Goal: Task Accomplishment & Management: Complete application form

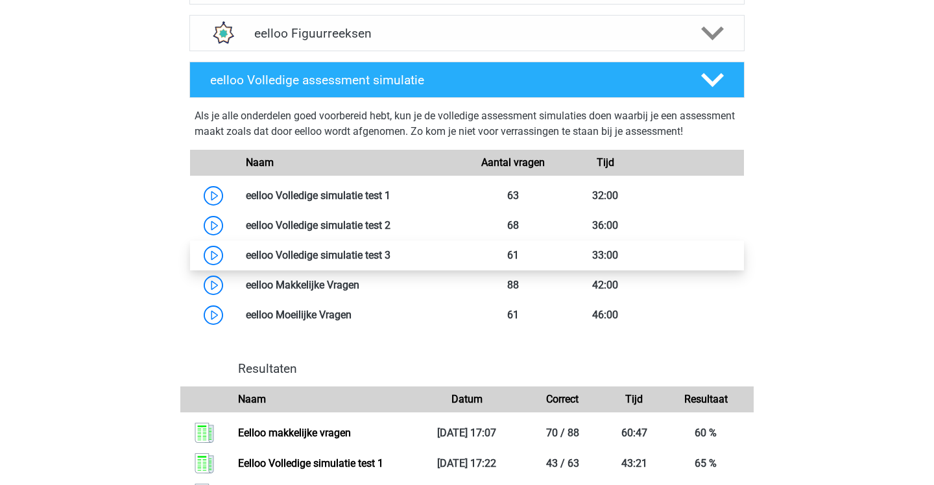
scroll to position [664, 0]
click at [391, 261] on link at bounding box center [391, 254] width 0 height 12
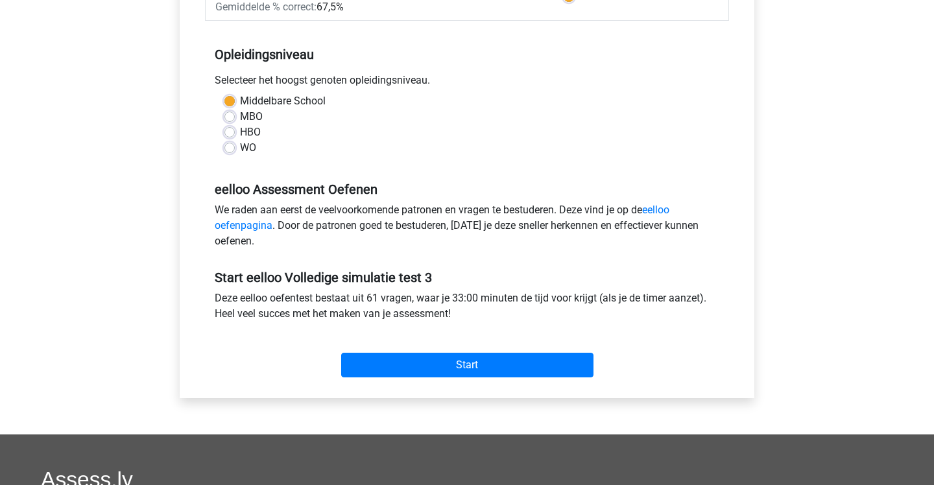
scroll to position [250, 0]
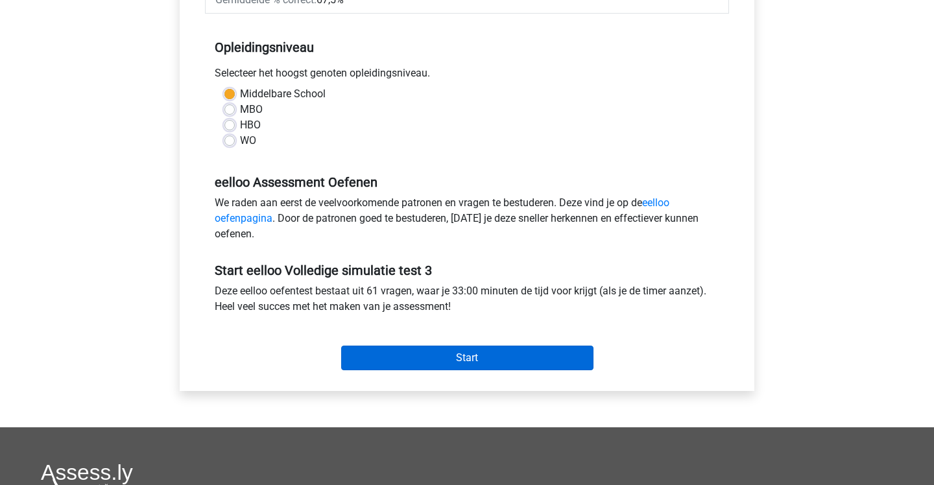
click at [389, 359] on input "Start" at bounding box center [467, 358] width 252 height 25
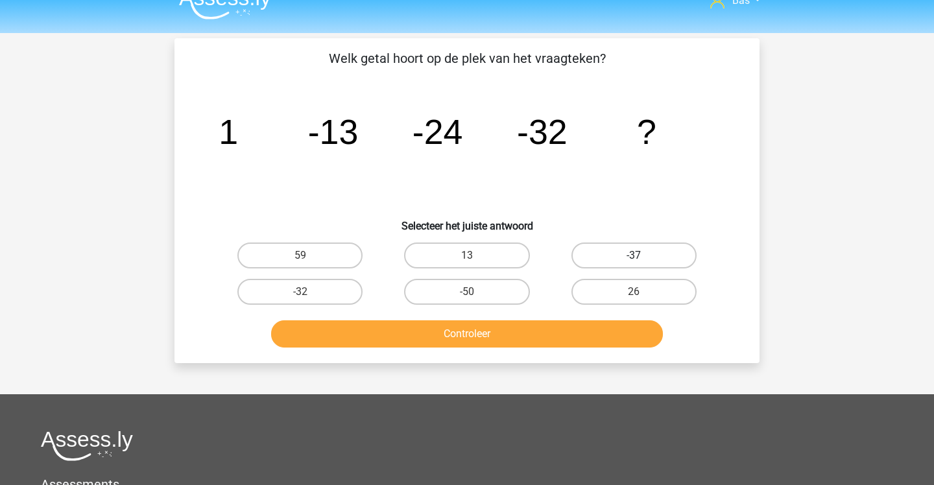
scroll to position [21, 0]
click at [605, 251] on label "-37" at bounding box center [634, 256] width 125 height 26
click at [634, 256] on input "-37" at bounding box center [638, 260] width 8 height 8
radio input "true"
click at [593, 339] on button "Controleer" at bounding box center [467, 333] width 393 height 27
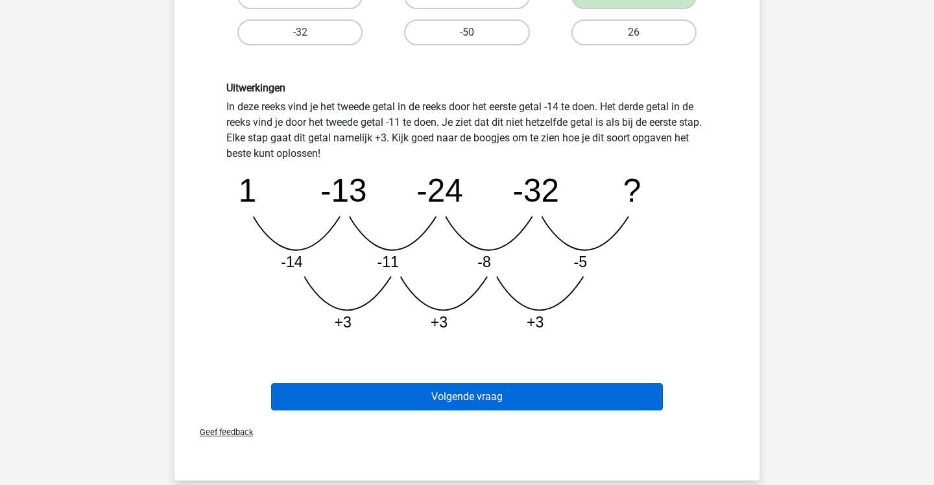
click at [601, 395] on button "Volgende vraag" at bounding box center [467, 396] width 393 height 27
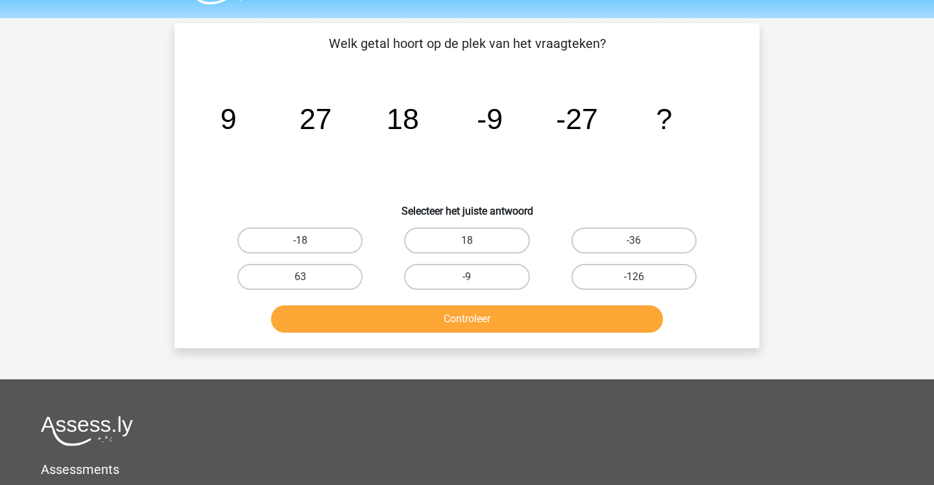
scroll to position [27, 0]
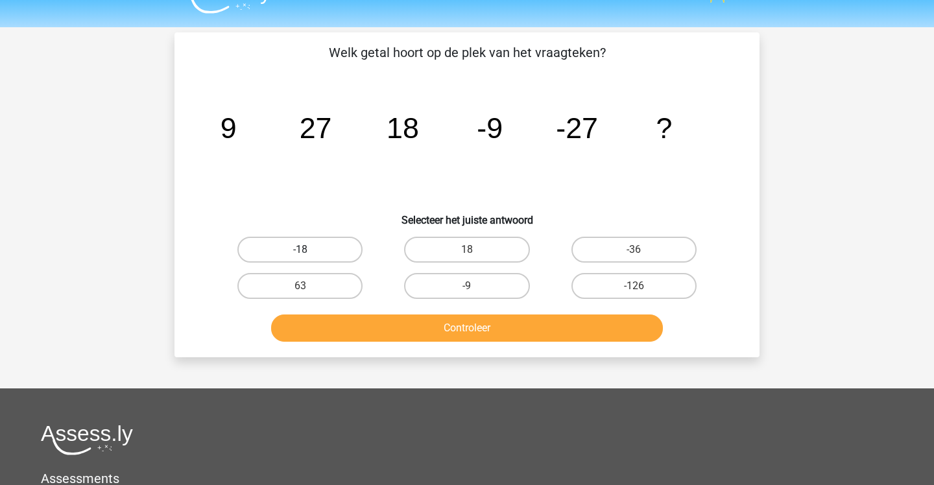
click at [337, 249] on label "-18" at bounding box center [299, 250] width 125 height 26
click at [309, 250] on input "-18" at bounding box center [304, 254] width 8 height 8
radio input "true"
click at [408, 330] on button "Controleer" at bounding box center [467, 328] width 393 height 27
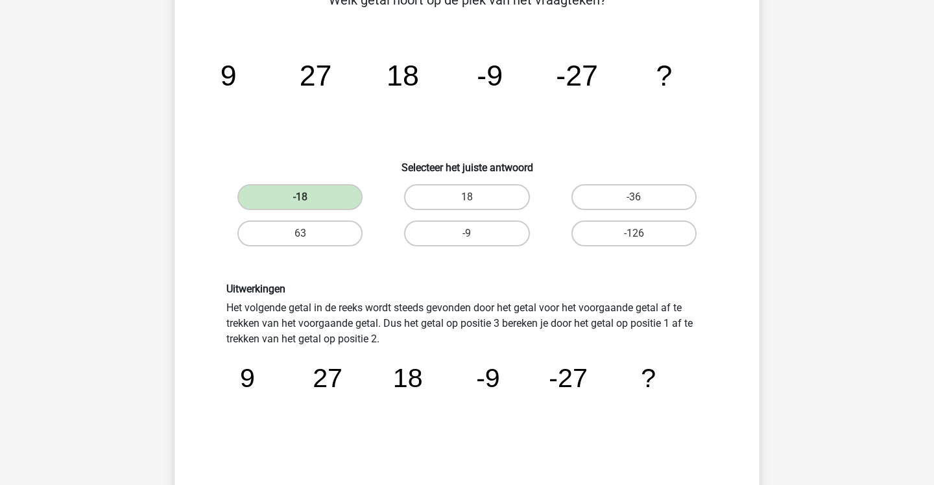
scroll to position [77, 1]
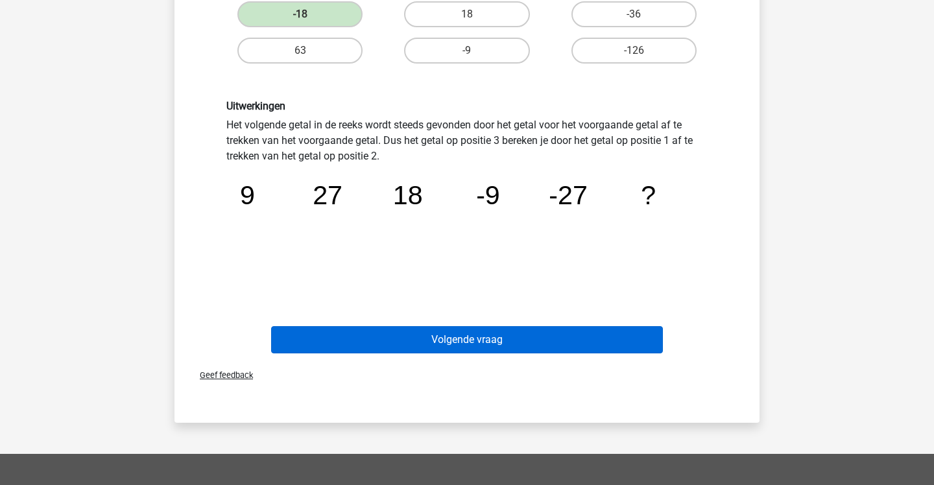
click at [422, 345] on button "Volgende vraag" at bounding box center [467, 339] width 393 height 27
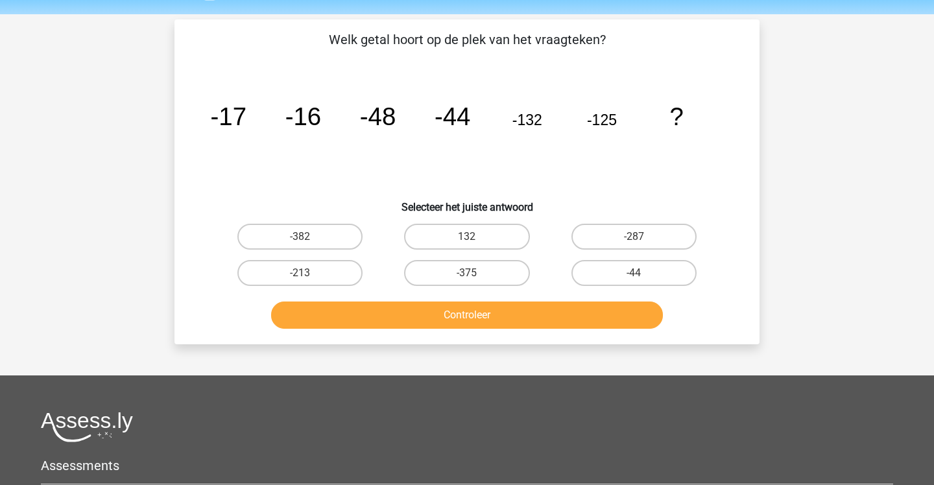
scroll to position [40, 0]
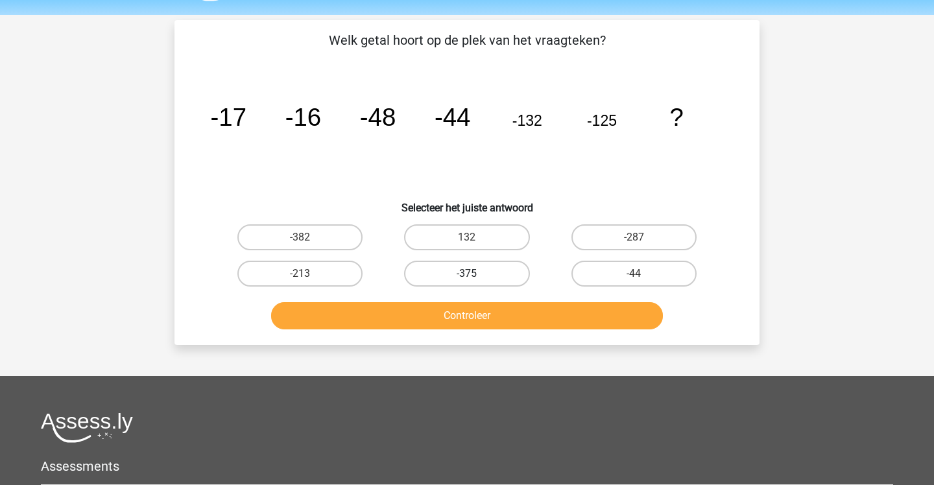
click at [495, 273] on label "-375" at bounding box center [466, 274] width 125 height 26
click at [476, 274] on input "-375" at bounding box center [471, 278] width 8 height 8
radio input "true"
click at [503, 309] on button "Controleer" at bounding box center [467, 315] width 393 height 27
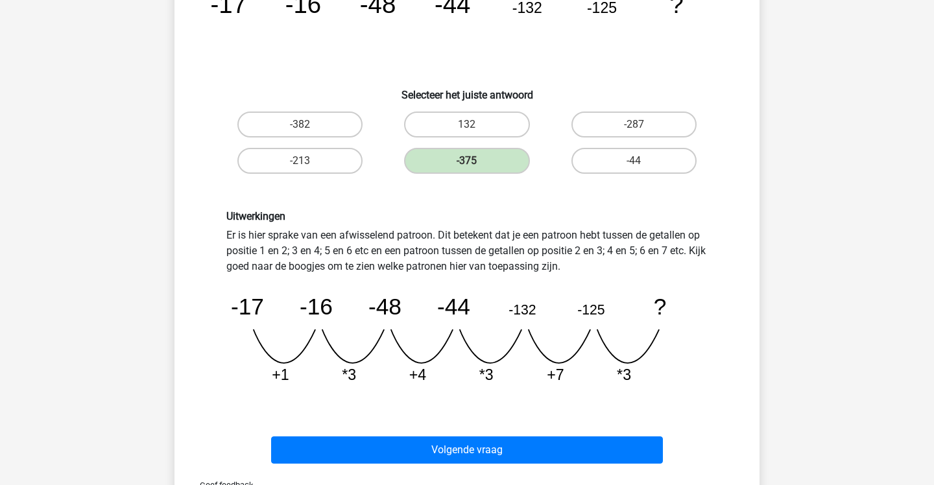
scroll to position [154, 0]
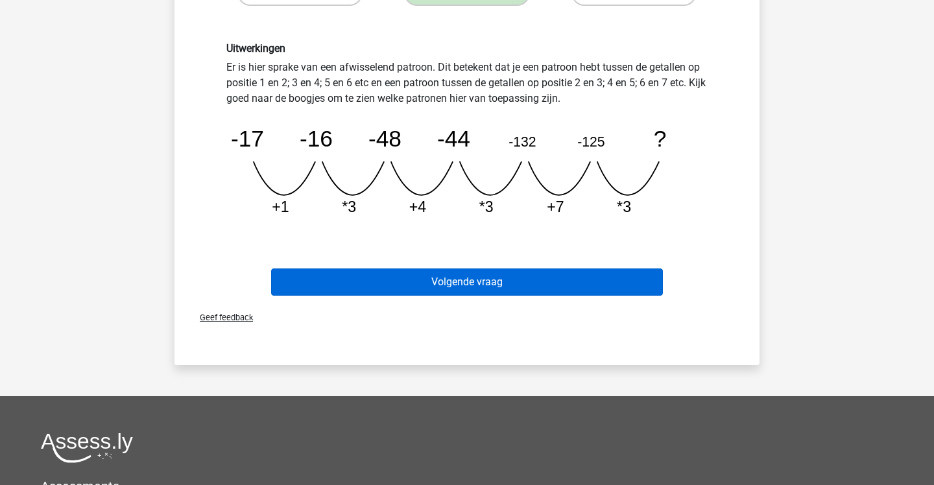
click at [506, 287] on button "Volgende vraag" at bounding box center [467, 282] width 393 height 27
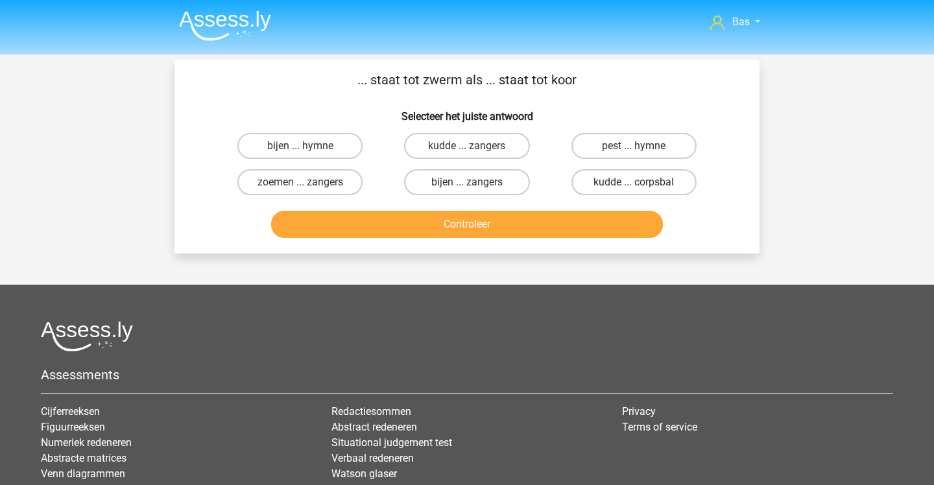
scroll to position [0, 0]
click at [451, 188] on label "bijen ... zangers" at bounding box center [466, 182] width 125 height 26
click at [467, 188] on input "bijen ... zangers" at bounding box center [471, 186] width 8 height 8
radio input "true"
click at [454, 230] on button "Controleer" at bounding box center [467, 224] width 393 height 27
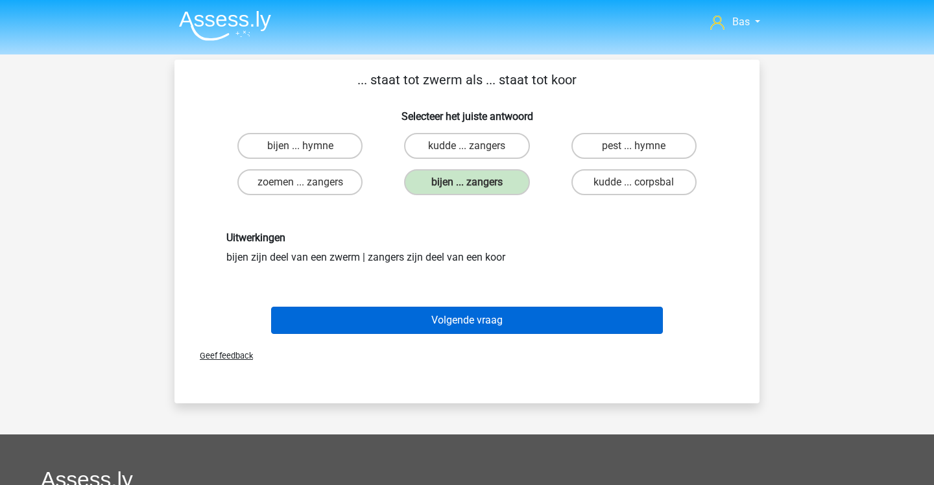
click at [470, 330] on button "Volgende vraag" at bounding box center [467, 320] width 393 height 27
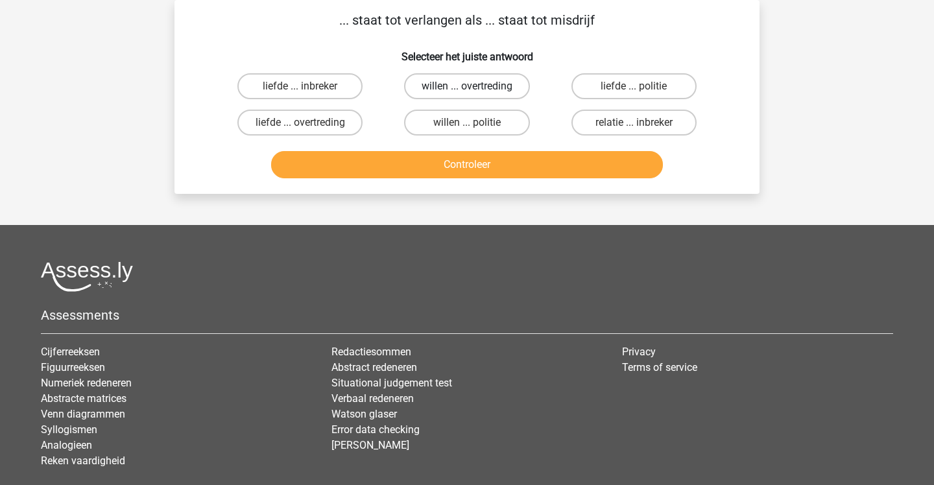
click at [468, 95] on label "willen ... overtreding" at bounding box center [466, 86] width 125 height 26
click at [468, 95] on input "willen ... overtreding" at bounding box center [471, 90] width 8 height 8
radio input "true"
click at [483, 167] on button "Controleer" at bounding box center [467, 164] width 393 height 27
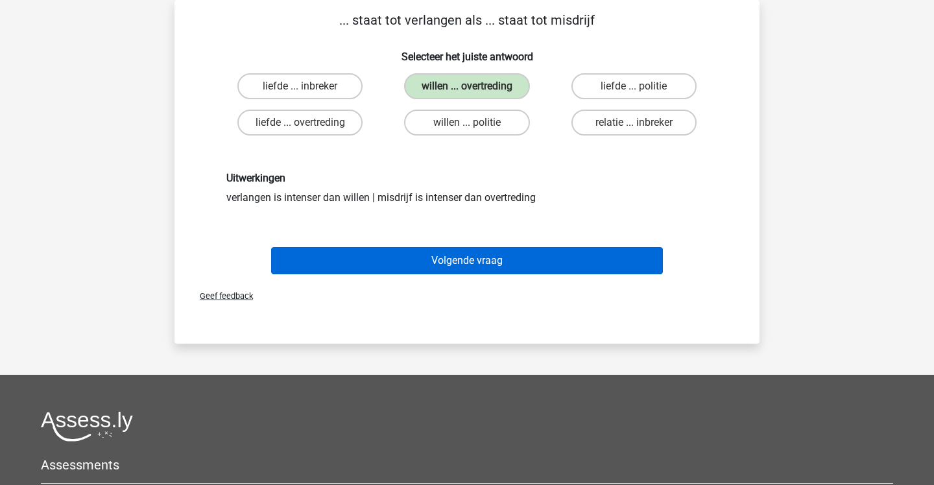
click at [496, 254] on button "Volgende vraag" at bounding box center [467, 260] width 393 height 27
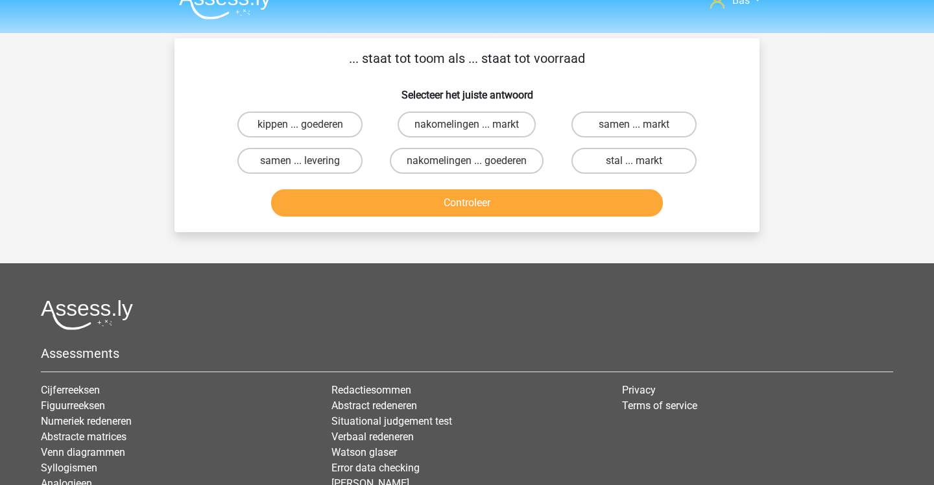
scroll to position [17, 0]
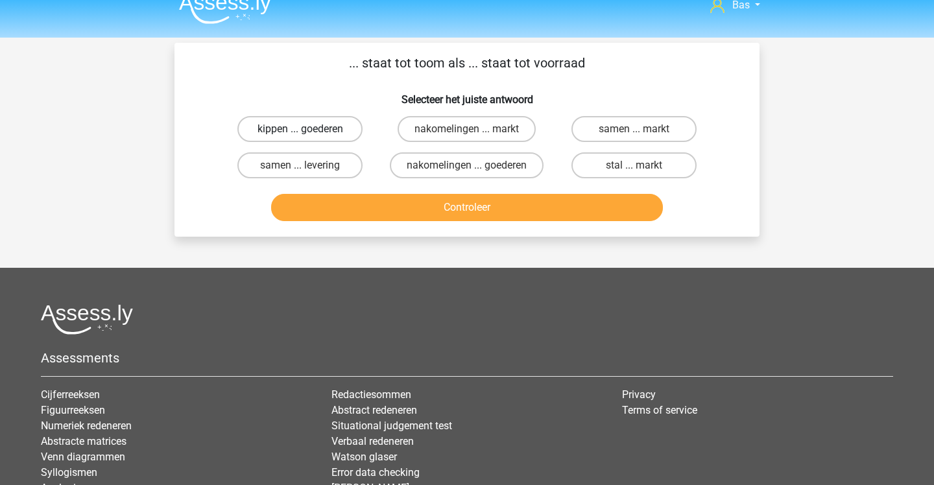
click at [348, 136] on label "kippen ... goederen" at bounding box center [299, 129] width 125 height 26
click at [309, 136] on input "kippen ... goederen" at bounding box center [304, 133] width 8 height 8
radio input "true"
click at [380, 208] on button "Controleer" at bounding box center [467, 207] width 393 height 27
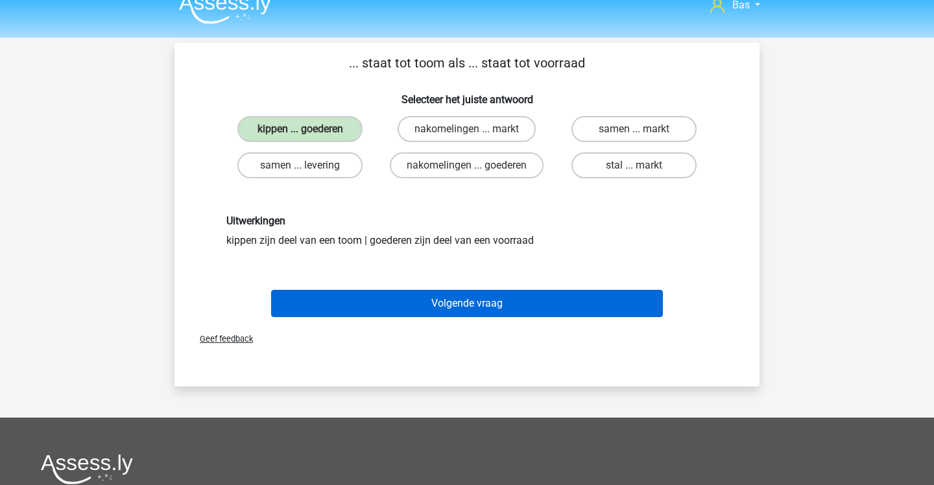
click at [379, 295] on button "Volgende vraag" at bounding box center [467, 303] width 393 height 27
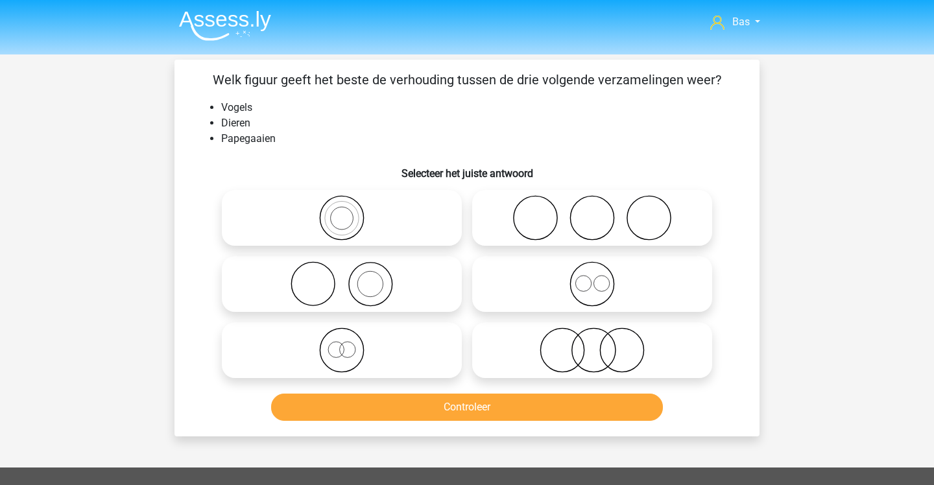
scroll to position [0, 0]
click at [304, 202] on icon at bounding box center [342, 217] width 230 height 45
click at [342, 203] on input "radio" at bounding box center [346, 207] width 8 height 8
radio input "true"
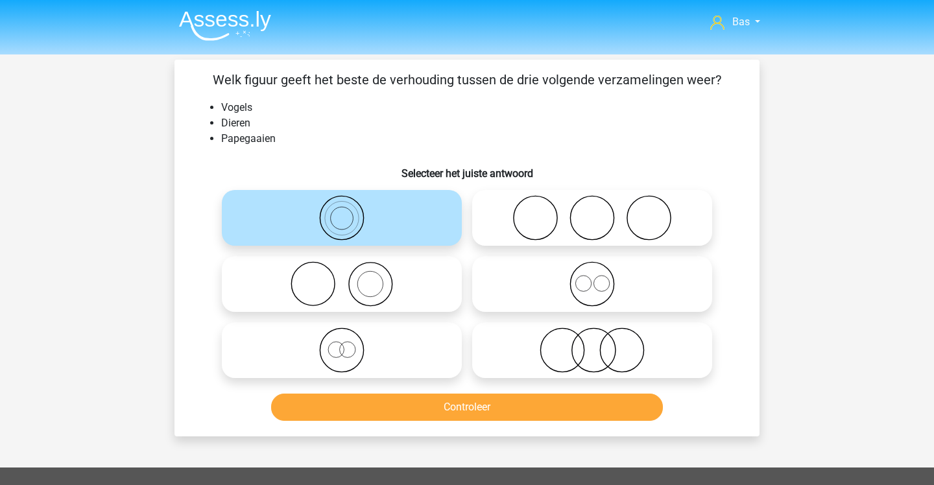
click at [374, 400] on button "Controleer" at bounding box center [467, 407] width 393 height 27
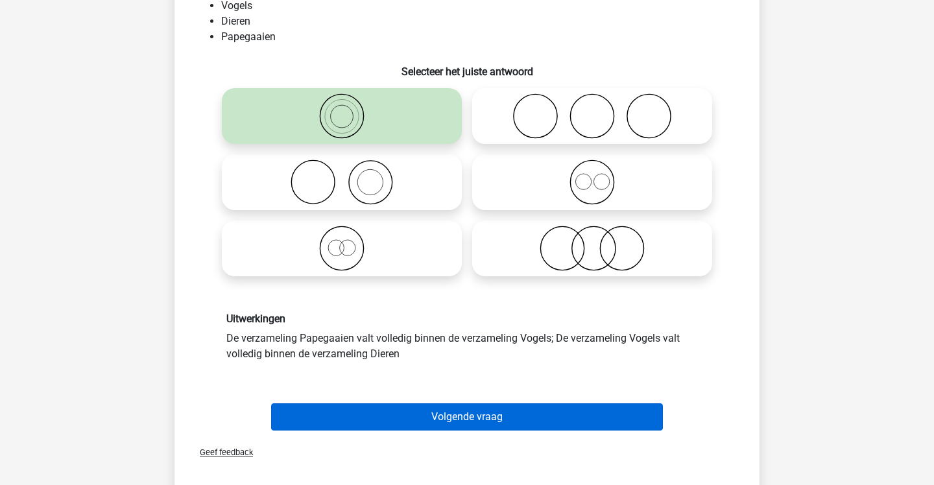
click at [397, 415] on button "Volgende vraag" at bounding box center [467, 417] width 393 height 27
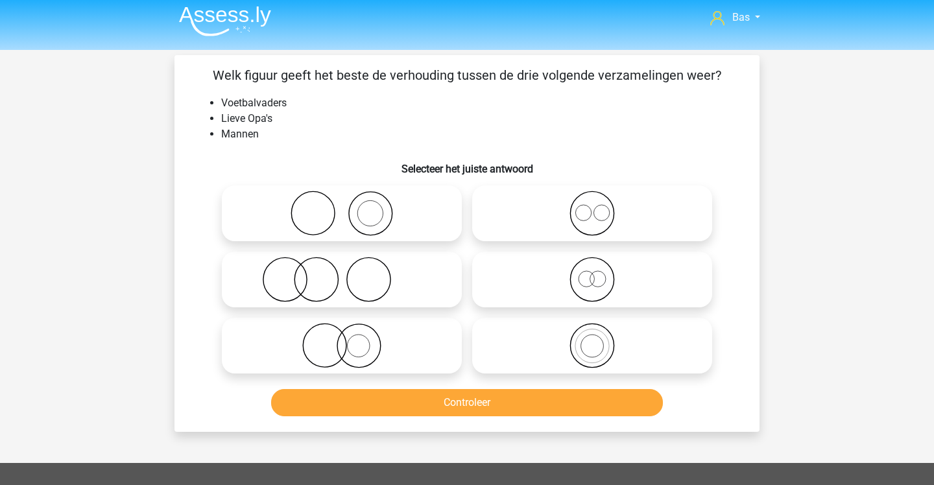
scroll to position [5, 0]
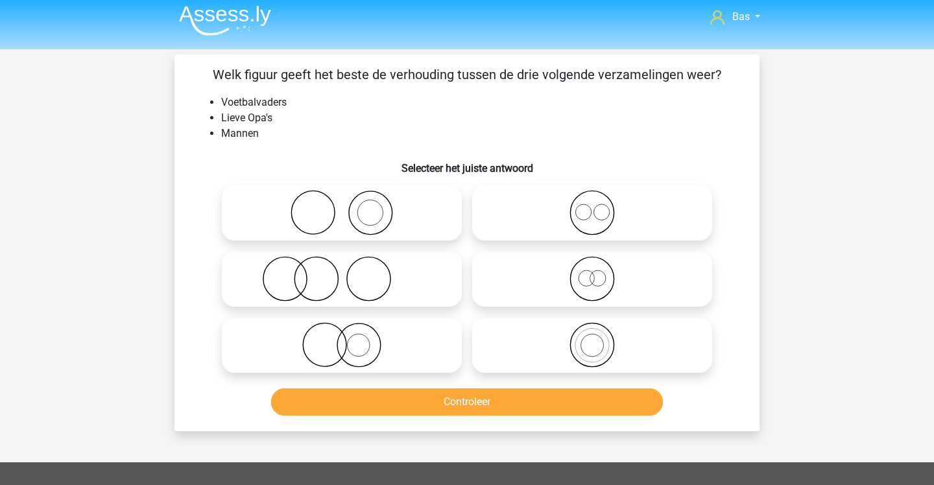
click at [536, 263] on icon at bounding box center [593, 278] width 230 height 45
click at [592, 264] on input "radio" at bounding box center [596, 268] width 8 height 8
radio input "true"
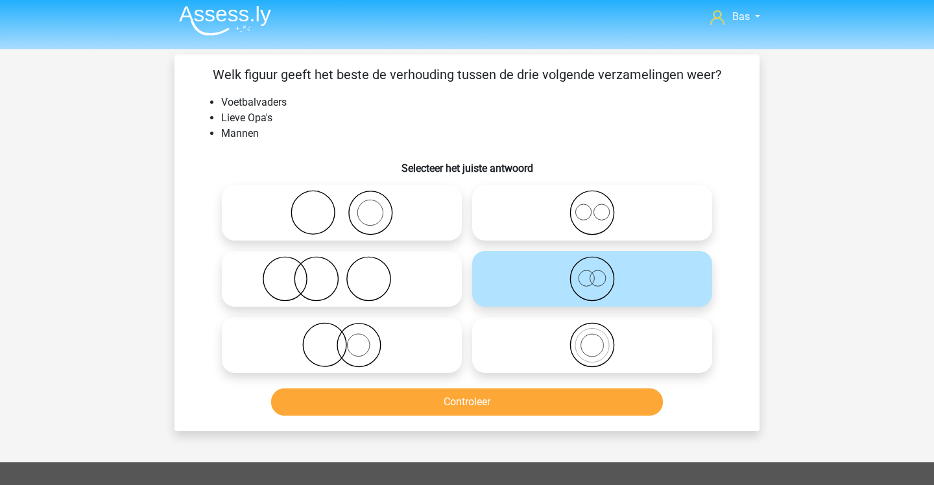
click at [446, 407] on button "Controleer" at bounding box center [467, 402] width 393 height 27
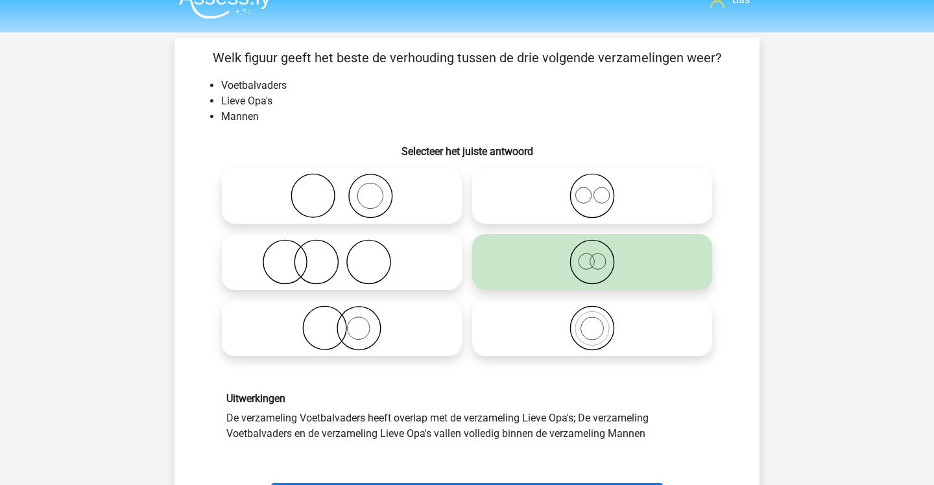
scroll to position [106, 1]
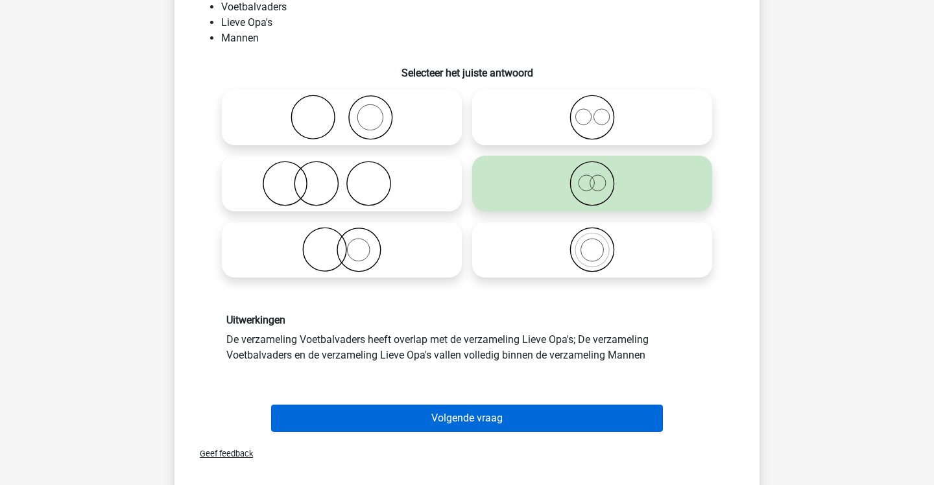
click at [446, 425] on button "Volgende vraag" at bounding box center [467, 418] width 393 height 27
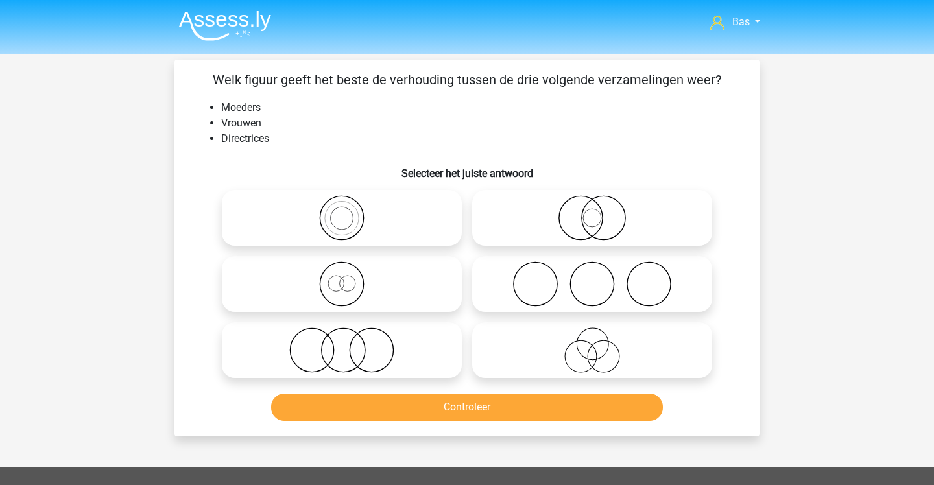
scroll to position [0, 0]
click at [451, 290] on icon at bounding box center [342, 283] width 230 height 45
click at [350, 278] on input "radio" at bounding box center [346, 273] width 8 height 8
radio input "true"
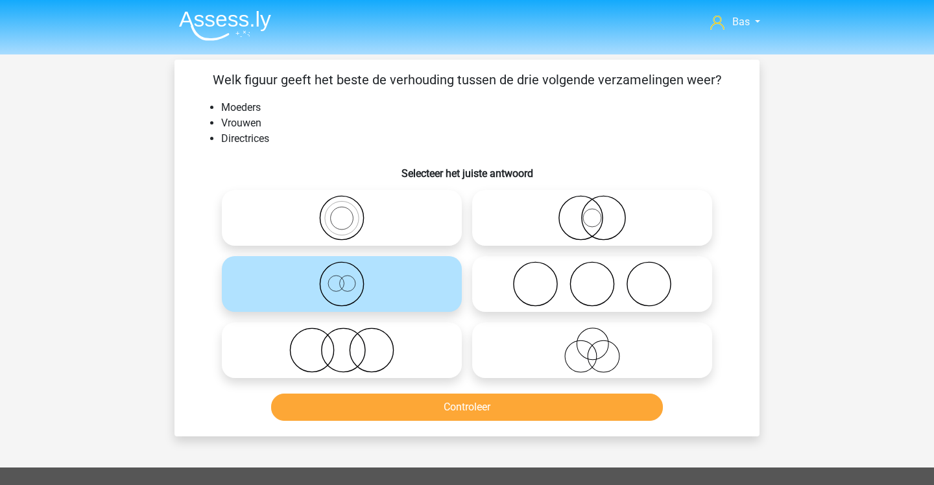
click at [424, 418] on button "Controleer" at bounding box center [467, 407] width 393 height 27
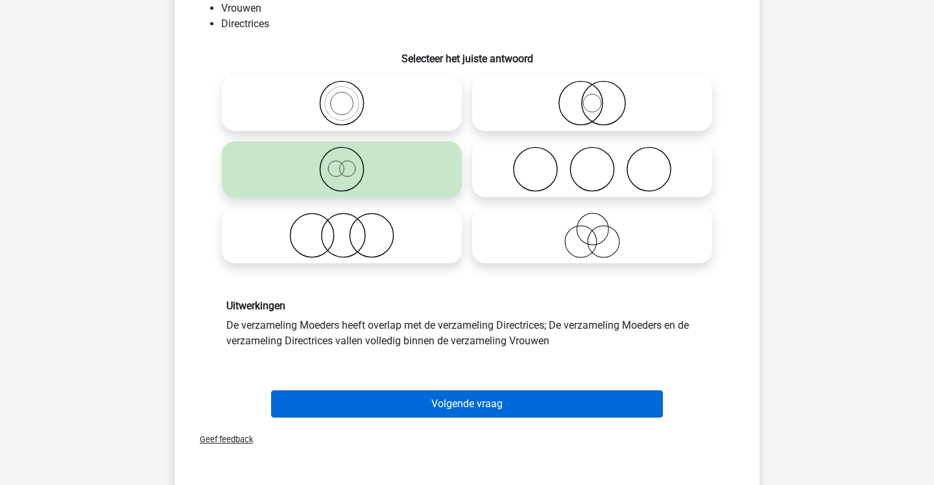
click at [424, 415] on button "Volgende vraag" at bounding box center [467, 404] width 393 height 27
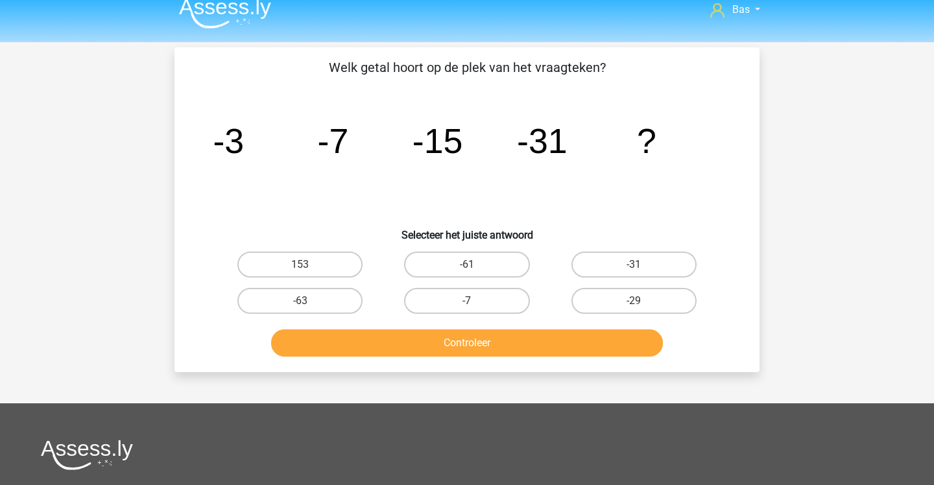
scroll to position [11, 0]
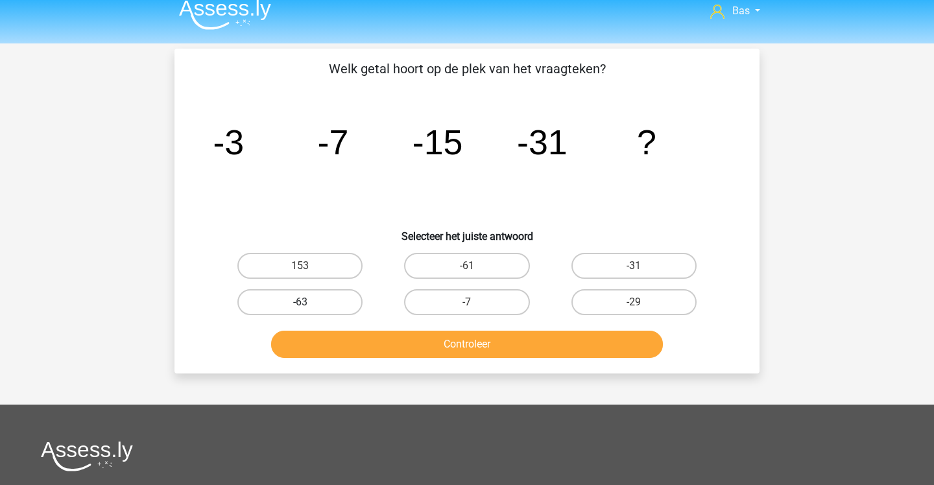
click at [350, 306] on label "-63" at bounding box center [299, 302] width 125 height 26
click at [309, 306] on input "-63" at bounding box center [304, 306] width 8 height 8
radio input "true"
click at [357, 354] on button "Controleer" at bounding box center [467, 344] width 393 height 27
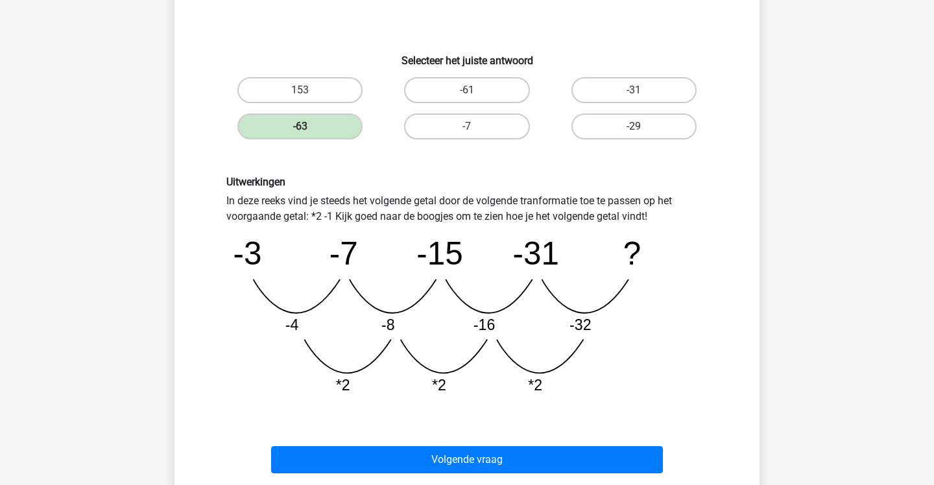
scroll to position [190, 0]
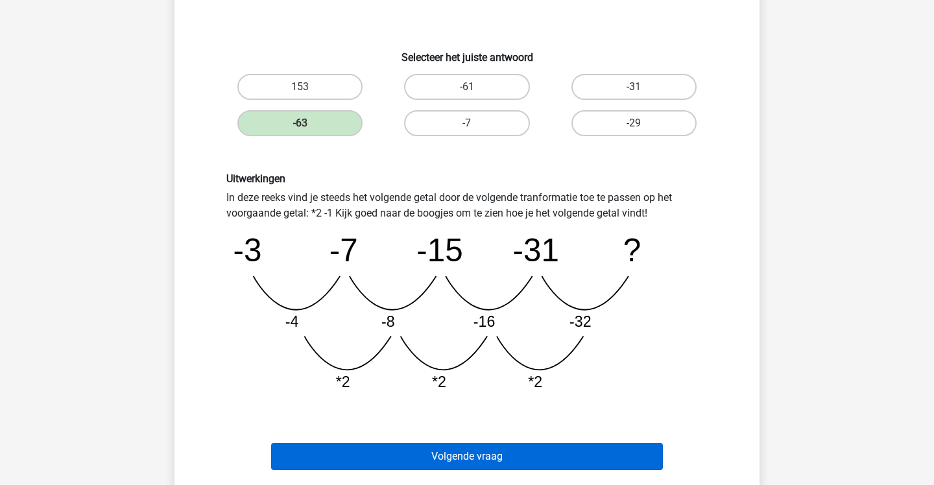
click at [437, 459] on button "Volgende vraag" at bounding box center [467, 456] width 393 height 27
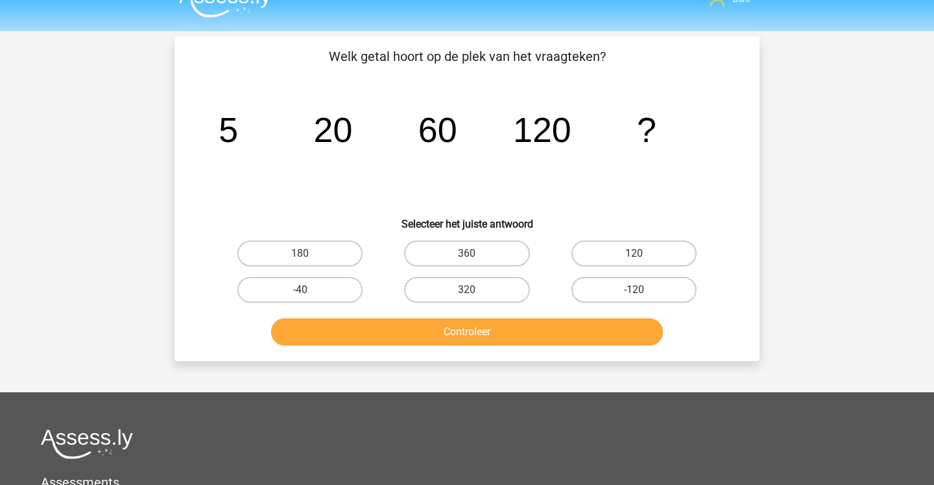
scroll to position [23, 0]
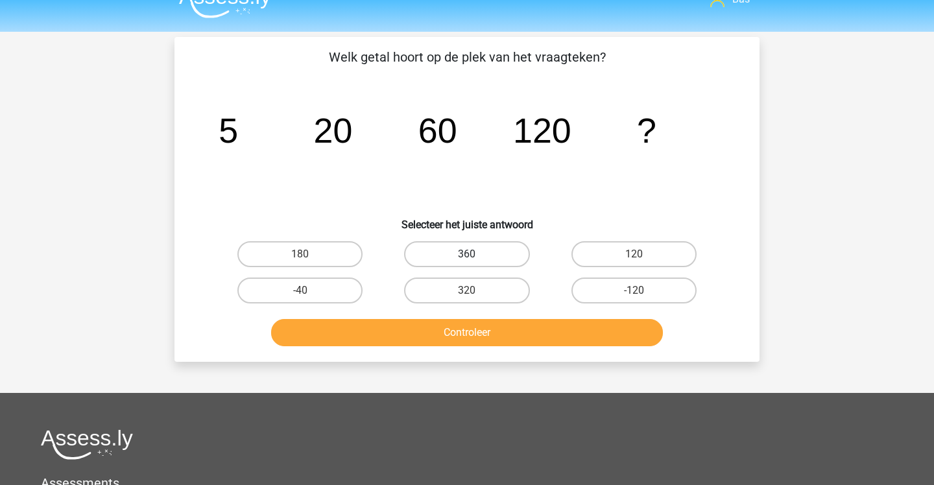
click at [486, 256] on label "360" at bounding box center [466, 254] width 125 height 26
click at [476, 256] on input "360" at bounding box center [471, 258] width 8 height 8
radio input "true"
click at [483, 288] on label "320" at bounding box center [466, 291] width 125 height 26
click at [476, 291] on input "320" at bounding box center [471, 295] width 8 height 8
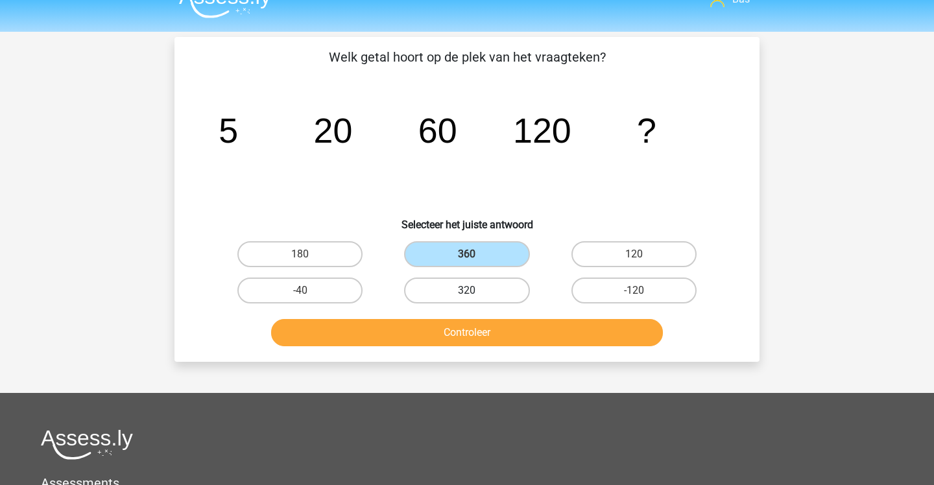
radio input "true"
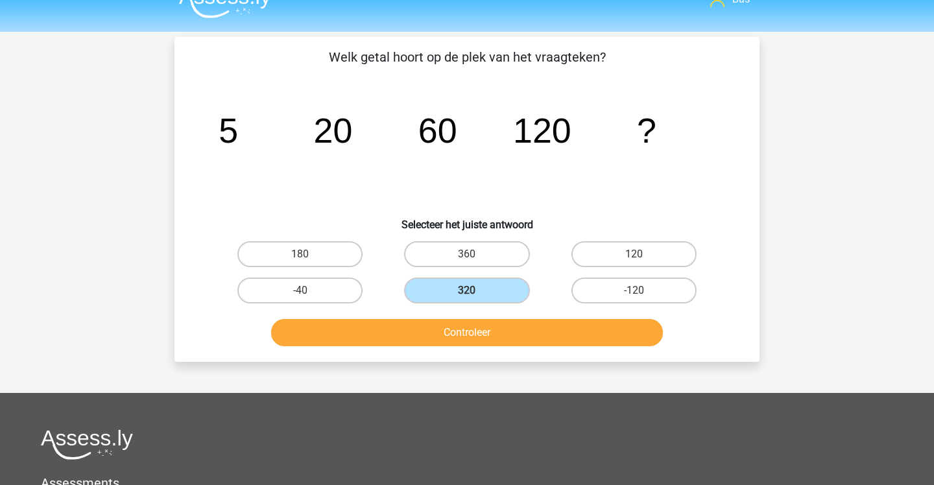
click at [490, 324] on button "Controleer" at bounding box center [467, 332] width 393 height 27
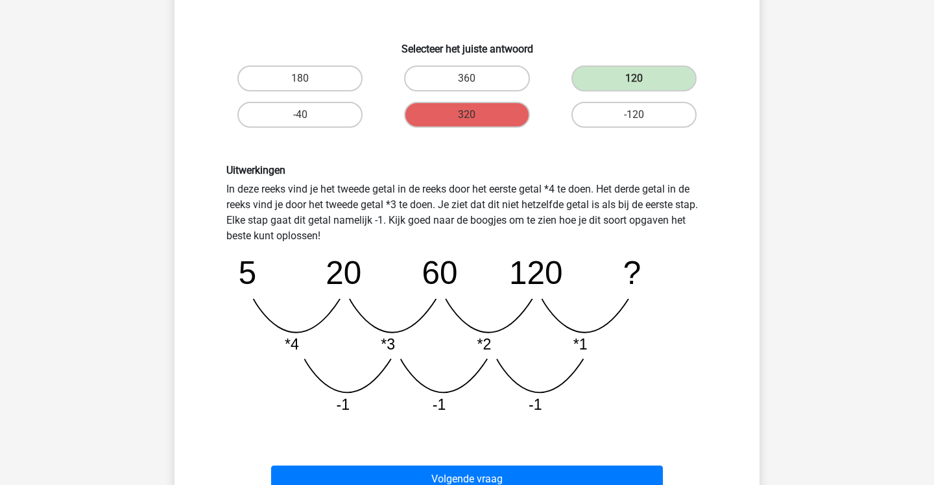
scroll to position [217, 1]
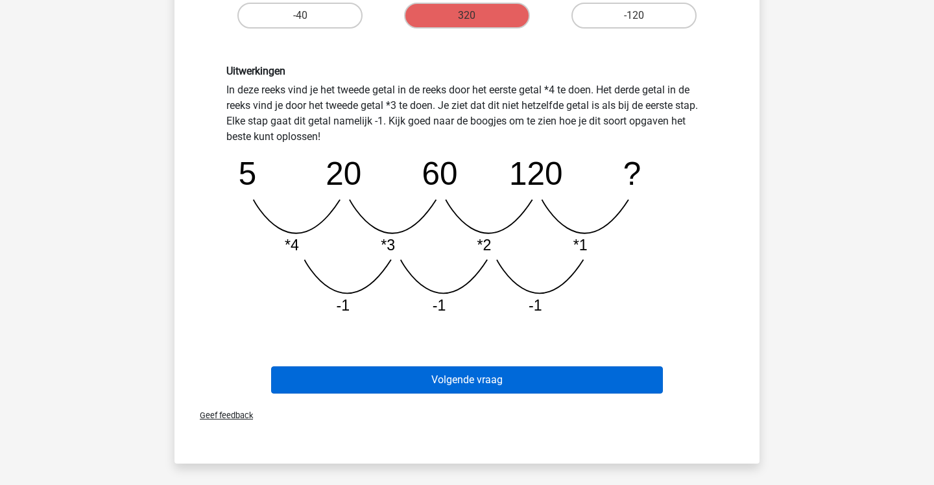
click at [494, 374] on button "Volgende vraag" at bounding box center [467, 380] width 393 height 27
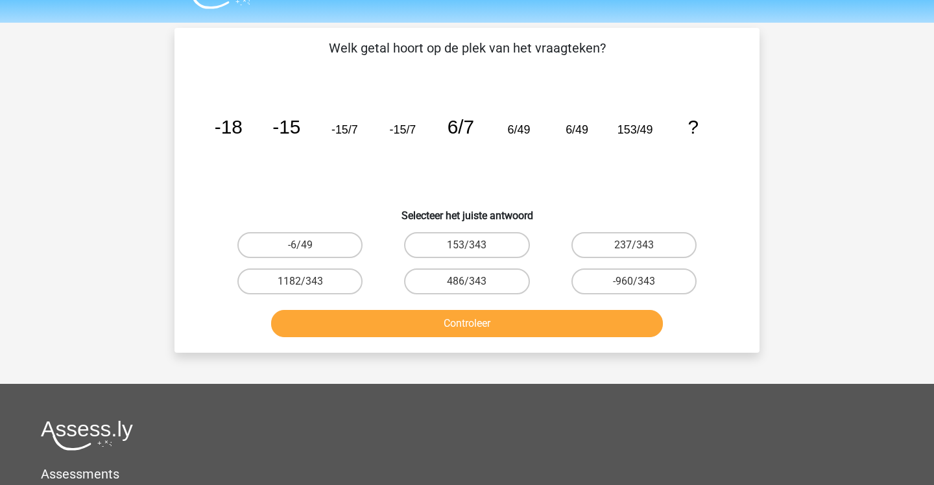
scroll to position [43, 0]
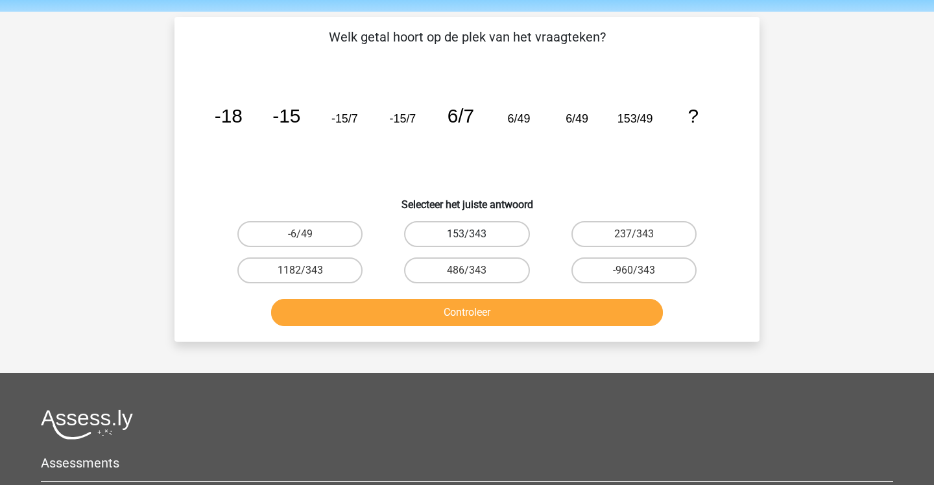
click at [502, 223] on label "153/343" at bounding box center [466, 234] width 125 height 26
click at [476, 234] on input "153/343" at bounding box center [471, 238] width 8 height 8
radio input "true"
click at [499, 319] on button "Controleer" at bounding box center [467, 312] width 393 height 27
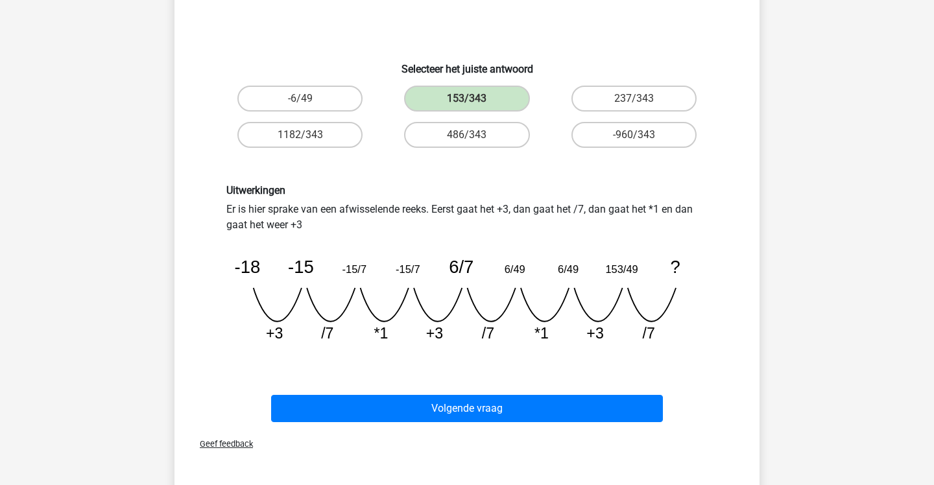
scroll to position [178, 0]
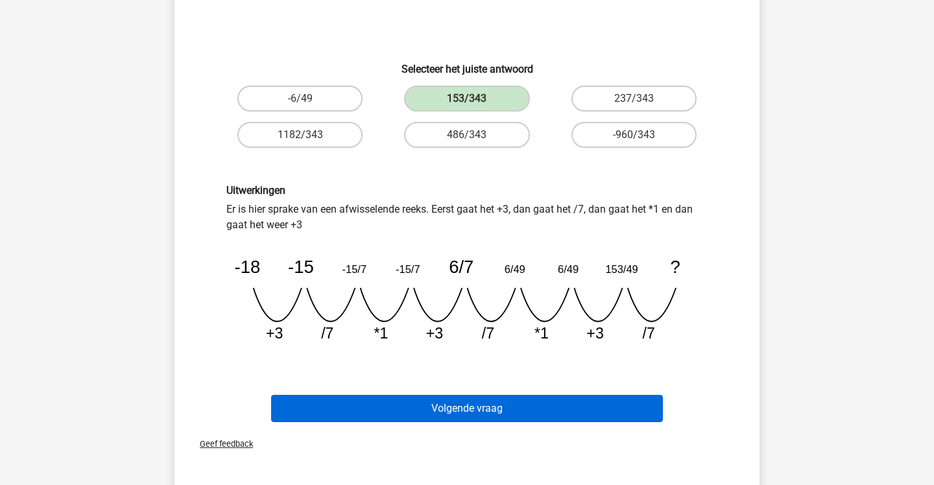
click at [505, 411] on button "Volgende vraag" at bounding box center [467, 408] width 393 height 27
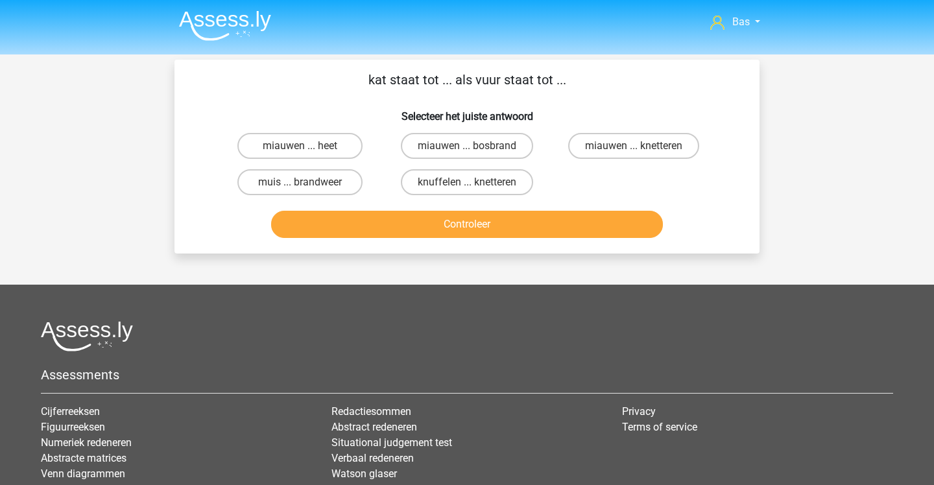
scroll to position [0, 0]
click at [662, 144] on label "miauwen ... knetteren" at bounding box center [633, 146] width 131 height 26
click at [642, 146] on input "miauwen ... knetteren" at bounding box center [638, 150] width 8 height 8
radio input "true"
click at [616, 234] on button "Controleer" at bounding box center [467, 224] width 393 height 27
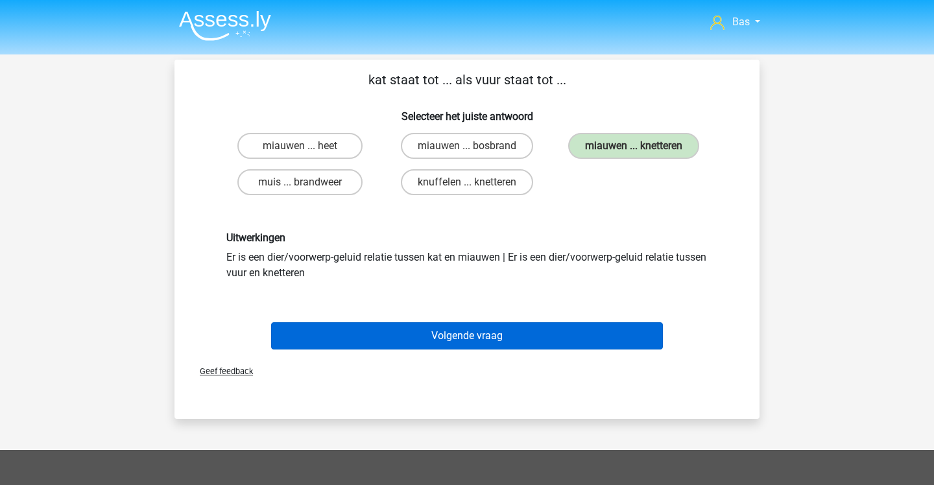
click at [575, 332] on button "Volgende vraag" at bounding box center [467, 335] width 393 height 27
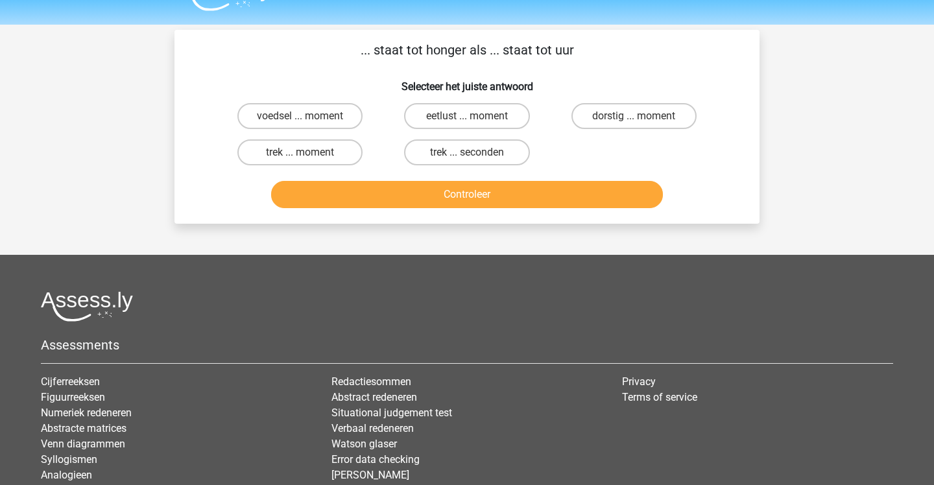
scroll to position [29, 0]
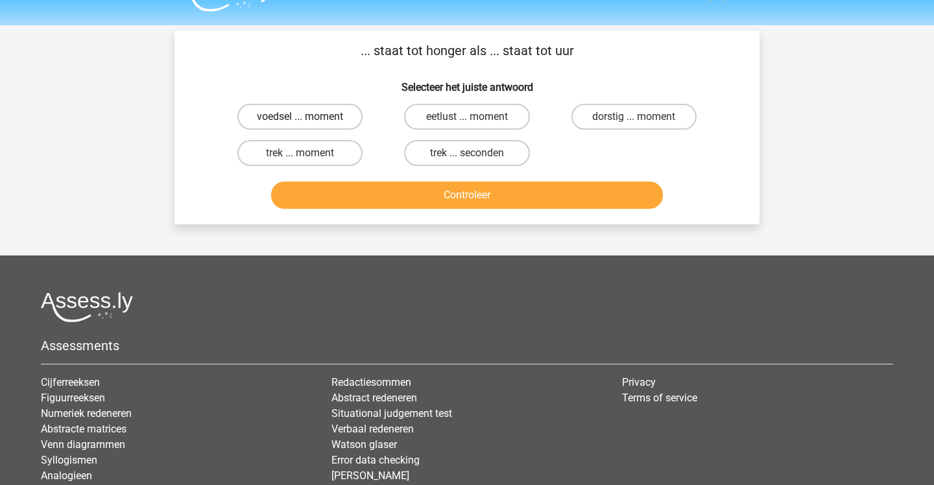
click at [315, 109] on label "voedsel ... moment" at bounding box center [299, 117] width 125 height 26
click at [309, 117] on input "voedsel ... moment" at bounding box center [304, 121] width 8 height 8
radio input "true"
click at [352, 197] on button "Controleer" at bounding box center [467, 195] width 393 height 27
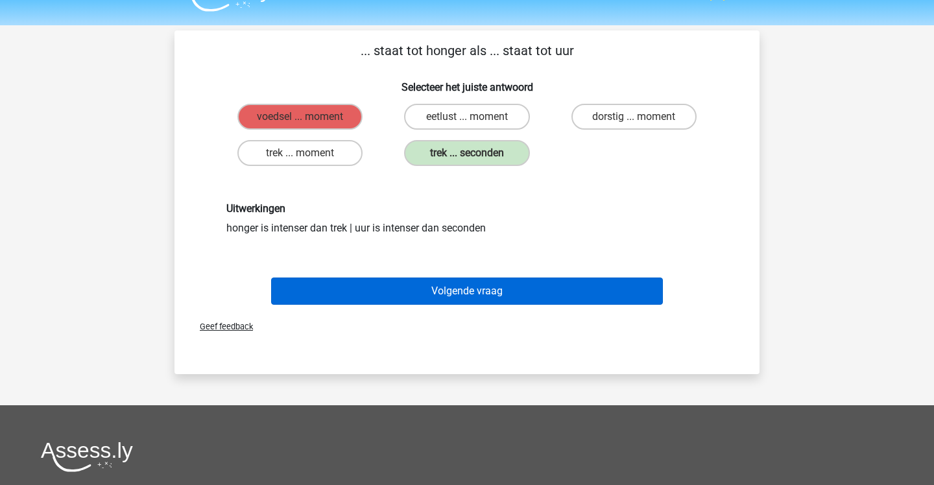
click at [367, 294] on button "Volgende vraag" at bounding box center [467, 291] width 393 height 27
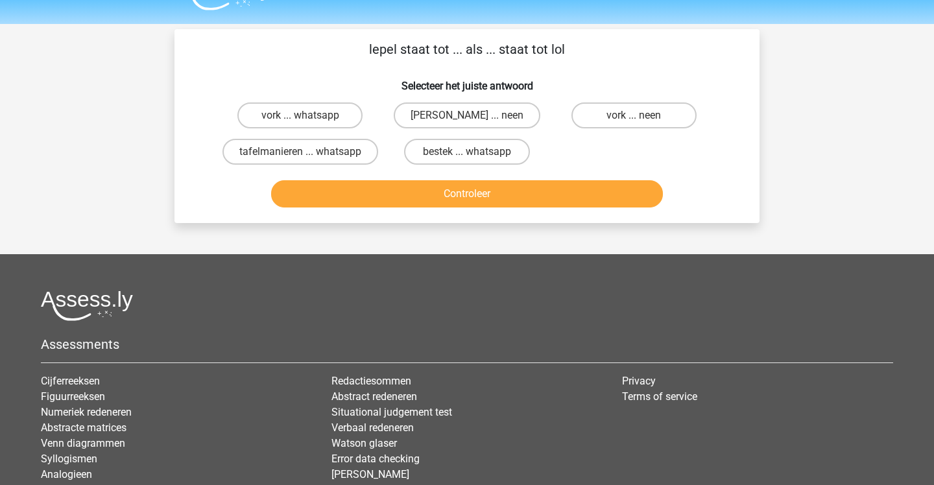
scroll to position [31, 0]
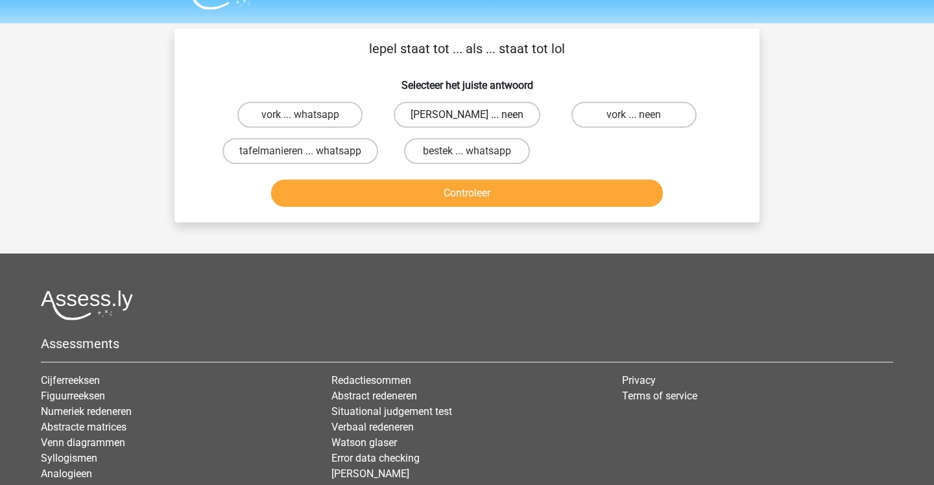
click at [426, 113] on label "anna ... neen" at bounding box center [467, 115] width 147 height 26
click at [467, 115] on input "anna ... neen" at bounding box center [471, 119] width 8 height 8
radio input "true"
click at [457, 203] on button "Controleer" at bounding box center [467, 193] width 393 height 27
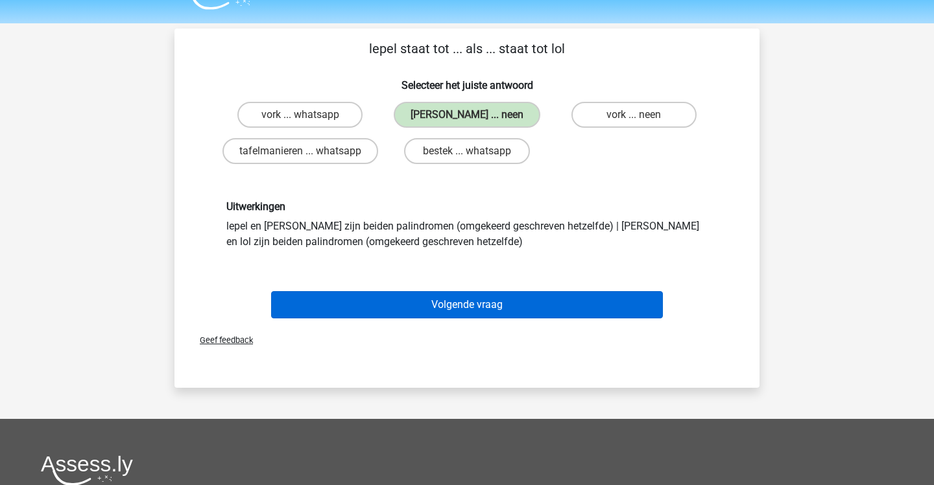
click at [476, 300] on button "Volgende vraag" at bounding box center [467, 304] width 393 height 27
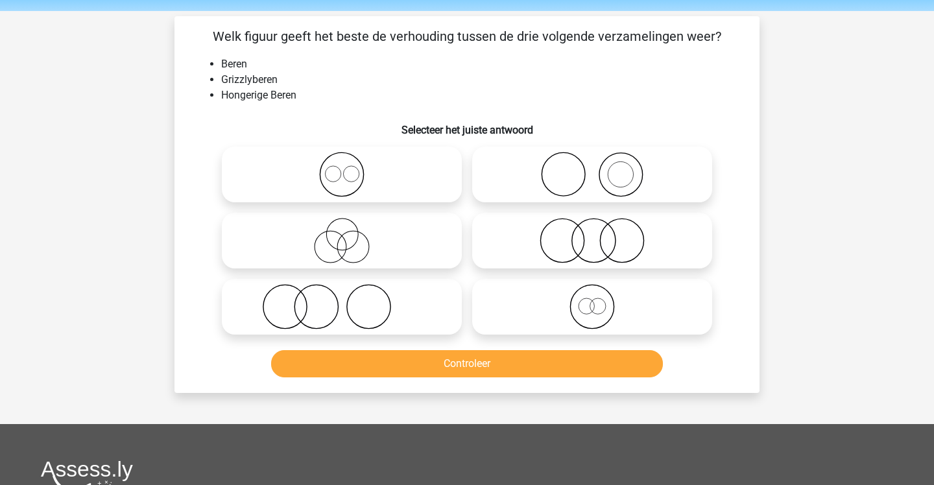
scroll to position [41, 0]
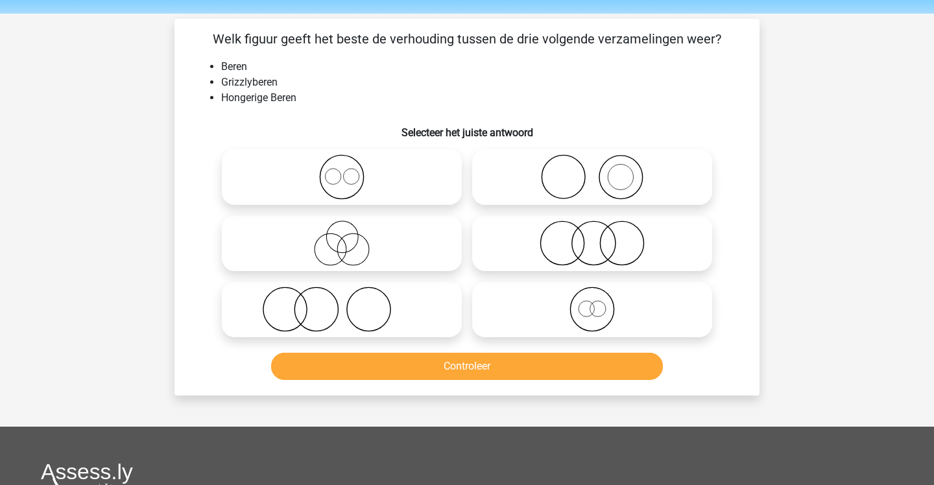
click at [503, 300] on icon at bounding box center [593, 309] width 230 height 45
click at [592, 300] on input "radio" at bounding box center [596, 299] width 8 height 8
radio input "true"
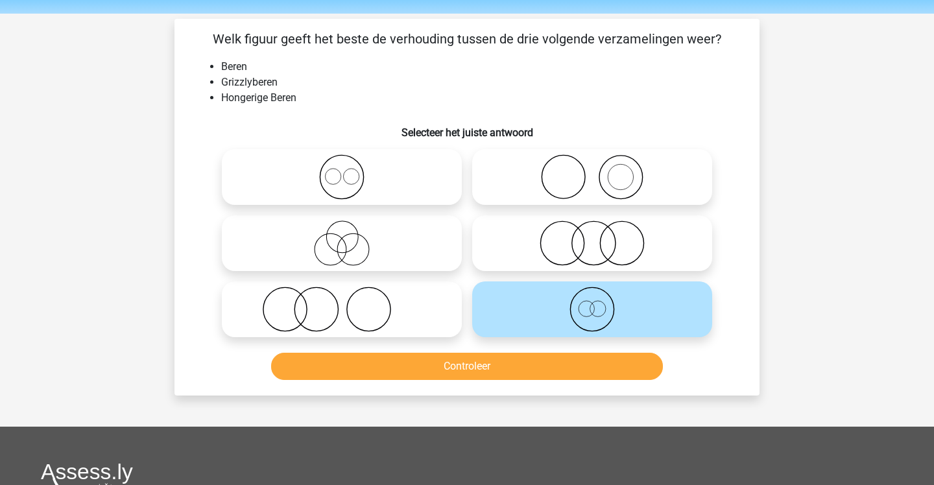
click at [509, 363] on button "Controleer" at bounding box center [467, 366] width 393 height 27
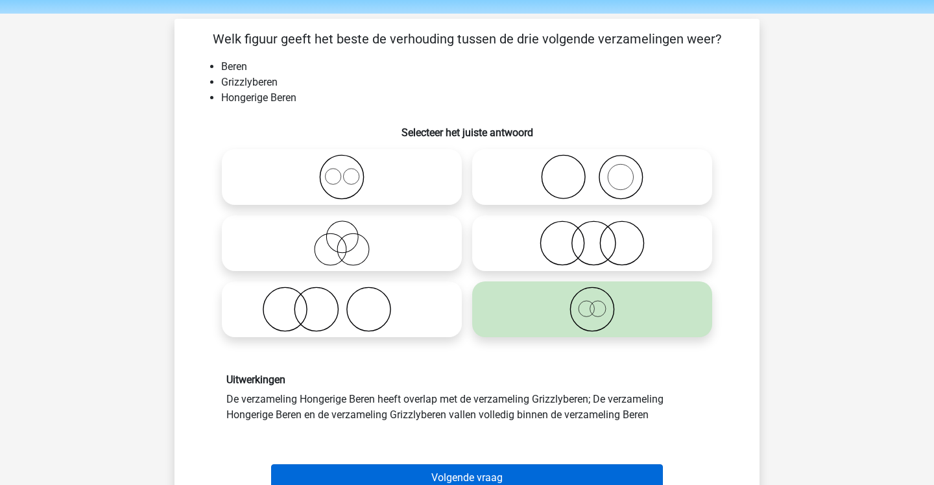
click at [502, 465] on button "Volgende vraag" at bounding box center [467, 478] width 393 height 27
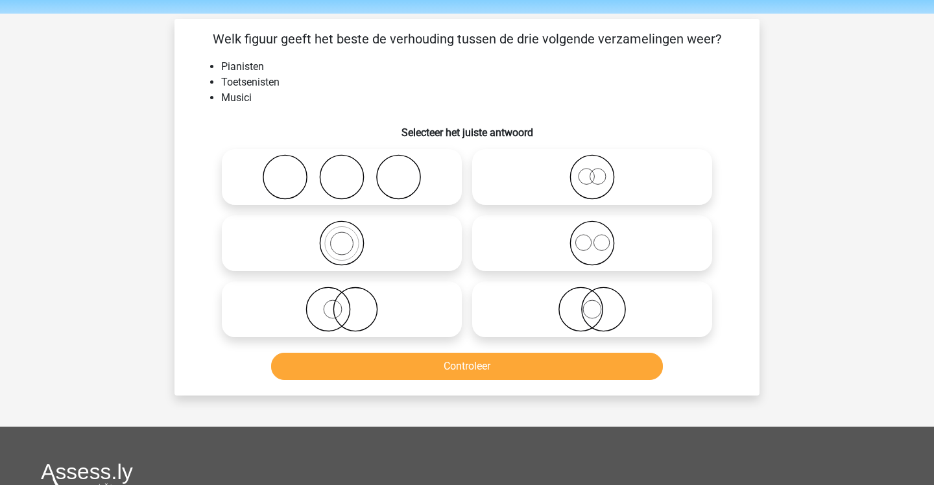
scroll to position [60, 0]
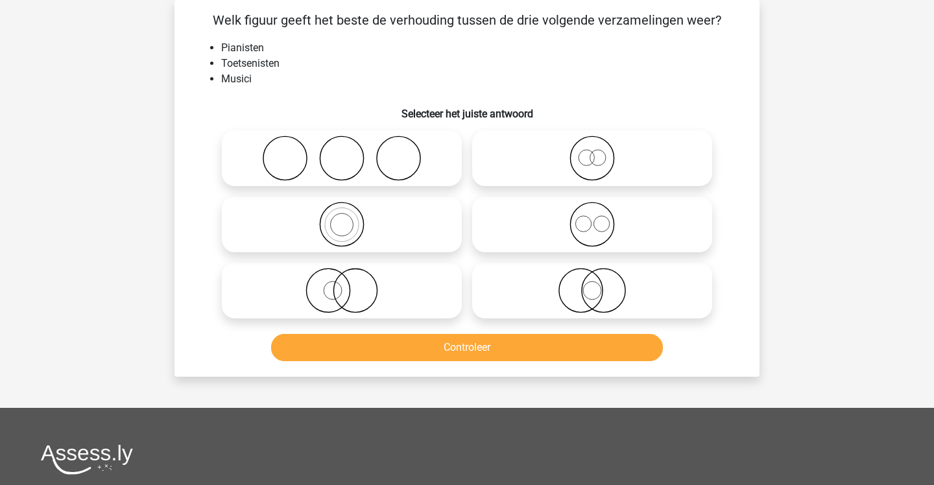
click at [351, 145] on icon at bounding box center [342, 158] width 230 height 45
click at [350, 145] on input "radio" at bounding box center [346, 147] width 8 height 8
radio input "true"
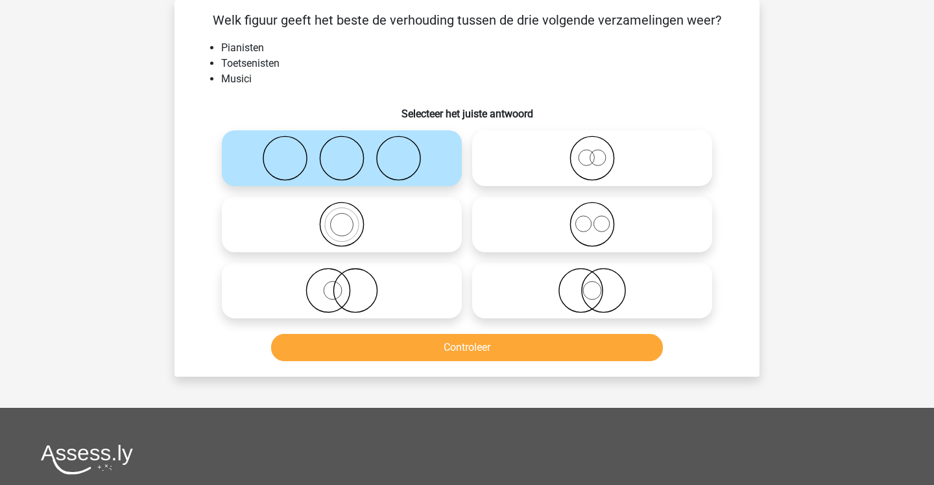
click at [383, 337] on button "Controleer" at bounding box center [467, 347] width 393 height 27
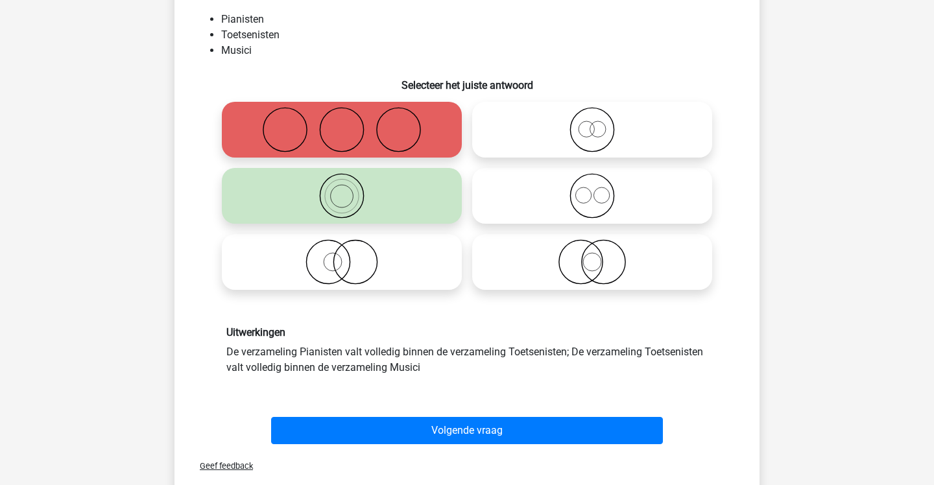
scroll to position [108, 1]
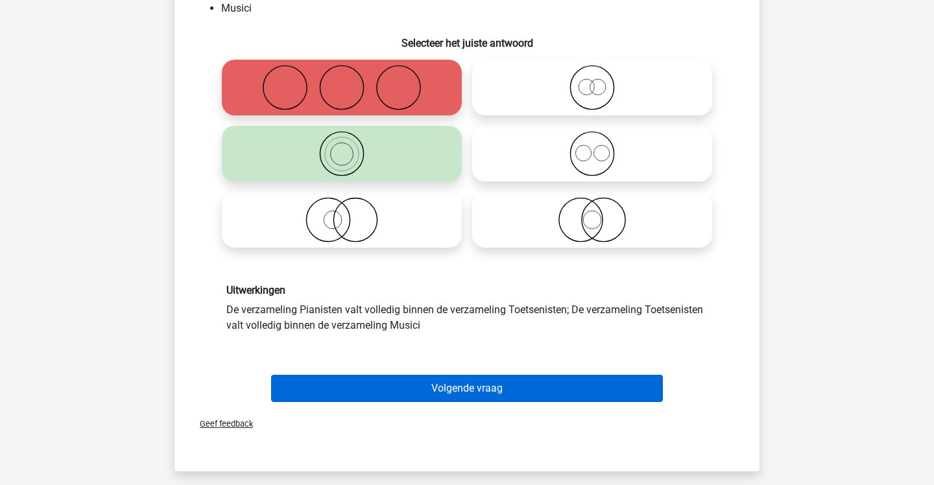
click at [389, 387] on button "Volgende vraag" at bounding box center [467, 388] width 393 height 27
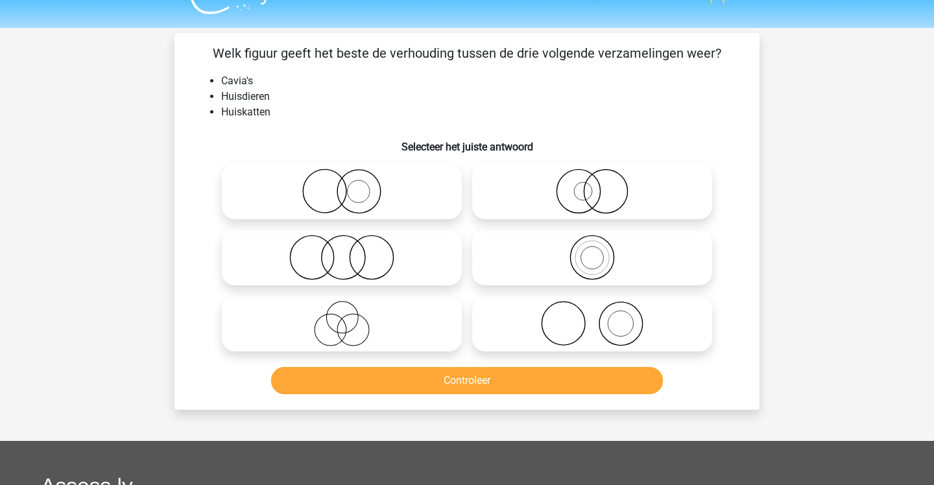
scroll to position [25, 0]
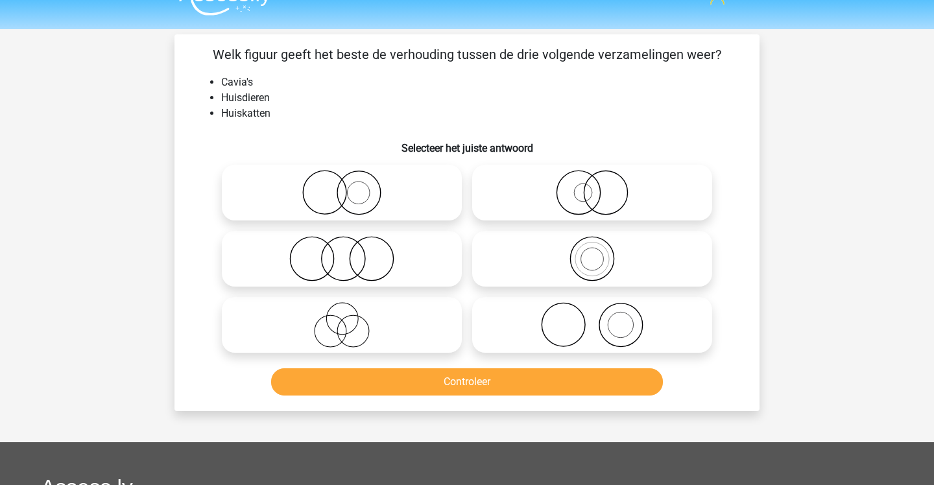
click at [383, 174] on icon at bounding box center [342, 192] width 230 height 45
click at [350, 178] on input "radio" at bounding box center [346, 182] width 8 height 8
radio input "true"
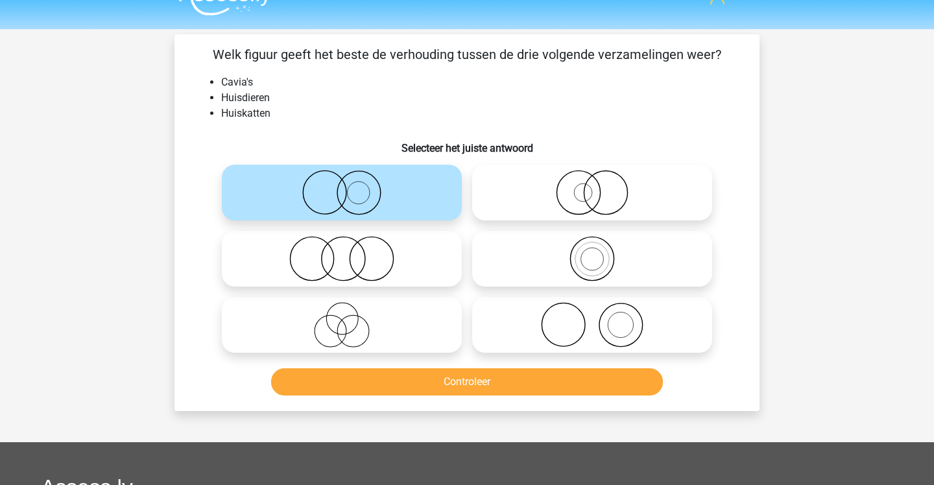
click at [430, 385] on button "Controleer" at bounding box center [467, 382] width 393 height 27
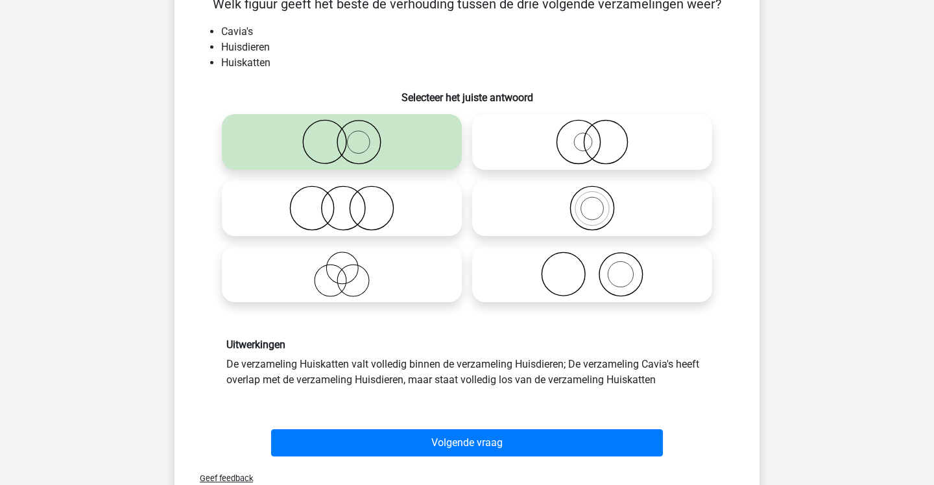
scroll to position [78, 1]
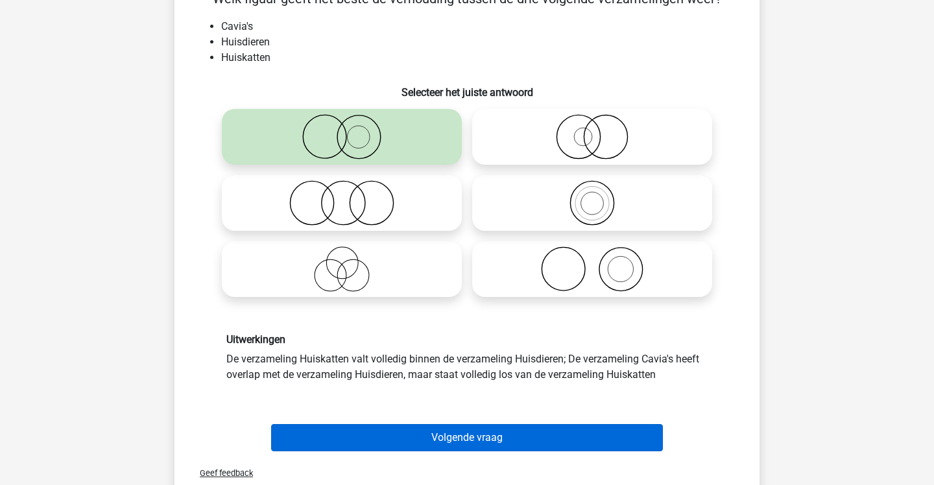
click at [431, 433] on button "Volgende vraag" at bounding box center [467, 437] width 393 height 27
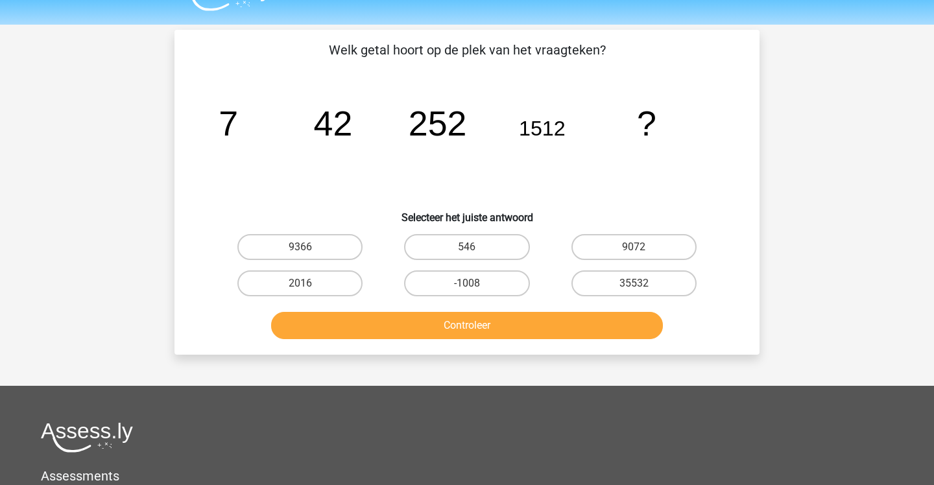
scroll to position [30, 0]
click at [587, 238] on label "9072" at bounding box center [634, 247] width 125 height 26
click at [634, 247] on input "9072" at bounding box center [638, 251] width 8 height 8
radio input "true"
click at [340, 241] on label "9366" at bounding box center [299, 247] width 125 height 26
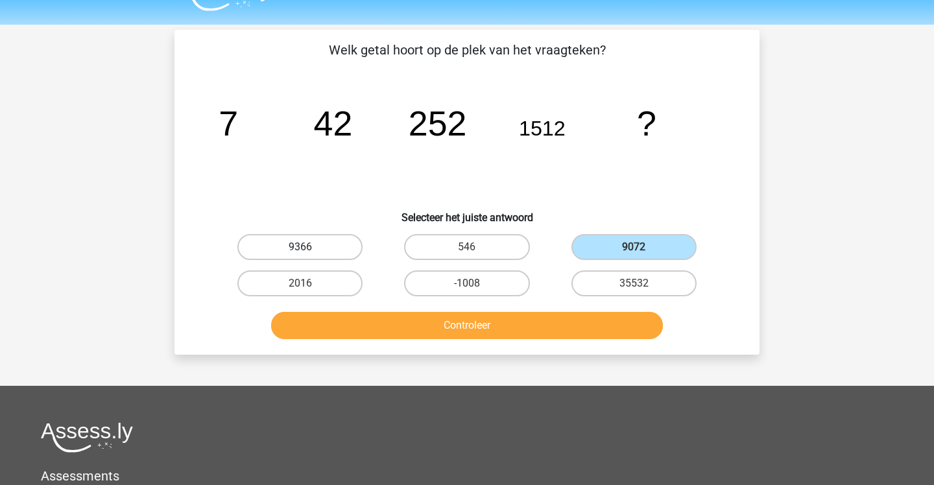
click at [309, 247] on input "9366" at bounding box center [304, 251] width 8 height 8
radio input "true"
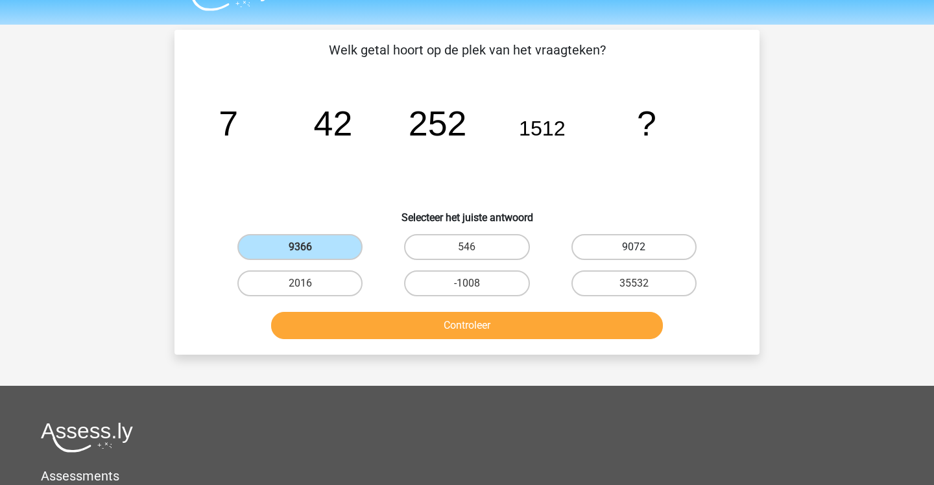
click at [601, 246] on label "9072" at bounding box center [634, 247] width 125 height 26
click at [634, 247] on input "9072" at bounding box center [638, 251] width 8 height 8
radio input "true"
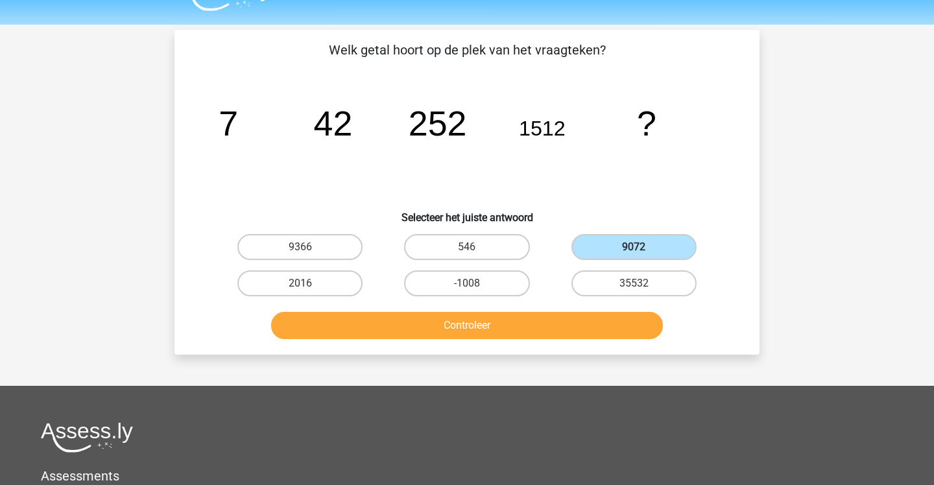
click at [562, 337] on button "Controleer" at bounding box center [467, 325] width 393 height 27
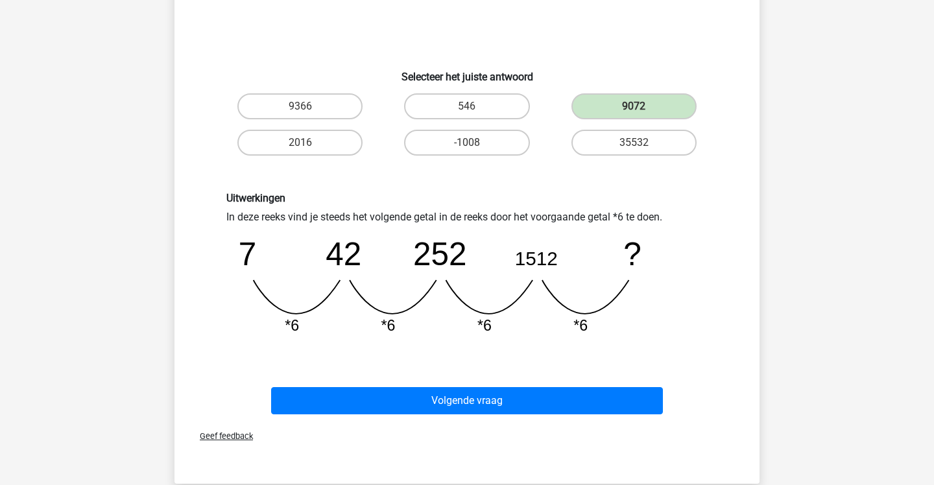
scroll to position [179, 0]
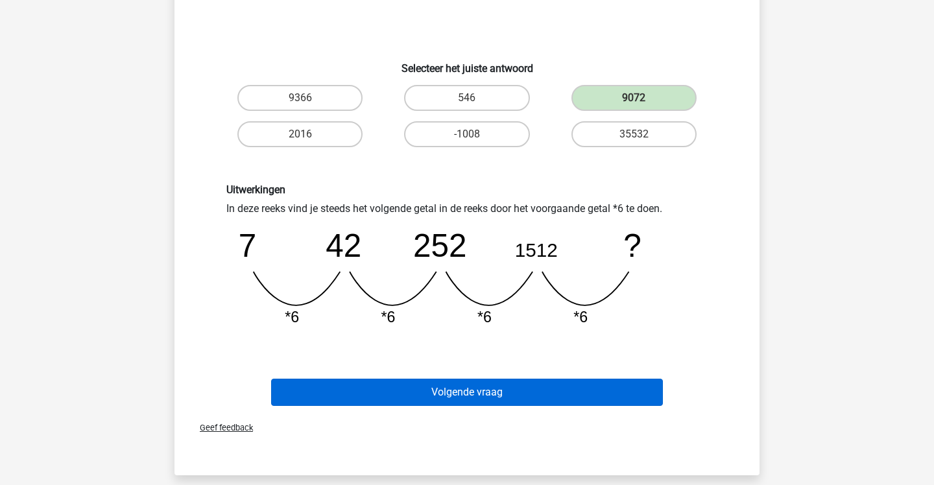
click at [521, 380] on button "Volgende vraag" at bounding box center [467, 392] width 393 height 27
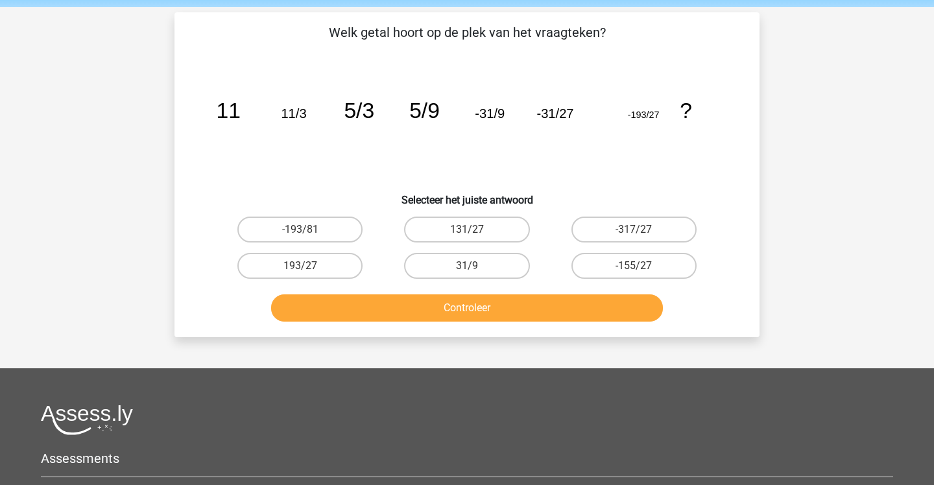
scroll to position [47, 0]
click at [644, 229] on label "-317/27" at bounding box center [634, 230] width 125 height 26
click at [642, 230] on input "-317/27" at bounding box center [638, 234] width 8 height 8
radio input "true"
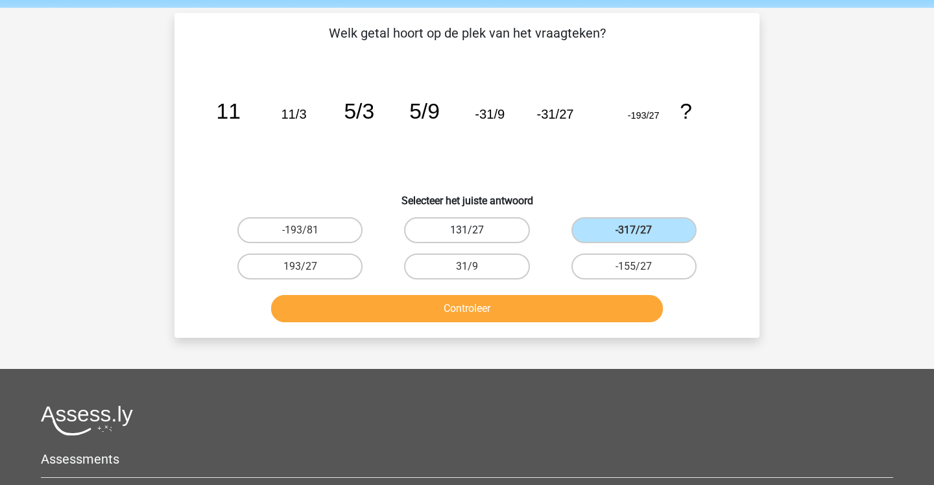
click at [491, 236] on label "131/27" at bounding box center [466, 230] width 125 height 26
click at [476, 236] on input "131/27" at bounding box center [471, 234] width 8 height 8
radio input "true"
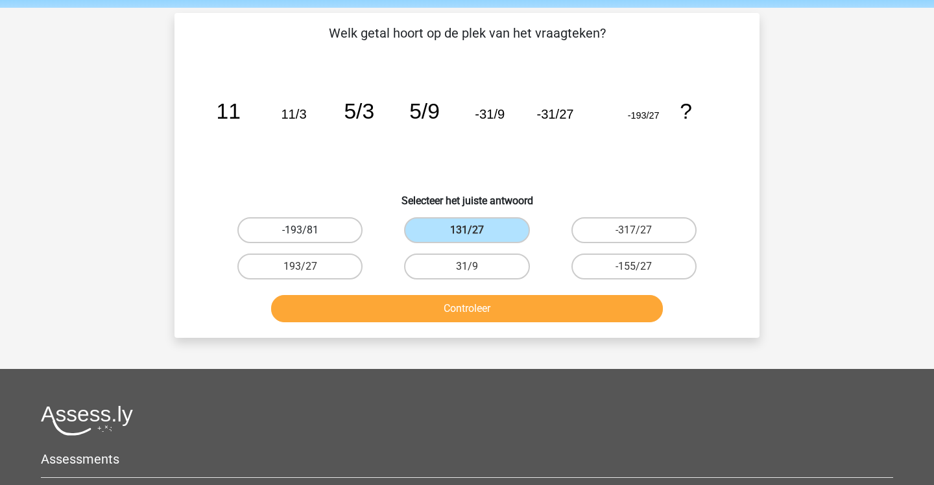
click at [345, 232] on label "-193/81" at bounding box center [299, 230] width 125 height 26
click at [309, 232] on input "-193/81" at bounding box center [304, 234] width 8 height 8
radio input "true"
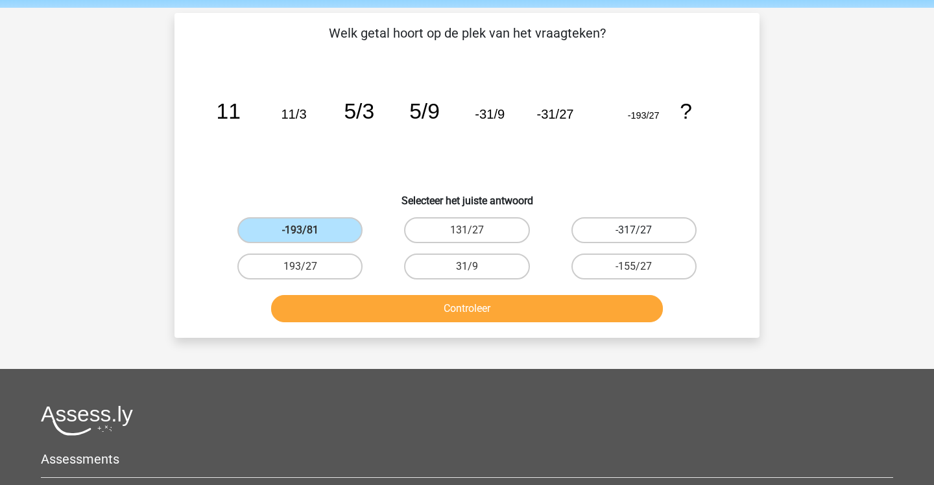
click at [590, 234] on label "-317/27" at bounding box center [634, 230] width 125 height 26
click at [634, 234] on input "-317/27" at bounding box center [638, 234] width 8 height 8
radio input "true"
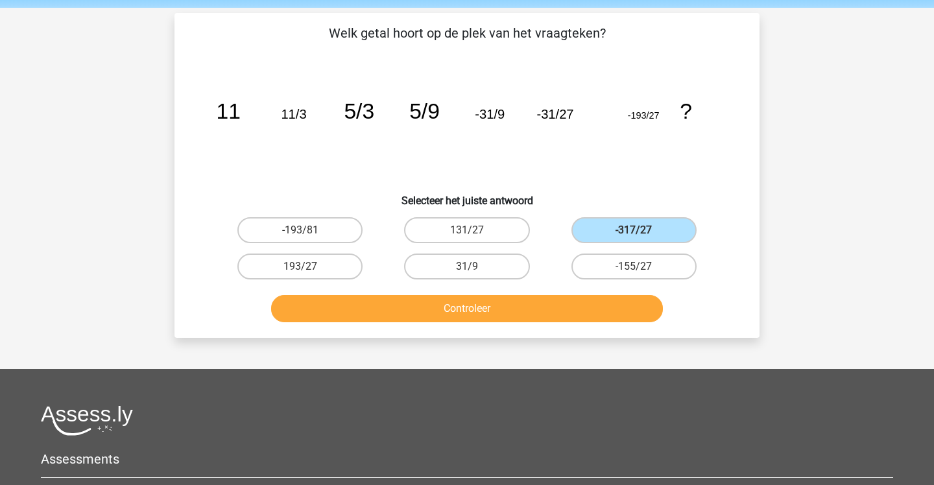
click at [583, 312] on button "Controleer" at bounding box center [467, 308] width 393 height 27
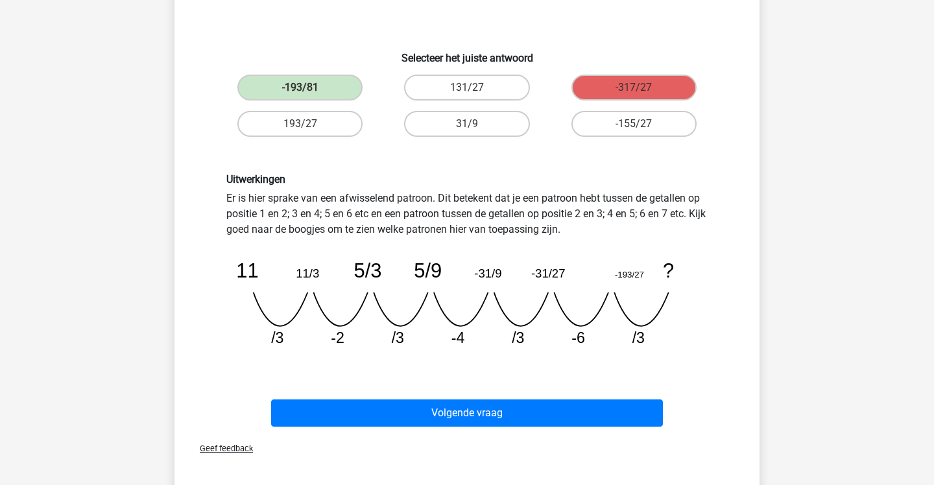
scroll to position [189, 0]
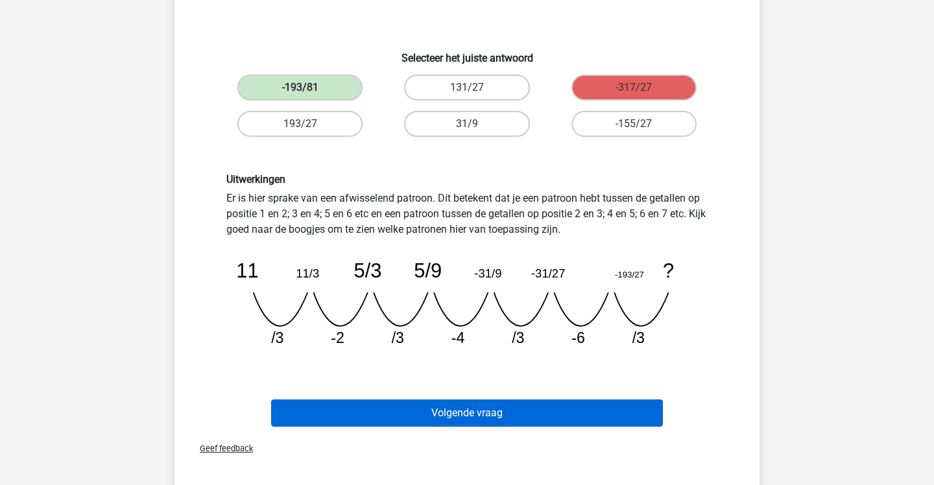
click at [598, 402] on button "Volgende vraag" at bounding box center [467, 413] width 393 height 27
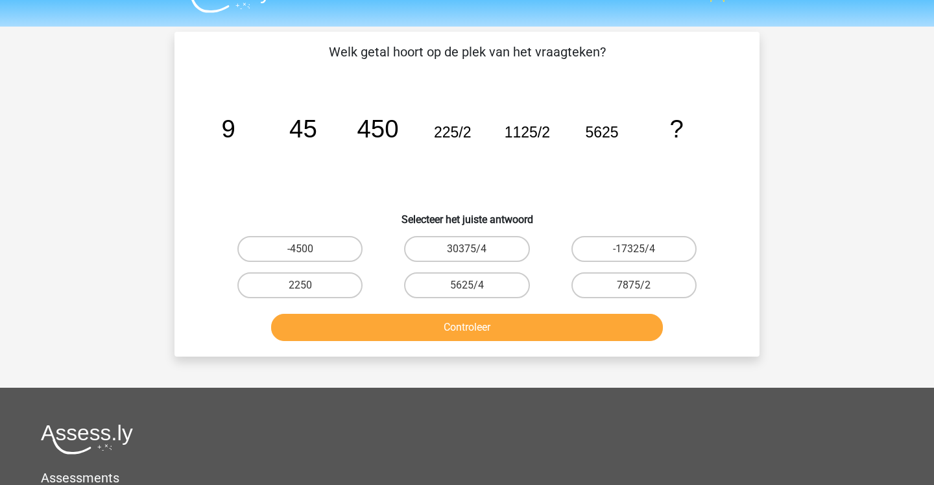
scroll to position [23, 0]
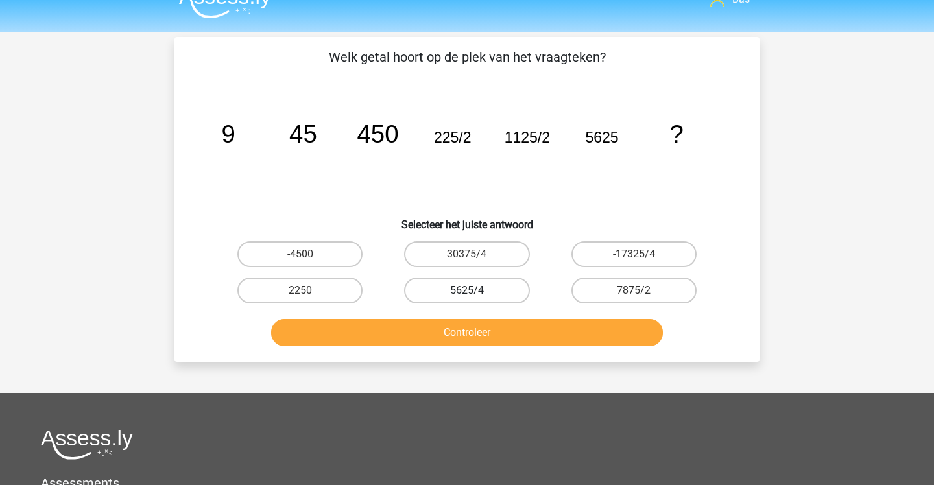
click at [505, 281] on label "5625/4" at bounding box center [466, 291] width 125 height 26
click at [476, 291] on input "5625/4" at bounding box center [471, 295] width 8 height 8
radio input "true"
click at [496, 324] on button "Controleer" at bounding box center [467, 332] width 393 height 27
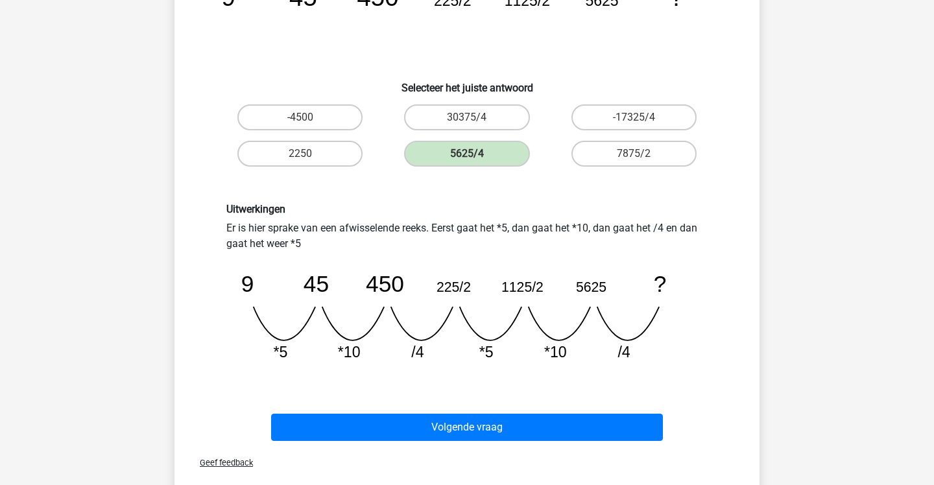
scroll to position [160, 0]
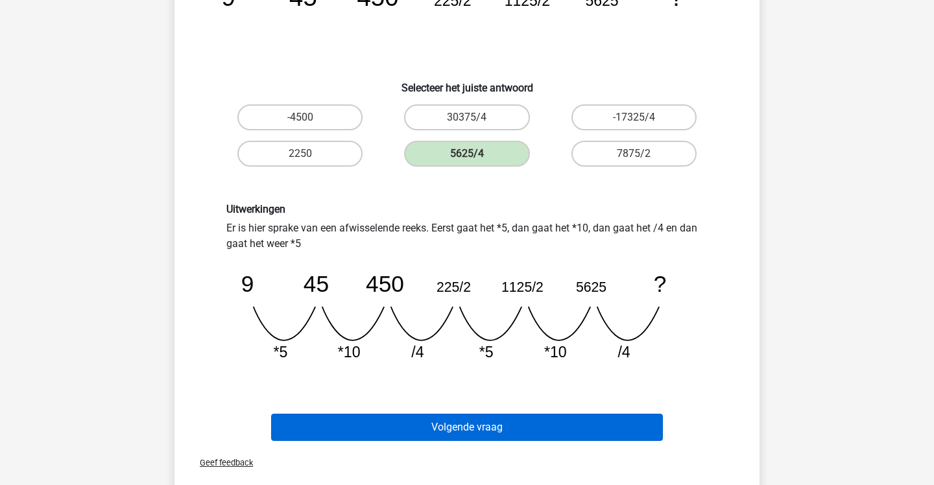
click at [535, 424] on button "Volgende vraag" at bounding box center [467, 427] width 393 height 27
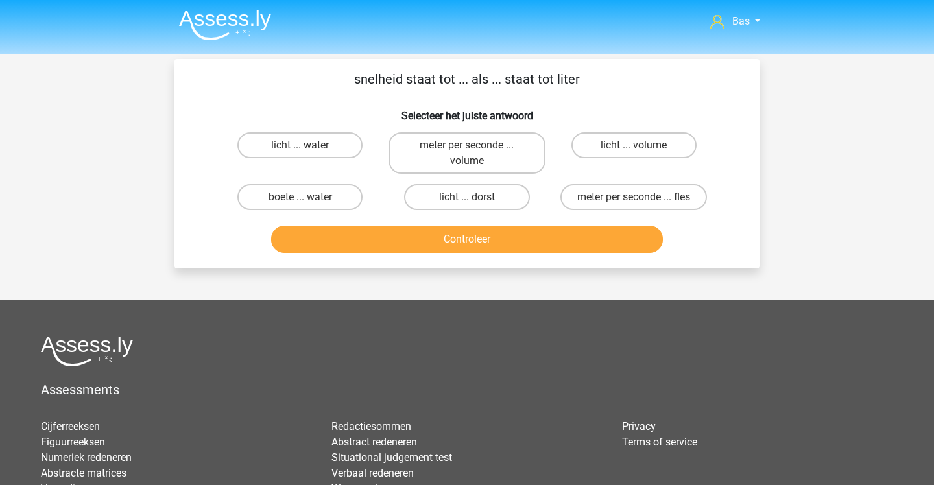
scroll to position [0, 0]
click at [425, 160] on label "meter per seconde ... volume" at bounding box center [467, 154] width 156 height 42
click at [467, 154] on input "meter per seconde ... volume" at bounding box center [471, 150] width 8 height 8
radio input "true"
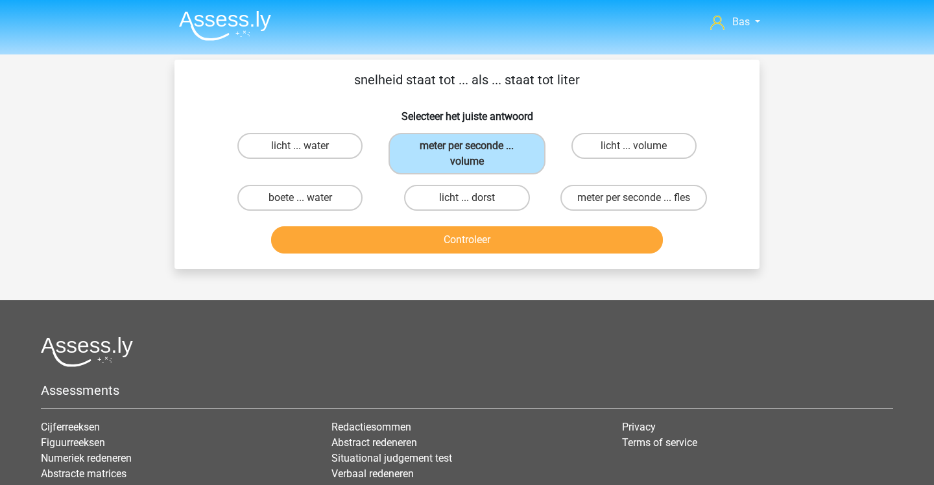
click at [437, 239] on button "Controleer" at bounding box center [467, 239] width 393 height 27
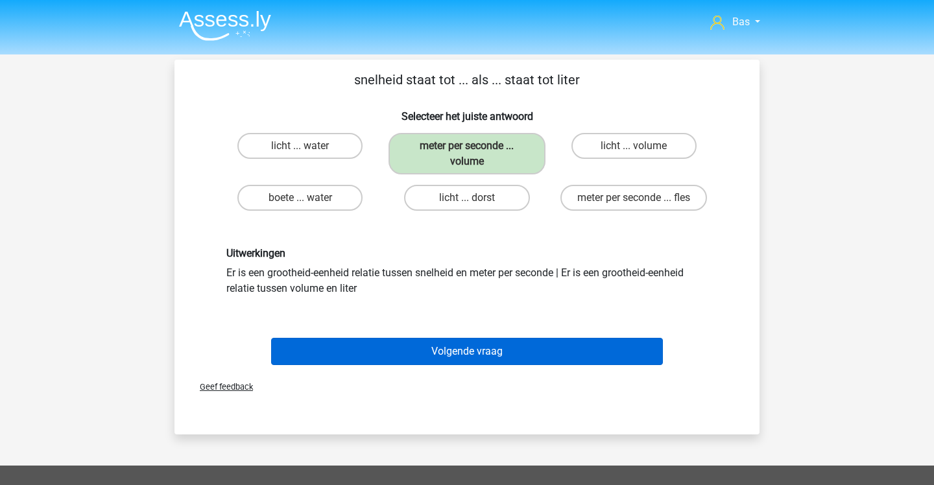
click at [494, 343] on button "Volgende vraag" at bounding box center [467, 351] width 393 height 27
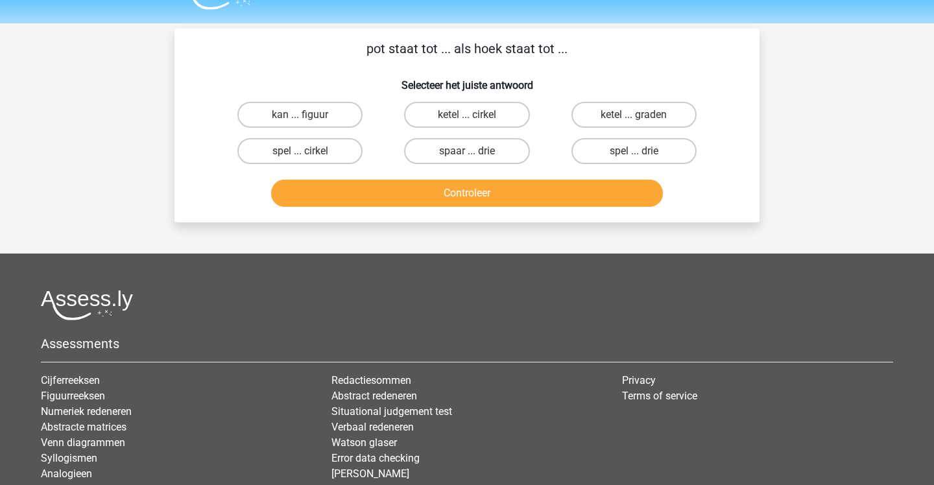
scroll to position [22, 0]
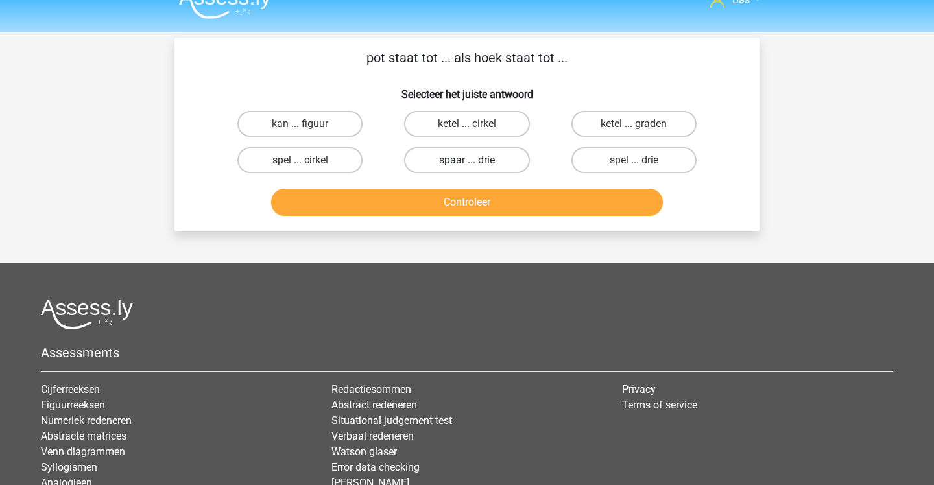
click at [422, 156] on label "spaar ... drie" at bounding box center [466, 160] width 125 height 26
click at [467, 160] on input "spaar ... drie" at bounding box center [471, 164] width 8 height 8
radio input "true"
click at [440, 205] on button "Controleer" at bounding box center [467, 202] width 393 height 27
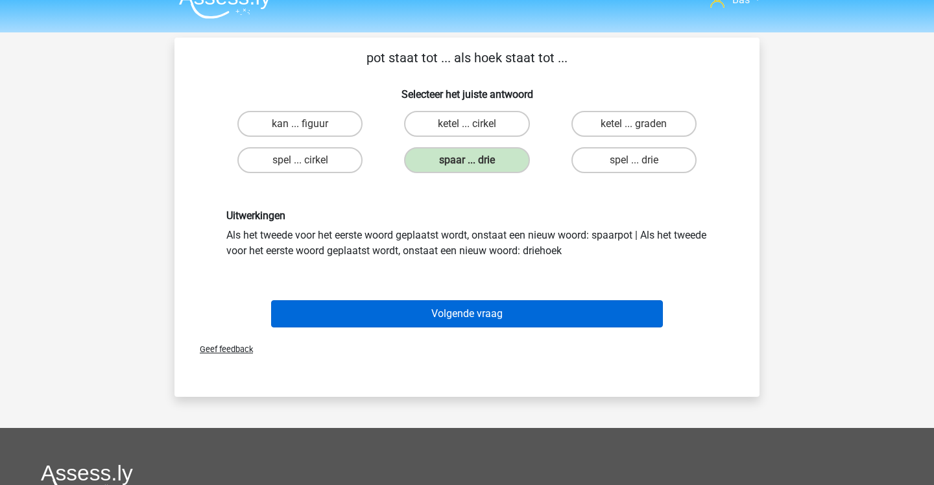
click at [472, 301] on button "Volgende vraag" at bounding box center [467, 313] width 393 height 27
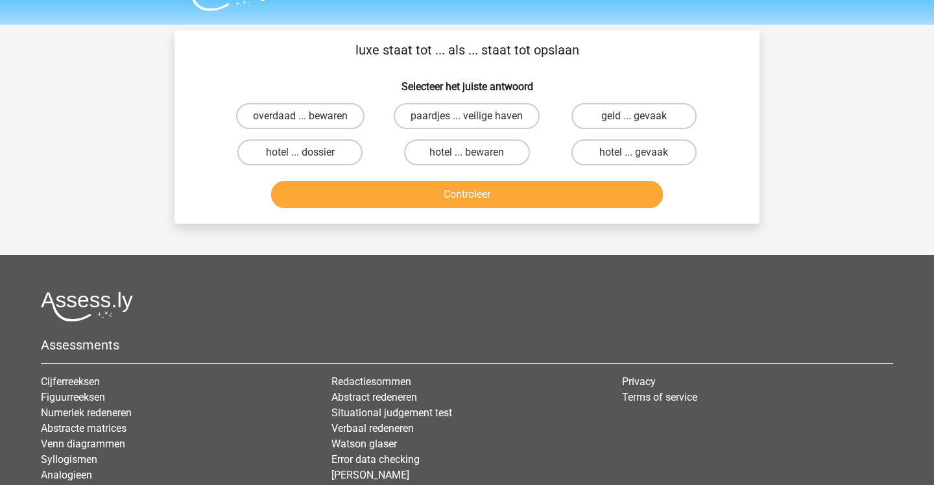
scroll to position [24, 0]
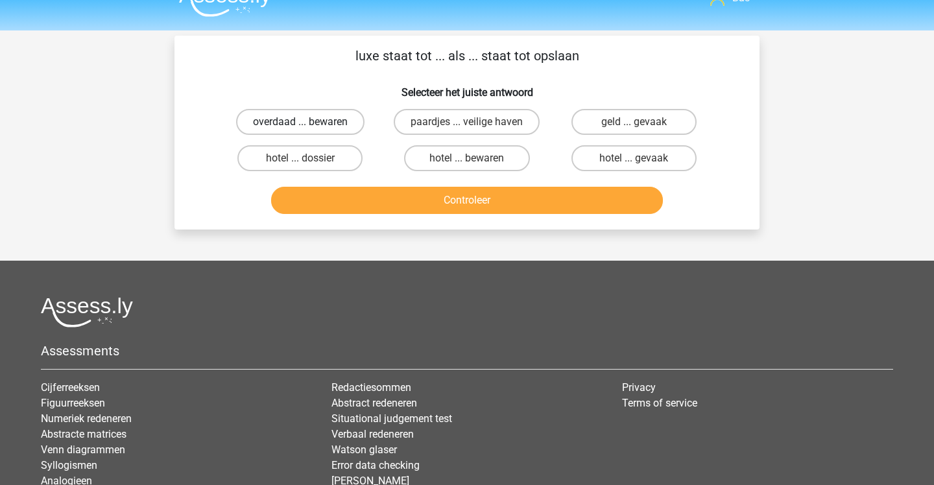
click at [331, 121] on label "overdaad ... bewaren" at bounding box center [300, 122] width 128 height 26
click at [309, 122] on input "overdaad ... bewaren" at bounding box center [304, 126] width 8 height 8
radio input "true"
click at [390, 203] on button "Controleer" at bounding box center [467, 200] width 393 height 27
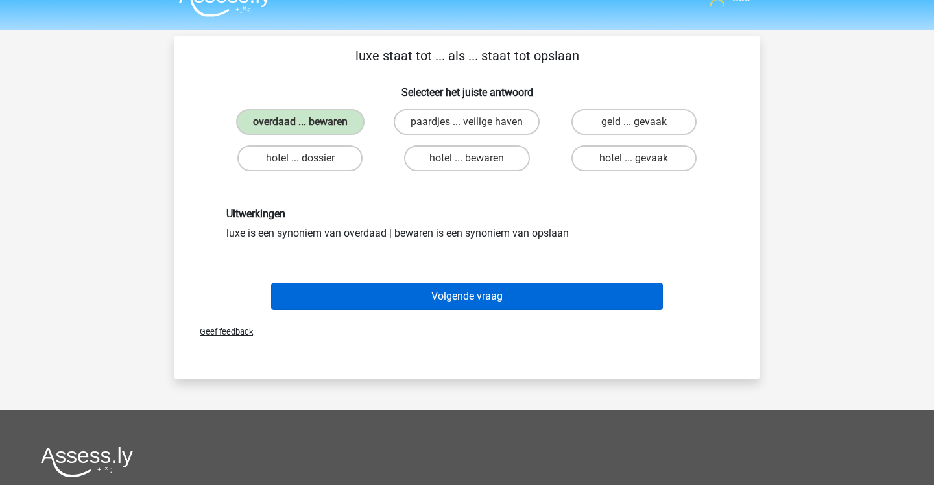
click at [422, 300] on button "Volgende vraag" at bounding box center [467, 296] width 393 height 27
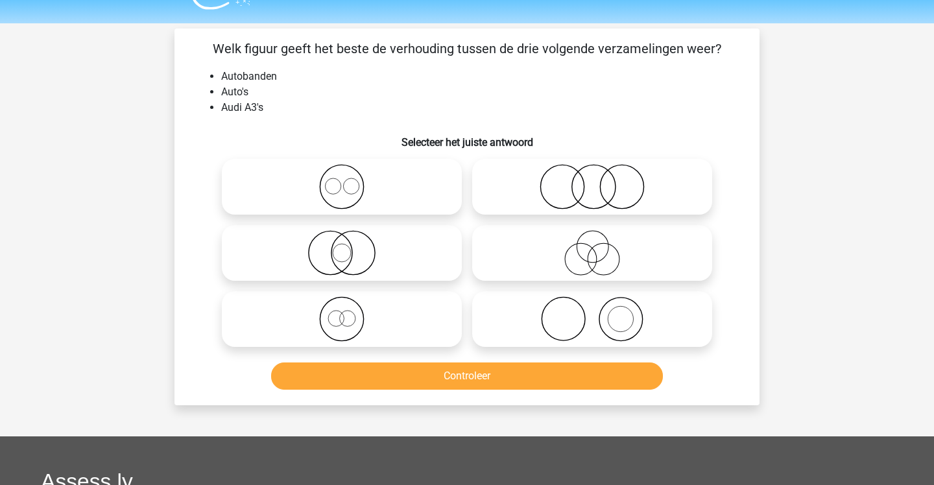
scroll to position [36, 0]
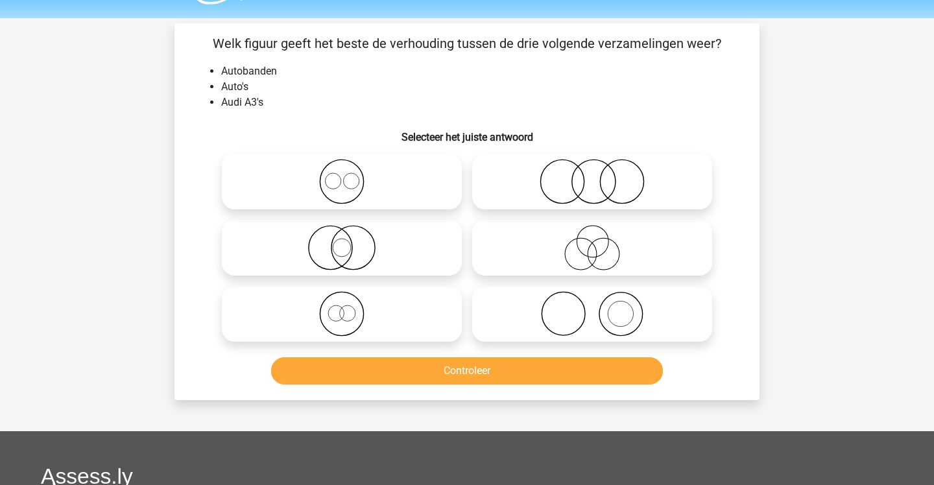
click at [528, 324] on icon at bounding box center [593, 313] width 230 height 45
click at [592, 308] on input "radio" at bounding box center [596, 303] width 8 height 8
radio input "true"
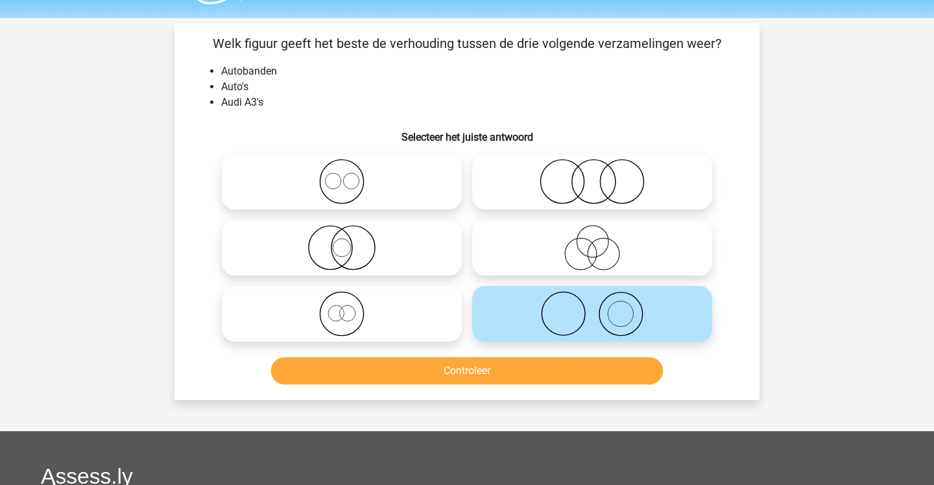
click at [535, 367] on button "Controleer" at bounding box center [467, 370] width 393 height 27
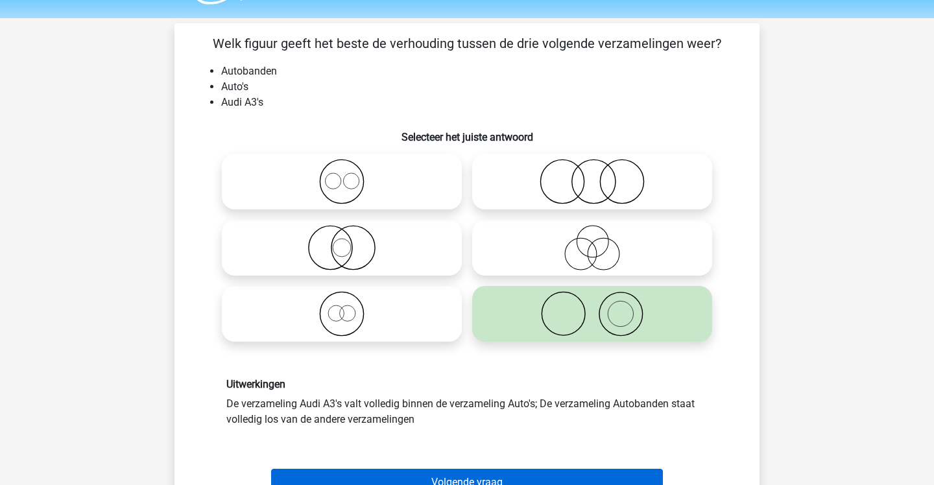
click at [548, 474] on button "Volgende vraag" at bounding box center [467, 482] width 393 height 27
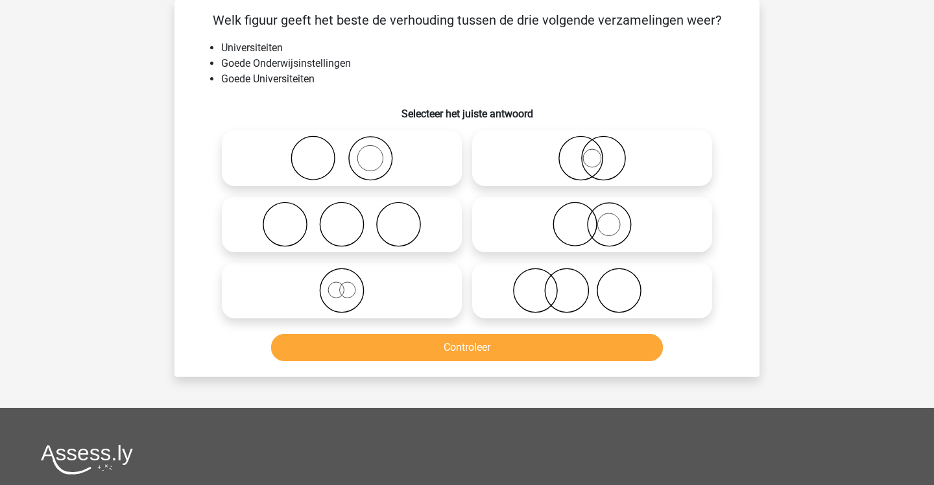
click at [502, 213] on icon at bounding box center [593, 224] width 230 height 45
click at [592, 213] on input "radio" at bounding box center [596, 214] width 8 height 8
radio input "true"
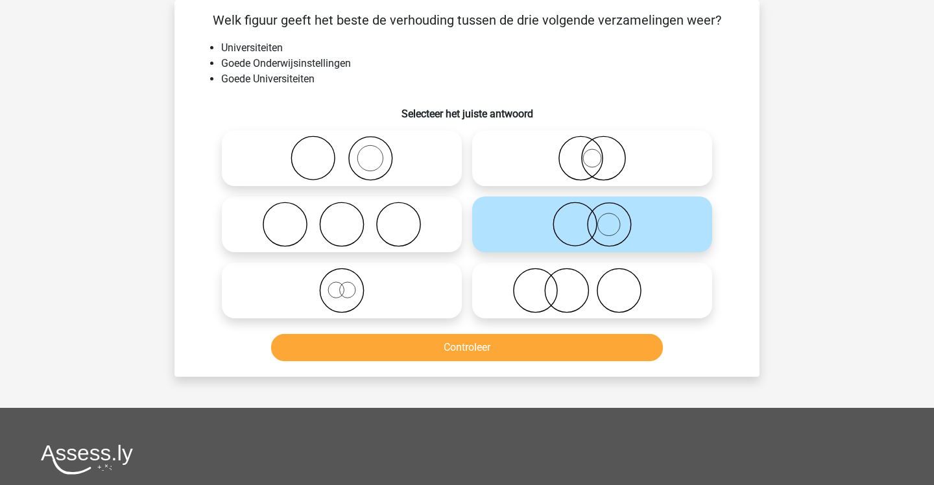
click at [541, 348] on button "Controleer" at bounding box center [467, 347] width 393 height 27
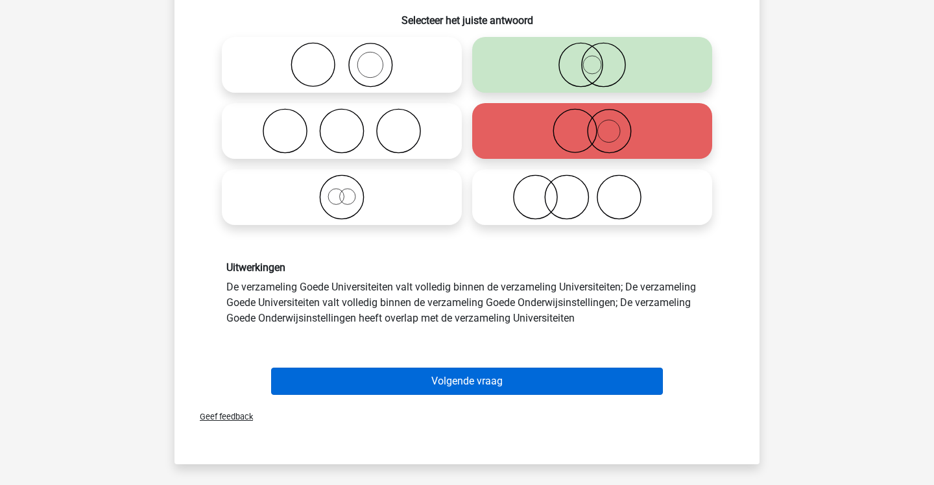
click at [546, 375] on button "Volgende vraag" at bounding box center [467, 381] width 393 height 27
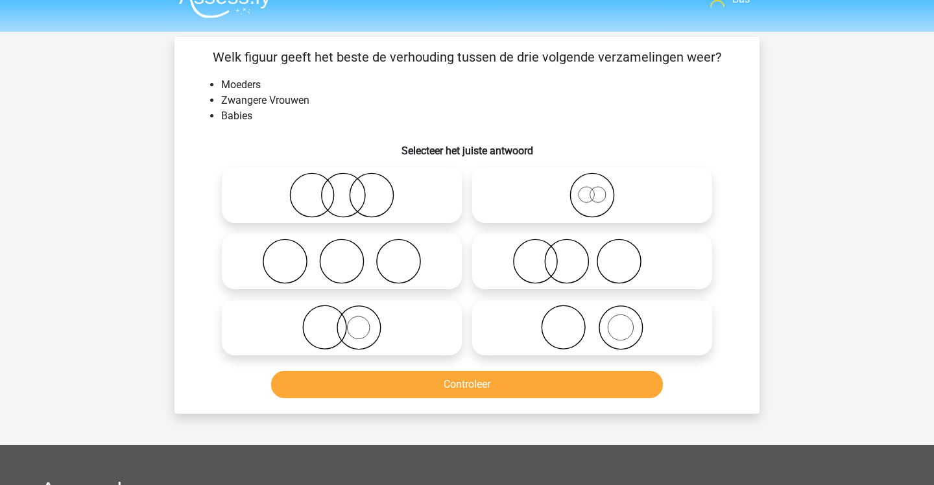
scroll to position [18, 0]
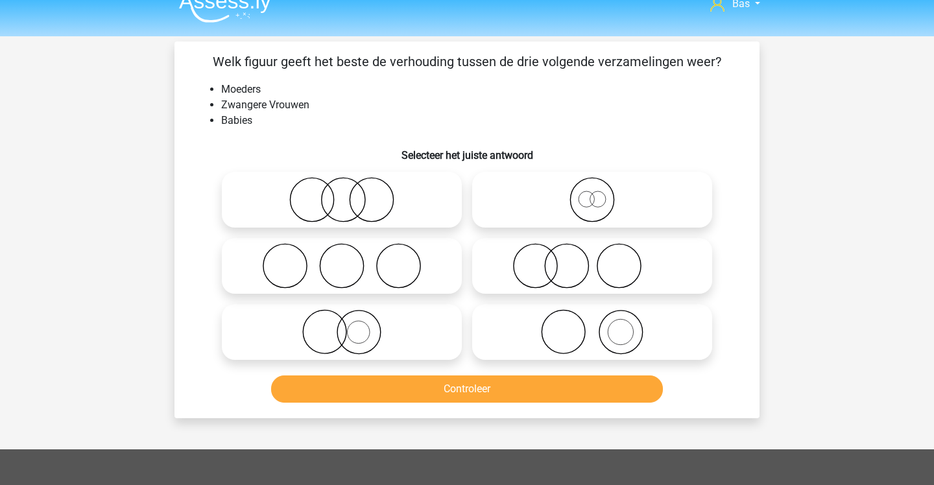
click at [533, 317] on icon at bounding box center [593, 331] width 230 height 45
click at [592, 317] on input "radio" at bounding box center [596, 321] width 8 height 8
radio input "true"
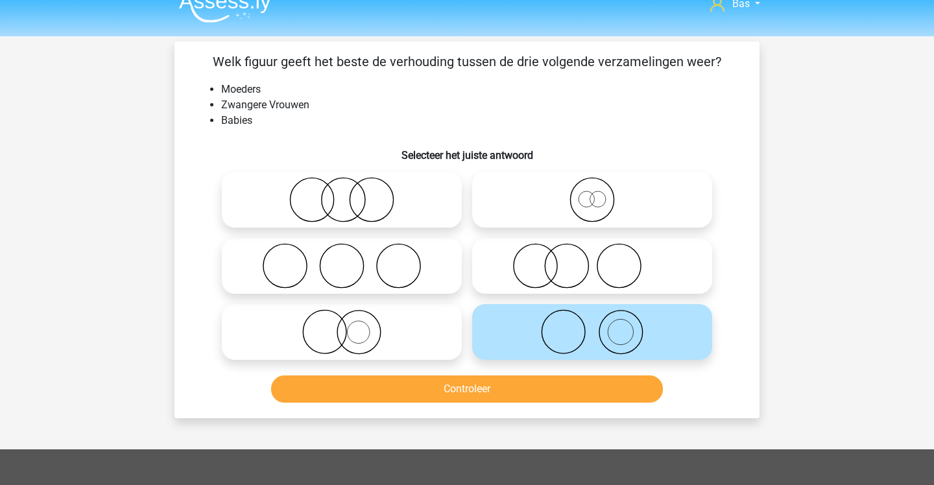
click at [509, 400] on button "Controleer" at bounding box center [467, 389] width 393 height 27
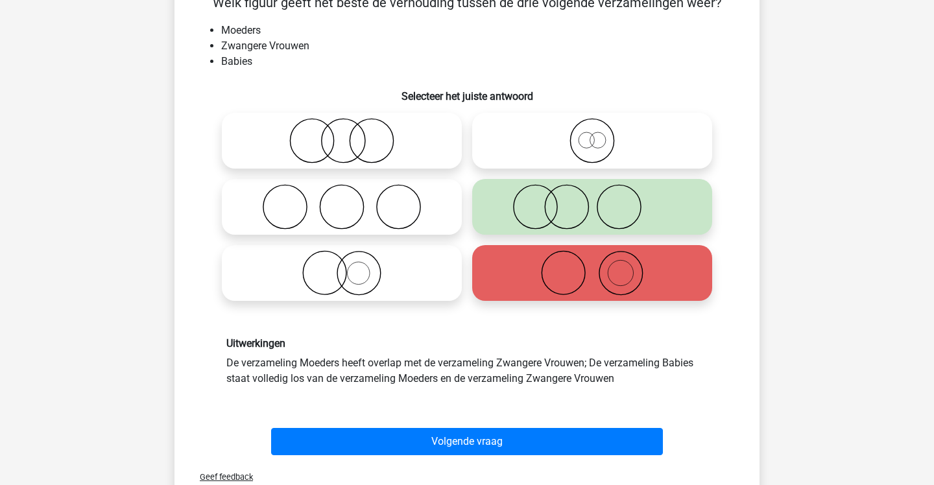
scroll to position [81, 0]
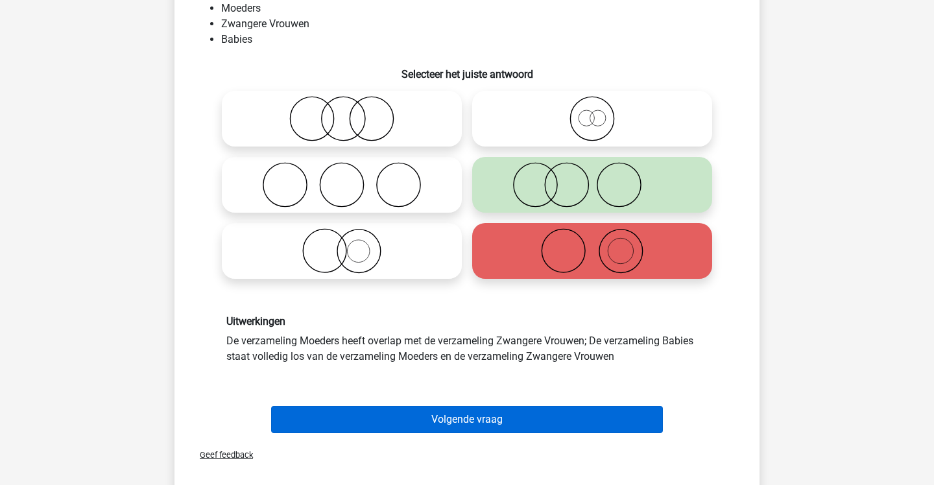
click at [498, 418] on button "Volgende vraag" at bounding box center [467, 419] width 393 height 27
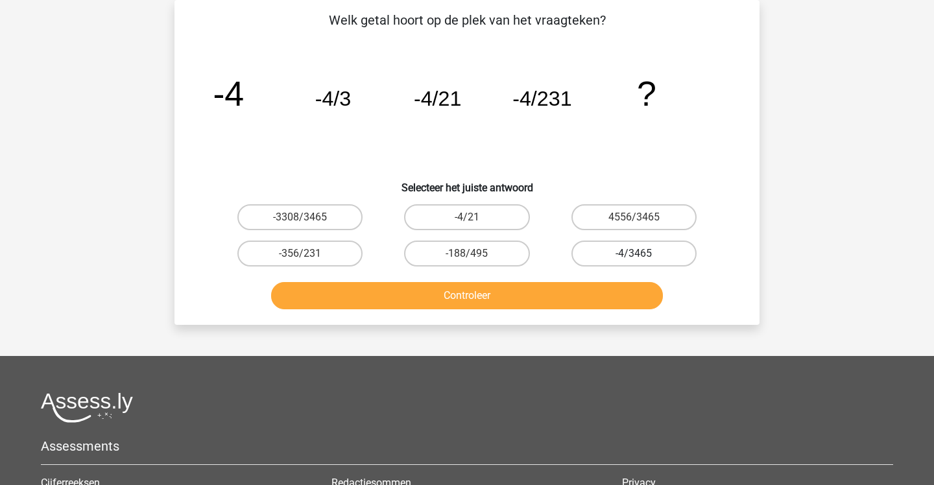
click at [623, 250] on label "-4/3465" at bounding box center [634, 254] width 125 height 26
click at [634, 254] on input "-4/3465" at bounding box center [638, 258] width 8 height 8
radio input "true"
click at [609, 285] on button "Controleer" at bounding box center [467, 295] width 393 height 27
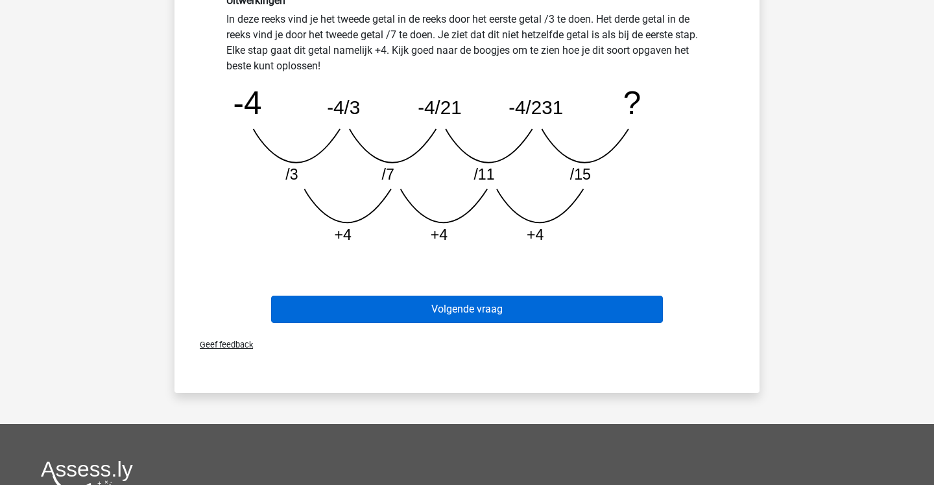
click at [603, 300] on button "Volgende vraag" at bounding box center [467, 309] width 393 height 27
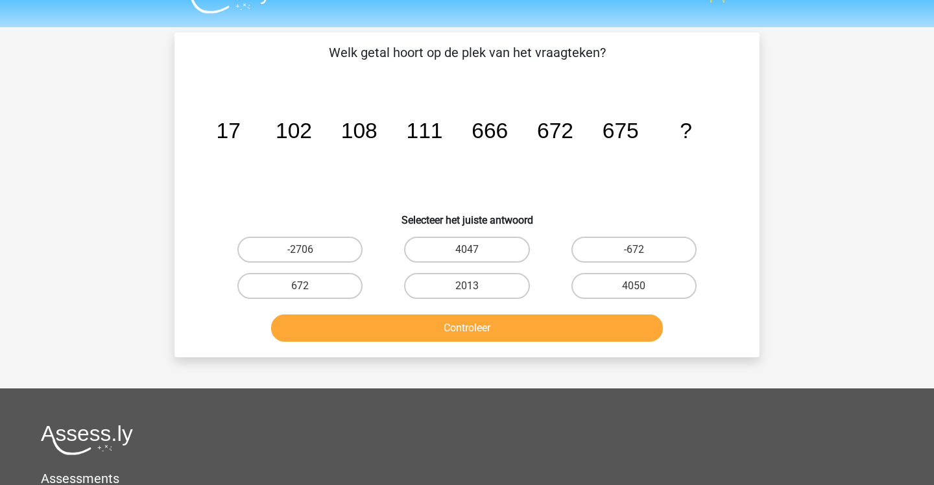
scroll to position [25, 0]
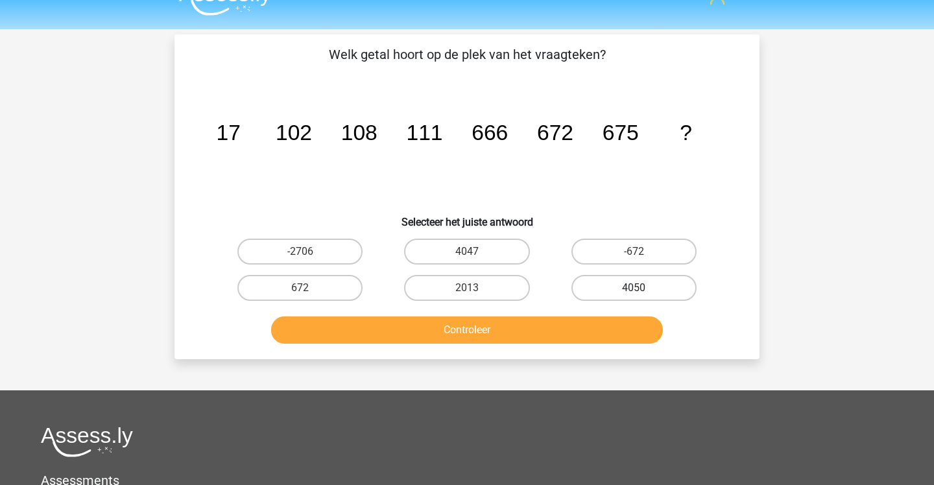
click at [577, 282] on label "4050" at bounding box center [634, 288] width 125 height 26
click at [634, 288] on input "4050" at bounding box center [638, 292] width 8 height 8
radio input "true"
click at [574, 319] on button "Controleer" at bounding box center [467, 330] width 393 height 27
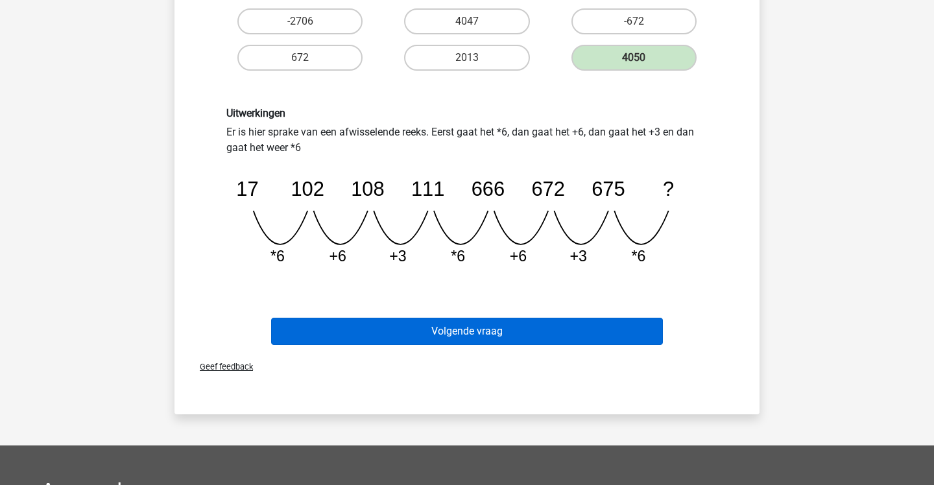
click at [572, 320] on button "Volgende vraag" at bounding box center [467, 331] width 393 height 27
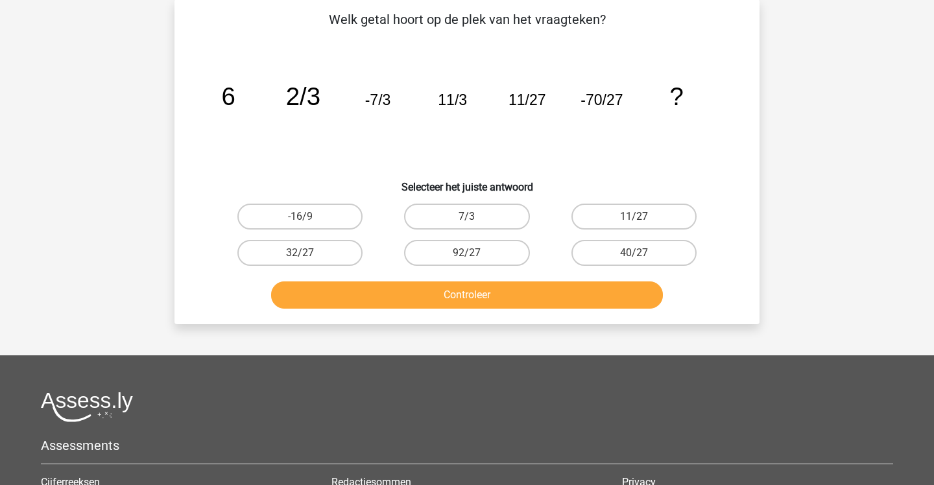
scroll to position [60, 0]
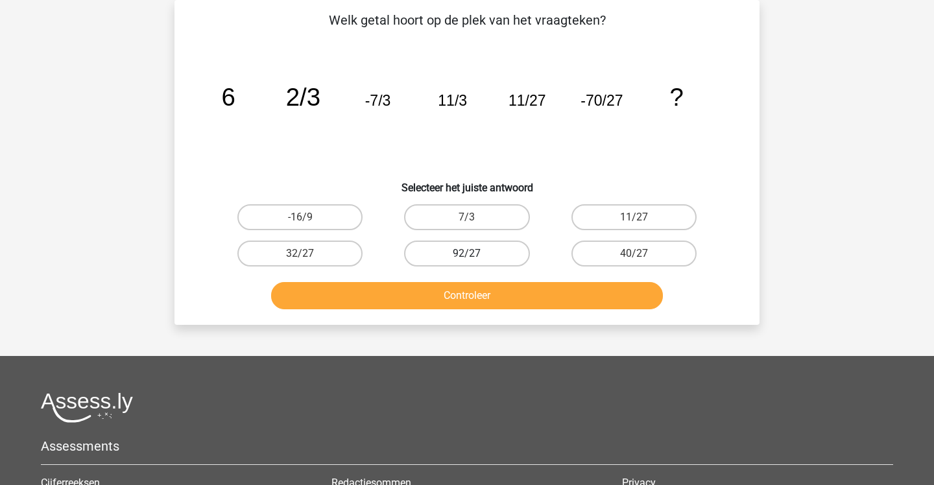
click at [497, 252] on label "92/27" at bounding box center [466, 254] width 125 height 26
click at [476, 254] on input "92/27" at bounding box center [471, 258] width 8 height 8
radio input "true"
click at [463, 296] on button "Controleer" at bounding box center [467, 295] width 393 height 27
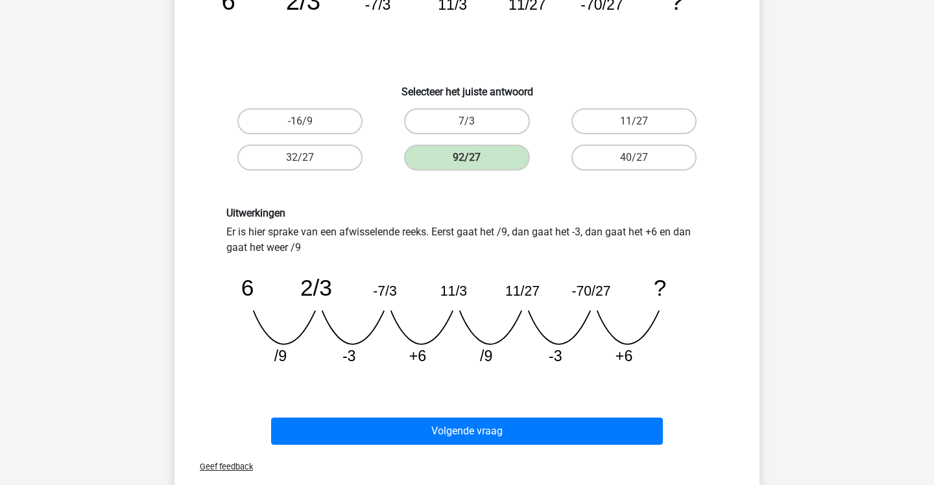
scroll to position [186, 0]
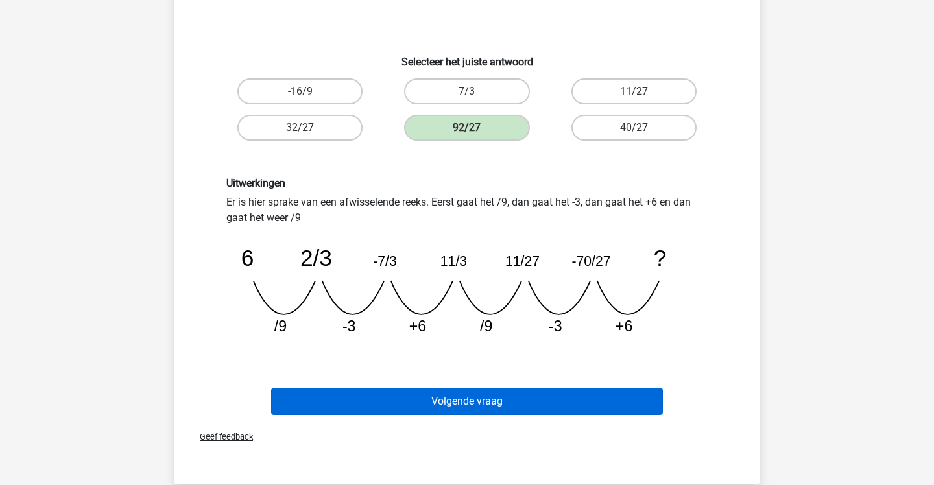
click at [434, 394] on button "Volgende vraag" at bounding box center [467, 401] width 393 height 27
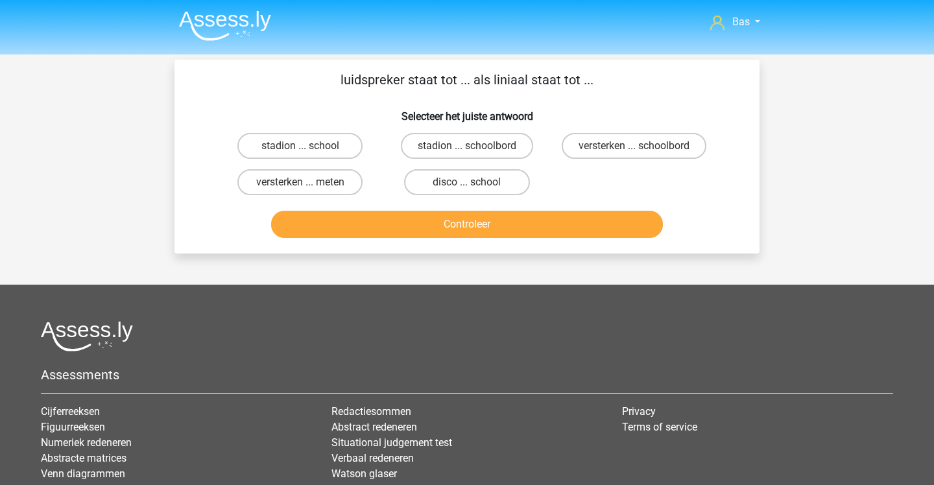
scroll to position [0, 0]
click at [345, 192] on label "versterken ... meten" at bounding box center [299, 182] width 125 height 26
click at [309, 191] on input "versterken ... meten" at bounding box center [304, 186] width 8 height 8
radio input "true"
click at [384, 228] on button "Controleer" at bounding box center [467, 224] width 393 height 27
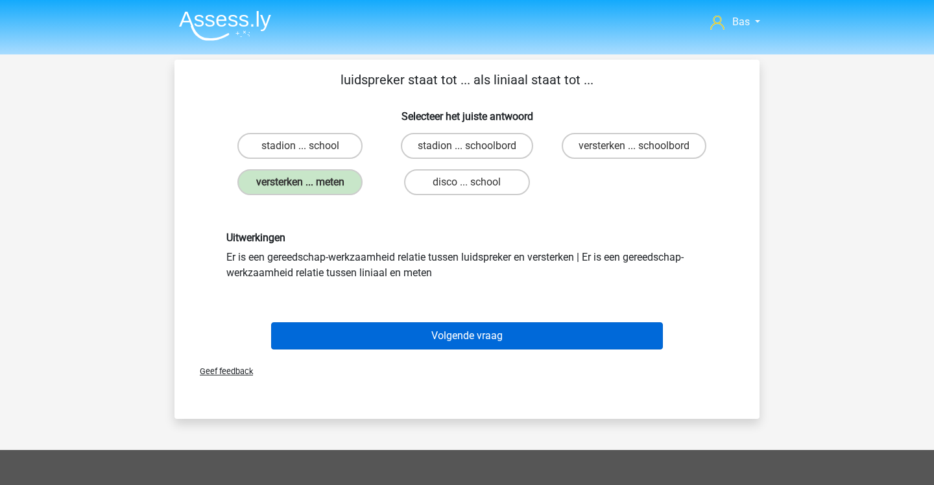
click at [422, 327] on button "Volgende vraag" at bounding box center [467, 335] width 393 height 27
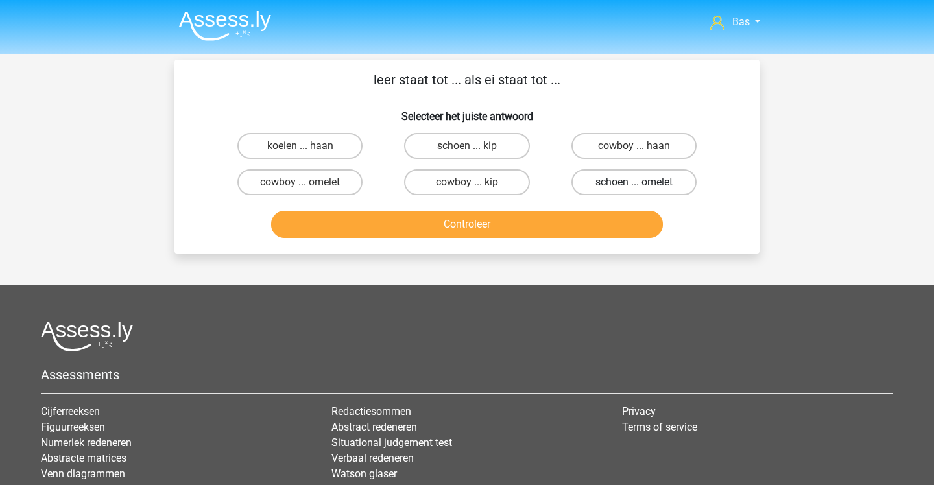
click at [611, 184] on label "schoen ... omelet" at bounding box center [634, 182] width 125 height 26
click at [634, 184] on input "schoen ... omelet" at bounding box center [638, 186] width 8 height 8
radio input "true"
click at [611, 184] on label "schoen ... omelet" at bounding box center [634, 182] width 125 height 26
click at [634, 184] on input "schoen ... omelet" at bounding box center [638, 186] width 8 height 8
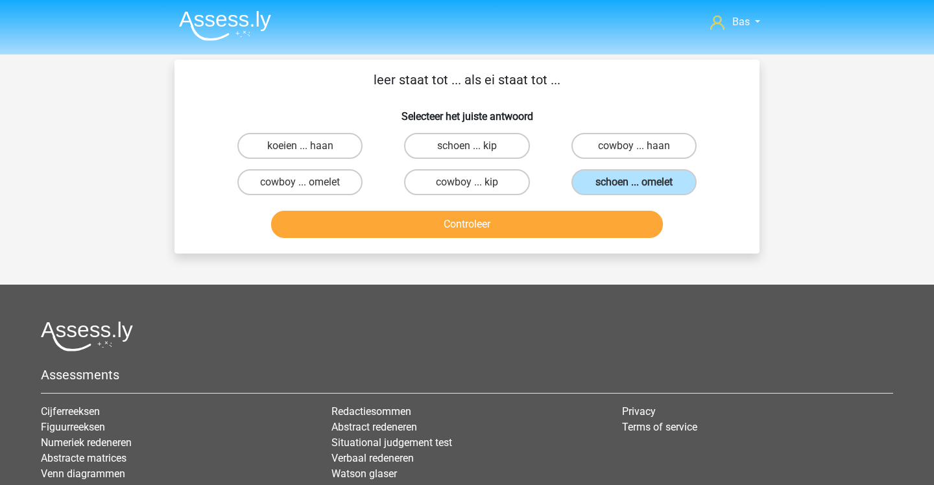
click at [621, 224] on button "Controleer" at bounding box center [467, 224] width 393 height 27
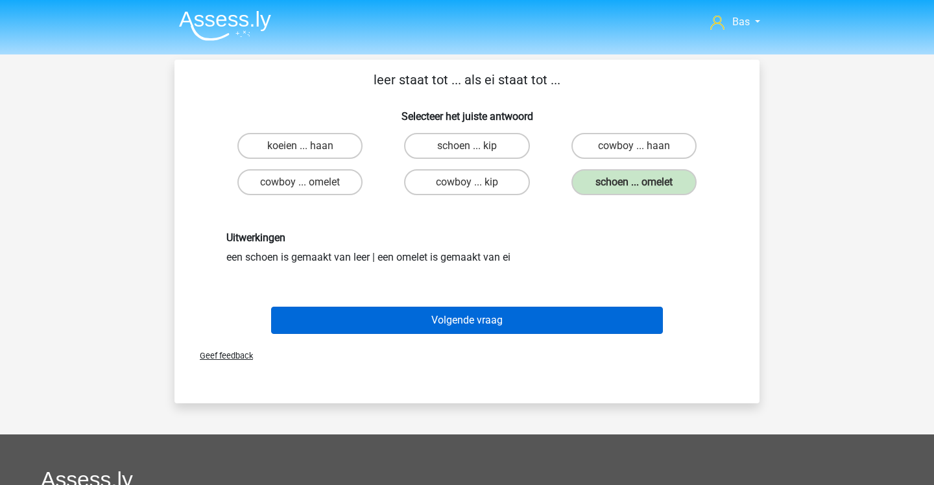
click at [569, 311] on button "Volgende vraag" at bounding box center [467, 320] width 393 height 27
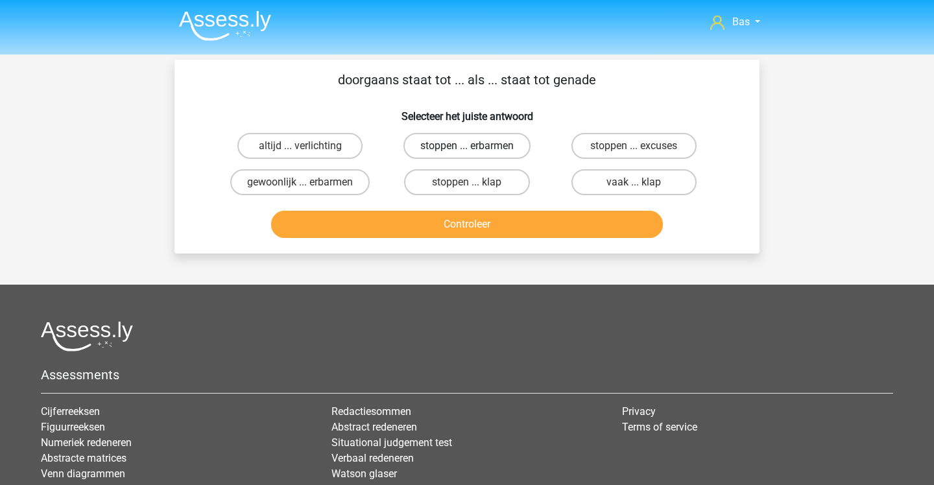
click at [457, 149] on label "stoppen ... erbarmen" at bounding box center [467, 146] width 127 height 26
click at [467, 149] on input "stoppen ... erbarmen" at bounding box center [471, 150] width 8 height 8
radio input "true"
click at [400, 219] on button "Controleer" at bounding box center [467, 224] width 393 height 27
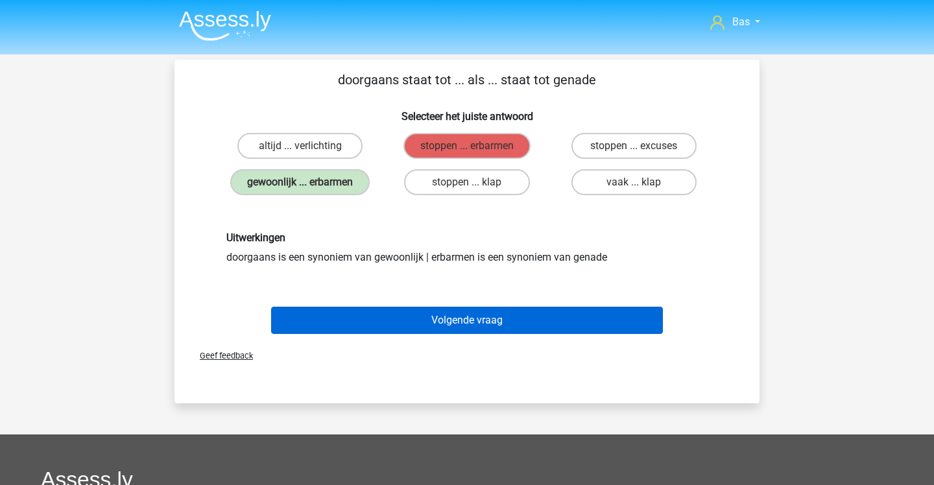
click at [400, 317] on button "Volgende vraag" at bounding box center [467, 320] width 393 height 27
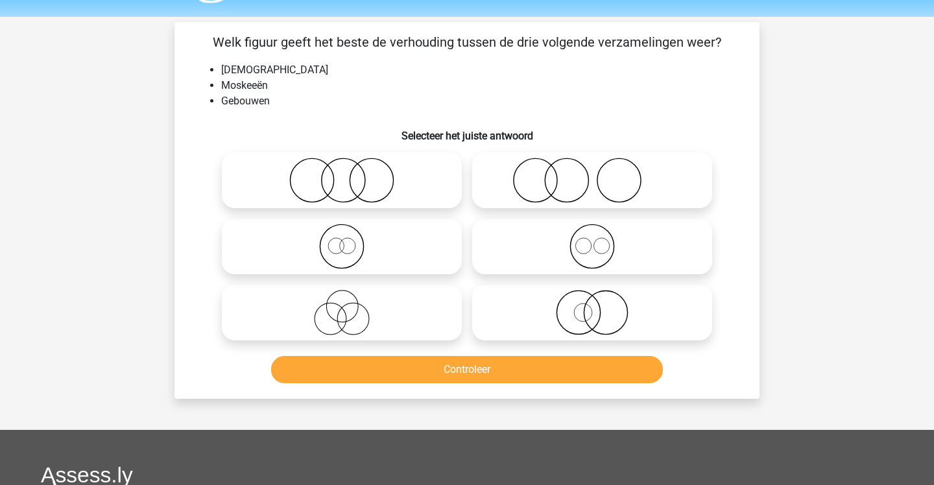
scroll to position [34, 0]
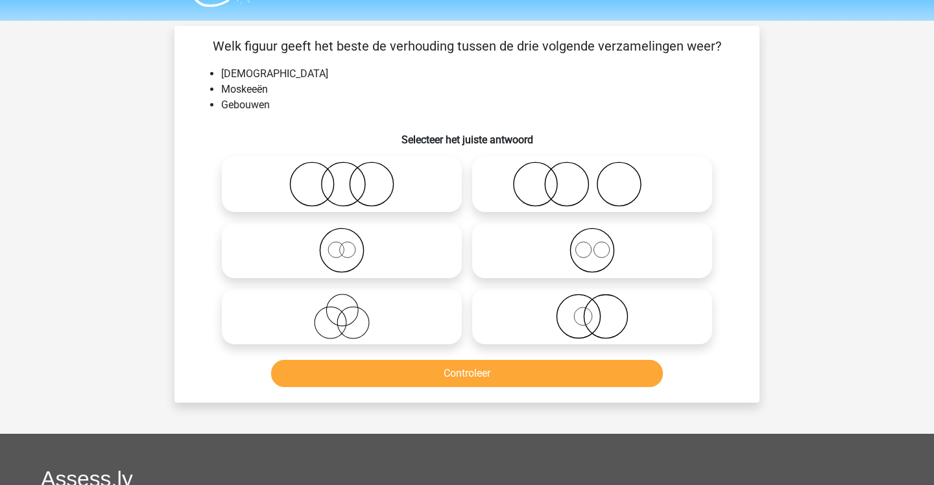
click at [494, 243] on icon at bounding box center [593, 250] width 230 height 45
click at [592, 243] on input "radio" at bounding box center [596, 240] width 8 height 8
radio input "true"
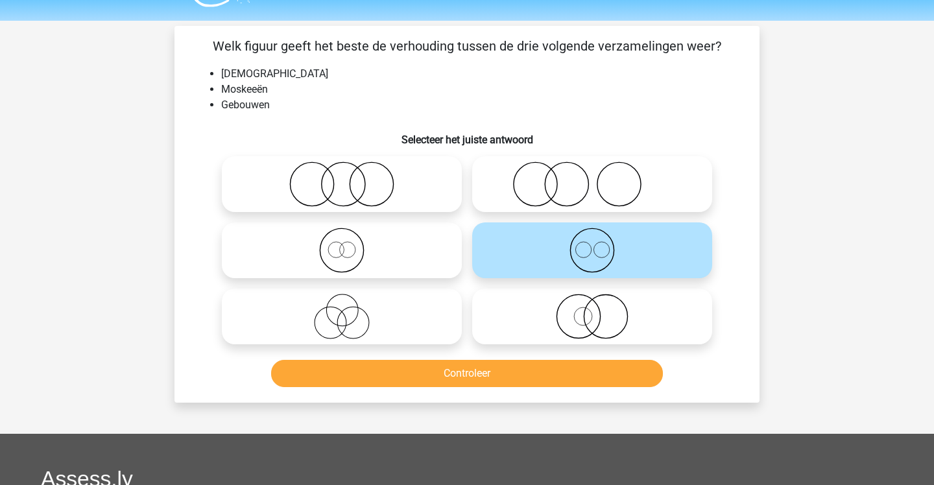
click at [481, 377] on button "Controleer" at bounding box center [467, 373] width 393 height 27
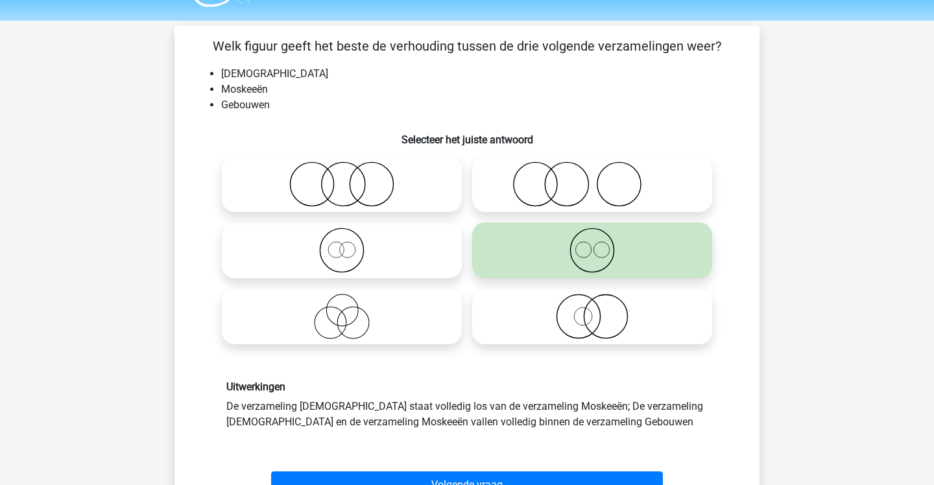
scroll to position [88, 0]
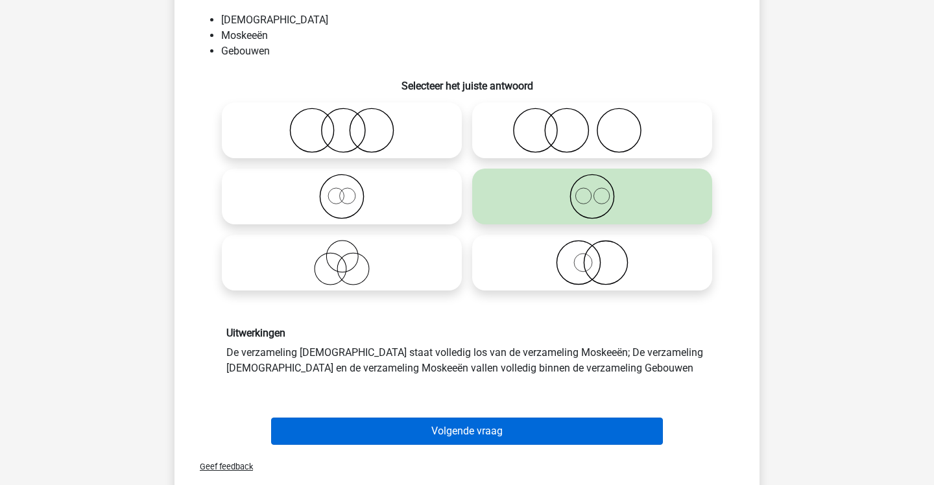
click at [485, 418] on button "Volgende vraag" at bounding box center [467, 431] width 393 height 27
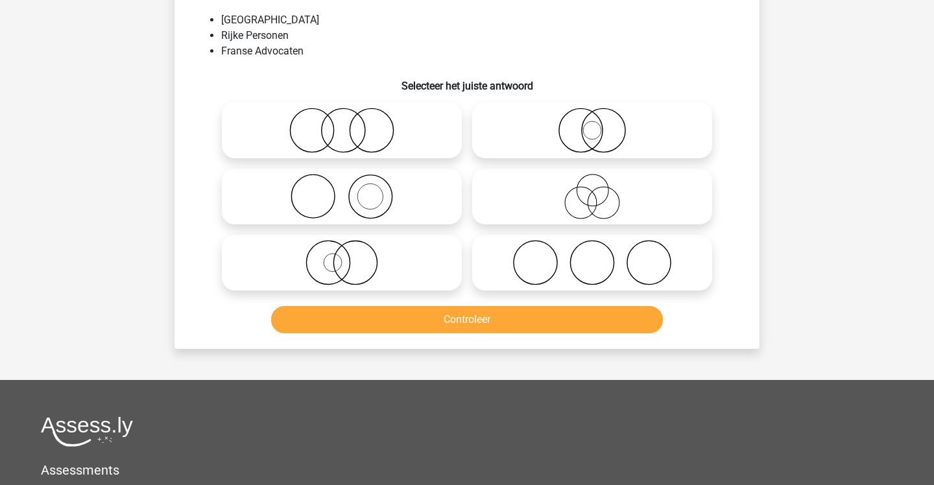
scroll to position [60, 0]
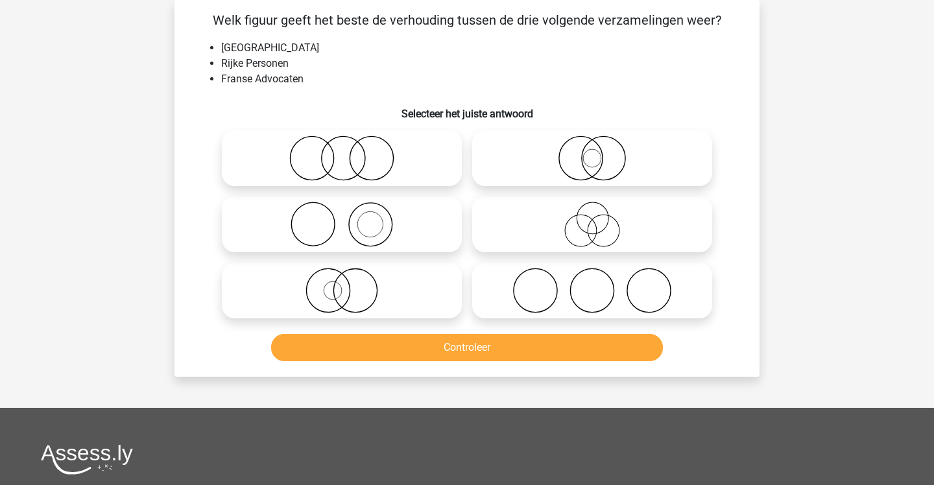
click at [389, 170] on icon at bounding box center [342, 158] width 230 height 45
click at [350, 152] on input "radio" at bounding box center [346, 147] width 8 height 8
radio input "true"
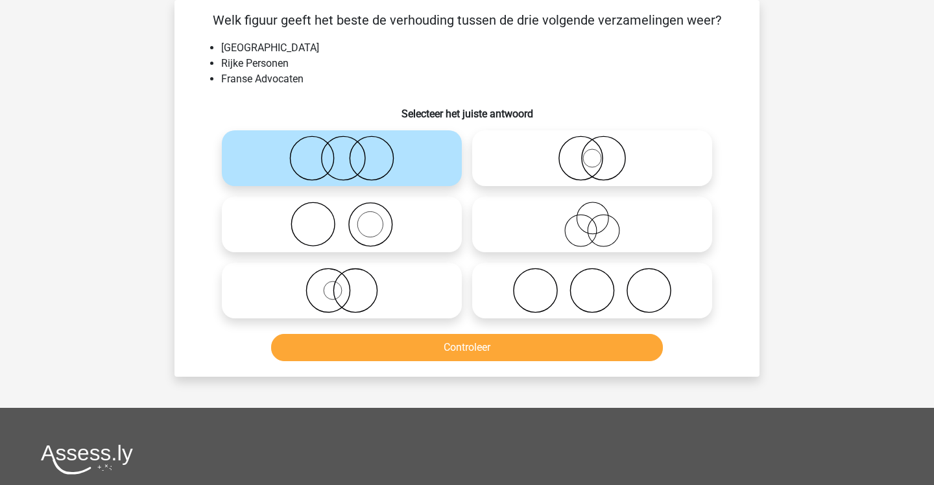
click at [405, 345] on button "Controleer" at bounding box center [467, 347] width 393 height 27
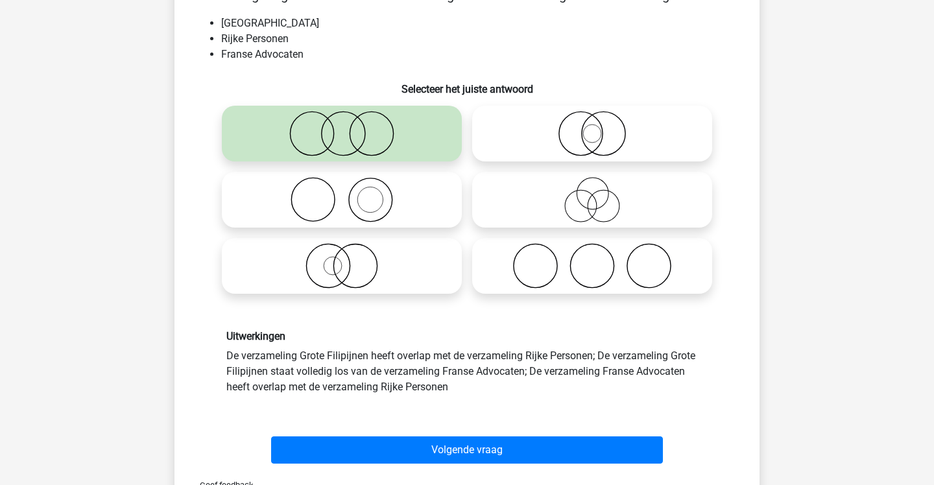
scroll to position [106, 0]
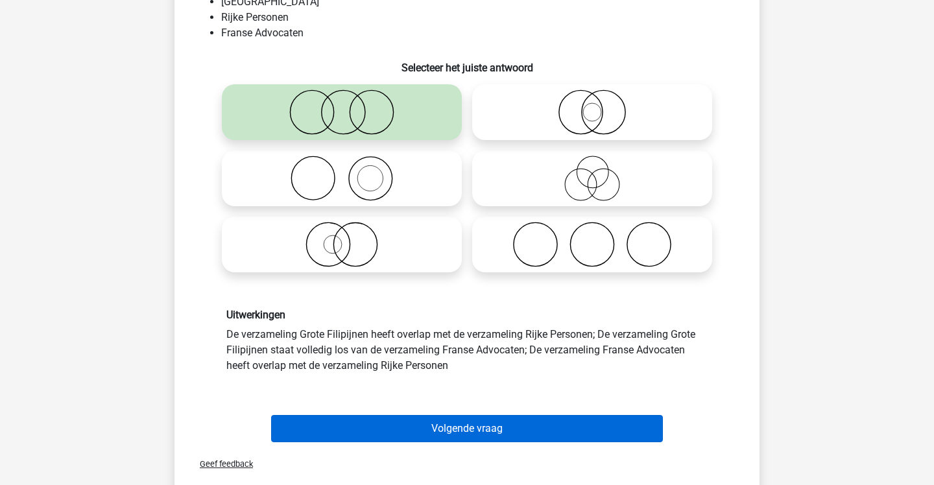
click at [417, 422] on button "Volgende vraag" at bounding box center [467, 428] width 393 height 27
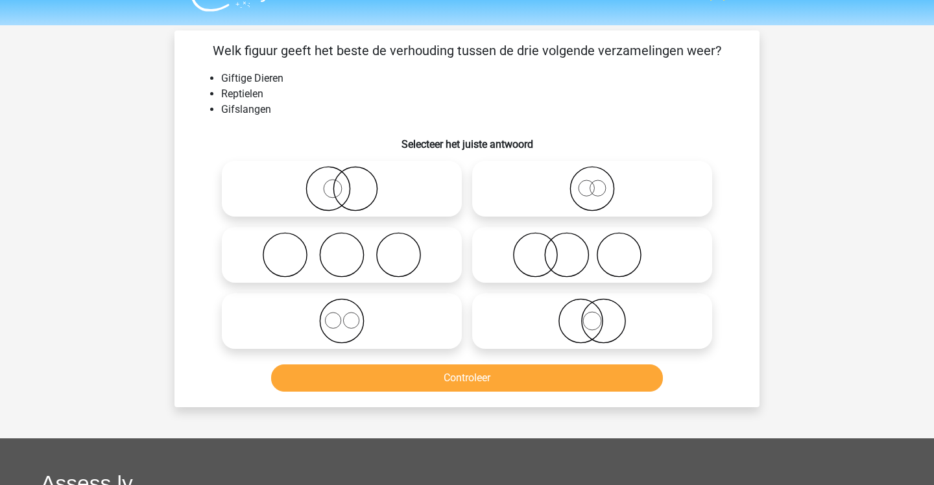
scroll to position [29, 0]
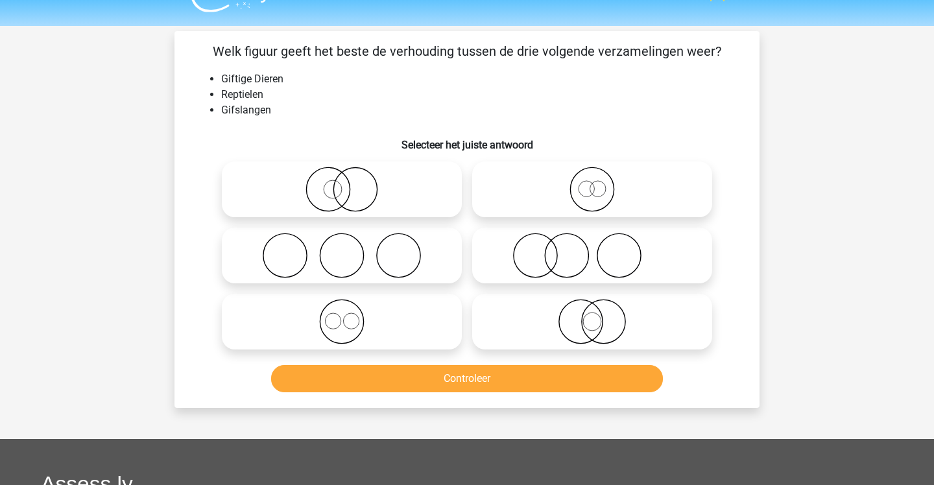
click at [540, 305] on icon at bounding box center [593, 321] width 230 height 45
click at [592, 307] on input "radio" at bounding box center [596, 311] width 8 height 8
radio input "true"
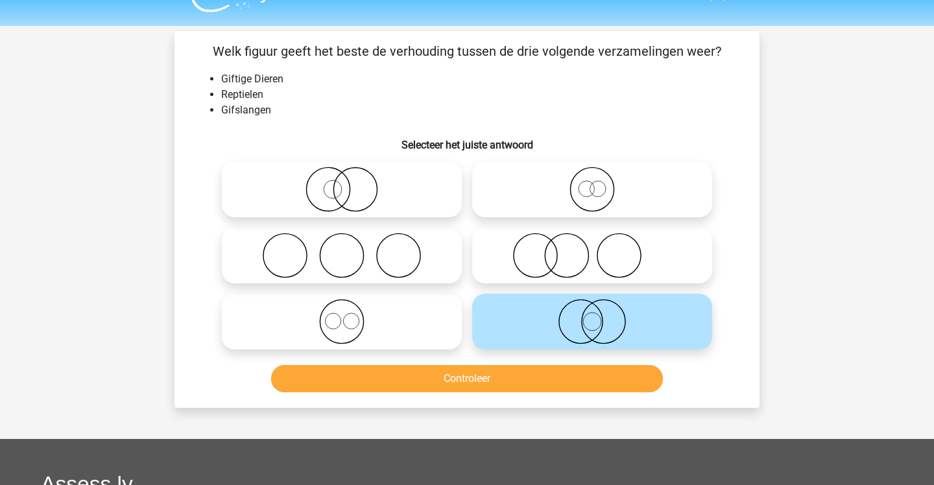
click at [524, 374] on button "Controleer" at bounding box center [467, 378] width 393 height 27
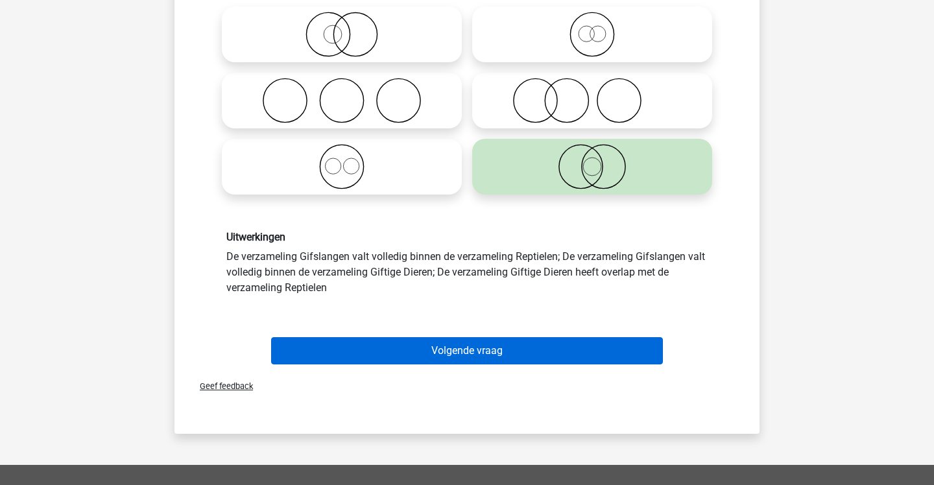
click at [523, 361] on button "Volgende vraag" at bounding box center [467, 350] width 393 height 27
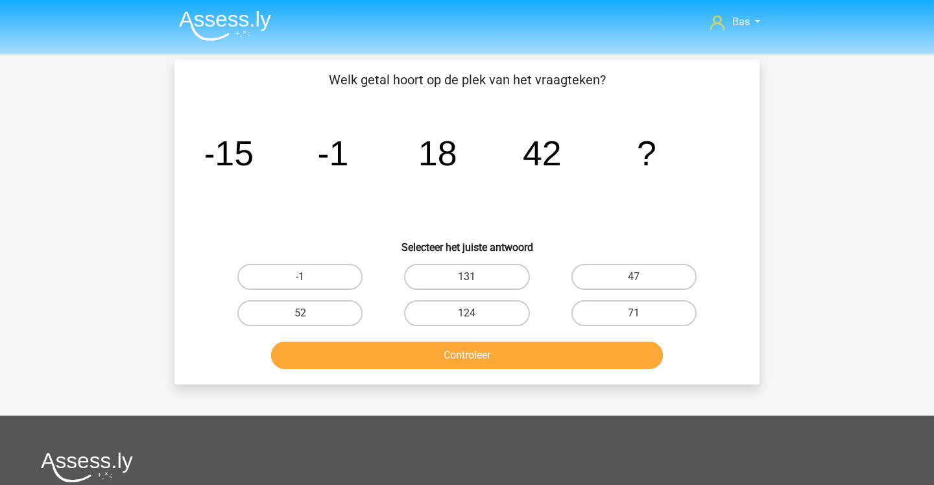
scroll to position [6, 0]
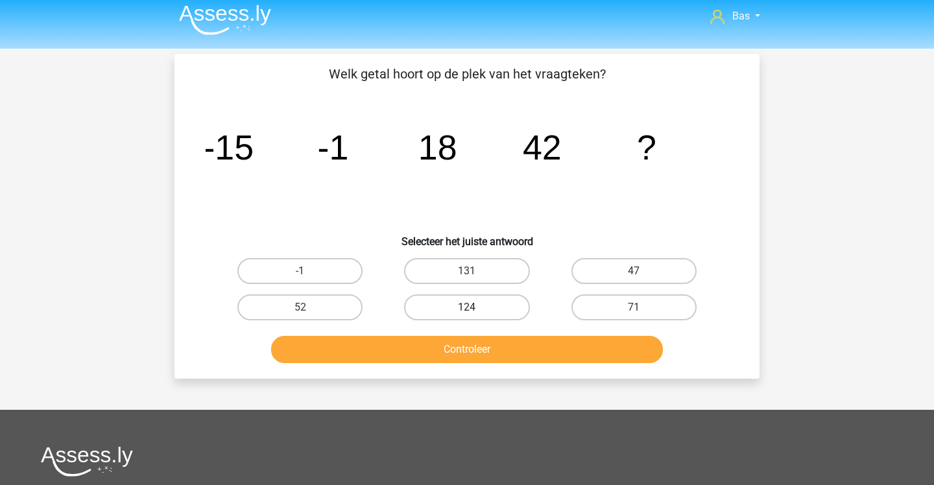
click at [492, 303] on label "124" at bounding box center [466, 308] width 125 height 26
click at [476, 308] on input "124" at bounding box center [471, 312] width 8 height 8
radio input "true"
click at [488, 356] on button "Controleer" at bounding box center [467, 349] width 393 height 27
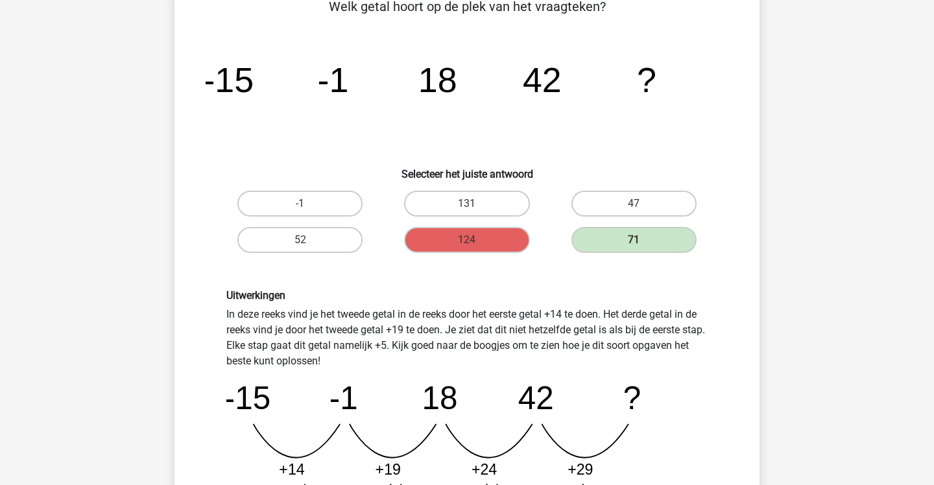
scroll to position [94, 1]
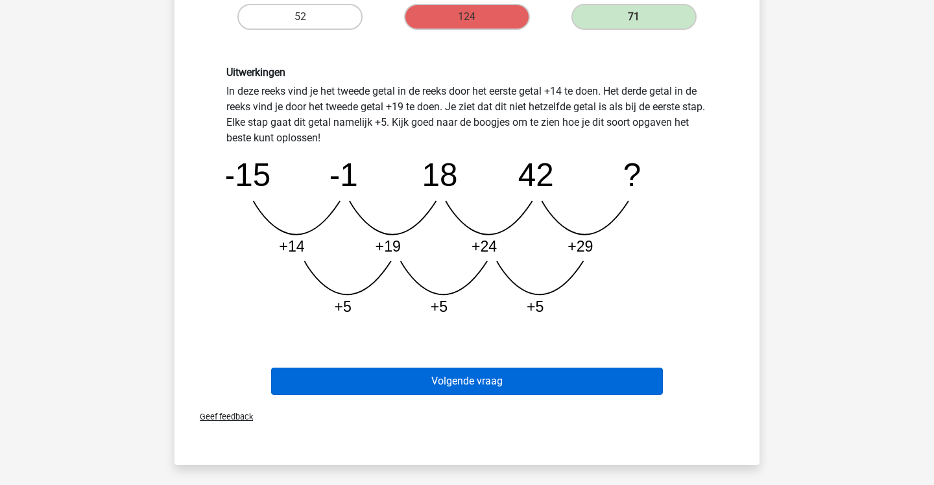
click at [499, 374] on button "Volgende vraag" at bounding box center [467, 381] width 393 height 27
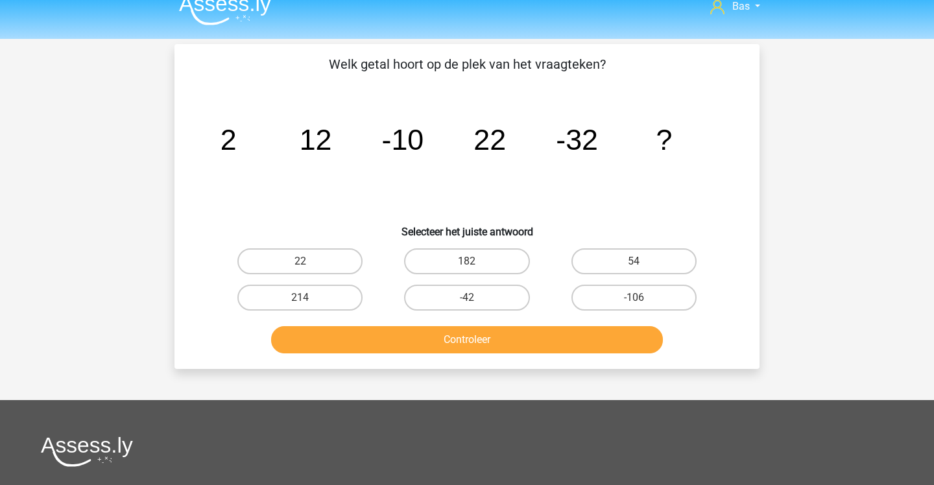
scroll to position [14, 0]
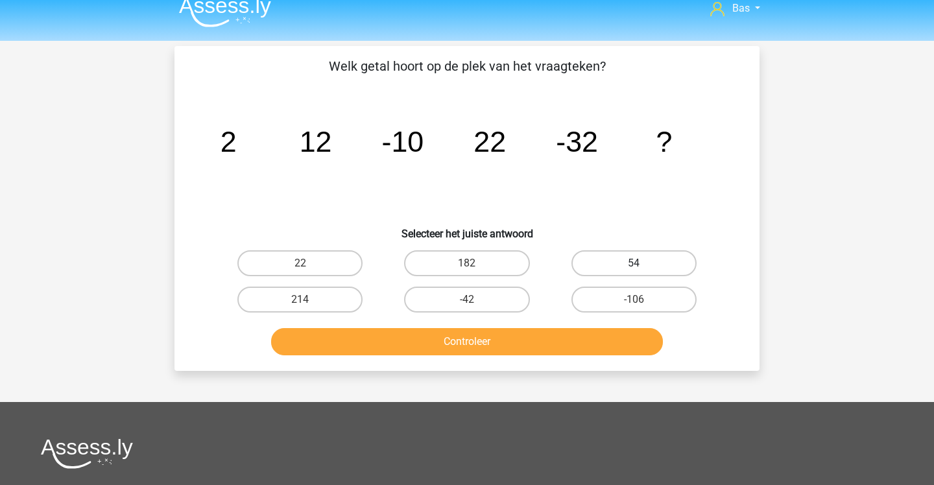
click at [606, 267] on label "54" at bounding box center [634, 263] width 125 height 26
click at [634, 267] on input "54" at bounding box center [638, 267] width 8 height 8
radio input "true"
click at [555, 328] on div "Controleer" at bounding box center [467, 339] width 544 height 43
click at [551, 343] on button "Controleer" at bounding box center [467, 341] width 393 height 27
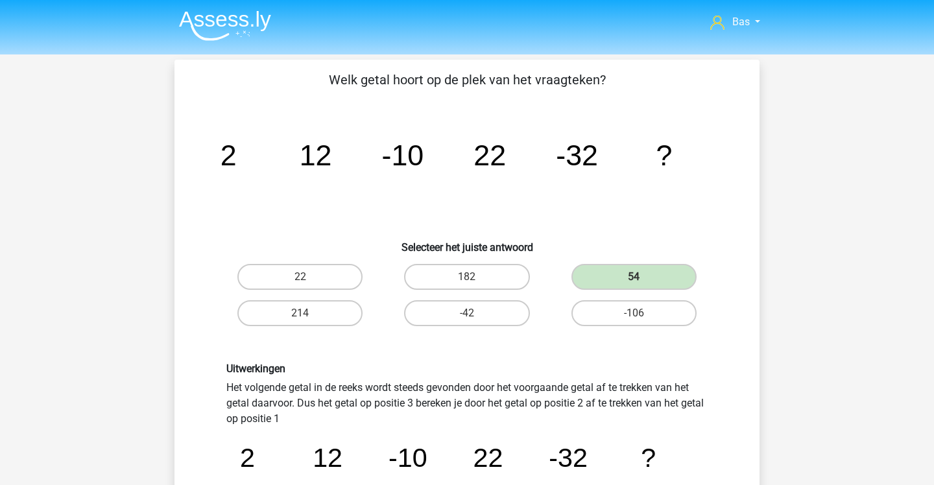
scroll to position [43, 1]
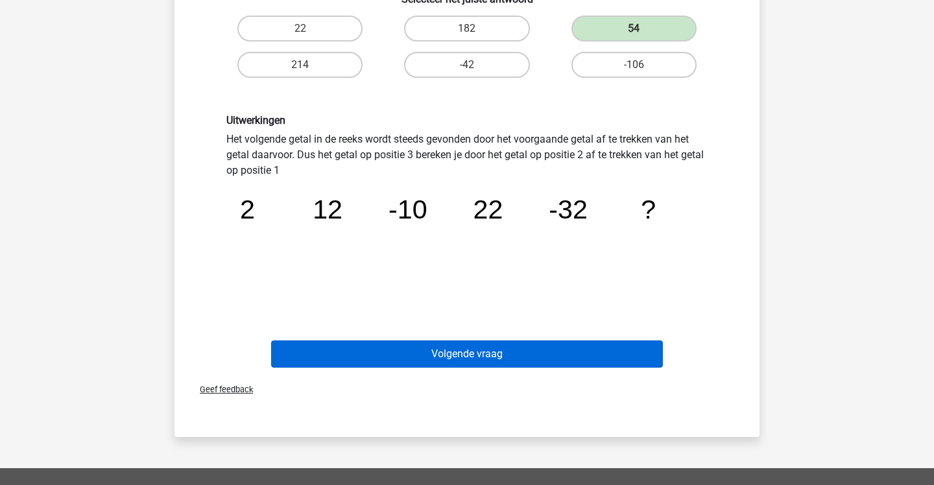
click at [537, 361] on button "Volgende vraag" at bounding box center [467, 354] width 393 height 27
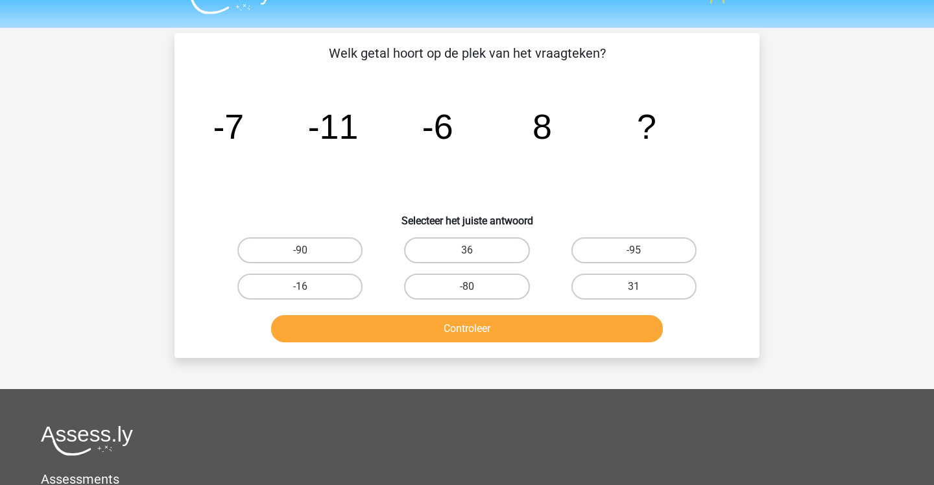
scroll to position [26, 0]
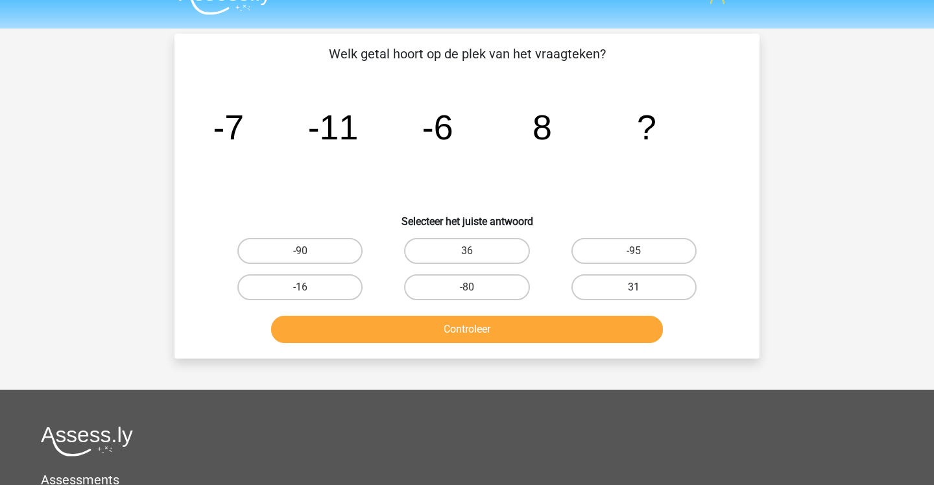
click at [587, 280] on label "31" at bounding box center [634, 287] width 125 height 26
click at [634, 287] on input "31" at bounding box center [638, 291] width 8 height 8
radio input "true"
click at [570, 322] on button "Controleer" at bounding box center [467, 329] width 393 height 27
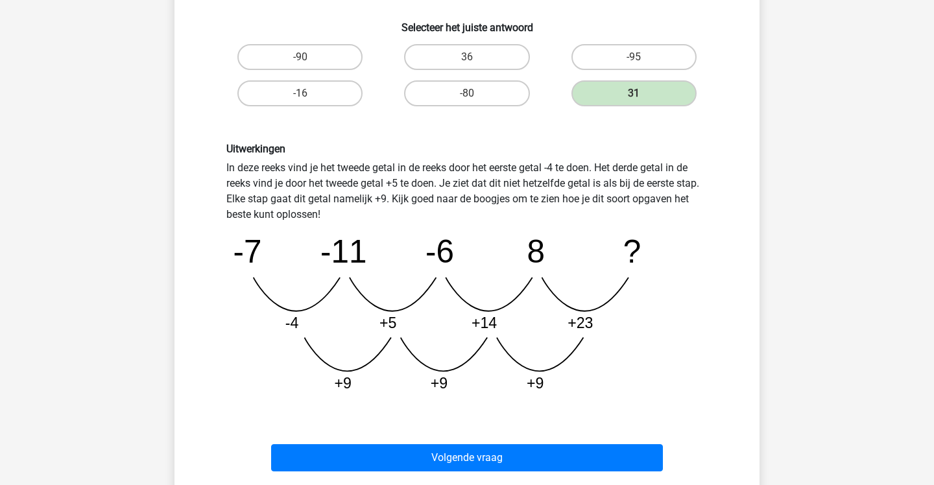
scroll to position [224, 0]
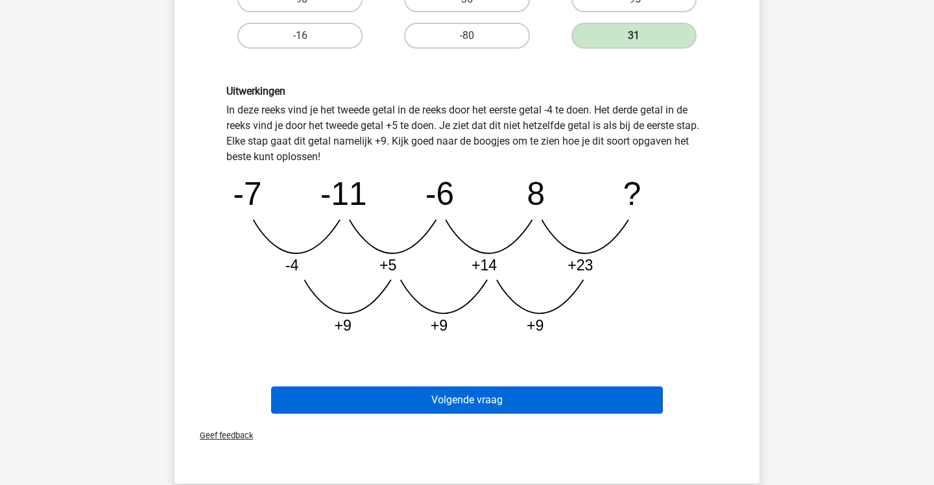
click at [564, 399] on button "Volgende vraag" at bounding box center [467, 400] width 393 height 27
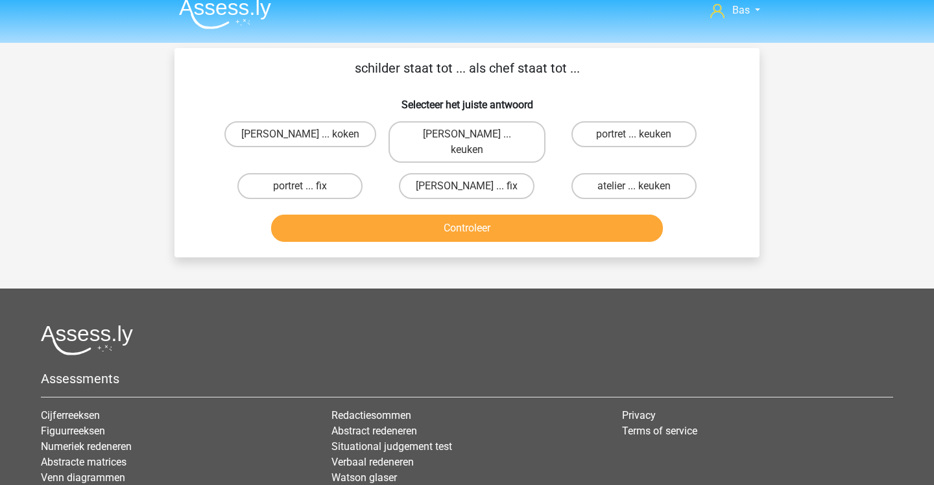
scroll to position [11, 0]
click at [620, 174] on label "atelier ... keuken" at bounding box center [634, 187] width 125 height 26
click at [634, 187] on input "atelier ... keuken" at bounding box center [638, 191] width 8 height 8
radio input "true"
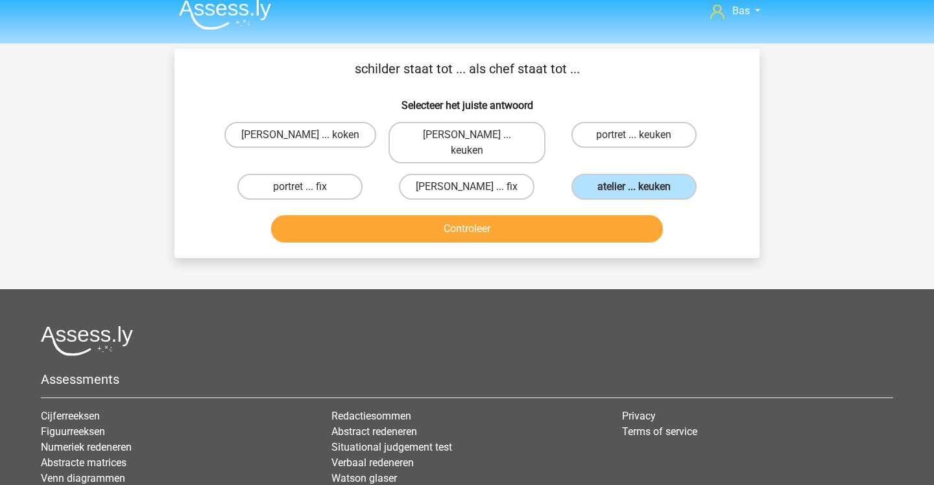
click at [606, 215] on button "Controleer" at bounding box center [467, 228] width 393 height 27
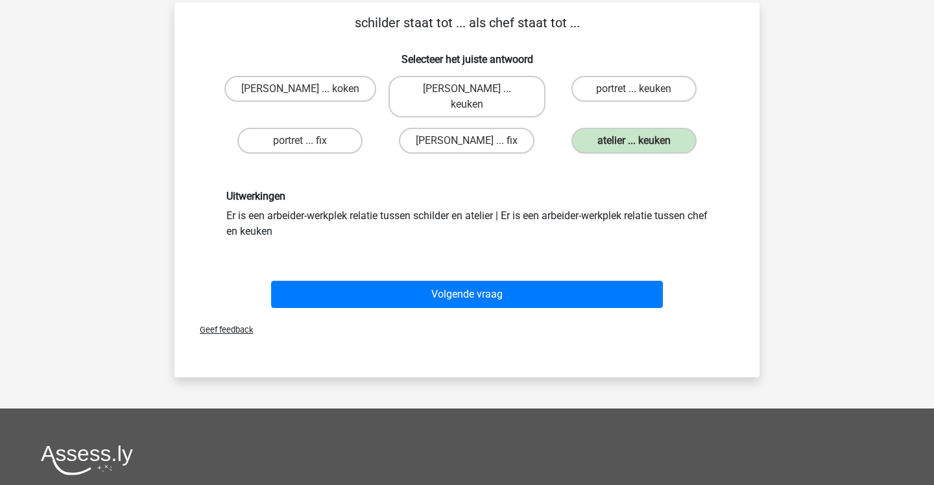
scroll to position [59, 0]
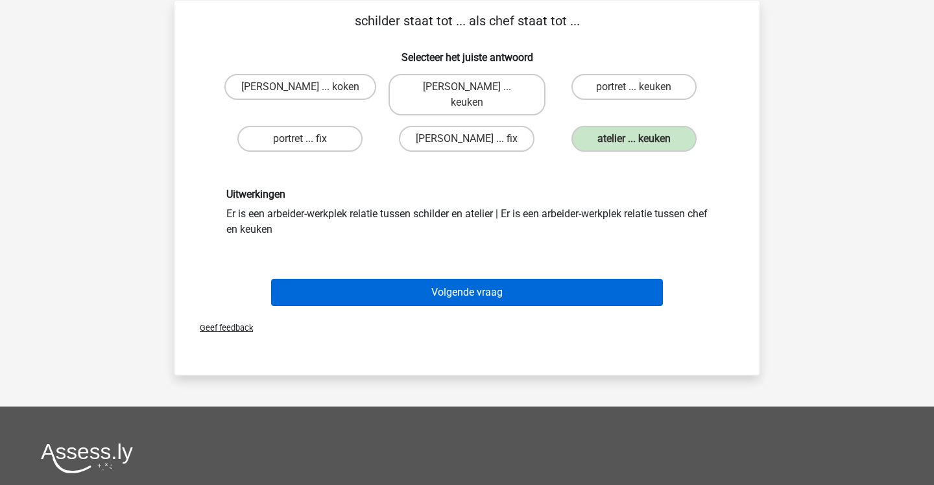
click at [602, 279] on button "Volgende vraag" at bounding box center [467, 292] width 393 height 27
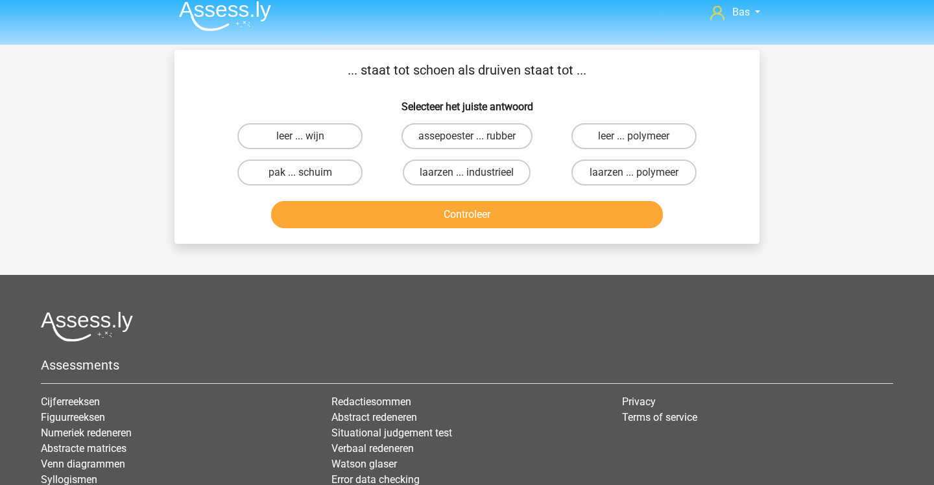
scroll to position [8, 0]
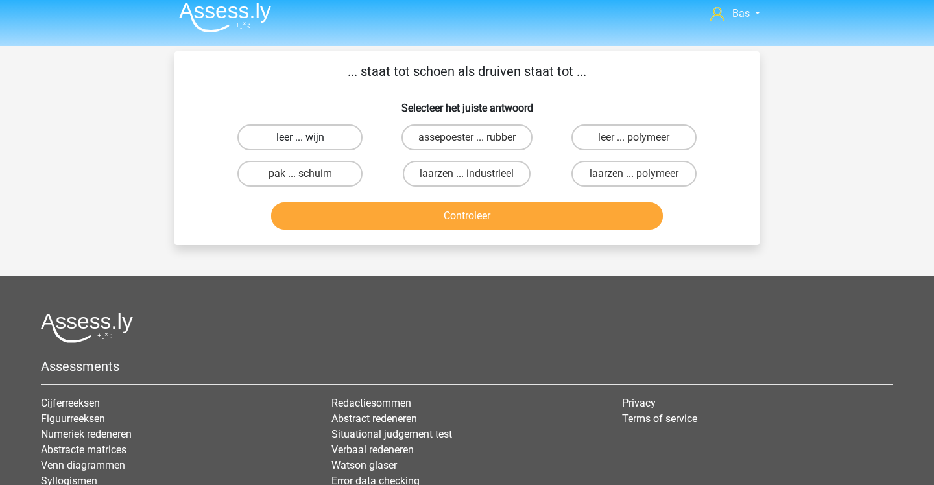
click at [320, 132] on label "leer ... wijn" at bounding box center [299, 138] width 125 height 26
click at [309, 138] on input "leer ... wijn" at bounding box center [304, 142] width 8 height 8
radio input "true"
click at [402, 214] on button "Controleer" at bounding box center [467, 215] width 393 height 27
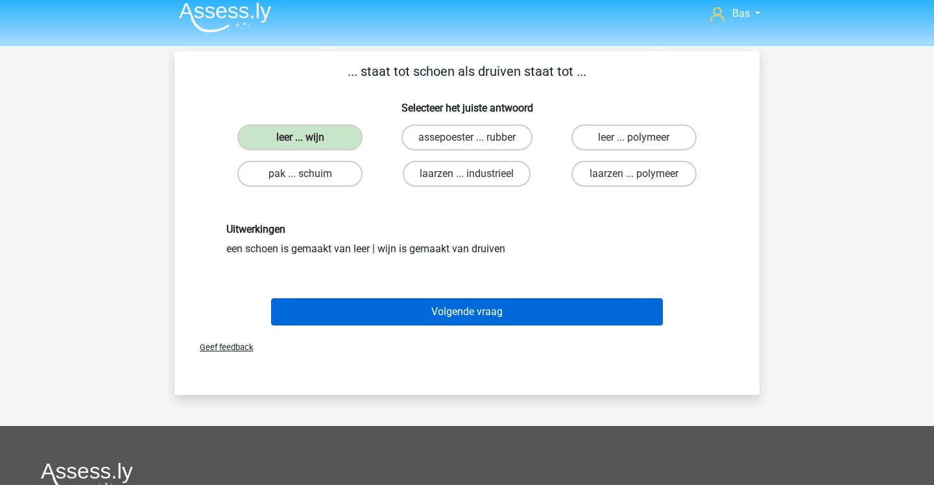
click at [432, 304] on button "Volgende vraag" at bounding box center [467, 311] width 393 height 27
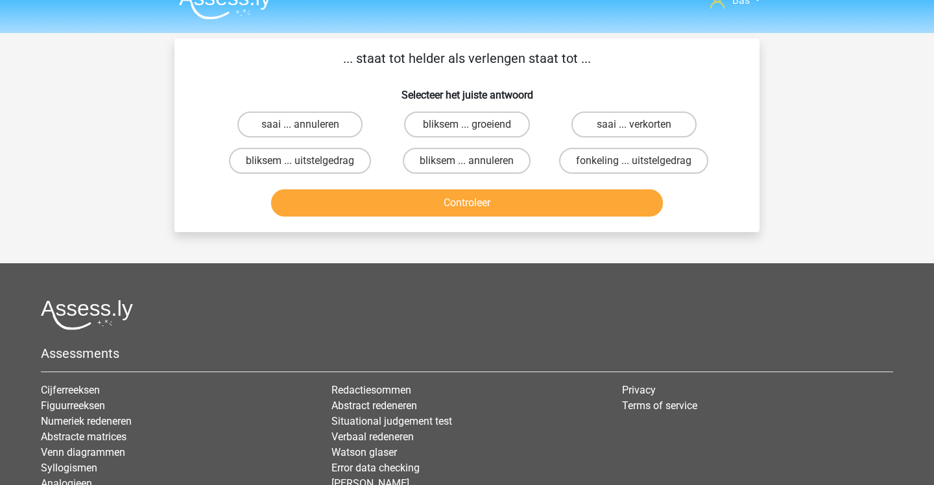
scroll to position [19, 0]
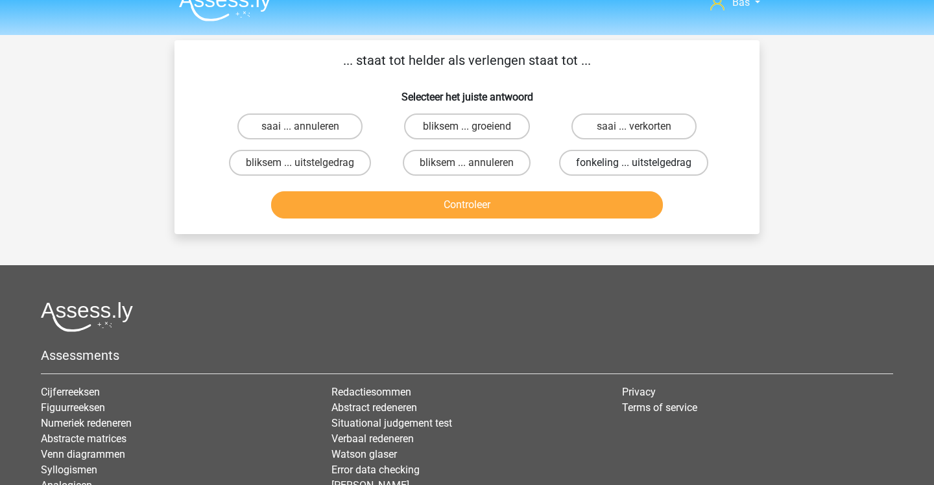
click at [596, 171] on label "fonkeling ... uitstelgedrag" at bounding box center [633, 163] width 149 height 26
click at [634, 171] on input "fonkeling ... uitstelgedrag" at bounding box center [638, 167] width 8 height 8
radio input "true"
click at [568, 215] on button "Controleer" at bounding box center [467, 204] width 393 height 27
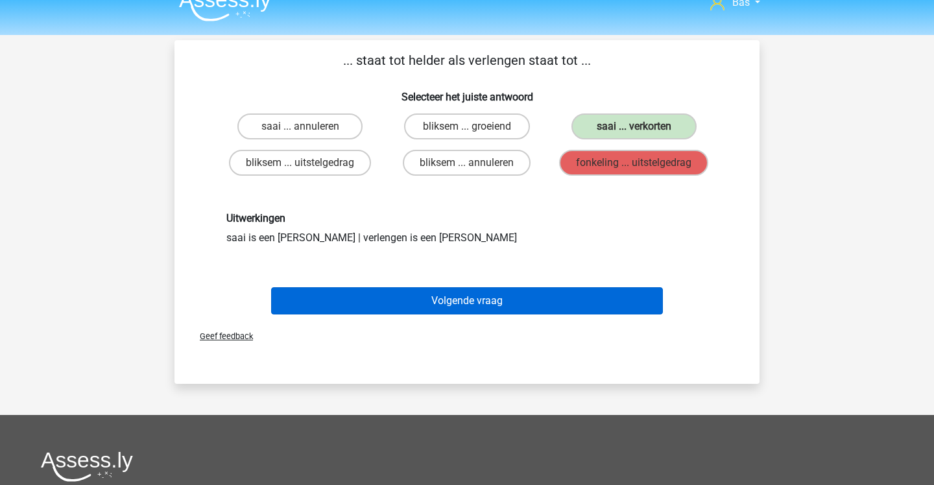
click at [521, 302] on button "Volgende vraag" at bounding box center [467, 300] width 393 height 27
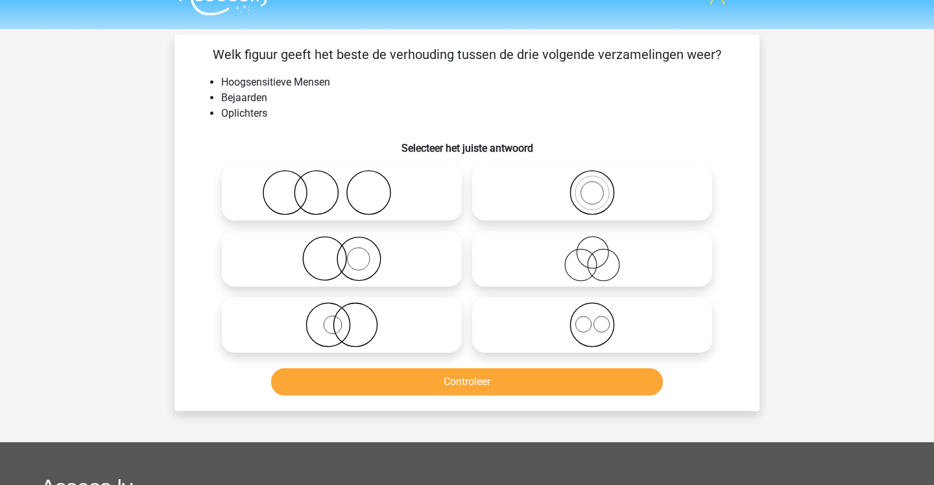
scroll to position [25, 0]
click at [505, 247] on icon at bounding box center [593, 258] width 230 height 45
click at [592, 247] on input "radio" at bounding box center [596, 248] width 8 height 8
radio input "true"
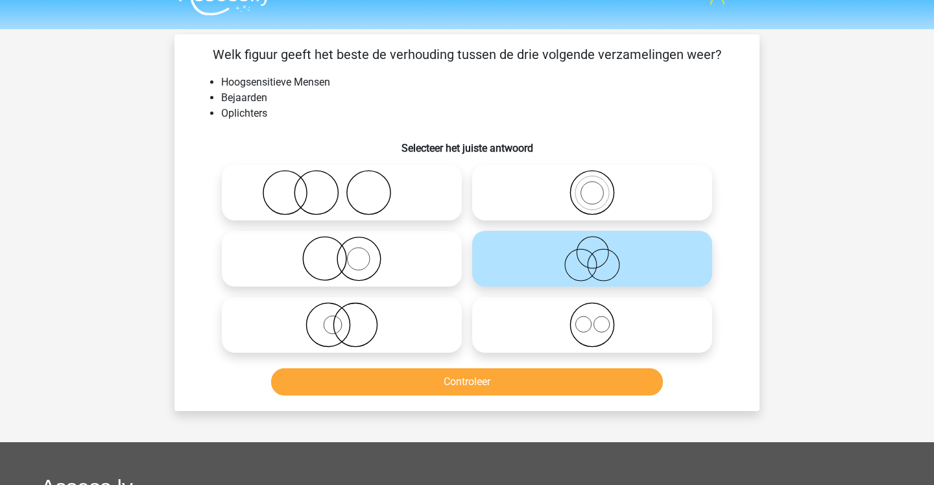
click at [456, 378] on button "Controleer" at bounding box center [467, 382] width 393 height 27
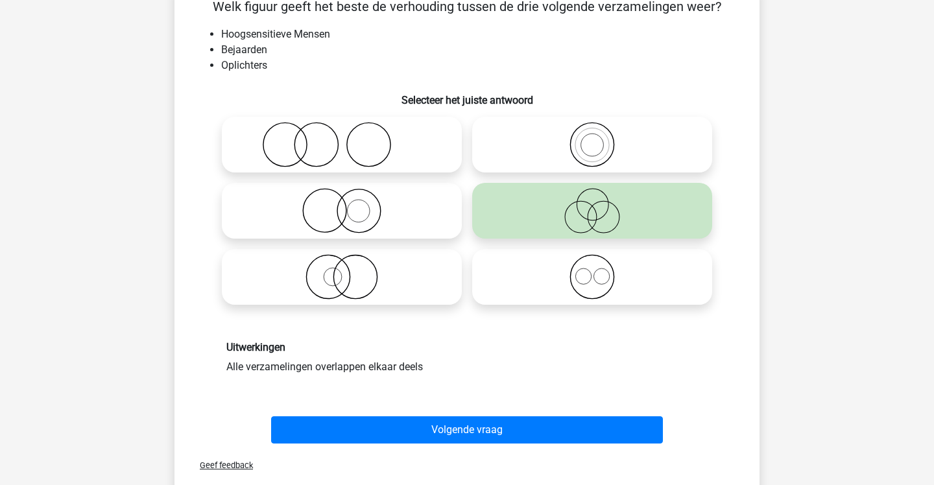
scroll to position [83, 0]
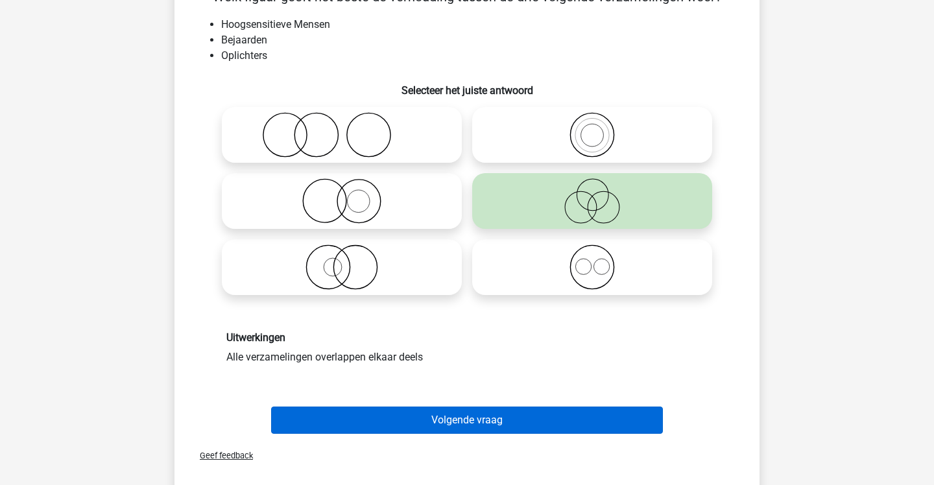
click at [442, 426] on button "Volgende vraag" at bounding box center [467, 420] width 393 height 27
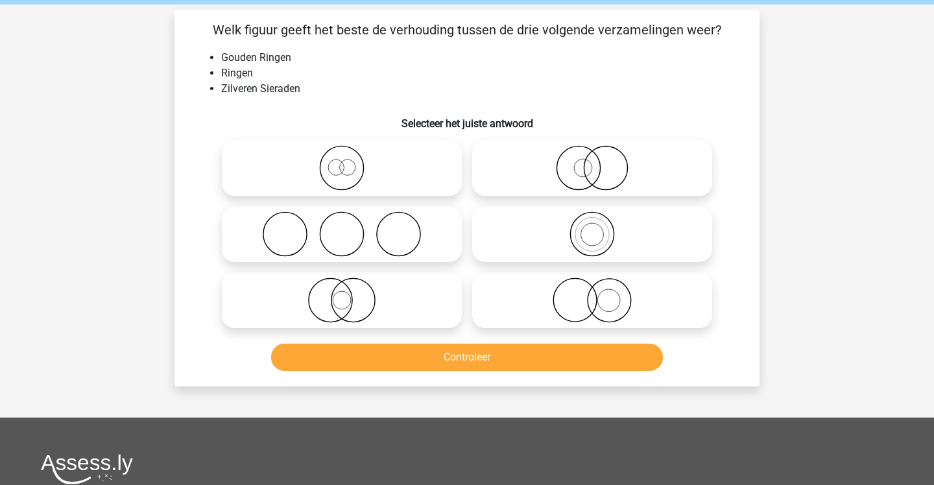
scroll to position [49, 0]
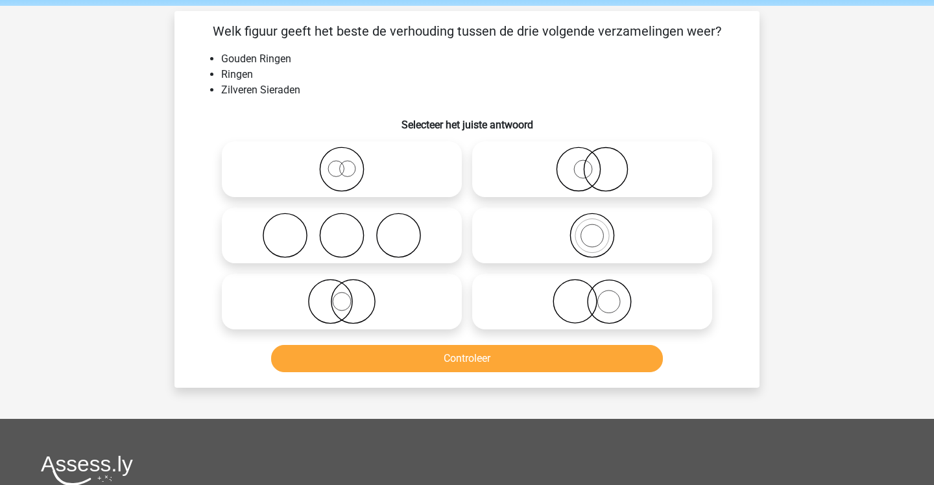
click at [526, 280] on icon at bounding box center [593, 301] width 230 height 45
click at [592, 287] on input "radio" at bounding box center [596, 291] width 8 height 8
radio input "true"
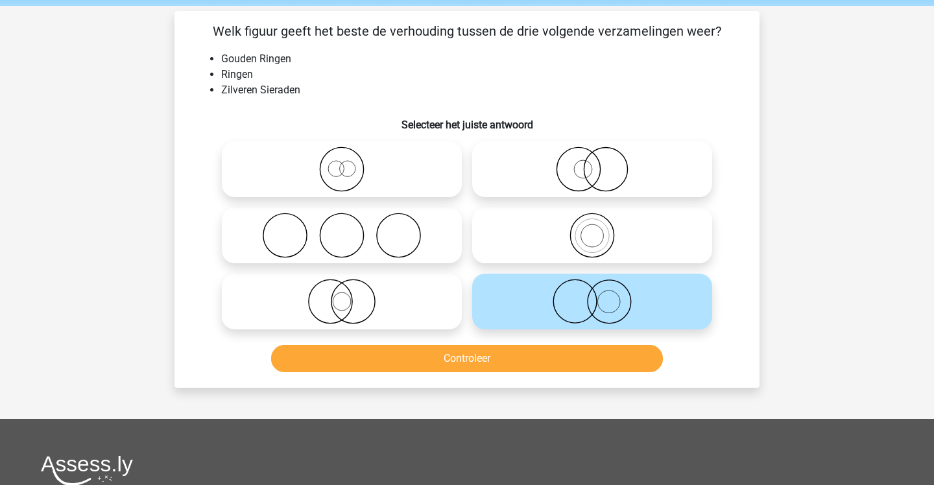
click at [486, 365] on button "Controleer" at bounding box center [467, 358] width 393 height 27
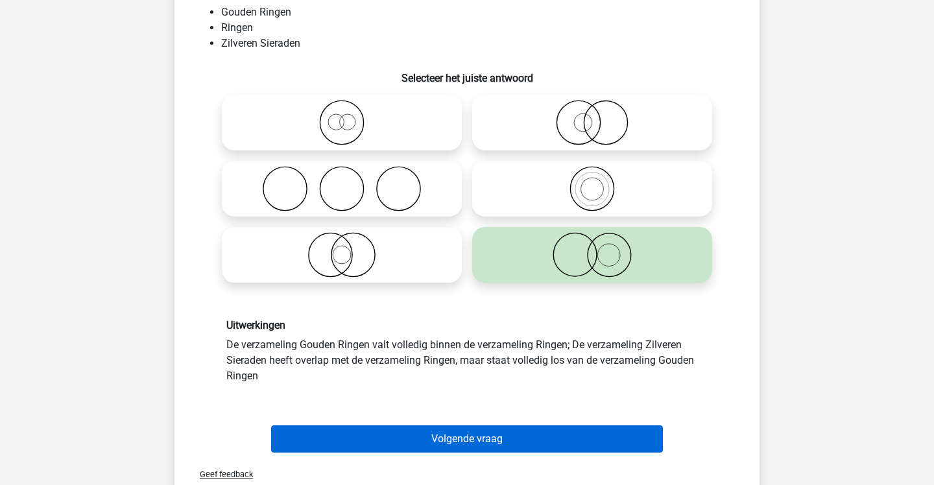
click at [463, 433] on button "Volgende vraag" at bounding box center [467, 439] width 393 height 27
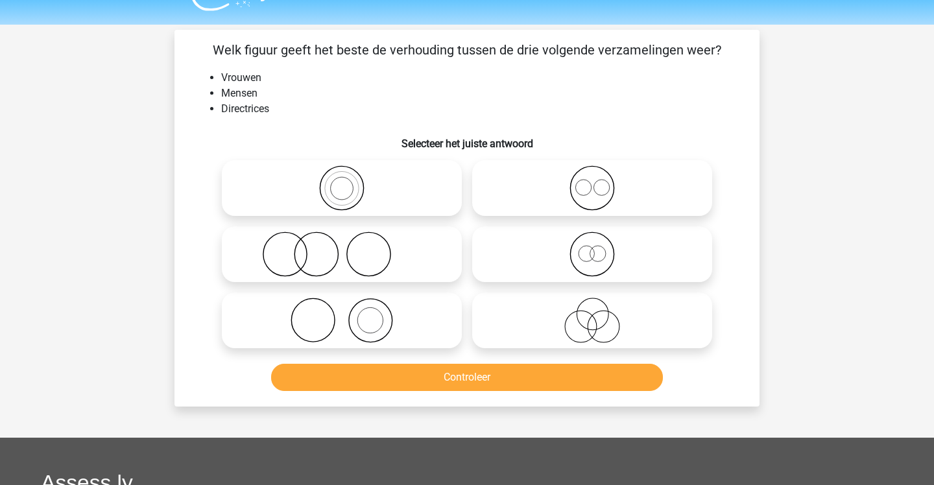
scroll to position [29, 0]
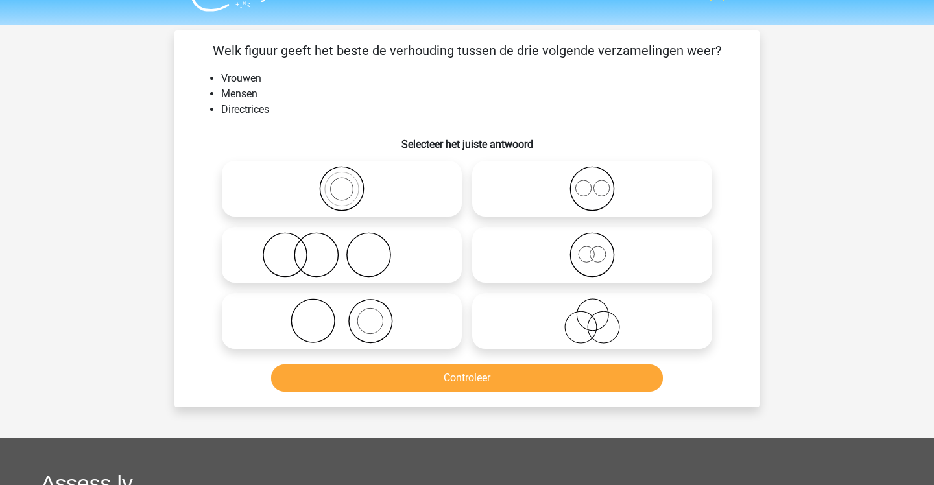
click at [391, 189] on icon at bounding box center [342, 188] width 230 height 45
click at [350, 182] on input "radio" at bounding box center [346, 178] width 8 height 8
radio input "true"
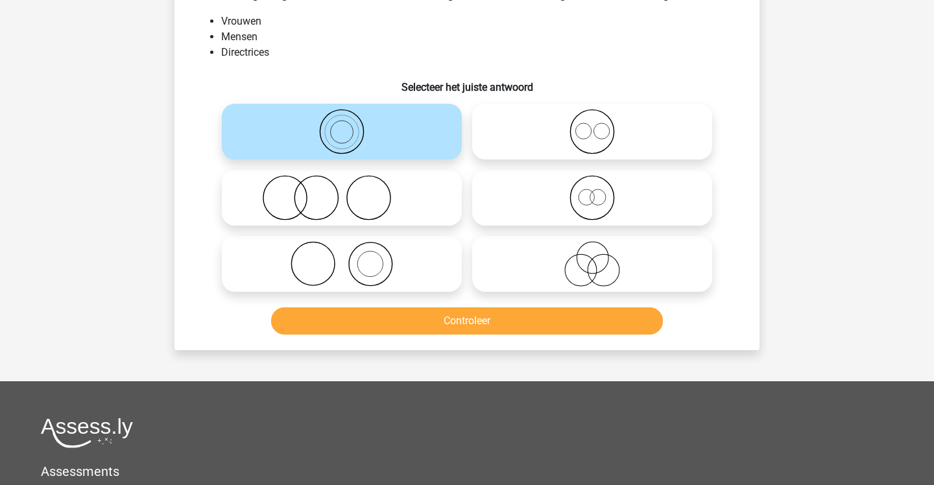
scroll to position [85, 0]
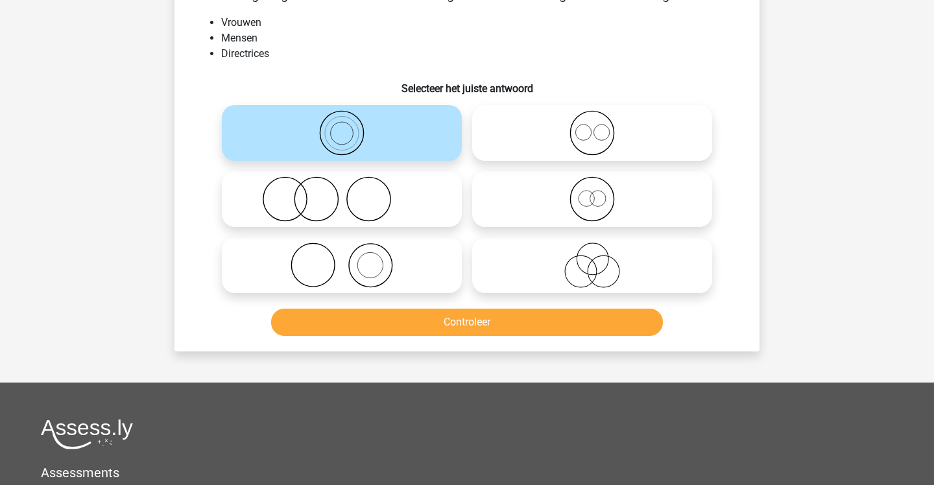
click at [479, 192] on icon at bounding box center [593, 198] width 230 height 45
click at [592, 192] on input "radio" at bounding box center [596, 188] width 8 height 8
radio input "true"
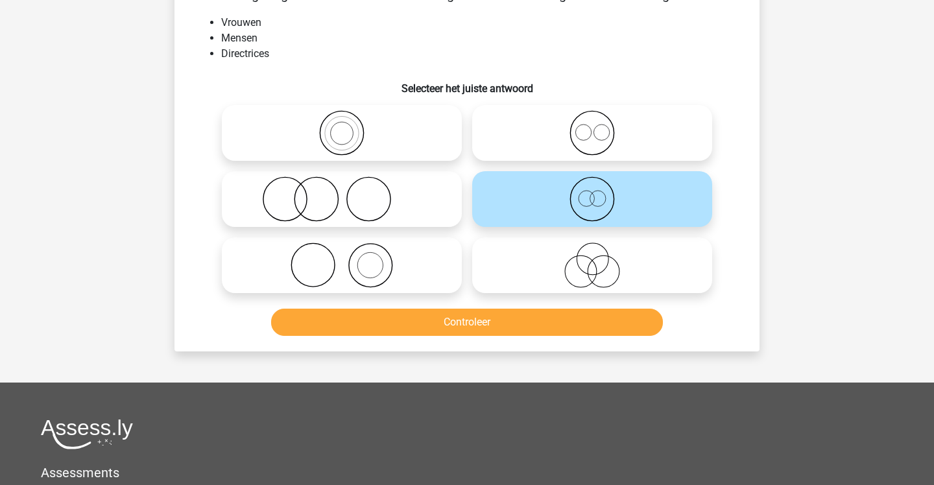
click at [468, 315] on button "Controleer" at bounding box center [467, 322] width 393 height 27
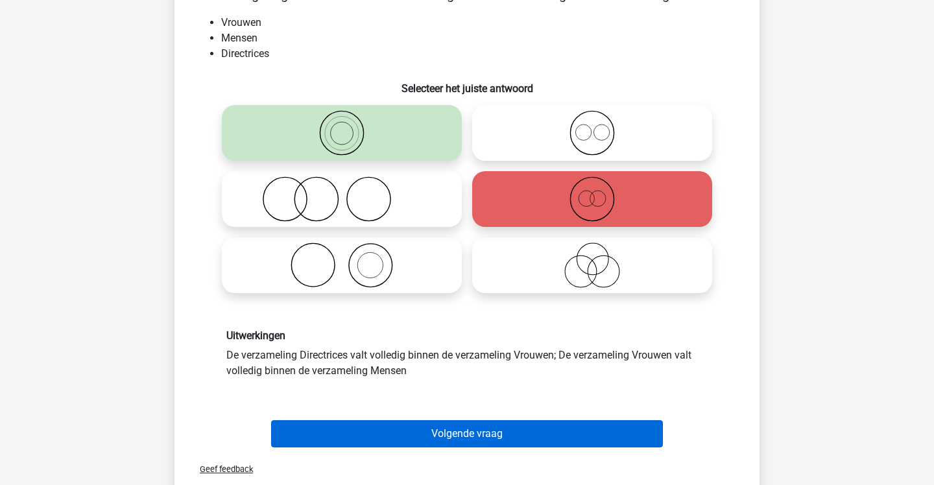
click at [418, 442] on button "Volgende vraag" at bounding box center [467, 433] width 393 height 27
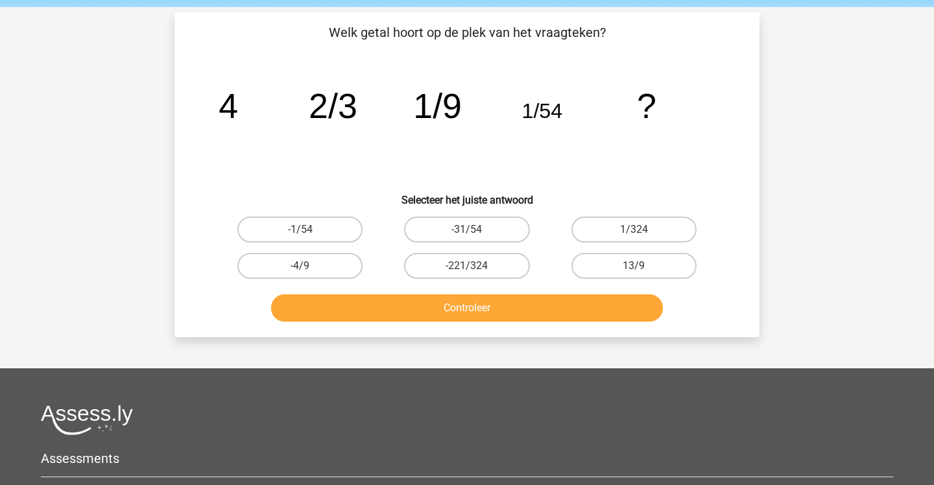
scroll to position [45, 0]
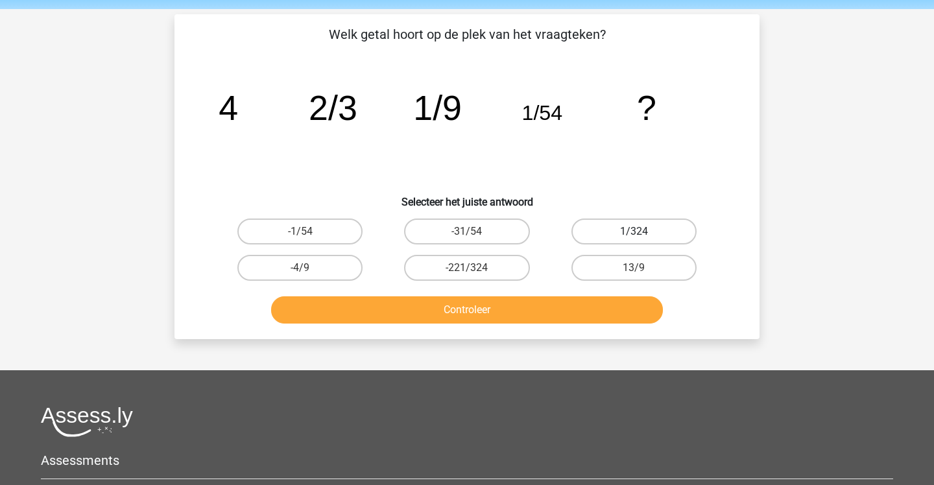
click at [581, 228] on label "1/324" at bounding box center [634, 232] width 125 height 26
click at [634, 232] on input "1/324" at bounding box center [638, 236] width 8 height 8
radio input "true"
click at [550, 308] on button "Controleer" at bounding box center [467, 309] width 393 height 27
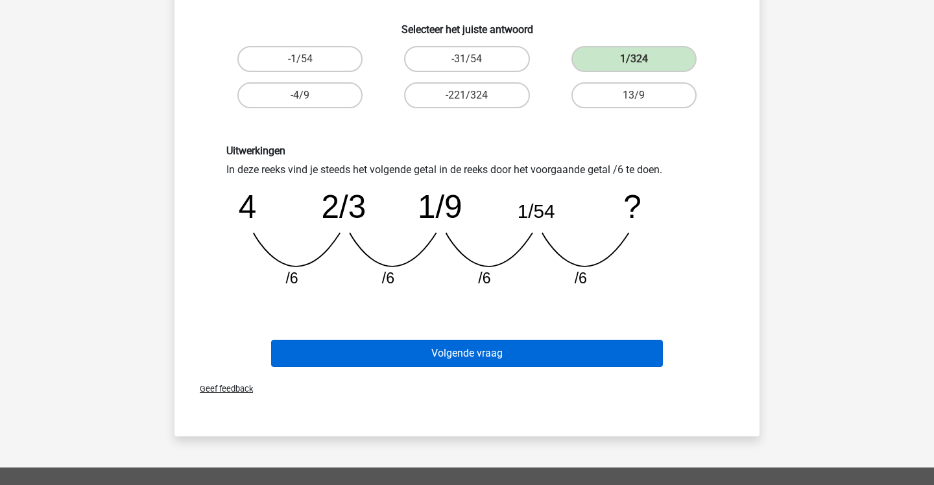
click at [537, 345] on button "Volgende vraag" at bounding box center [467, 353] width 393 height 27
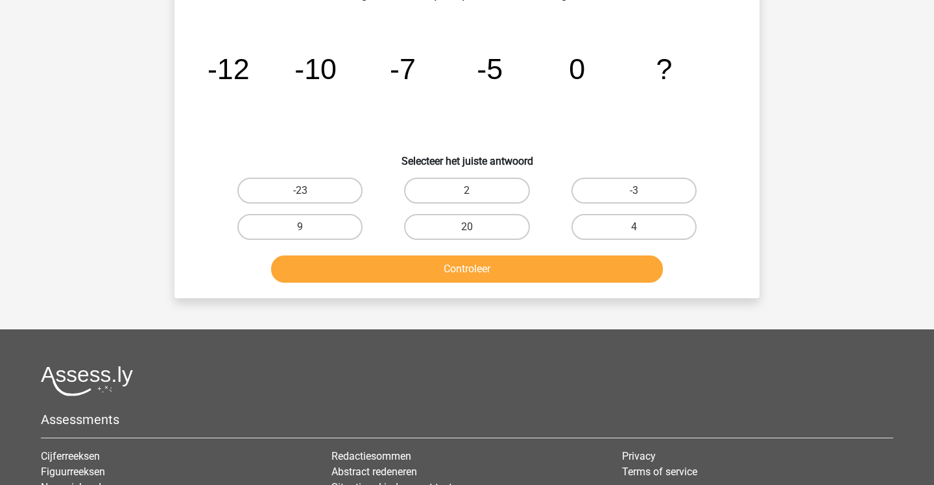
scroll to position [60, 0]
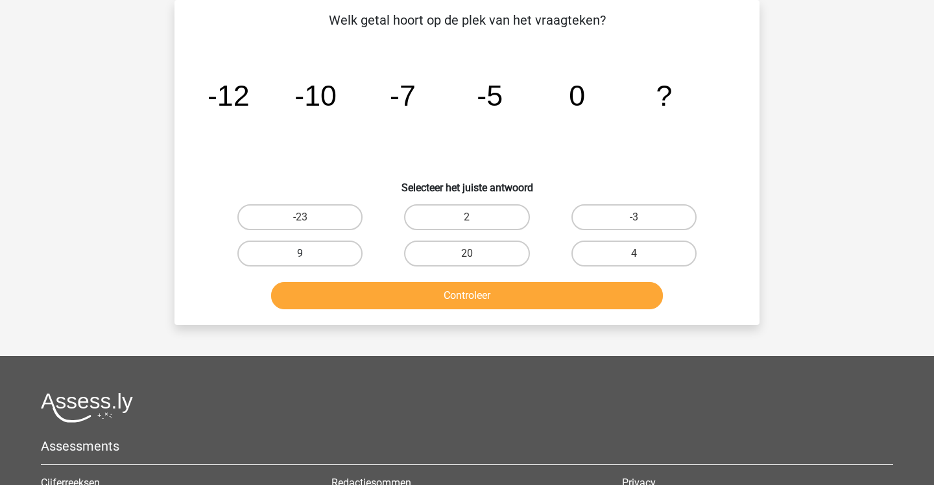
click at [344, 254] on label "9" at bounding box center [299, 254] width 125 height 26
click at [309, 254] on input "9" at bounding box center [304, 258] width 8 height 8
radio input "true"
click at [373, 289] on button "Controleer" at bounding box center [467, 295] width 393 height 27
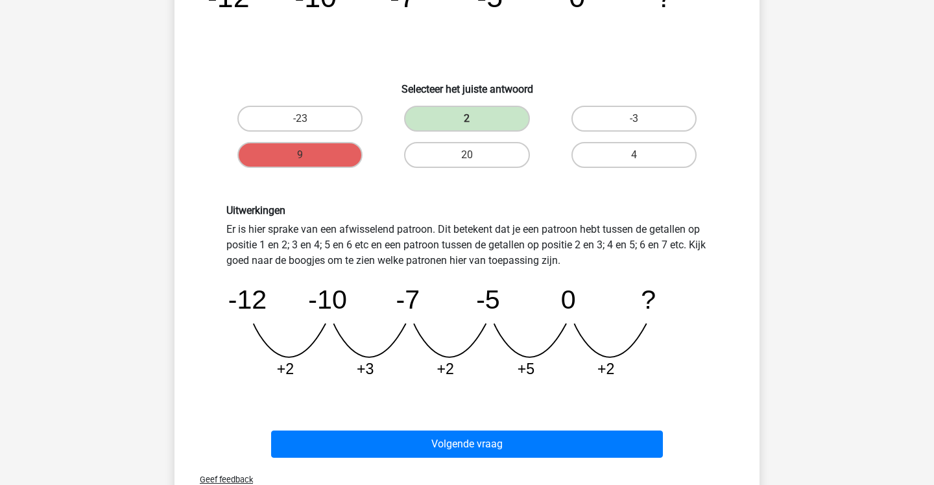
scroll to position [161, 0]
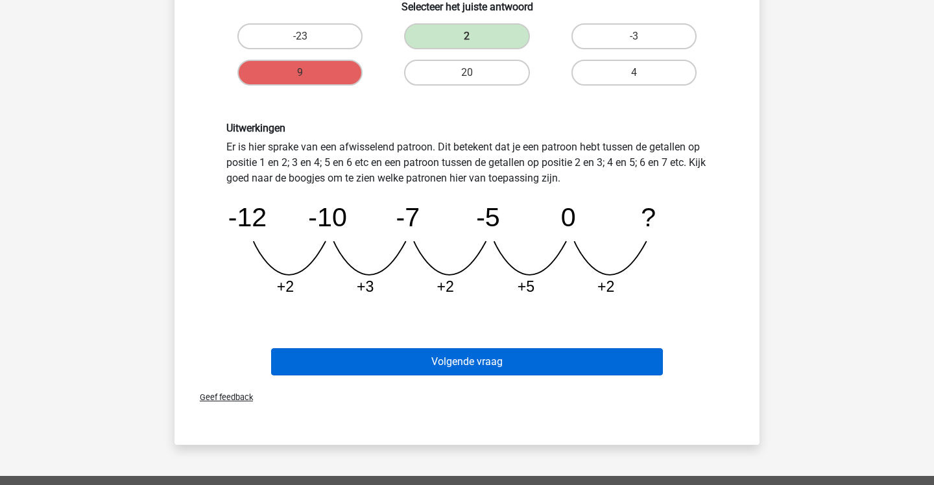
click at [373, 367] on button "Volgende vraag" at bounding box center [467, 361] width 393 height 27
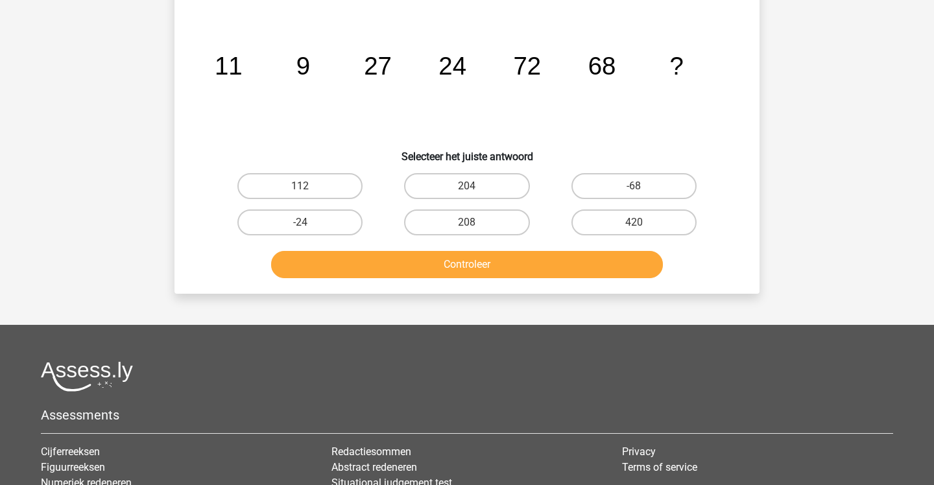
scroll to position [60, 0]
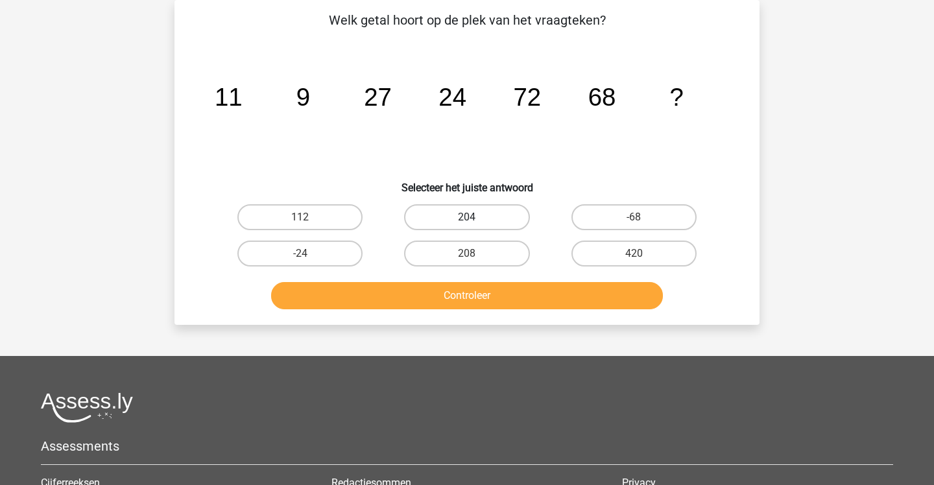
click at [502, 208] on label "204" at bounding box center [466, 217] width 125 height 26
click at [476, 217] on input "204" at bounding box center [471, 221] width 8 height 8
radio input "true"
click at [487, 304] on button "Controleer" at bounding box center [467, 295] width 393 height 27
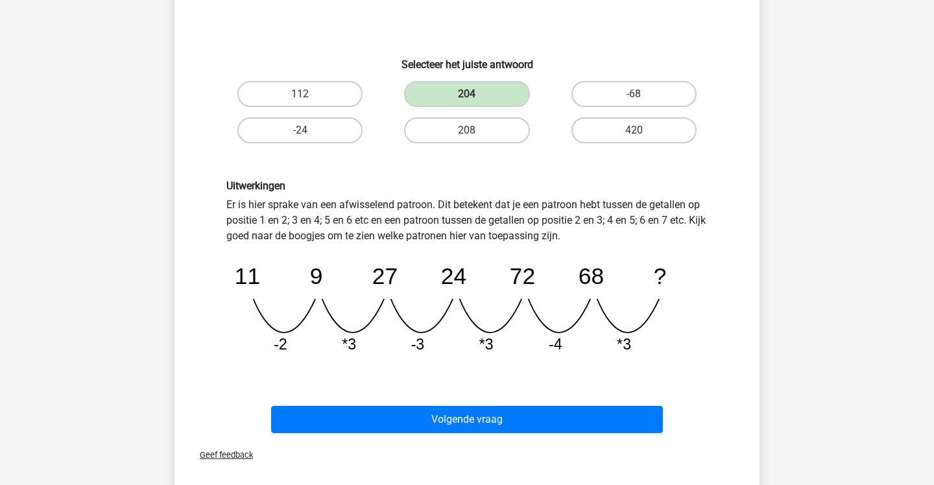
scroll to position [196, 0]
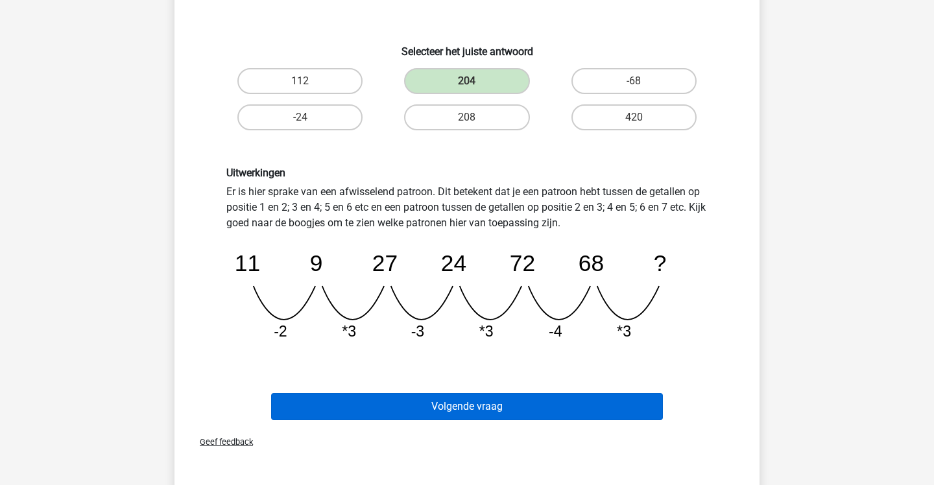
click at [470, 399] on button "Volgende vraag" at bounding box center [467, 406] width 393 height 27
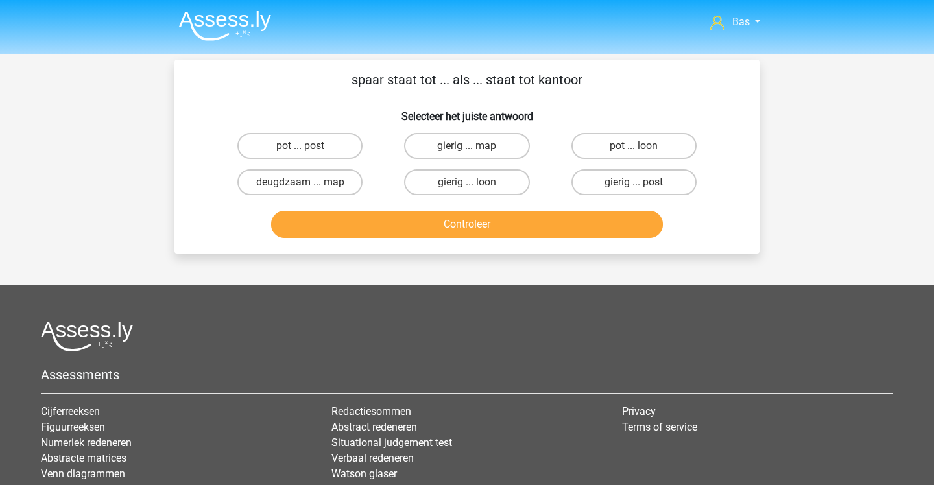
scroll to position [0, 0]
click at [346, 147] on label "pot ... post" at bounding box center [299, 146] width 125 height 26
click at [309, 147] on input "pot ... post" at bounding box center [304, 150] width 8 height 8
radio input "true"
click at [363, 217] on button "Controleer" at bounding box center [467, 224] width 393 height 27
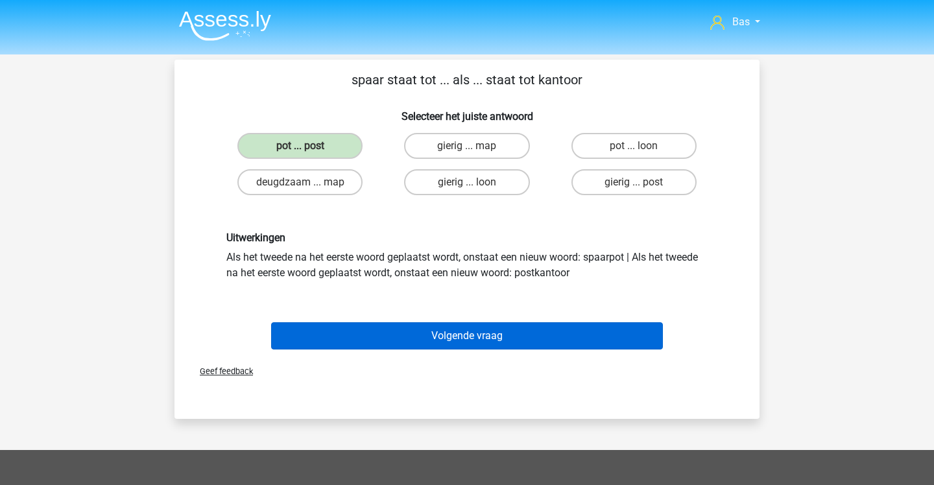
click at [406, 329] on button "Volgende vraag" at bounding box center [467, 335] width 393 height 27
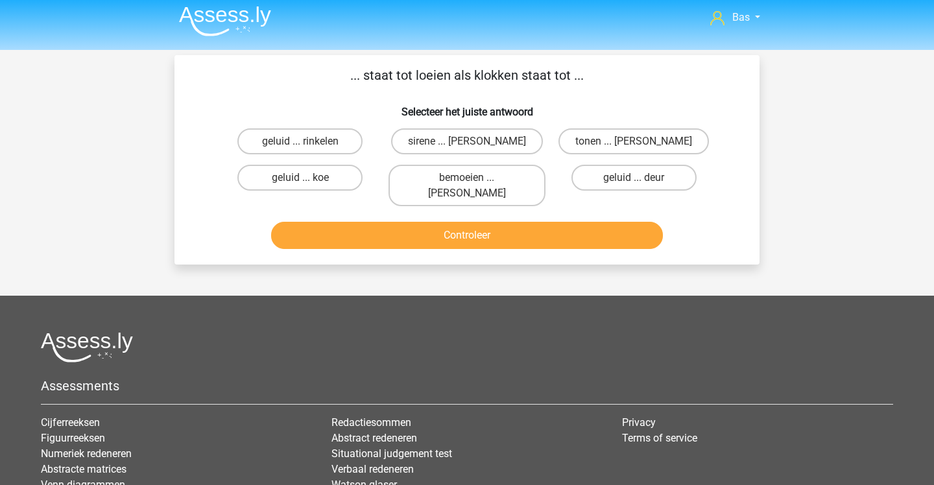
scroll to position [2, 0]
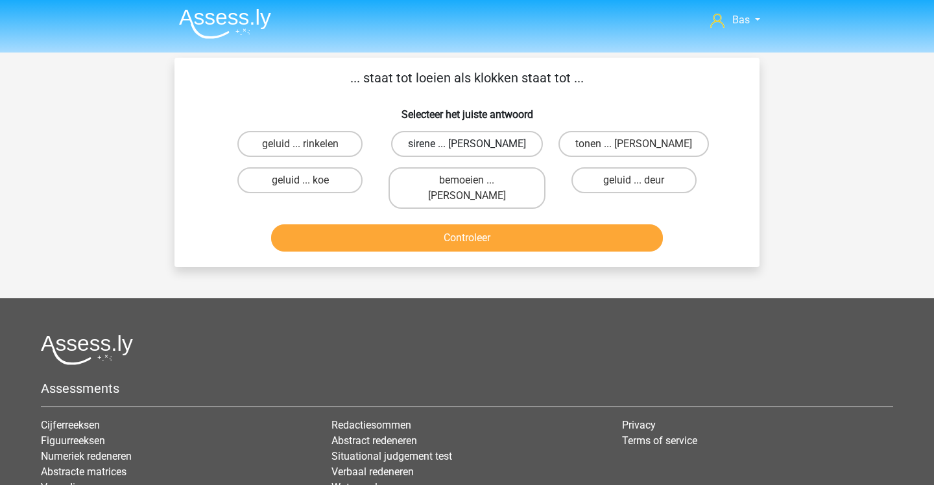
click at [510, 144] on label "sirene ... luiden" at bounding box center [467, 144] width 152 height 26
click at [476, 144] on input "sirene ... luiden" at bounding box center [471, 148] width 8 height 8
radio input "true"
click at [502, 224] on button "Controleer" at bounding box center [467, 237] width 393 height 27
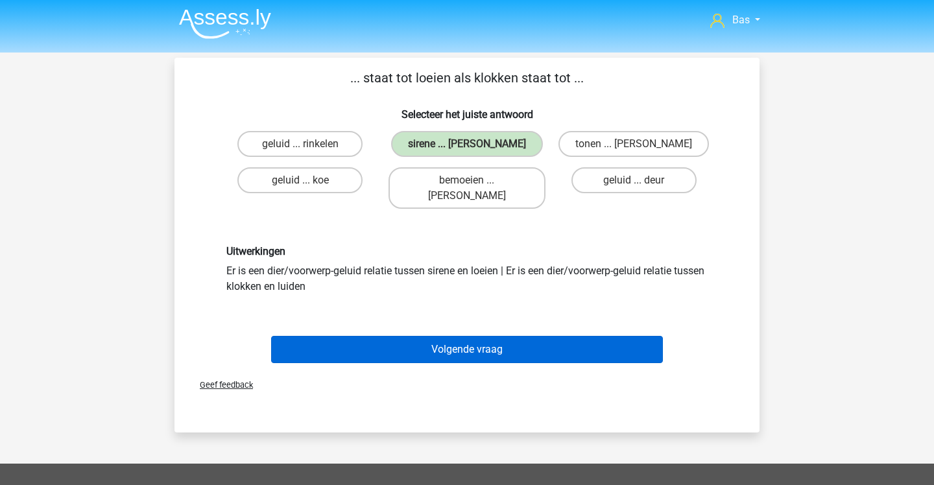
click at [468, 336] on button "Volgende vraag" at bounding box center [467, 349] width 393 height 27
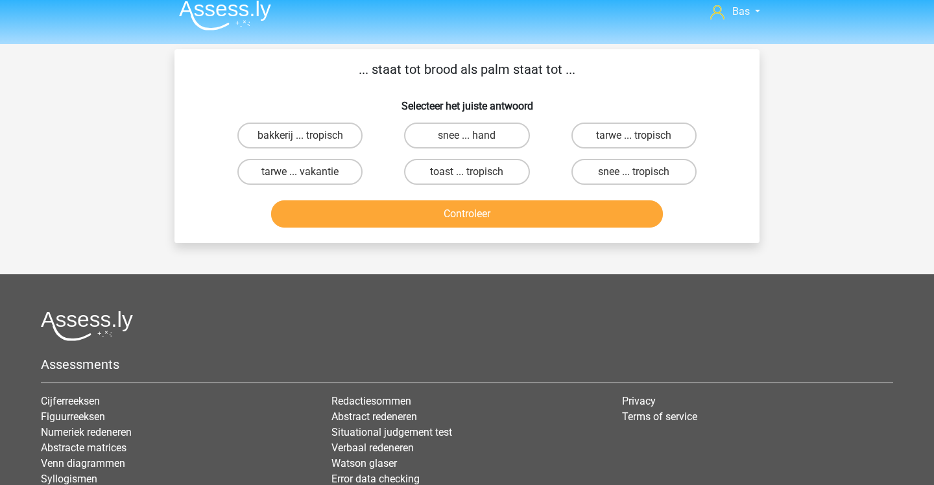
scroll to position [0, 0]
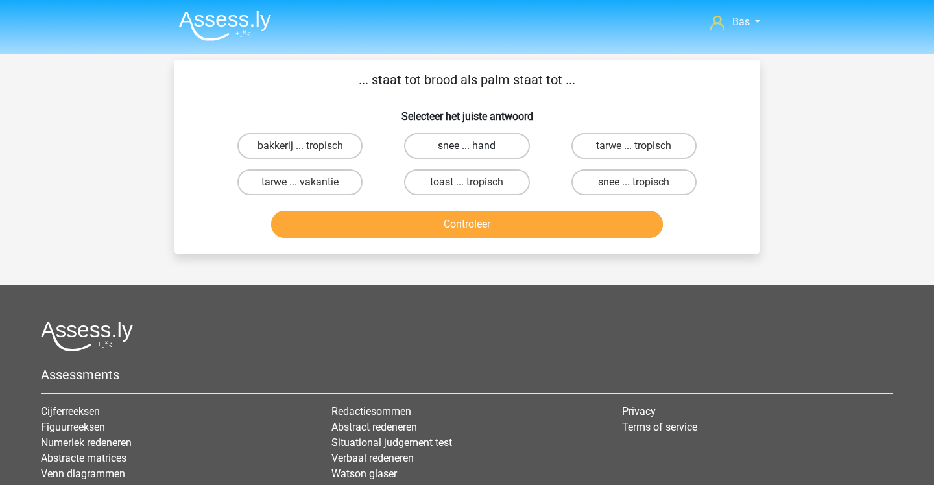
click at [420, 149] on label "snee ... hand" at bounding box center [466, 146] width 125 height 26
click at [467, 149] on input "snee ... hand" at bounding box center [471, 150] width 8 height 8
radio input "true"
click at [433, 225] on button "Controleer" at bounding box center [467, 224] width 393 height 27
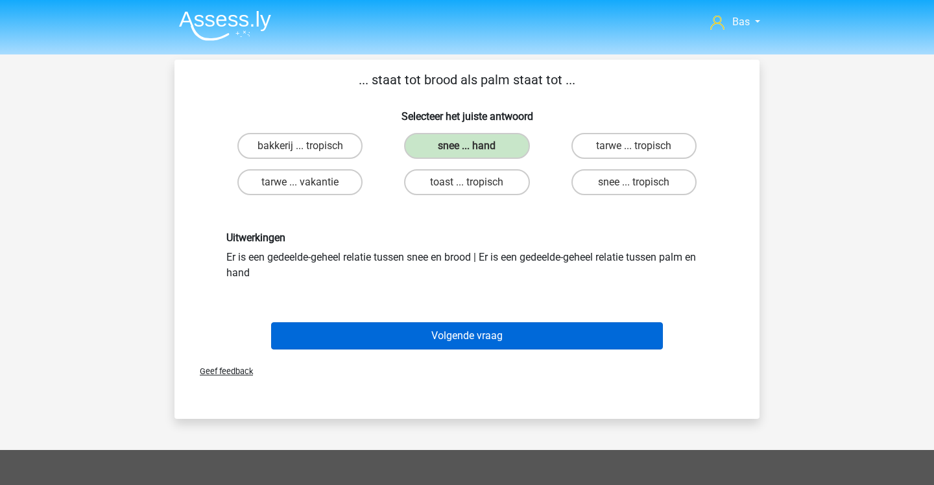
click at [460, 330] on button "Volgende vraag" at bounding box center [467, 335] width 393 height 27
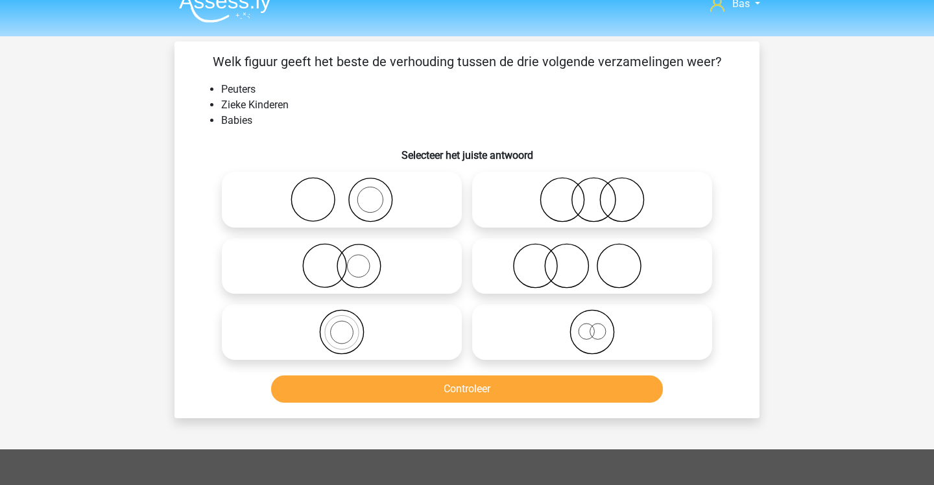
scroll to position [16, 0]
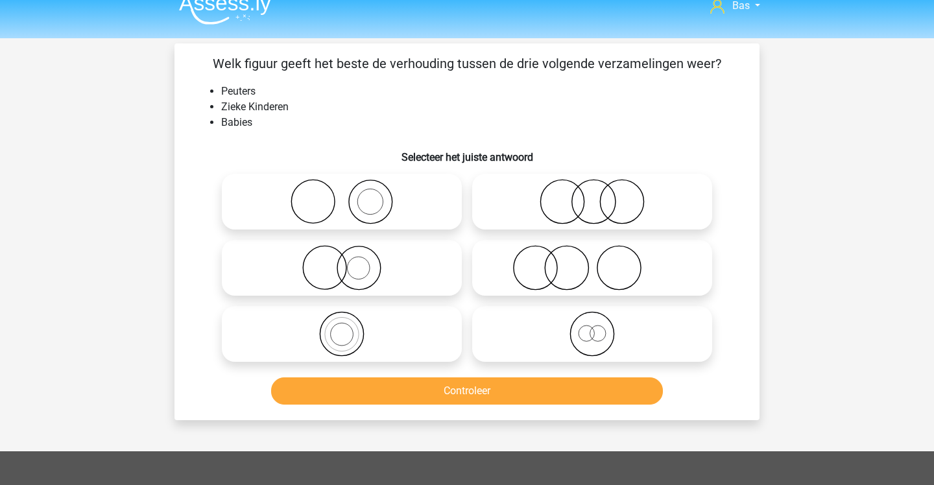
click at [503, 193] on icon at bounding box center [593, 201] width 230 height 45
click at [592, 193] on input "radio" at bounding box center [596, 191] width 8 height 8
radio input "true"
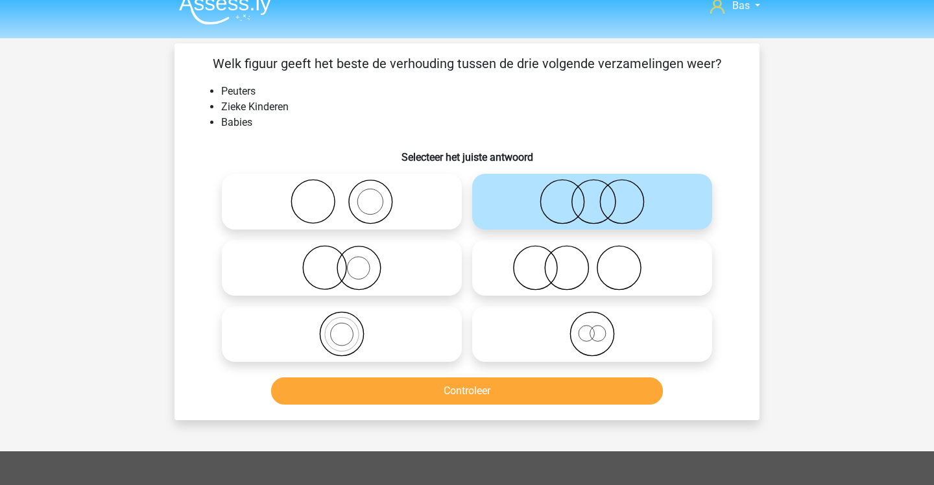
click at [441, 398] on button "Controleer" at bounding box center [467, 391] width 393 height 27
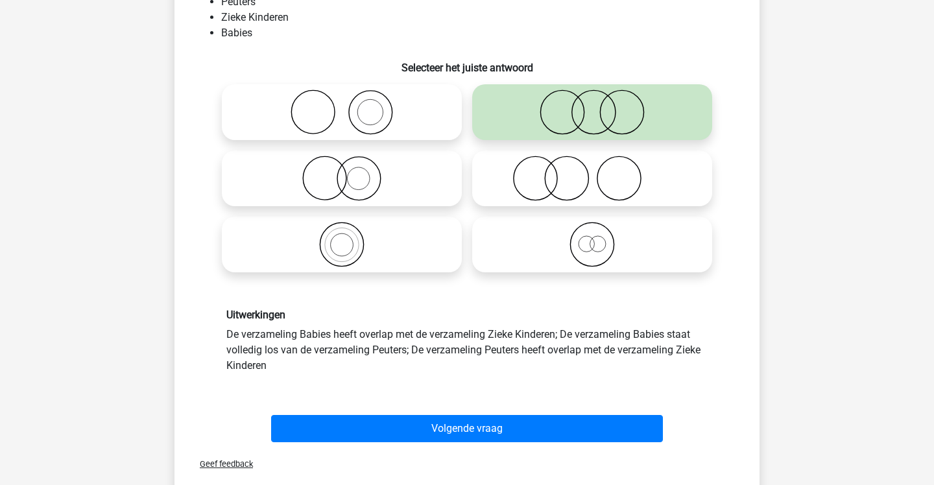
scroll to position [111, 0]
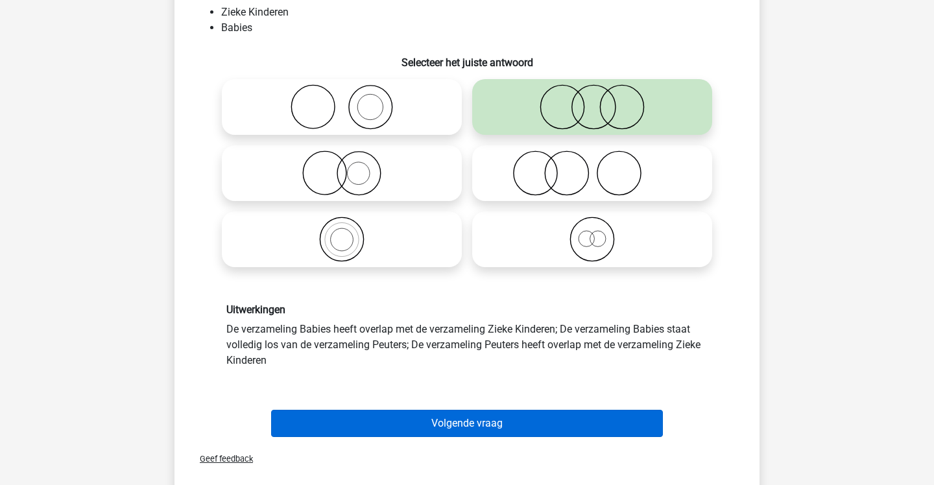
click at [439, 415] on button "Volgende vraag" at bounding box center [467, 423] width 393 height 27
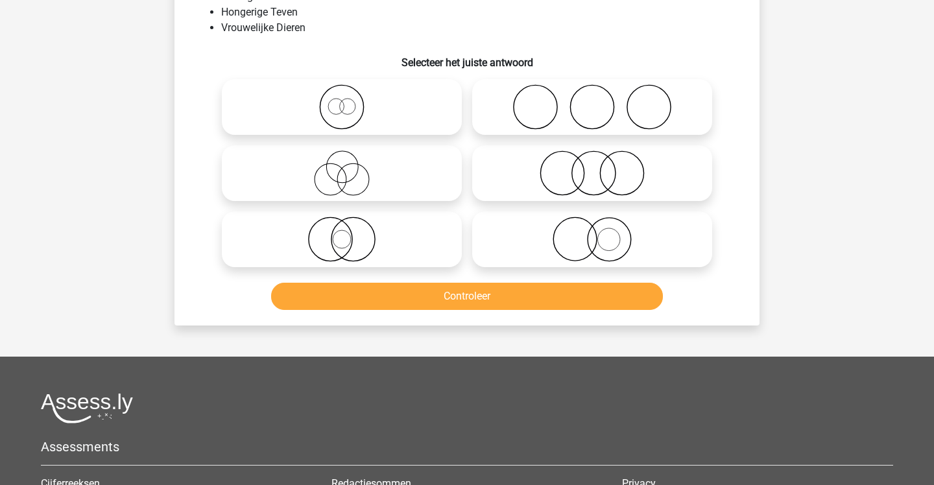
scroll to position [60, 0]
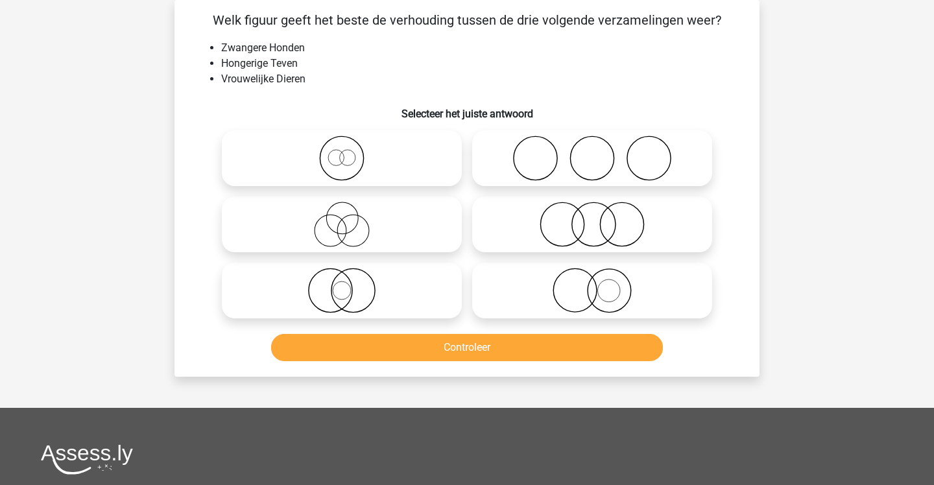
click at [437, 171] on icon at bounding box center [342, 158] width 230 height 45
click at [350, 152] on input "radio" at bounding box center [346, 147] width 8 height 8
radio input "true"
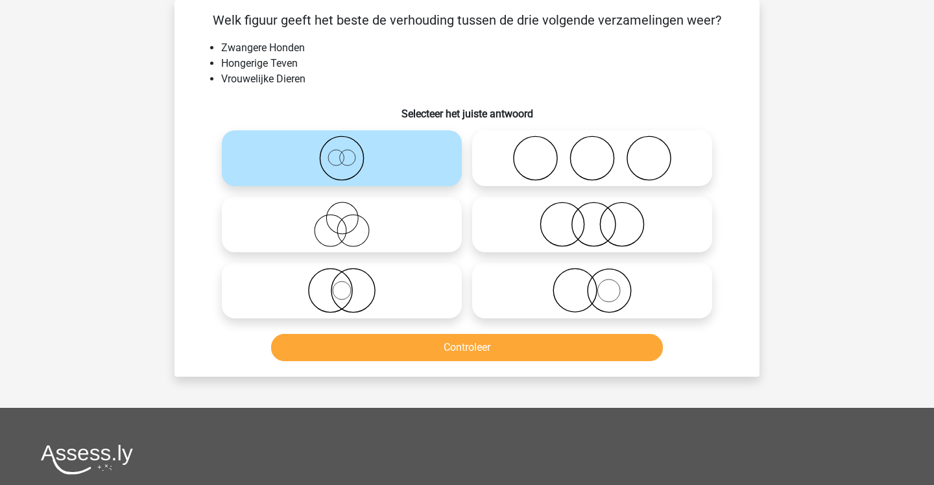
click at [411, 340] on button "Controleer" at bounding box center [467, 347] width 393 height 27
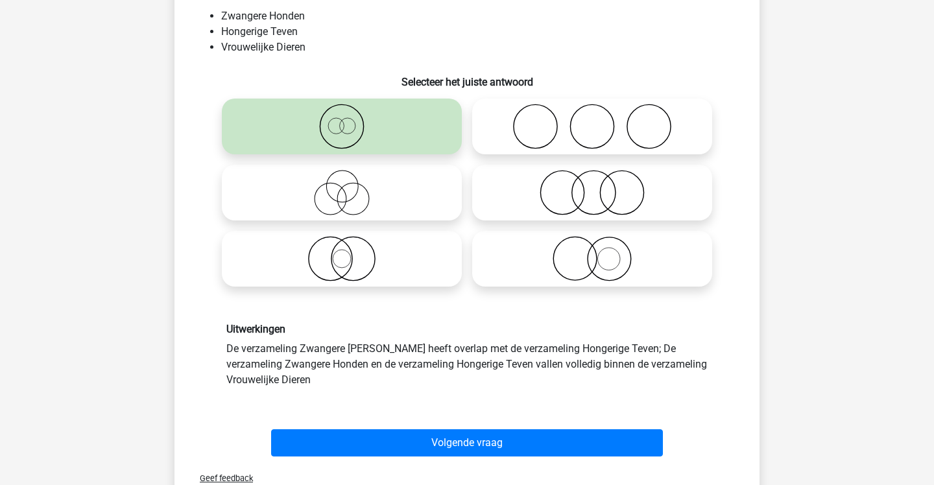
scroll to position [98, 0]
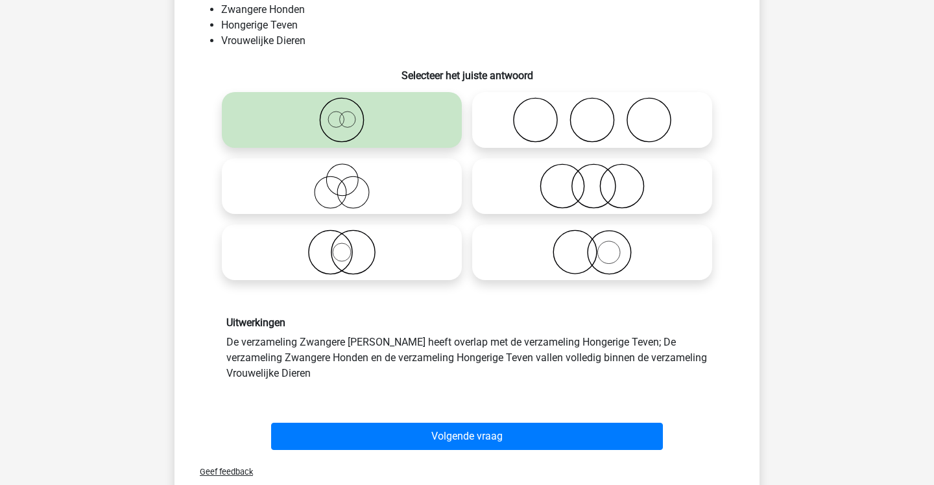
click at [407, 415] on div "Volgende vraag" at bounding box center [467, 434] width 544 height 43
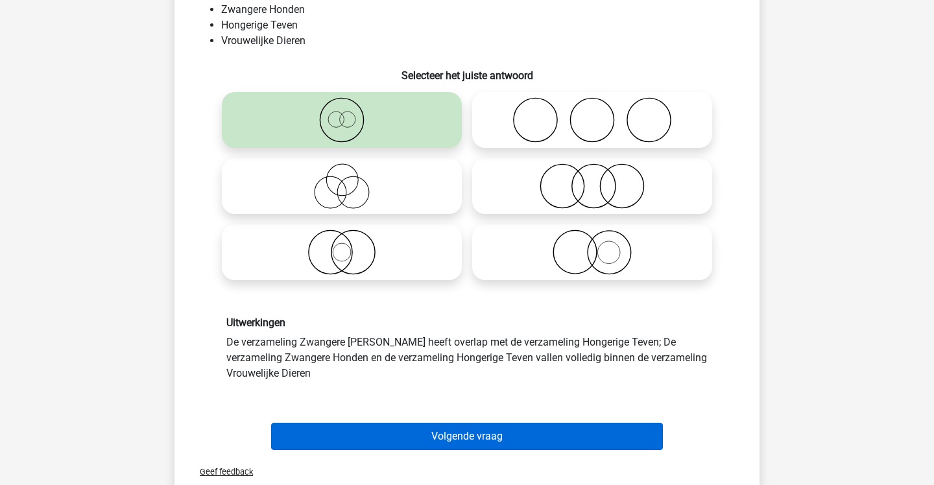
click at [407, 437] on button "Volgende vraag" at bounding box center [467, 436] width 393 height 27
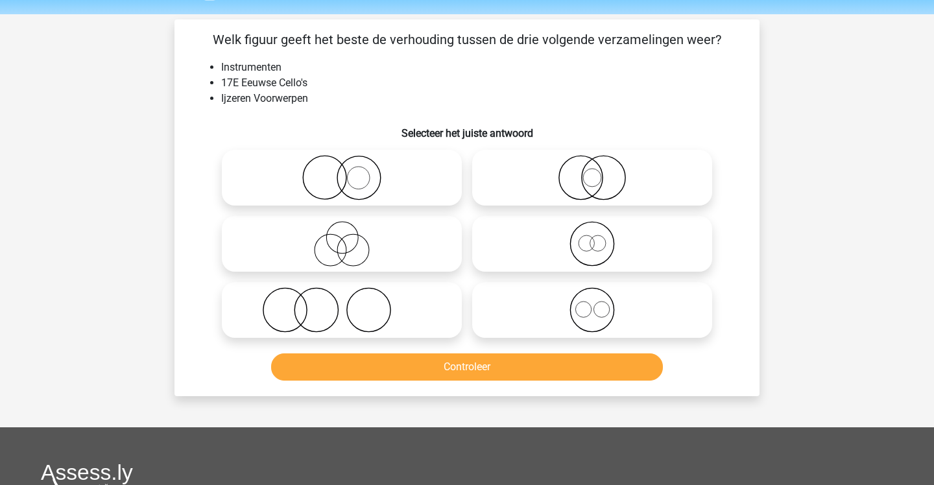
scroll to position [39, 0]
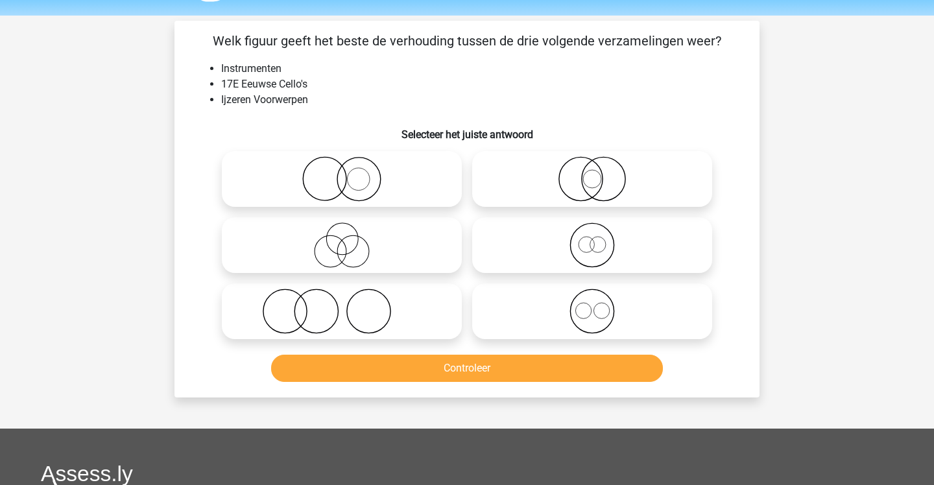
click at [401, 189] on icon at bounding box center [342, 178] width 230 height 45
click at [350, 173] on input "radio" at bounding box center [346, 168] width 8 height 8
radio input "true"
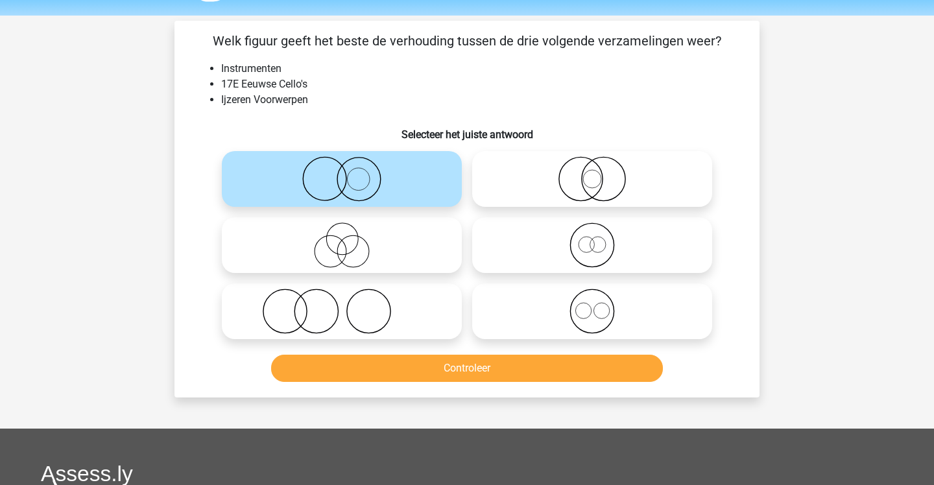
click at [413, 365] on button "Controleer" at bounding box center [467, 368] width 393 height 27
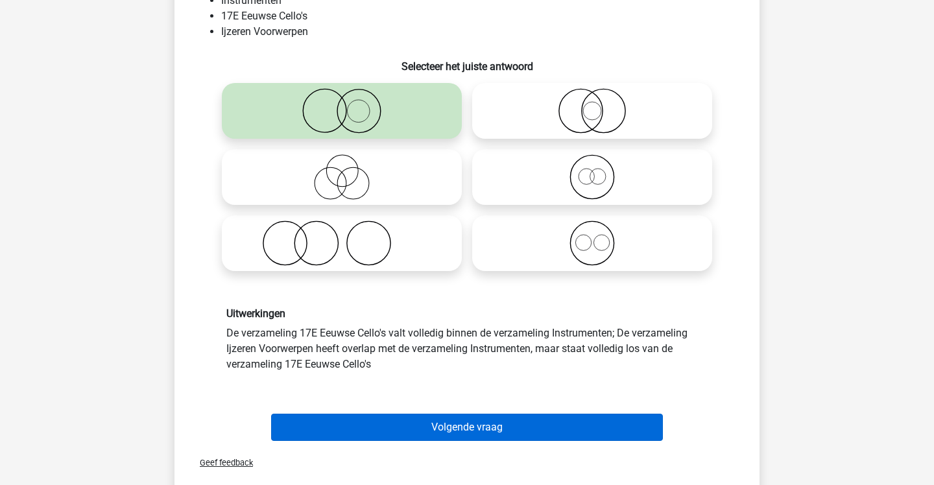
click at [401, 419] on button "Volgende vraag" at bounding box center [467, 427] width 393 height 27
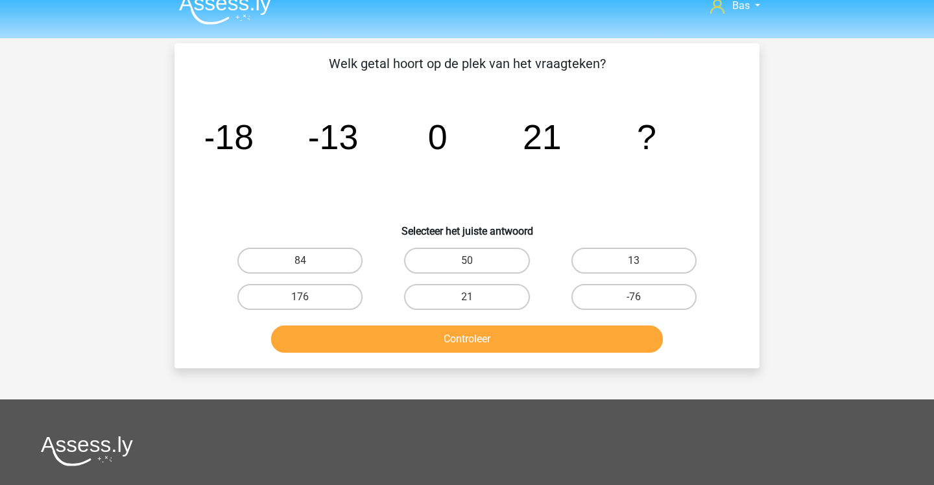
scroll to position [15, 0]
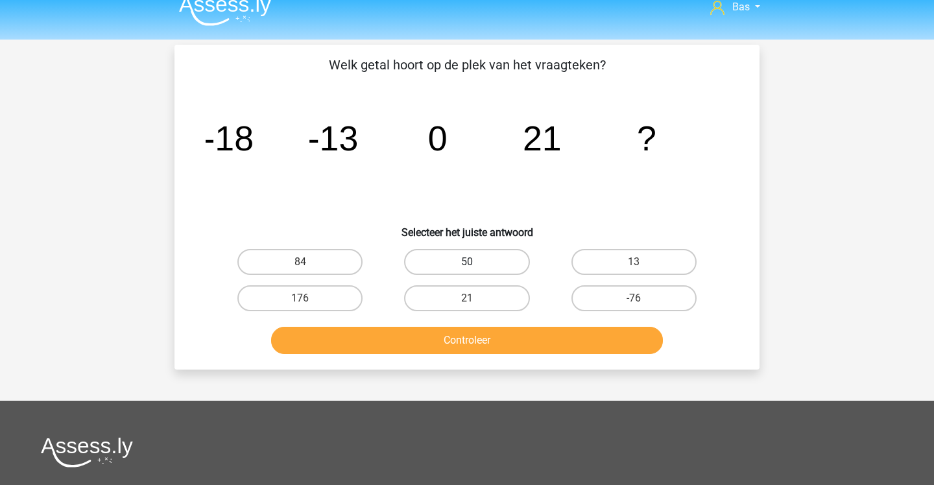
click at [520, 253] on label "50" at bounding box center [466, 262] width 125 height 26
click at [476, 262] on input "50" at bounding box center [471, 266] width 8 height 8
radio input "true"
click at [346, 271] on label "84" at bounding box center [299, 262] width 125 height 26
click at [309, 271] on input "84" at bounding box center [304, 266] width 8 height 8
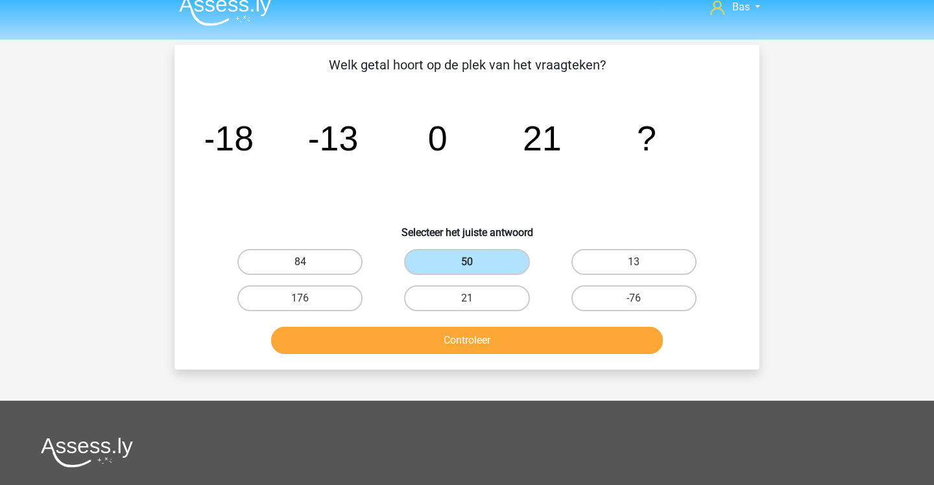
radio input "true"
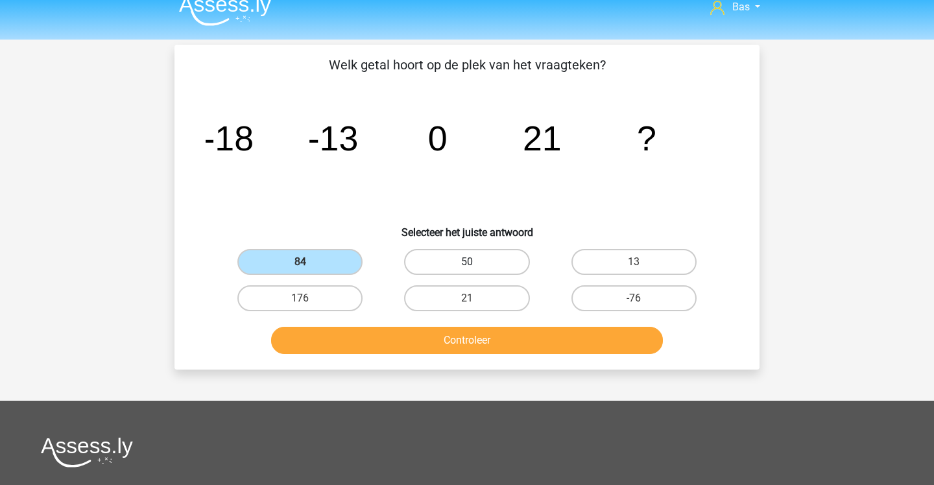
click at [421, 258] on label "50" at bounding box center [466, 262] width 125 height 26
click at [467, 262] on input "50" at bounding box center [471, 266] width 8 height 8
radio input "true"
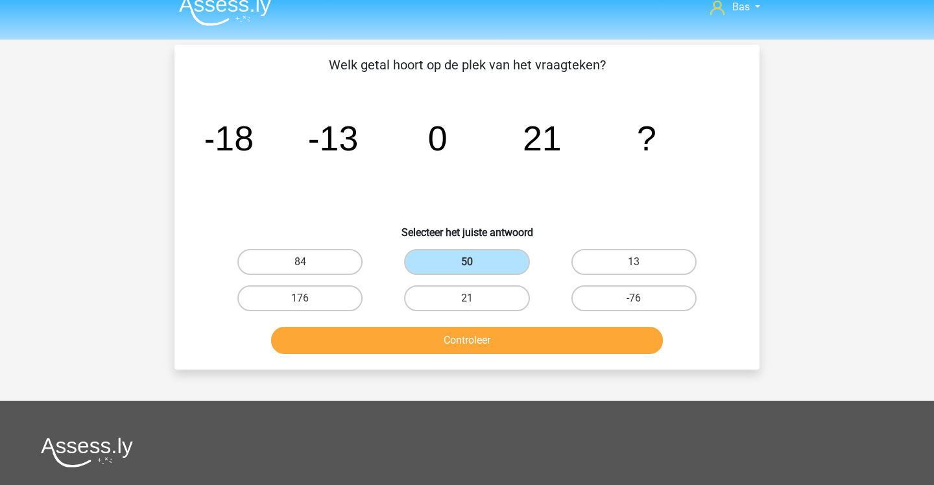
click at [422, 334] on button "Controleer" at bounding box center [467, 340] width 393 height 27
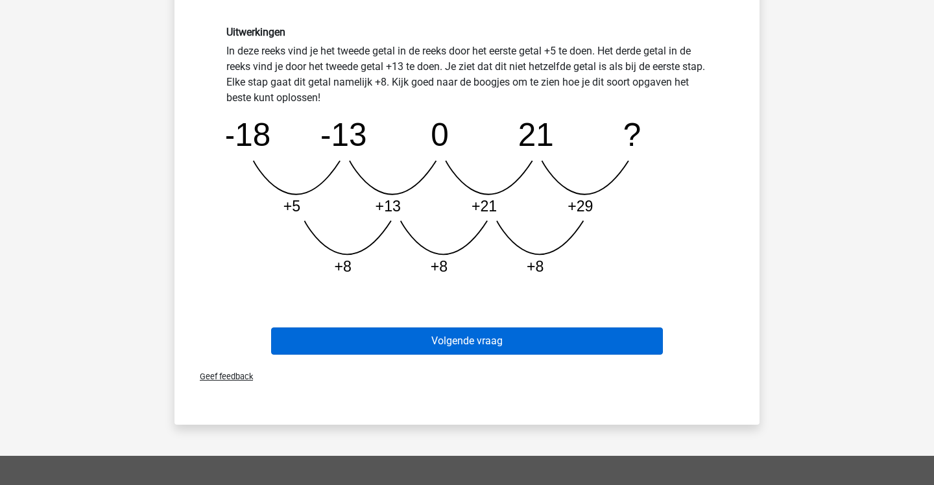
click at [422, 334] on button "Volgende vraag" at bounding box center [467, 341] width 393 height 27
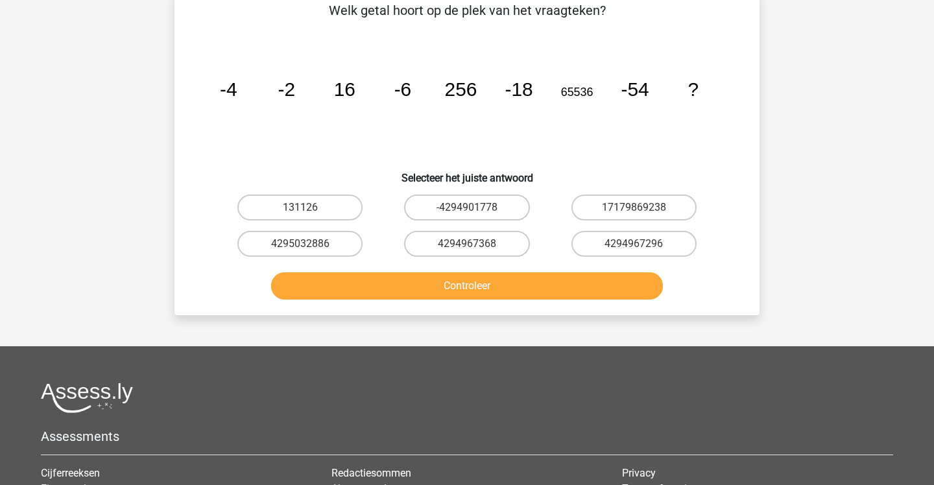
scroll to position [60, 0]
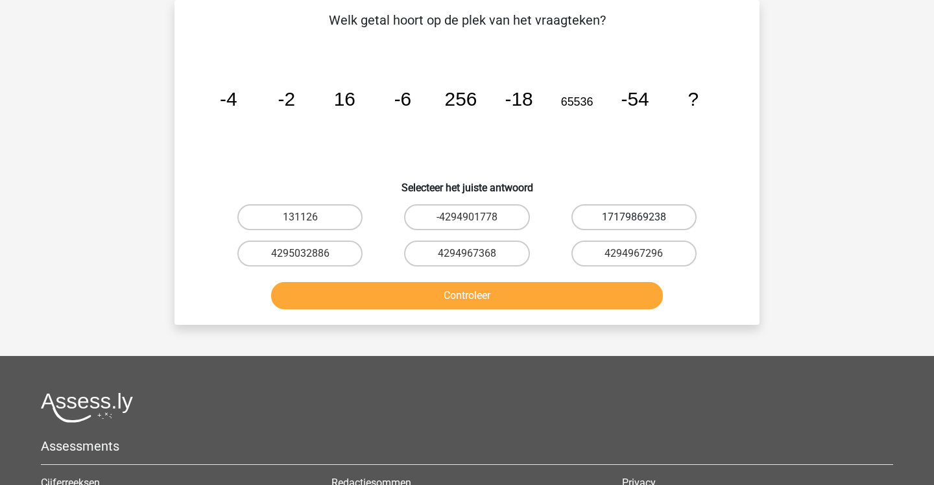
click at [613, 217] on label "17179869238" at bounding box center [634, 217] width 125 height 26
click at [634, 217] on input "17179869238" at bounding box center [638, 221] width 8 height 8
radio input "true"
click at [536, 284] on button "Controleer" at bounding box center [467, 295] width 393 height 27
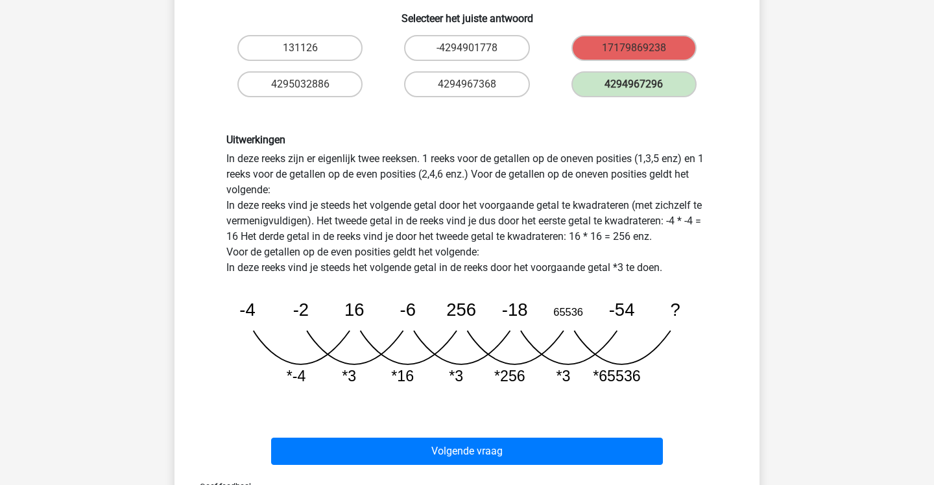
scroll to position [230, 0]
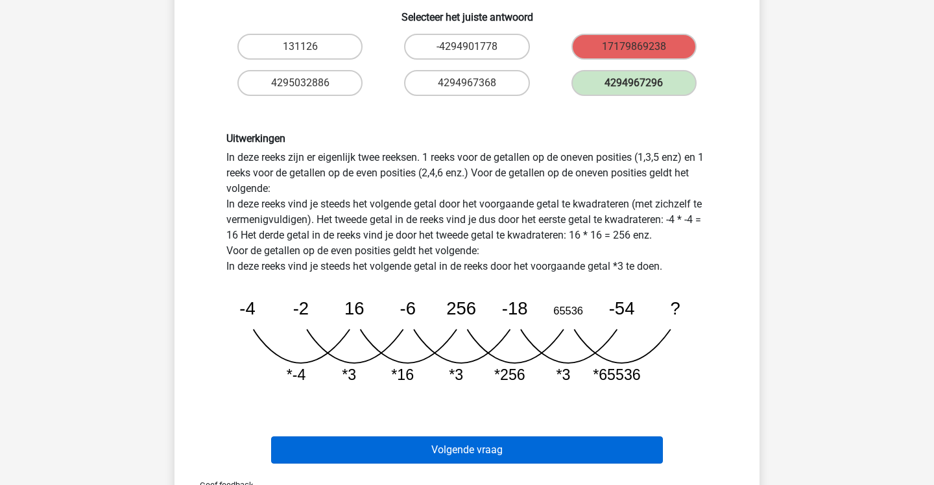
click at [483, 450] on button "Volgende vraag" at bounding box center [467, 450] width 393 height 27
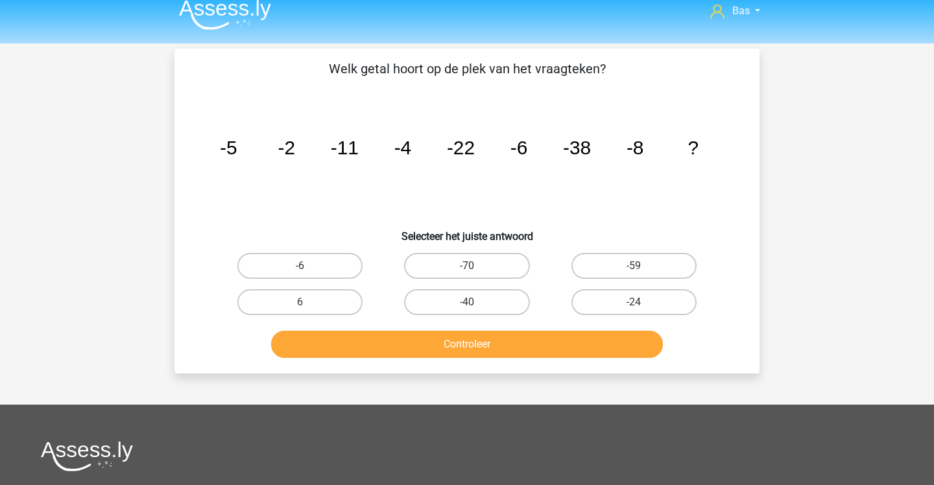
scroll to position [7, 0]
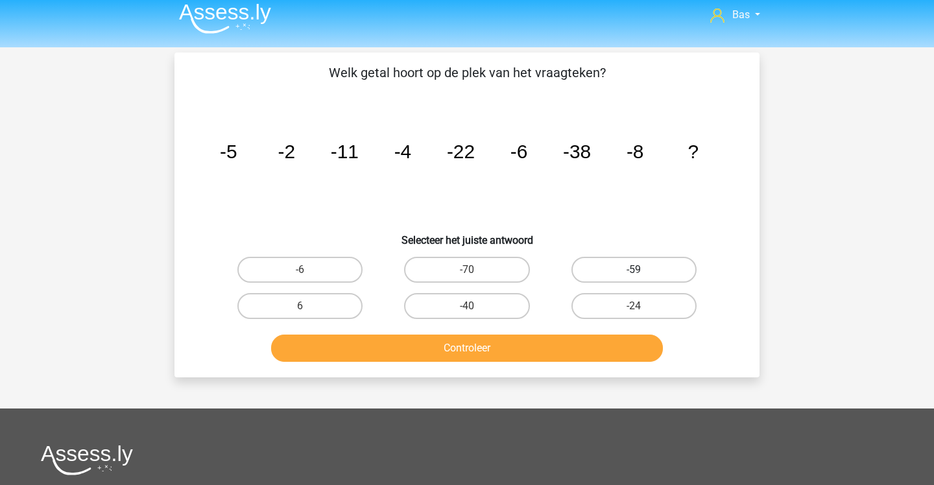
click at [592, 279] on label "-59" at bounding box center [634, 270] width 125 height 26
click at [634, 278] on input "-59" at bounding box center [638, 274] width 8 height 8
radio input "true"
click at [590, 346] on button "Controleer" at bounding box center [467, 348] width 393 height 27
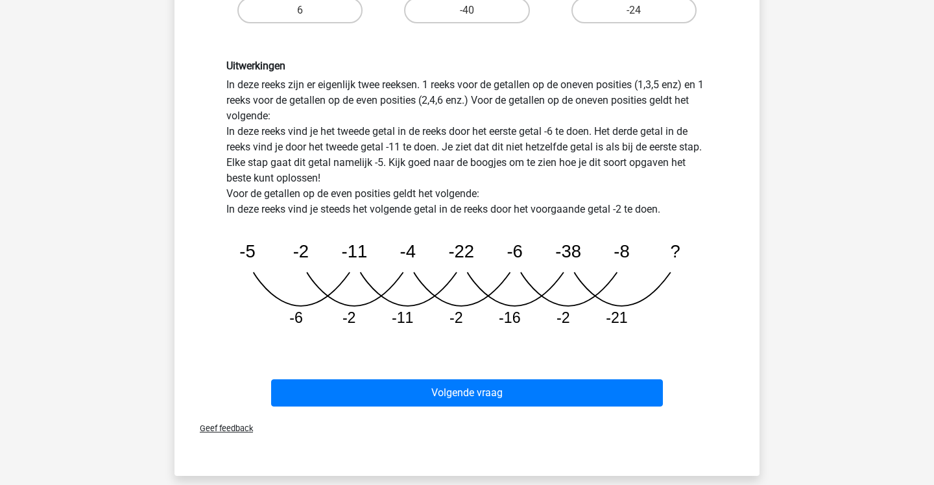
scroll to position [307, 0]
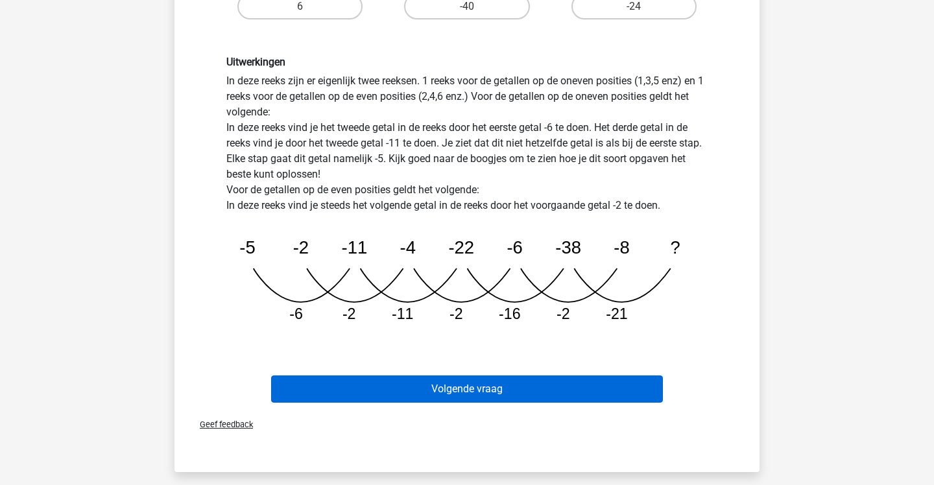
click at [583, 391] on button "Volgende vraag" at bounding box center [467, 389] width 393 height 27
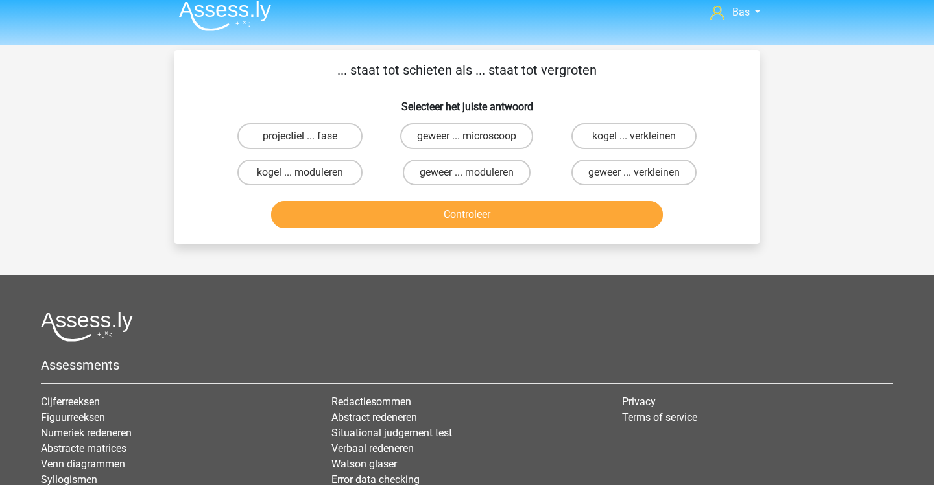
scroll to position [0, 0]
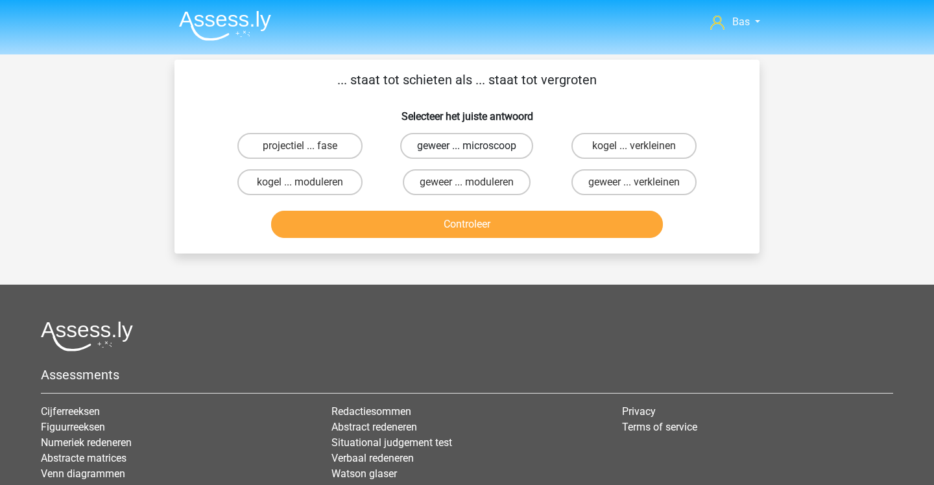
click at [413, 156] on label "geweer ... microscoop" at bounding box center [466, 146] width 133 height 26
click at [467, 154] on input "geweer ... microscoop" at bounding box center [471, 150] width 8 height 8
radio input "true"
click at [424, 217] on button "Controleer" at bounding box center [467, 224] width 393 height 27
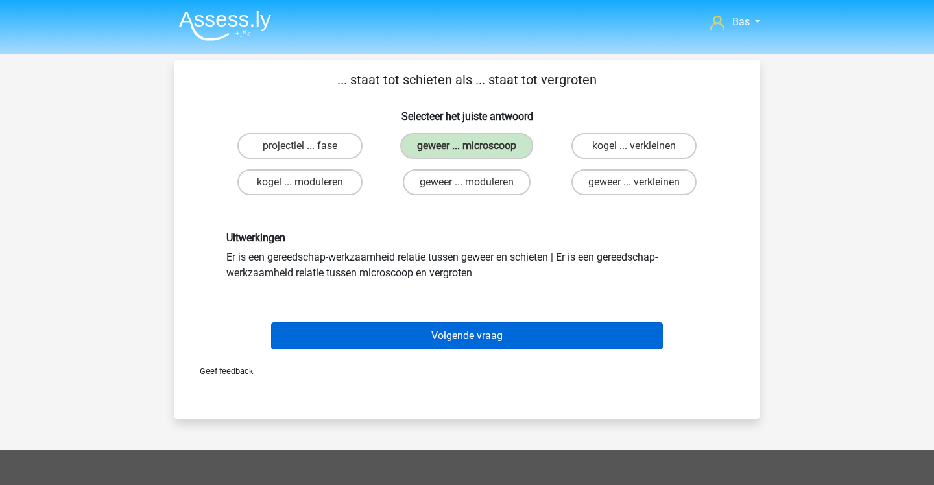
click at [449, 339] on button "Volgende vraag" at bounding box center [467, 335] width 393 height 27
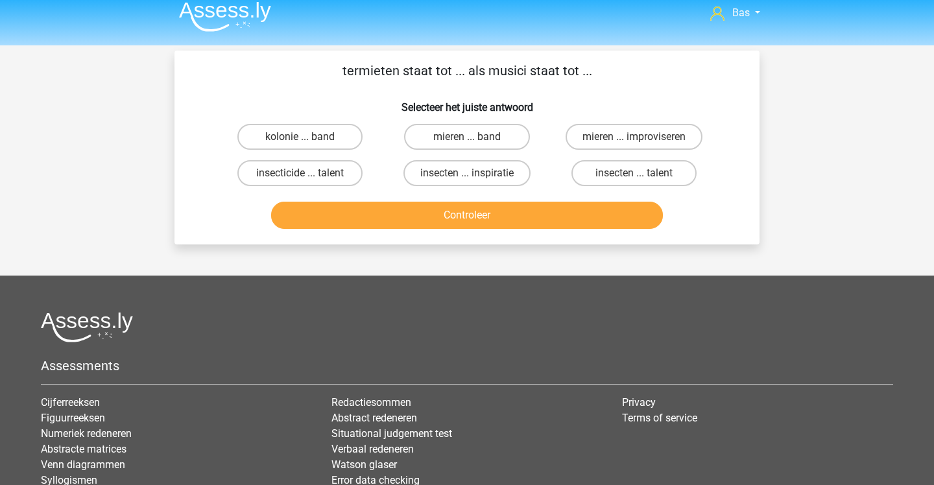
scroll to position [8, 0]
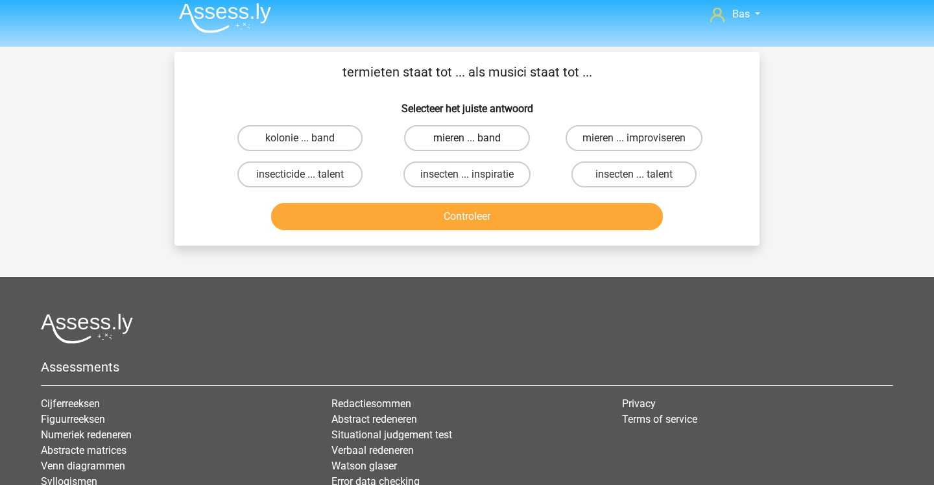
click at [440, 138] on label "mieren ... band" at bounding box center [466, 138] width 125 height 26
click at [467, 138] on input "mieren ... band" at bounding box center [471, 142] width 8 height 8
radio input "true"
click at [441, 224] on button "Controleer" at bounding box center [467, 216] width 393 height 27
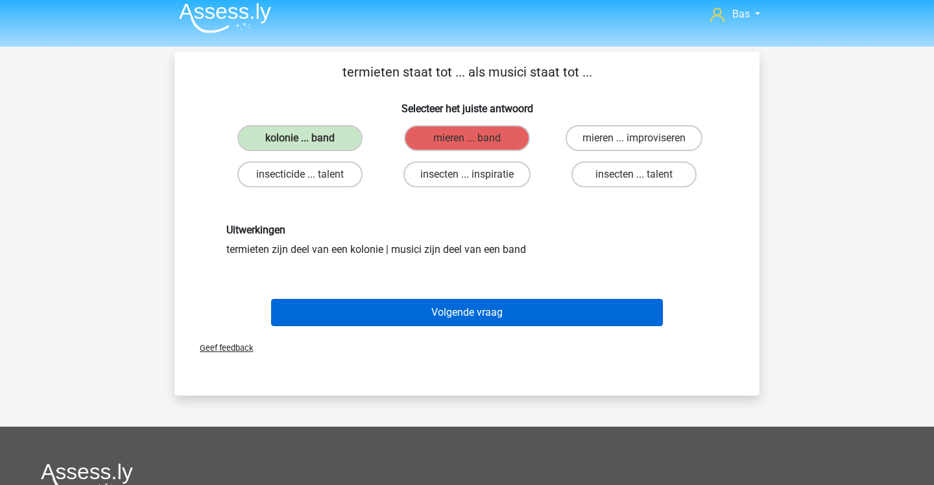
click at [413, 311] on button "Volgende vraag" at bounding box center [467, 312] width 393 height 27
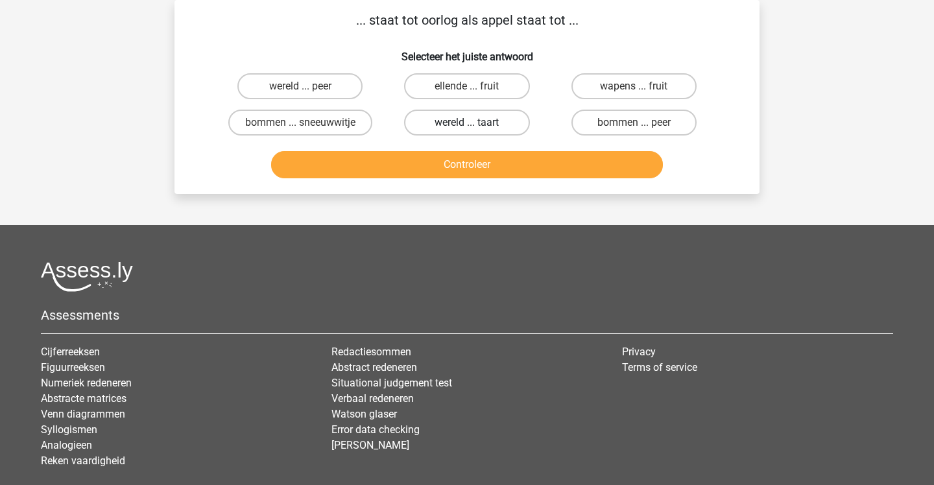
click at [479, 121] on label "wereld ... taart" at bounding box center [466, 123] width 125 height 26
click at [476, 123] on input "wereld ... taart" at bounding box center [471, 127] width 8 height 8
radio input "true"
click at [490, 154] on button "Controleer" at bounding box center [467, 164] width 393 height 27
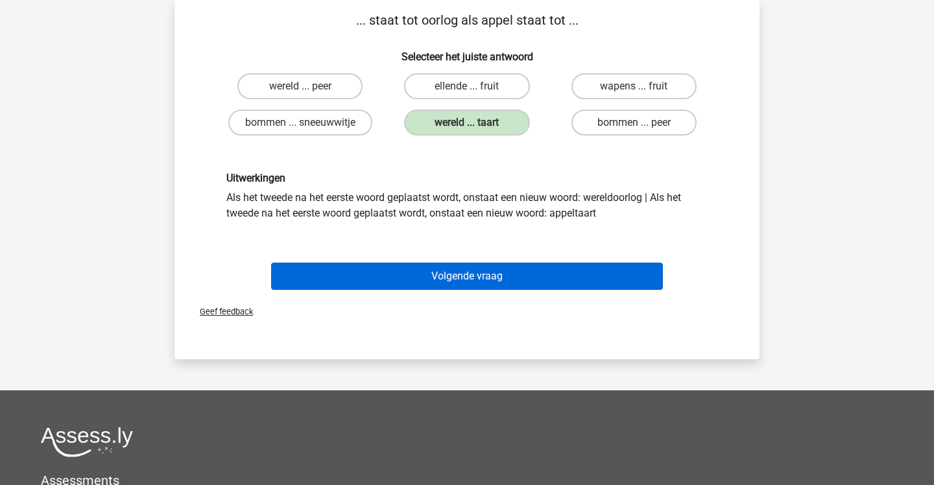
click at [509, 272] on button "Volgende vraag" at bounding box center [467, 276] width 393 height 27
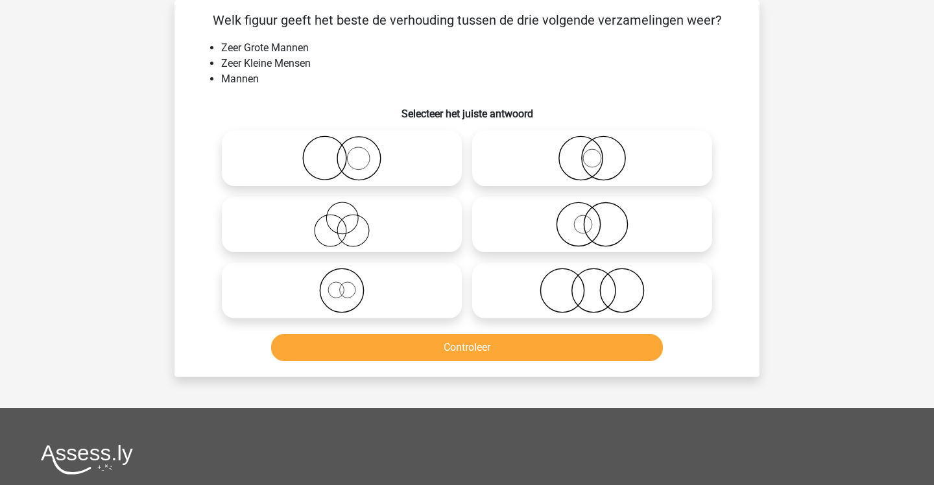
scroll to position [33, 0]
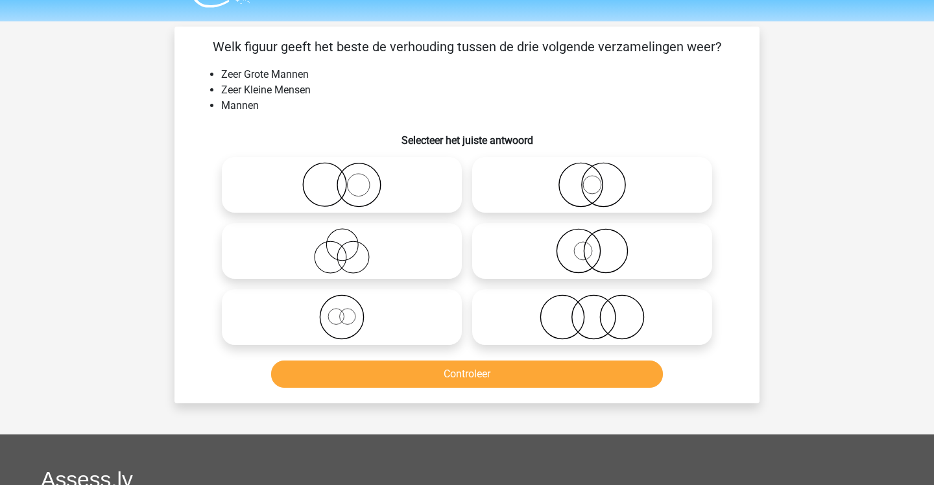
click at [435, 328] on icon at bounding box center [342, 317] width 230 height 45
click at [350, 311] on input "radio" at bounding box center [346, 306] width 8 height 8
radio input "true"
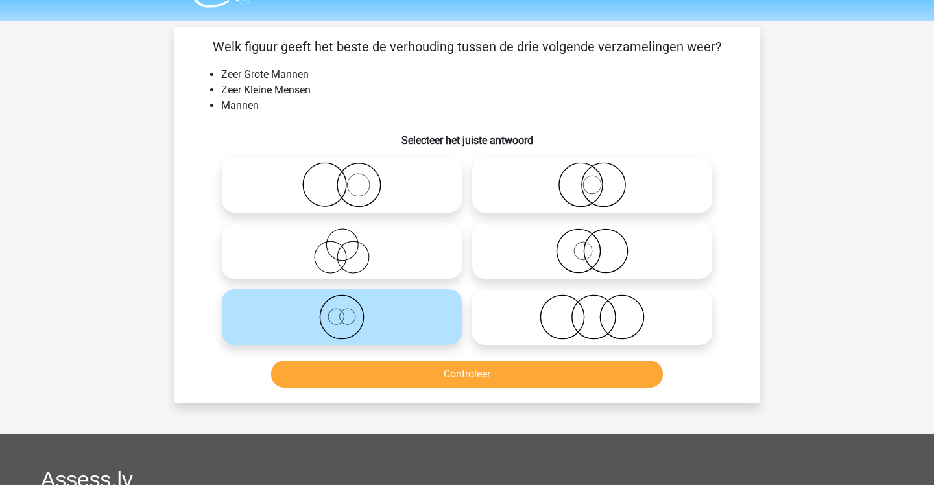
click at [451, 377] on button "Controleer" at bounding box center [467, 374] width 393 height 27
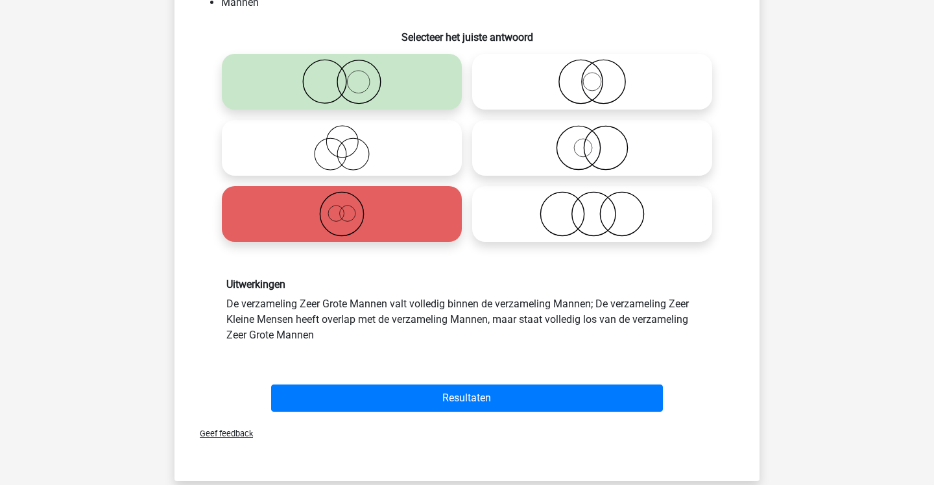
scroll to position [153, 0]
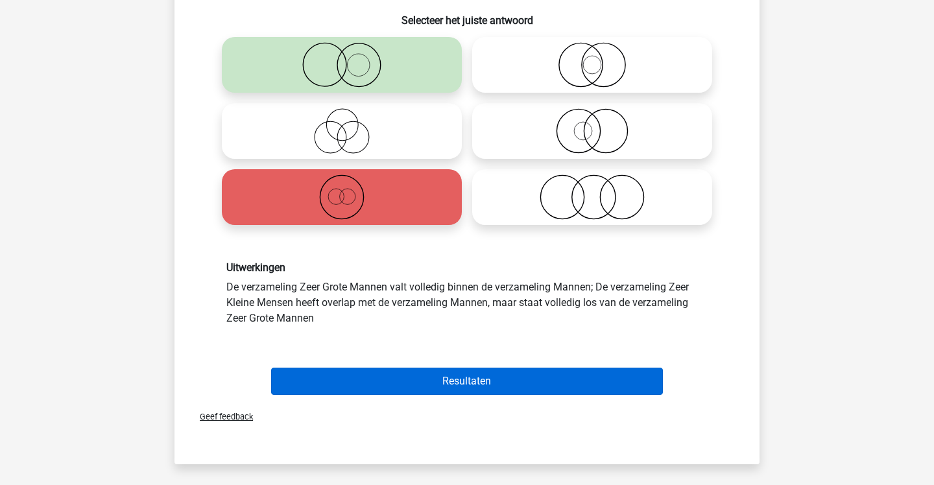
click at [512, 388] on button "Resultaten" at bounding box center [467, 381] width 393 height 27
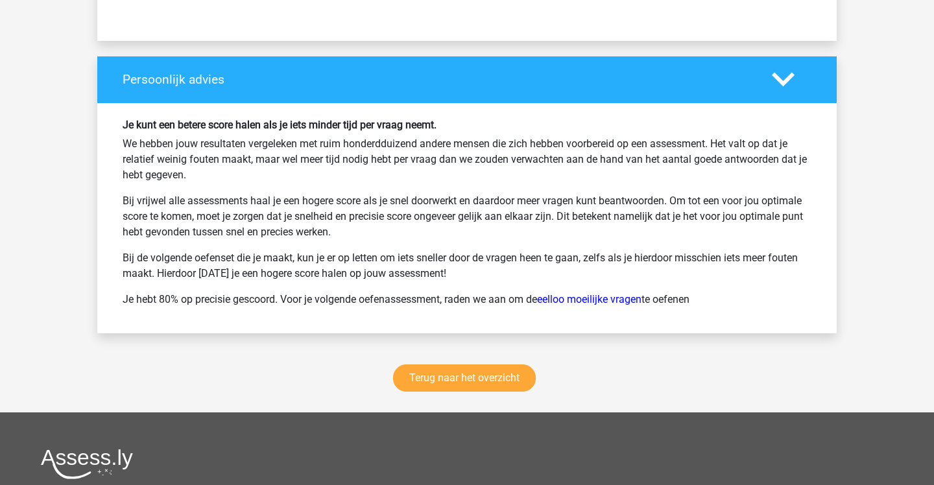
scroll to position [3771, 0]
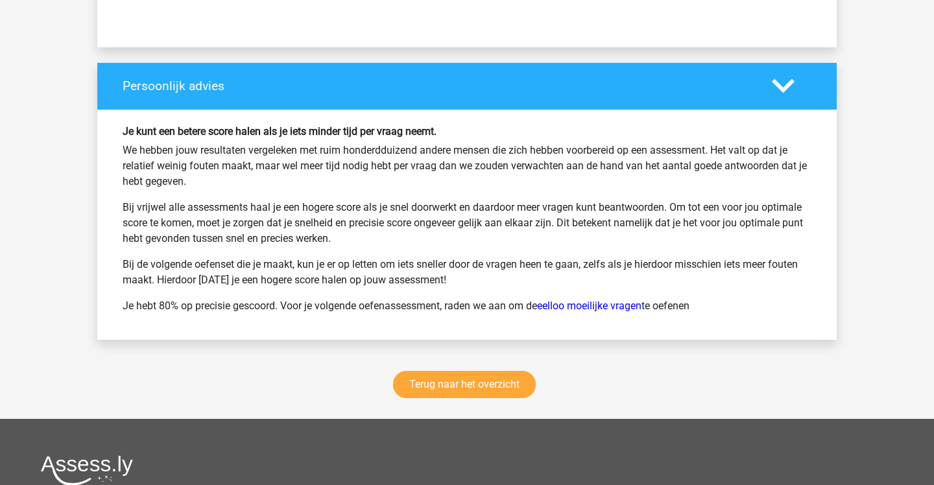
click at [512, 388] on link "Terug naar het overzicht" at bounding box center [464, 384] width 143 height 27
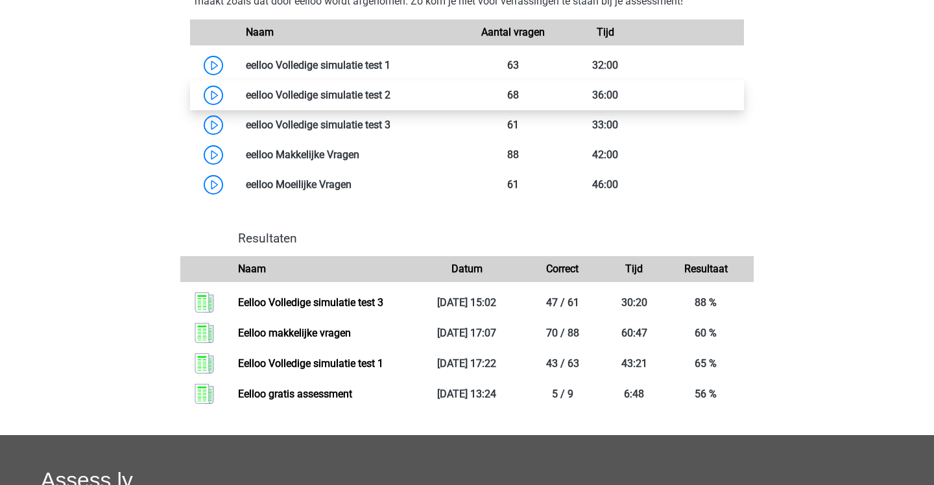
scroll to position [792, 0]
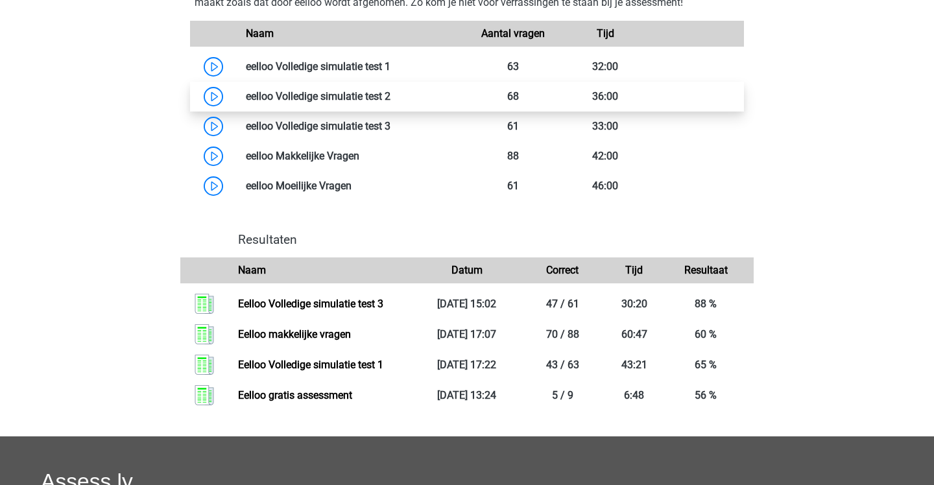
click at [391, 103] on link at bounding box center [391, 96] width 0 height 12
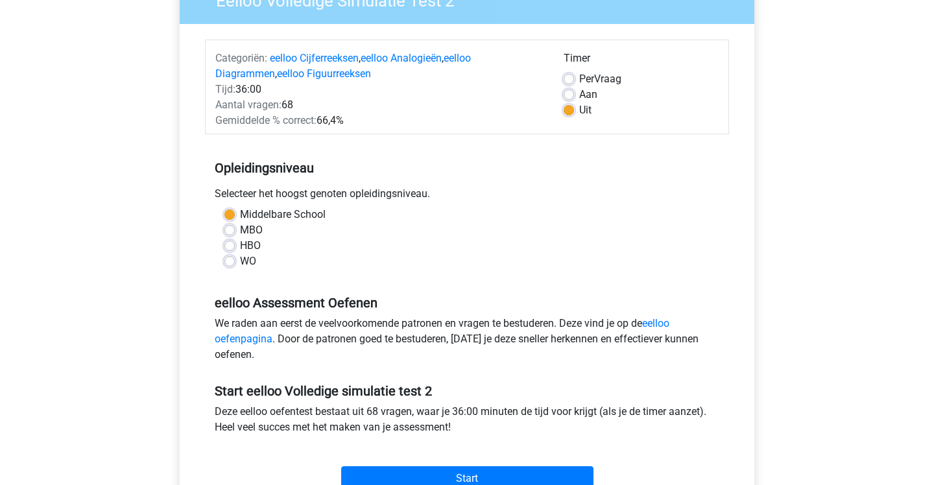
scroll to position [128, 0]
click at [579, 80] on label "Per Vraag" at bounding box center [600, 80] width 42 height 16
click at [569, 80] on input "Per Vraag" at bounding box center [569, 78] width 10 height 13
radio input "true"
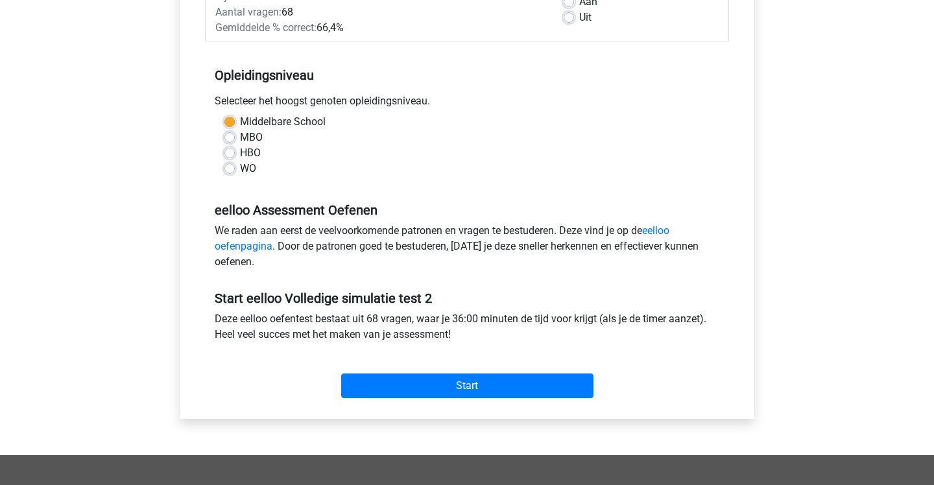
scroll to position [223, 0]
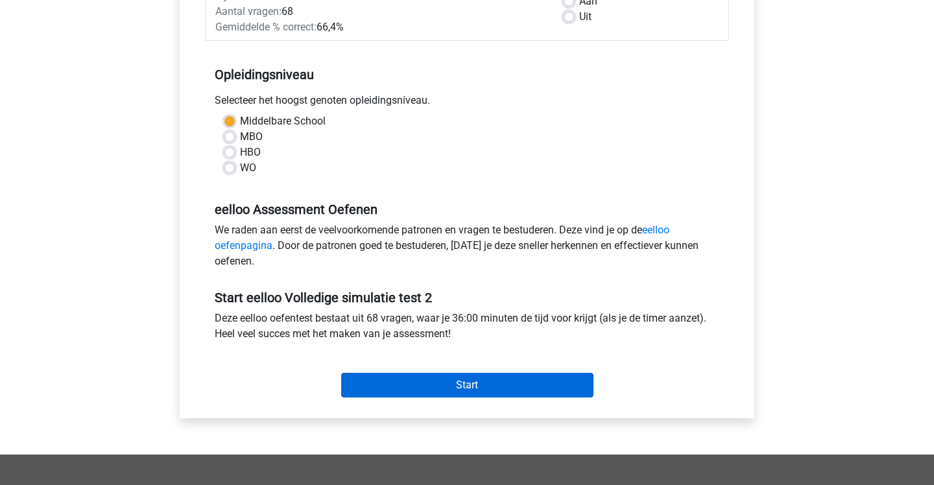
click at [455, 381] on input "Start" at bounding box center [467, 385] width 252 height 25
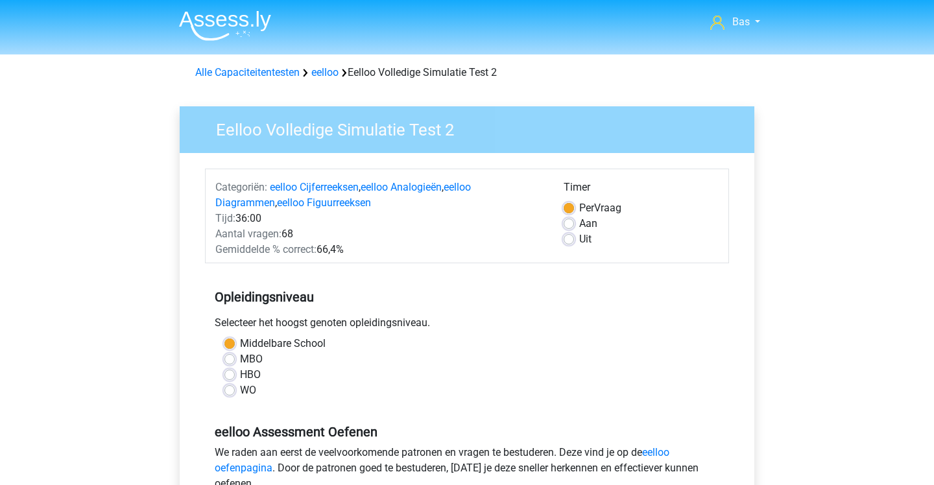
scroll to position [0, 0]
click at [579, 236] on label "Uit" at bounding box center [585, 240] width 12 height 16
click at [568, 236] on input "Uit" at bounding box center [569, 238] width 10 height 13
radio input "true"
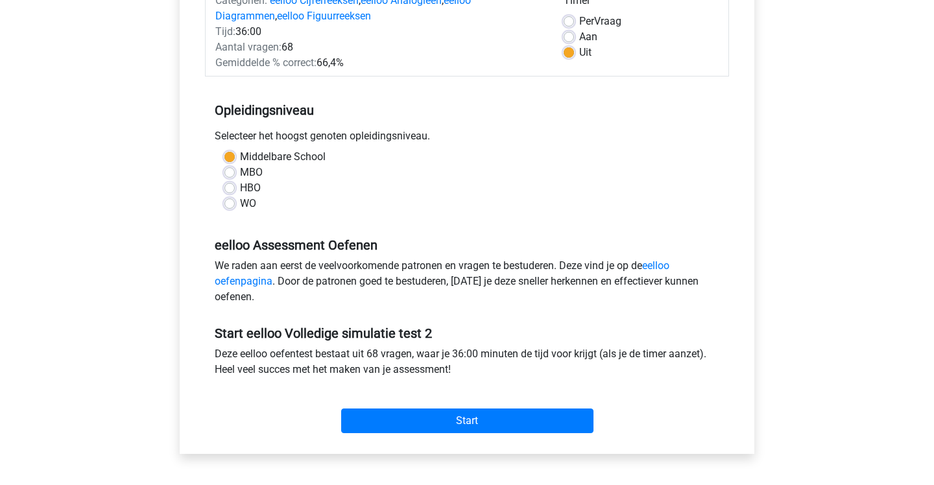
scroll to position [204, 0]
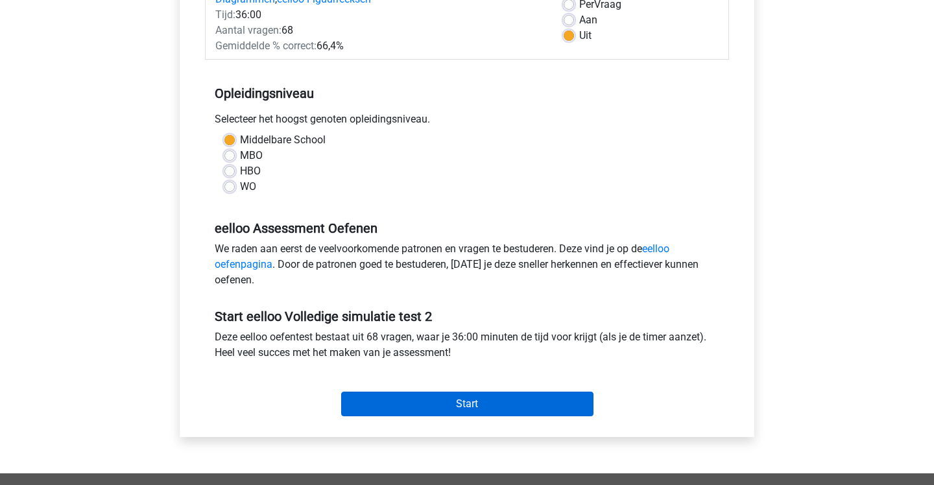
click at [491, 407] on input "Start" at bounding box center [467, 404] width 252 height 25
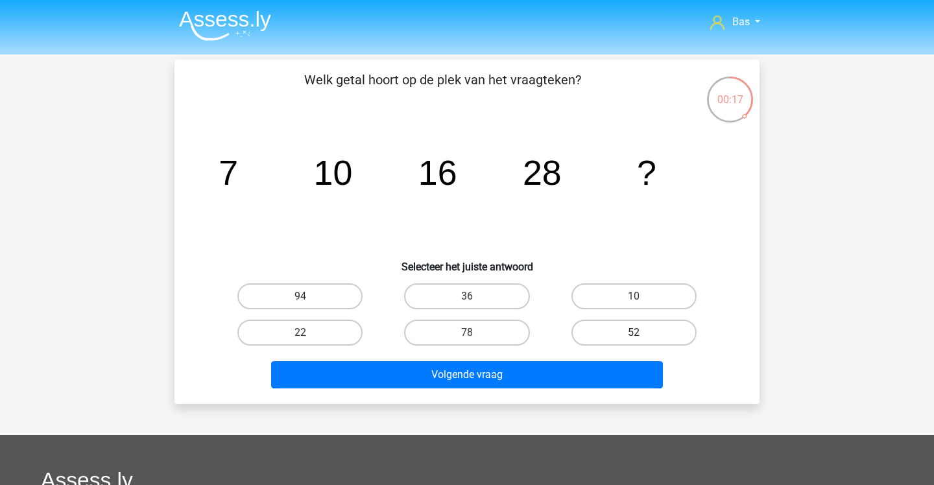
click at [608, 330] on label "52" at bounding box center [634, 333] width 125 height 26
click at [634, 333] on input "52" at bounding box center [638, 337] width 8 height 8
radio input "true"
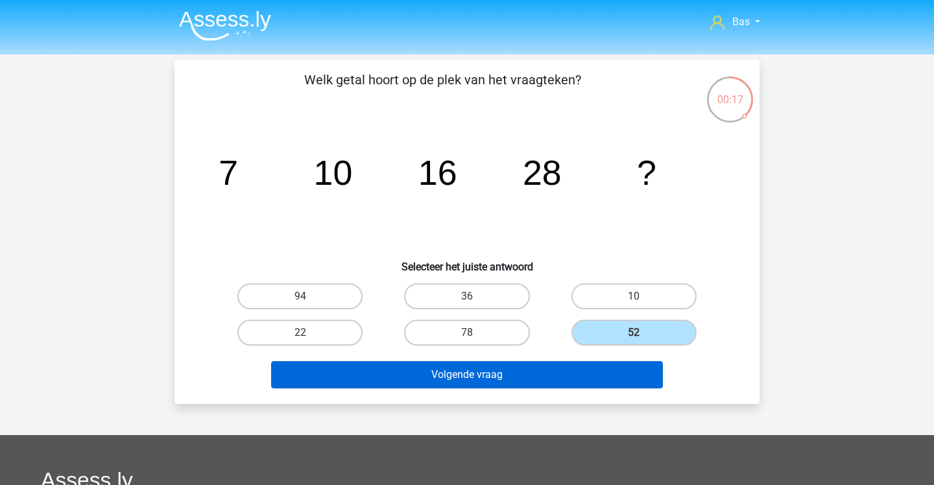
click at [596, 385] on button "Volgende vraag" at bounding box center [467, 374] width 393 height 27
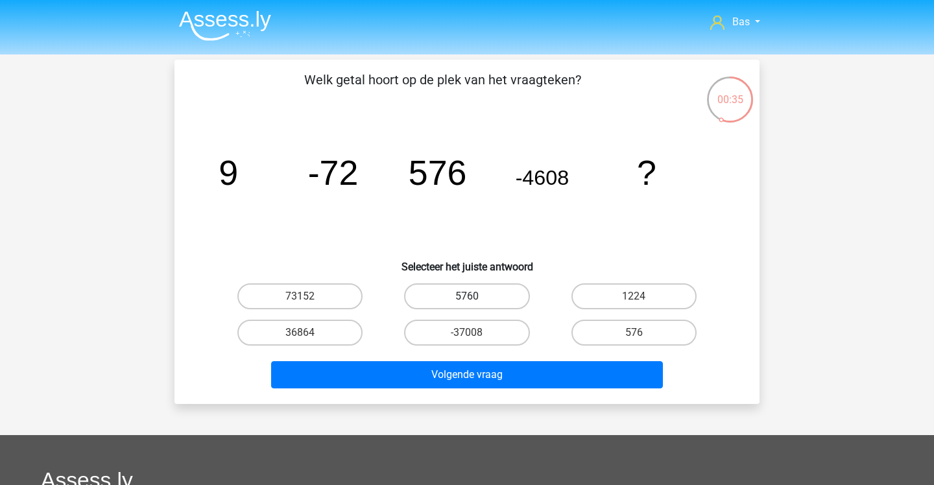
click at [486, 290] on label "5760" at bounding box center [466, 297] width 125 height 26
click at [476, 296] on input "5760" at bounding box center [471, 300] width 8 height 8
radio input "true"
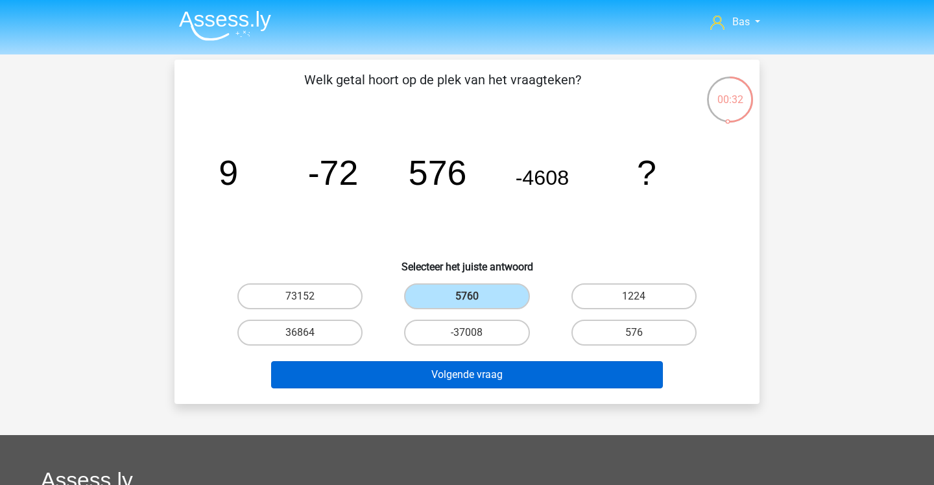
click at [550, 371] on button "Volgende vraag" at bounding box center [467, 374] width 393 height 27
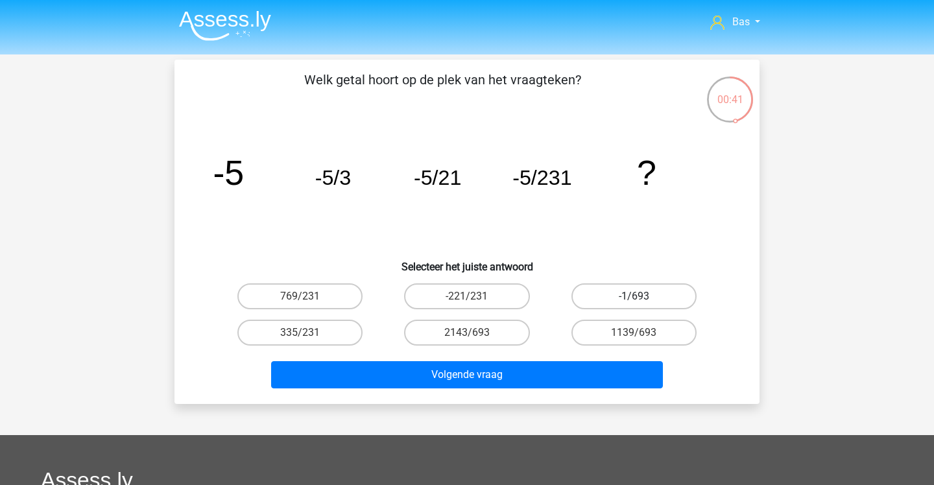
click at [616, 300] on label "-1/693" at bounding box center [634, 297] width 125 height 26
click at [634, 300] on input "-1/693" at bounding box center [638, 300] width 8 height 8
radio input "true"
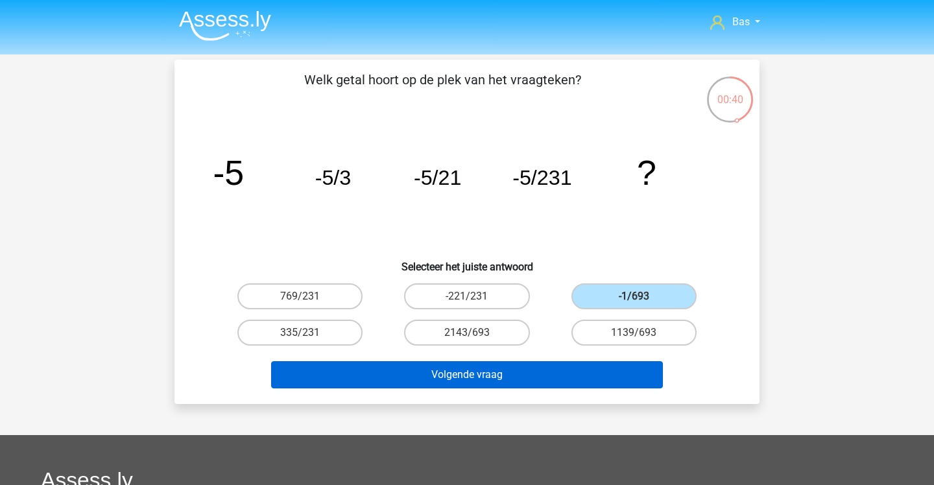
click at [542, 377] on button "Volgende vraag" at bounding box center [467, 374] width 393 height 27
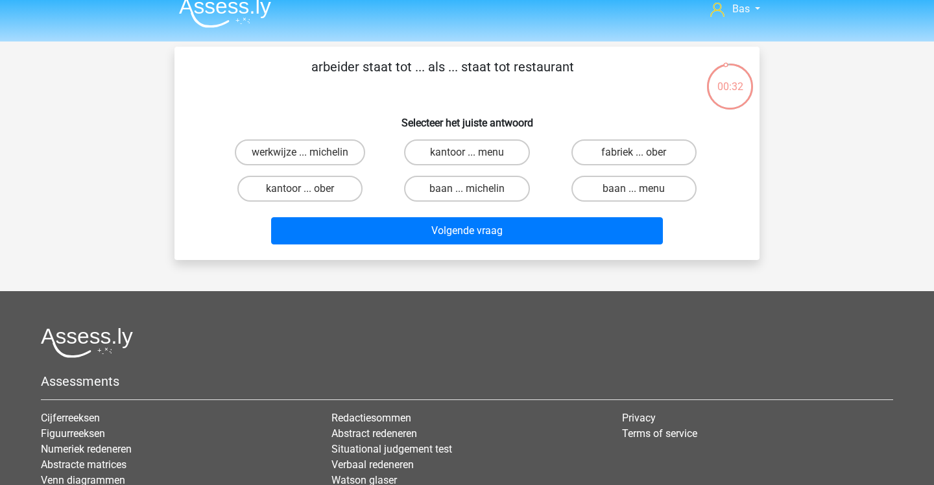
scroll to position [12, 0]
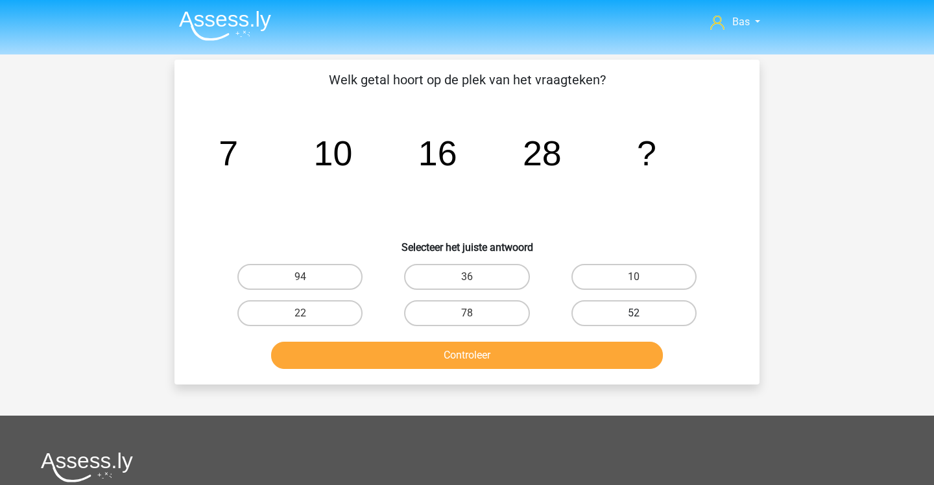
click at [590, 320] on label "52" at bounding box center [634, 313] width 125 height 26
click at [634, 320] on input "52" at bounding box center [638, 317] width 8 height 8
radio input "true"
click at [578, 352] on button "Controleer" at bounding box center [467, 355] width 393 height 27
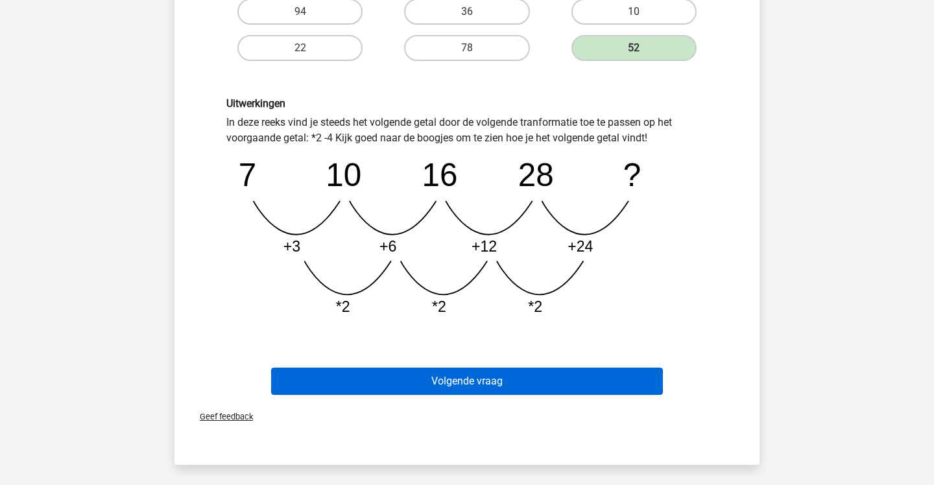
click at [575, 373] on button "Volgende vraag" at bounding box center [467, 381] width 393 height 27
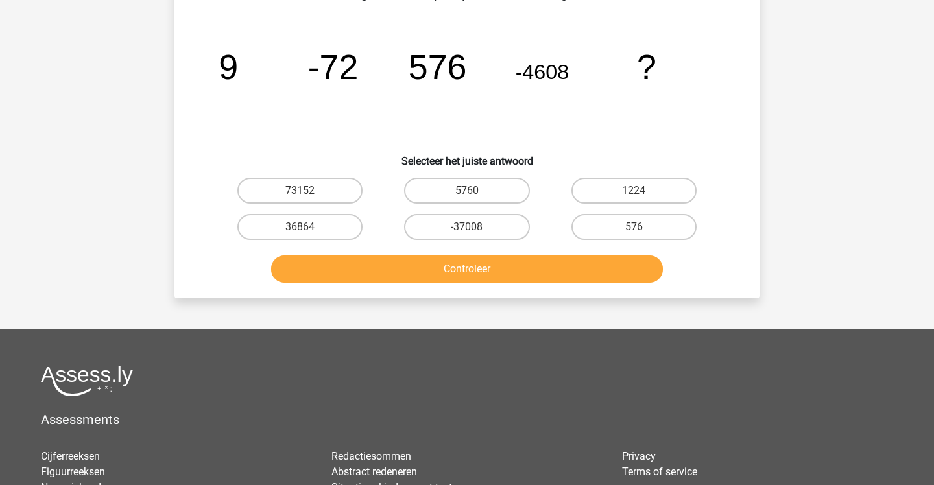
scroll to position [60, 0]
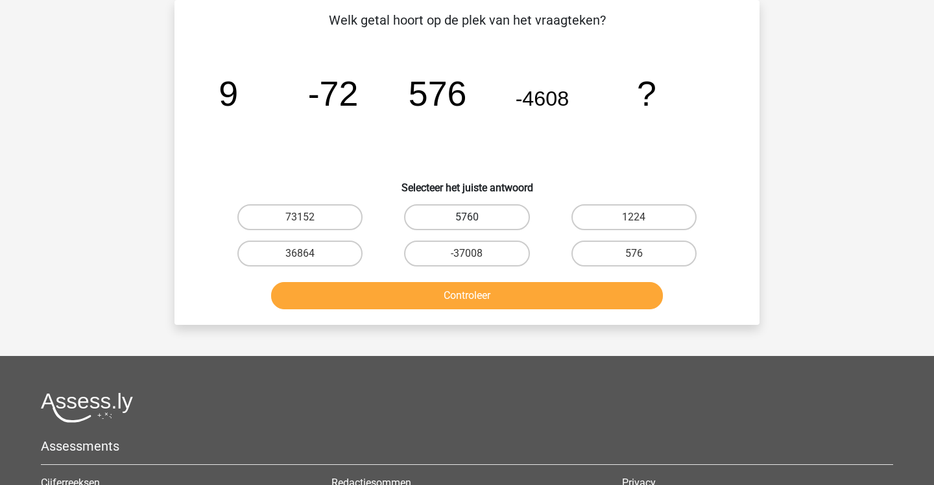
click at [506, 220] on label "5760" at bounding box center [466, 217] width 125 height 26
click at [476, 220] on input "5760" at bounding box center [471, 221] width 8 height 8
radio input "true"
click at [476, 296] on button "Controleer" at bounding box center [467, 295] width 393 height 27
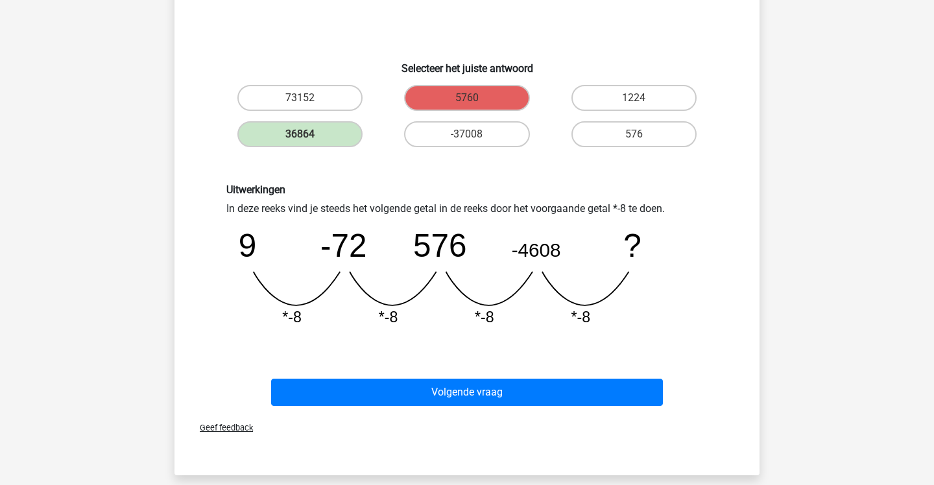
scroll to position [178, 0]
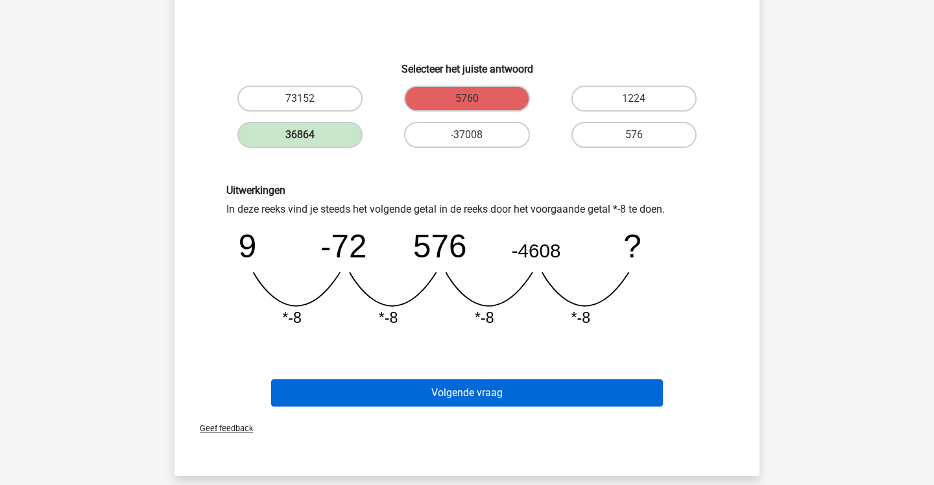
click at [459, 391] on button "Volgende vraag" at bounding box center [467, 393] width 393 height 27
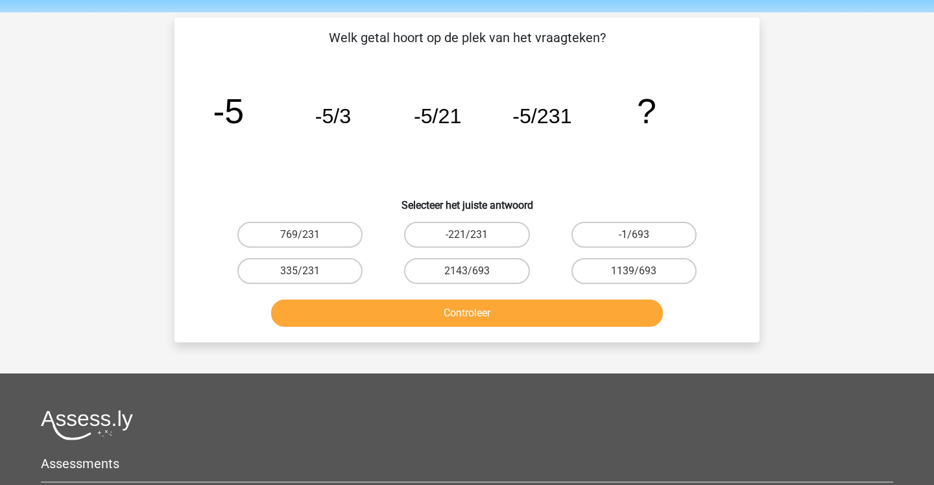
scroll to position [40, 0]
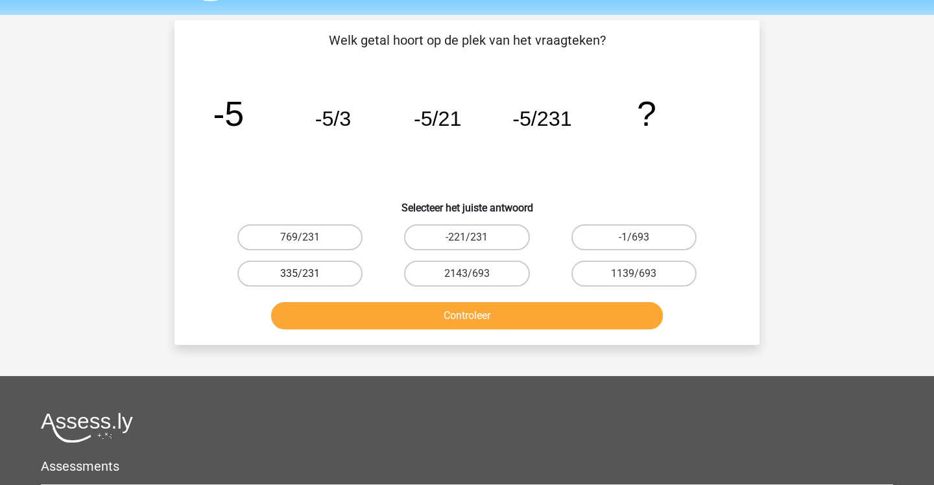
click at [340, 266] on label "335/231" at bounding box center [299, 274] width 125 height 26
click at [309, 274] on input "335/231" at bounding box center [304, 278] width 8 height 8
radio input "true"
click at [354, 312] on button "Controleer" at bounding box center [467, 315] width 393 height 27
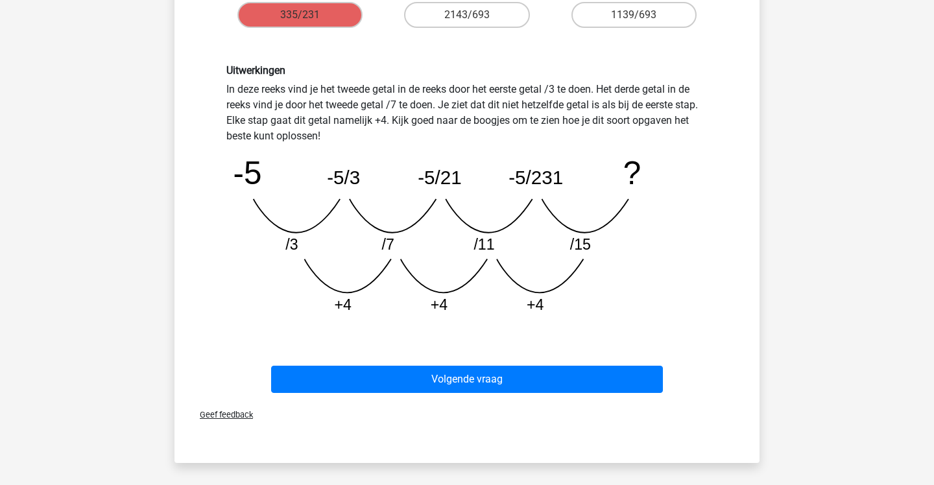
scroll to position [322, 0]
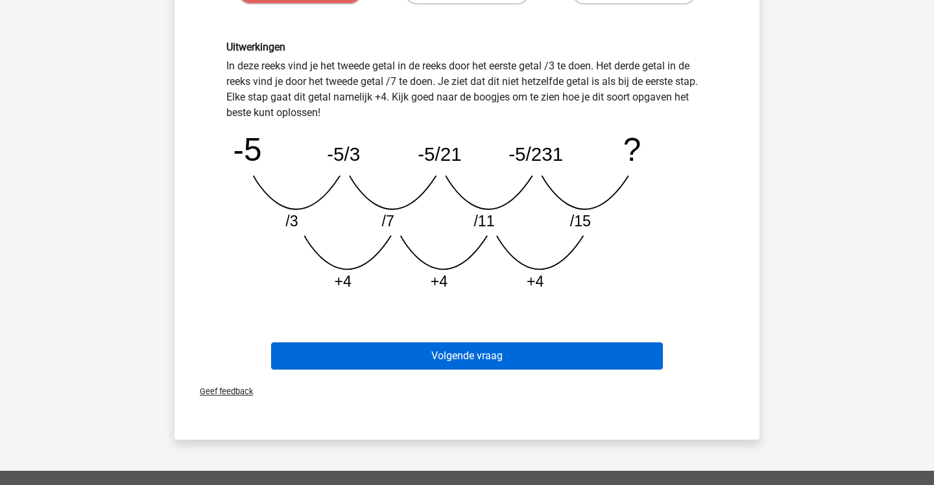
click at [352, 363] on button "Volgende vraag" at bounding box center [467, 356] width 393 height 27
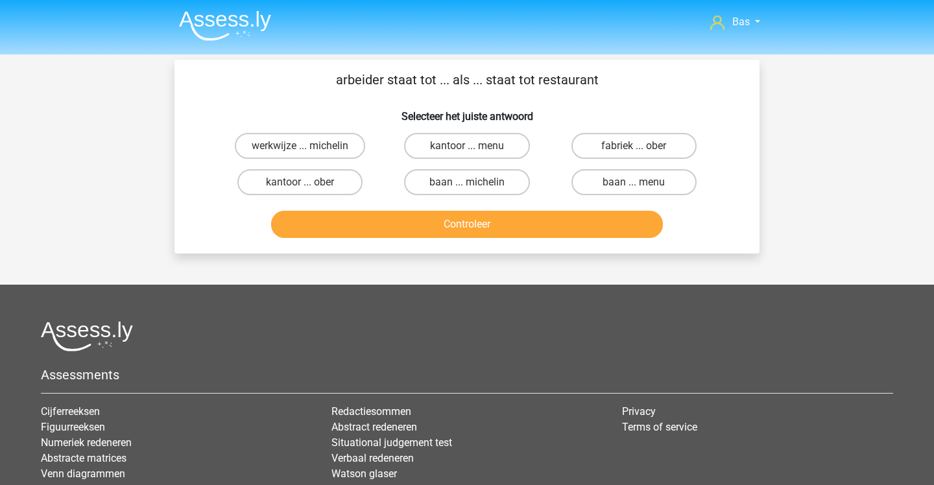
scroll to position [0, 0]
click at [583, 149] on label "fabriek ... ober" at bounding box center [634, 146] width 125 height 26
click at [634, 149] on input "fabriek ... ober" at bounding box center [638, 150] width 8 height 8
radio input "true"
click at [508, 184] on label "baan ... michelin" at bounding box center [466, 182] width 125 height 26
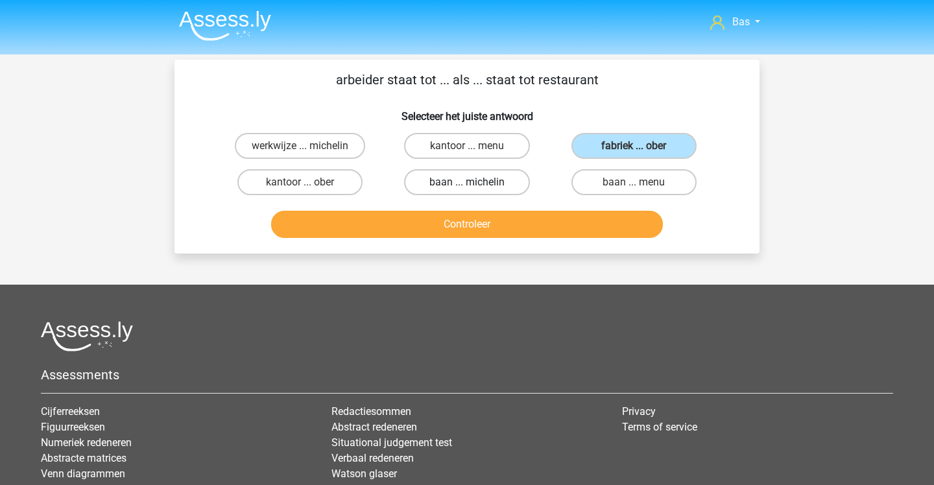
click at [476, 184] on input "baan ... michelin" at bounding box center [471, 186] width 8 height 8
radio input "true"
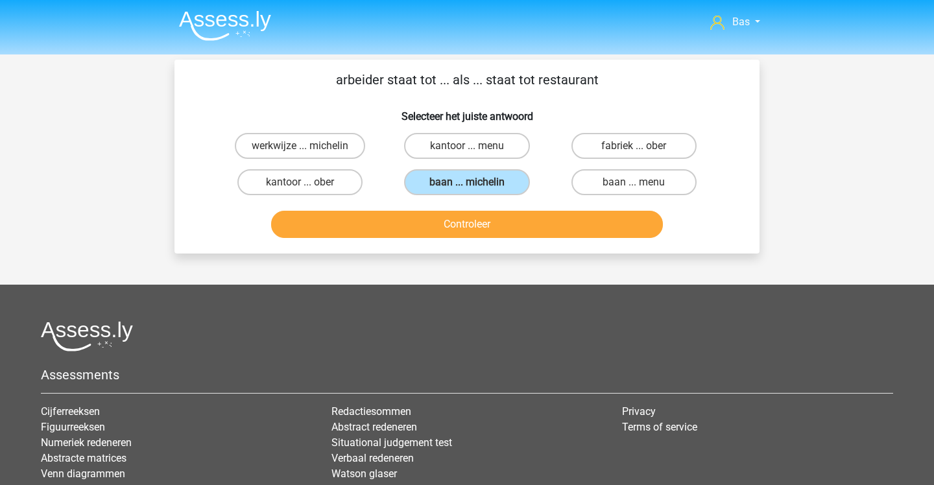
click at [494, 224] on button "Controleer" at bounding box center [467, 224] width 393 height 27
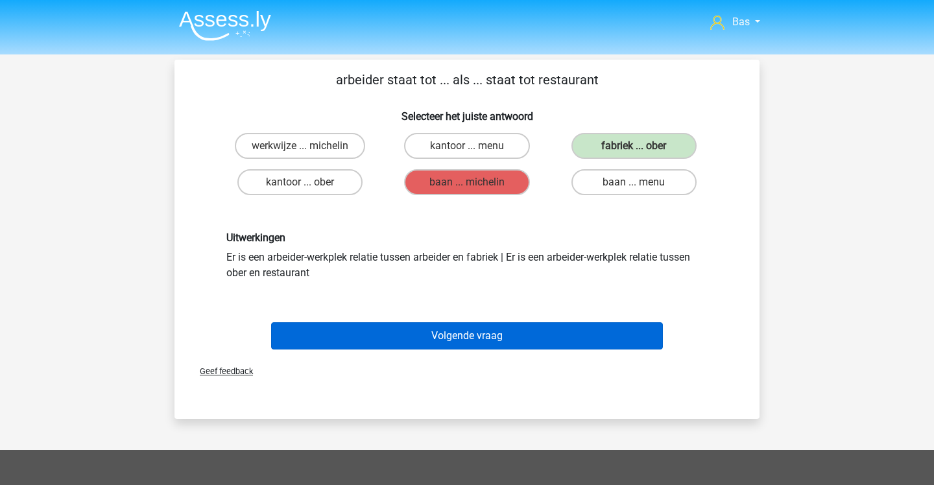
click at [470, 344] on button "Volgende vraag" at bounding box center [467, 335] width 393 height 27
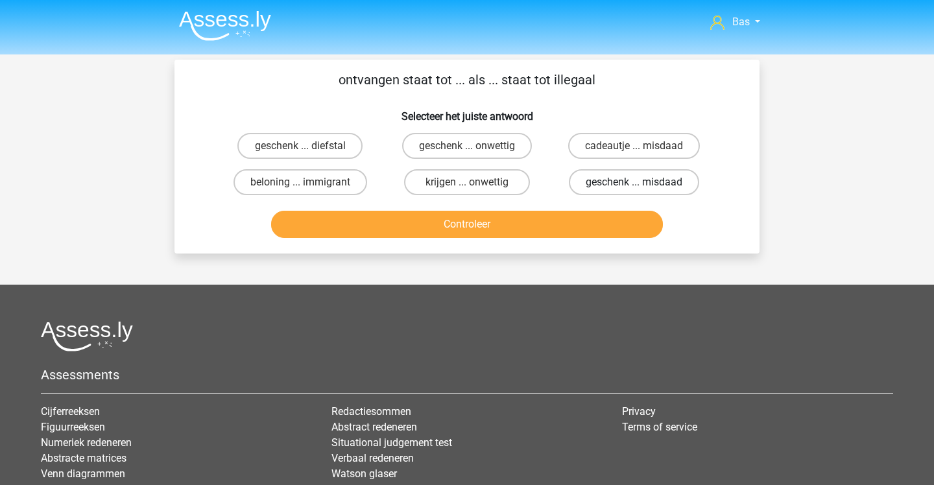
click at [574, 184] on label "geschenk ... misdaad" at bounding box center [634, 182] width 130 height 26
click at [634, 184] on input "geschenk ... misdaad" at bounding box center [638, 186] width 8 height 8
radio input "true"
click at [555, 213] on button "Controleer" at bounding box center [467, 224] width 393 height 27
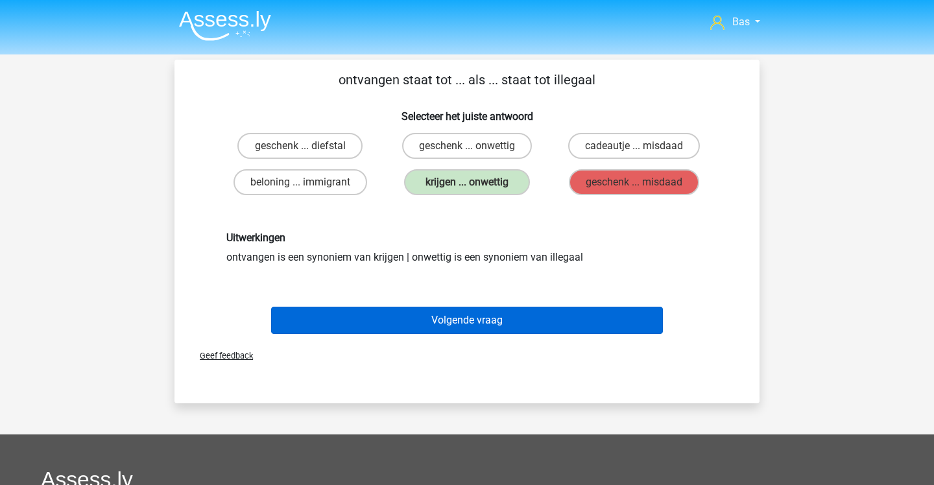
click at [483, 320] on button "Volgende vraag" at bounding box center [467, 320] width 393 height 27
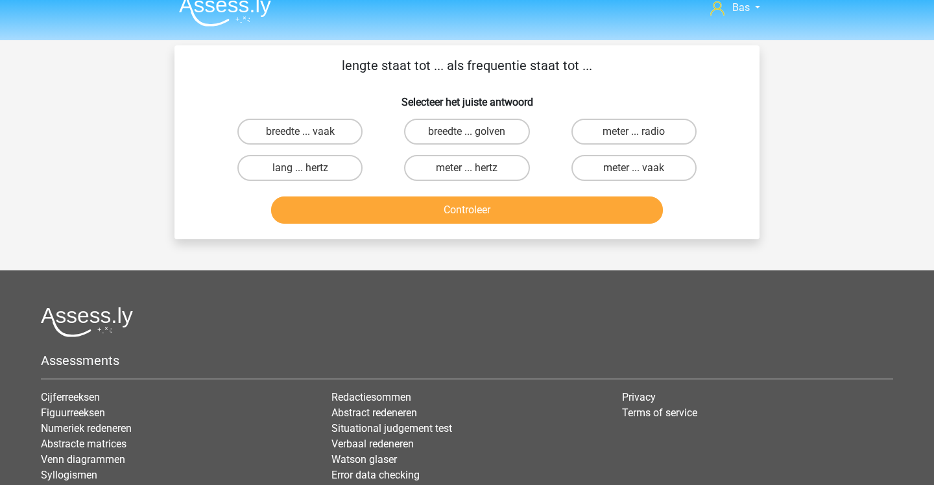
scroll to position [12, 0]
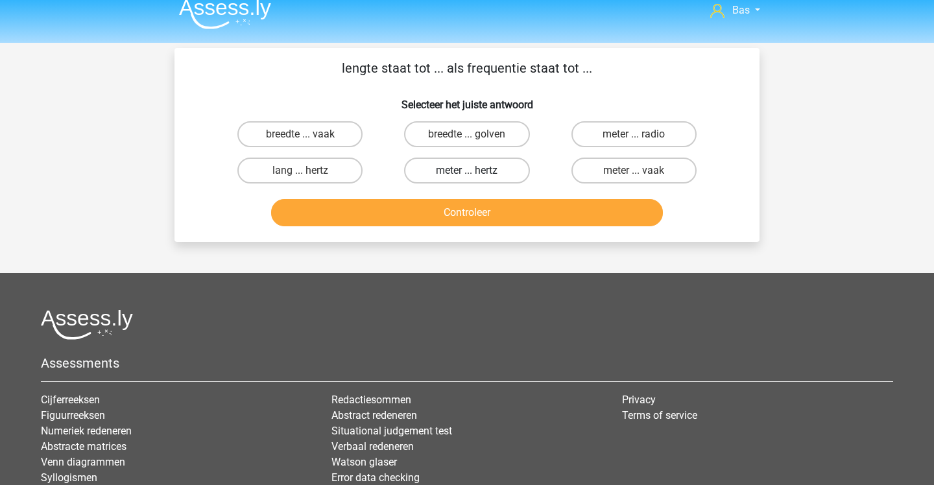
click at [417, 170] on label "meter ... hertz" at bounding box center [466, 171] width 125 height 26
click at [467, 171] on input "meter ... hertz" at bounding box center [471, 175] width 8 height 8
radio input "true"
click at [438, 215] on button "Controleer" at bounding box center [467, 212] width 393 height 27
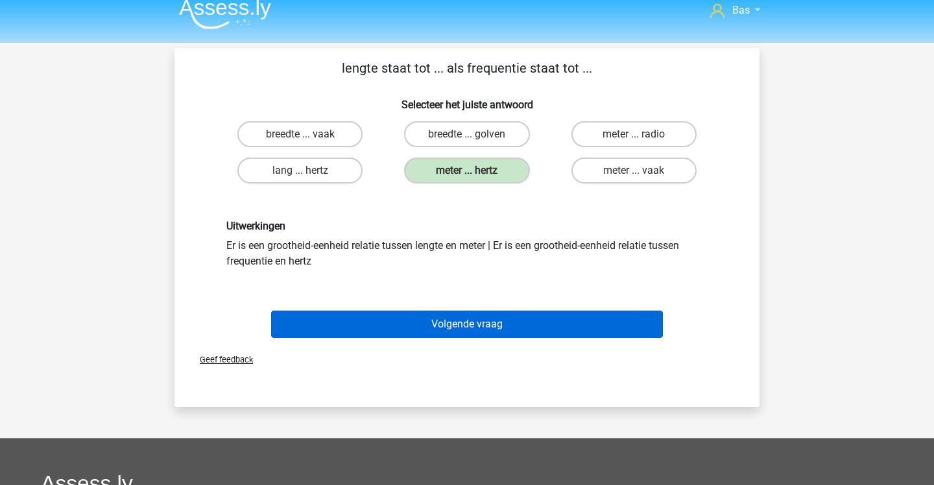
click at [448, 324] on button "Volgende vraag" at bounding box center [467, 324] width 393 height 27
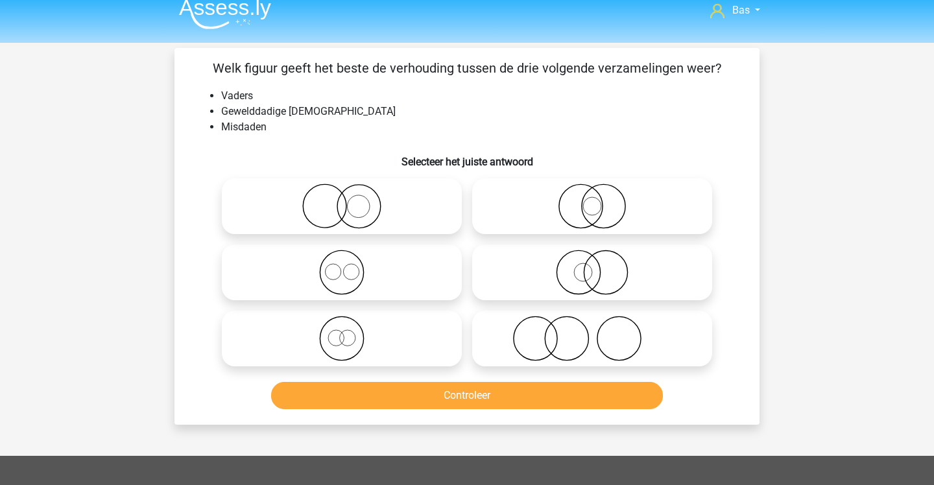
scroll to position [60, 0]
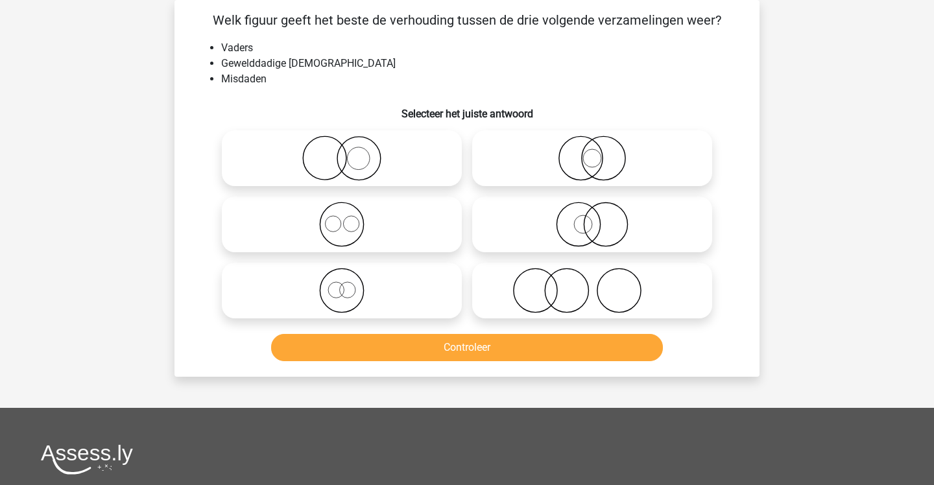
click at [537, 316] on label at bounding box center [592, 291] width 240 height 56
click at [592, 284] on input "radio" at bounding box center [596, 280] width 8 height 8
radio input "true"
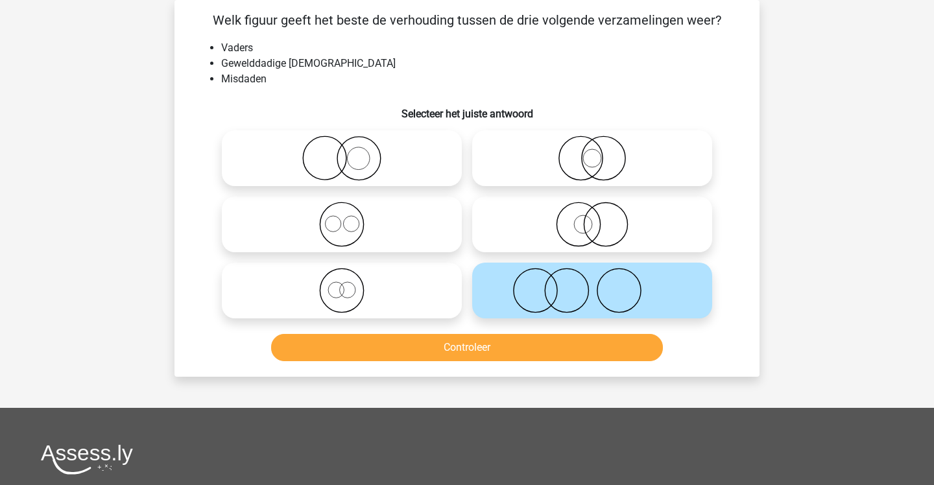
click at [514, 352] on button "Controleer" at bounding box center [467, 347] width 393 height 27
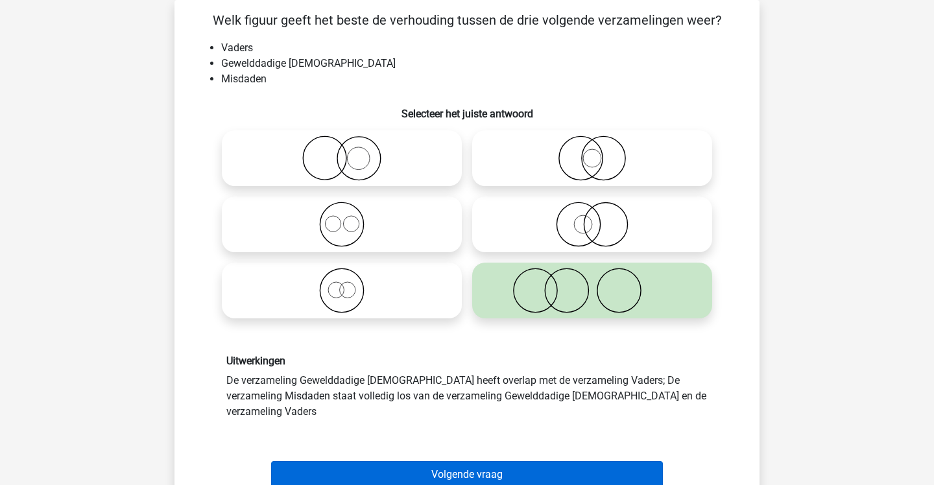
click at [478, 462] on button "Volgende vraag" at bounding box center [467, 474] width 393 height 27
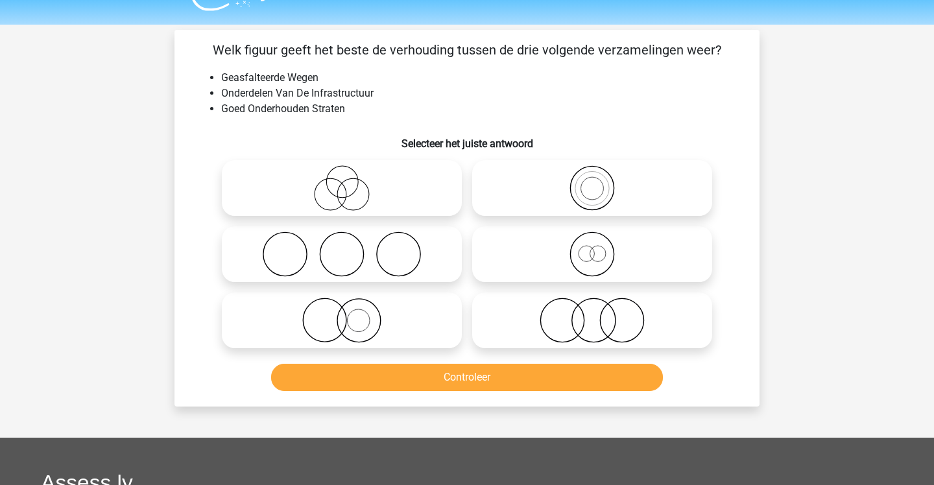
scroll to position [29, 0]
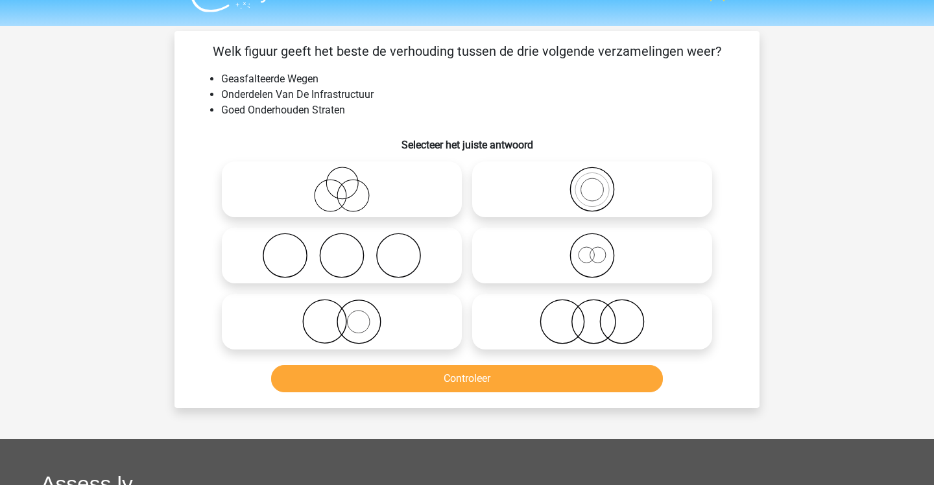
click at [502, 268] on icon at bounding box center [593, 255] width 230 height 45
click at [592, 249] on input "radio" at bounding box center [596, 245] width 8 height 8
radio input "true"
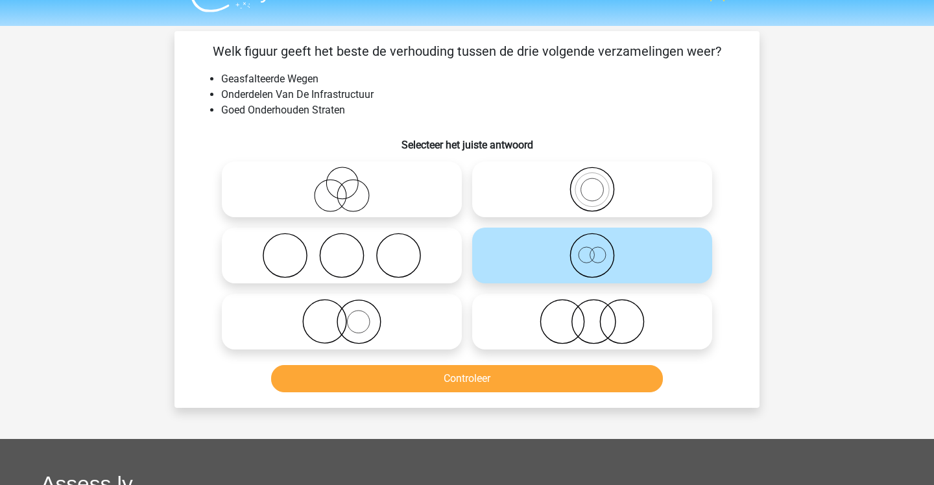
click at [463, 367] on button "Controleer" at bounding box center [467, 378] width 393 height 27
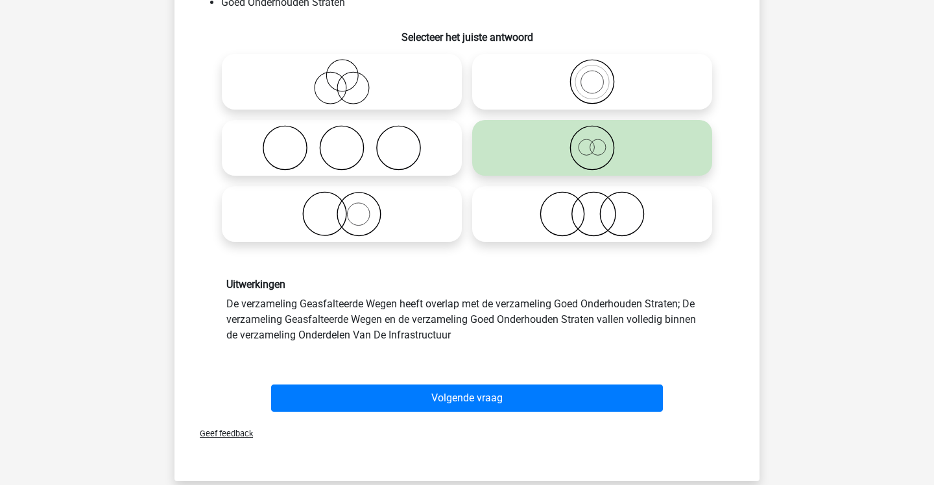
scroll to position [138, 0]
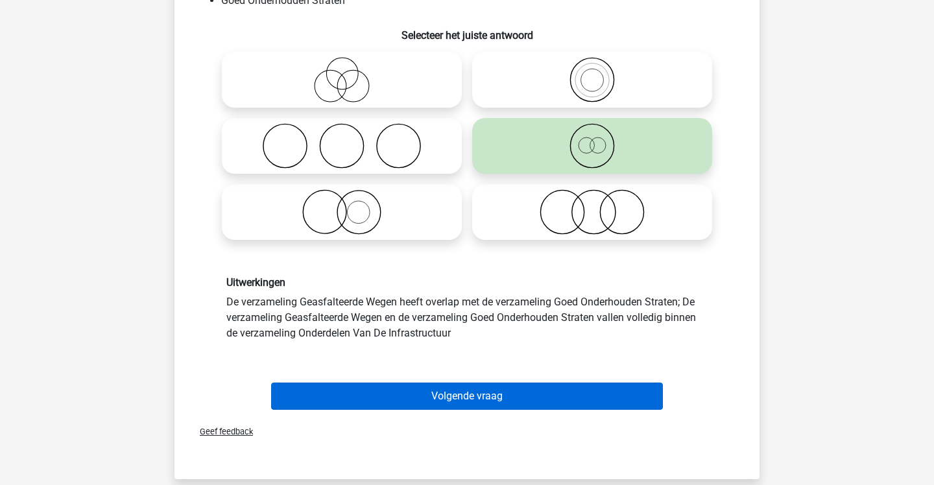
click at [458, 387] on button "Volgende vraag" at bounding box center [467, 396] width 393 height 27
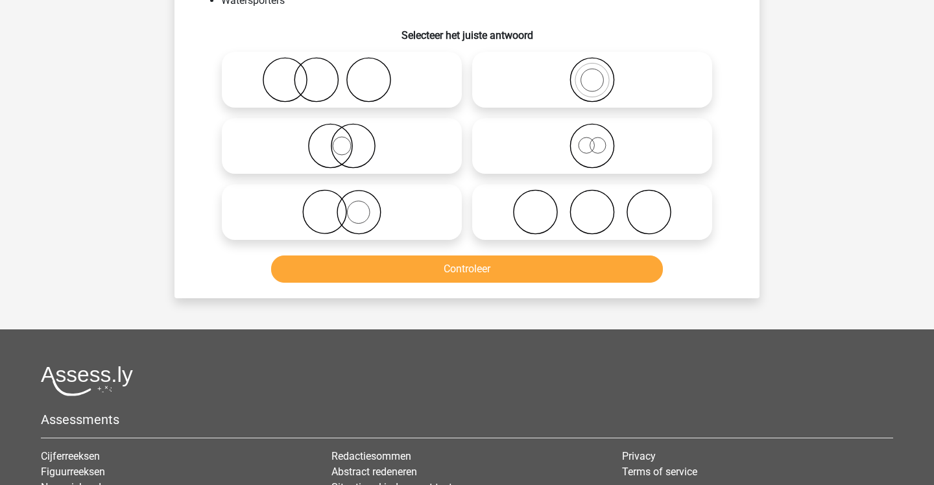
scroll to position [60, 0]
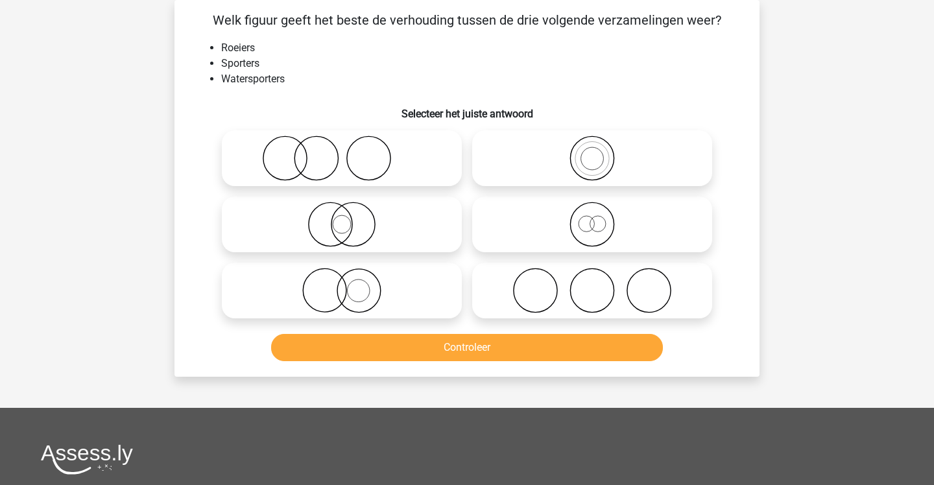
click at [417, 273] on icon at bounding box center [342, 290] width 230 height 45
click at [350, 276] on input "radio" at bounding box center [346, 280] width 8 height 8
radio input "true"
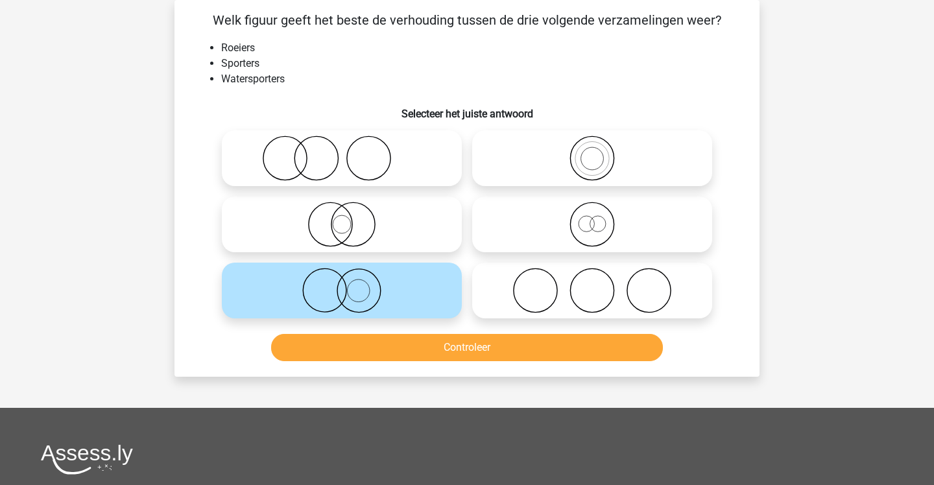
click at [357, 343] on button "Controleer" at bounding box center [467, 347] width 393 height 27
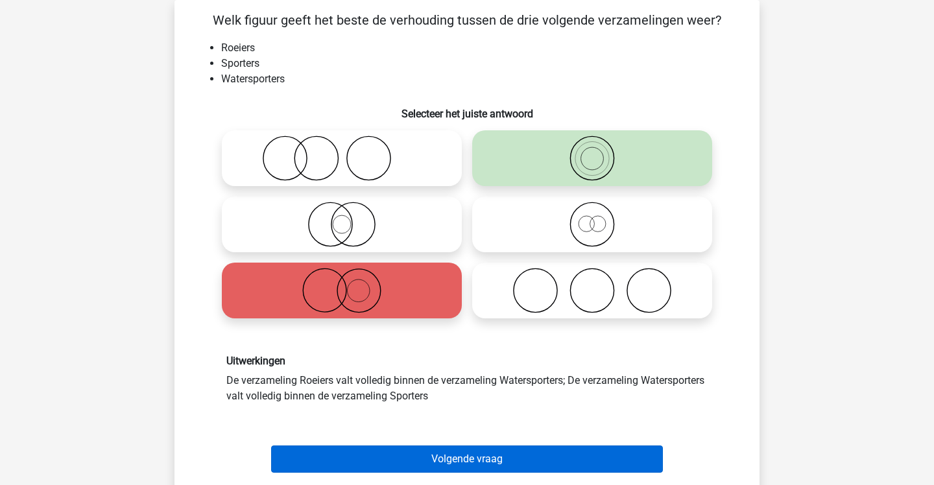
click at [415, 451] on button "Volgende vraag" at bounding box center [467, 459] width 393 height 27
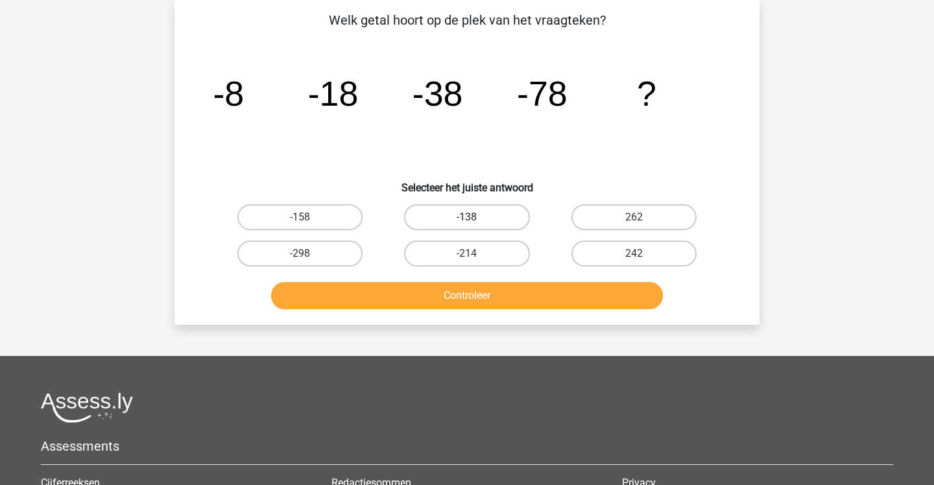
click at [407, 219] on label "-138" at bounding box center [466, 217] width 125 height 26
click at [467, 219] on input "-138" at bounding box center [471, 221] width 8 height 8
radio input "true"
click at [430, 287] on button "Controleer" at bounding box center [467, 295] width 393 height 27
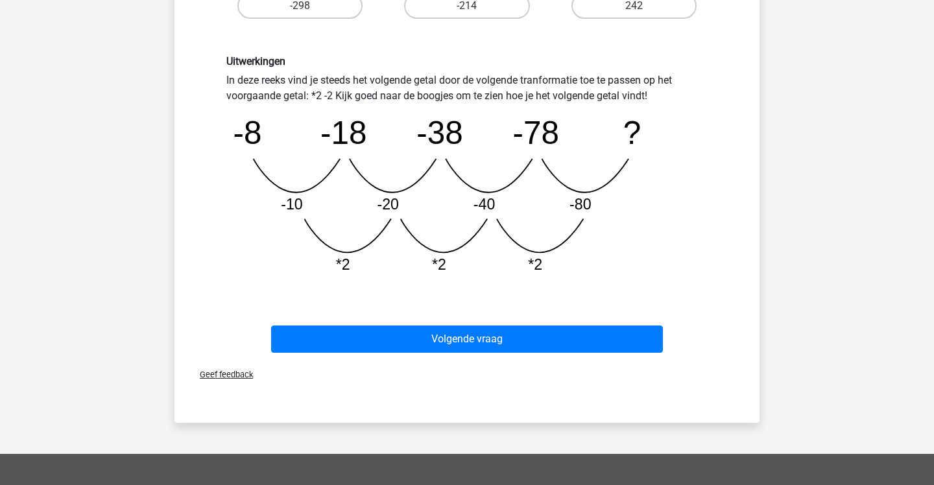
scroll to position [311, 0]
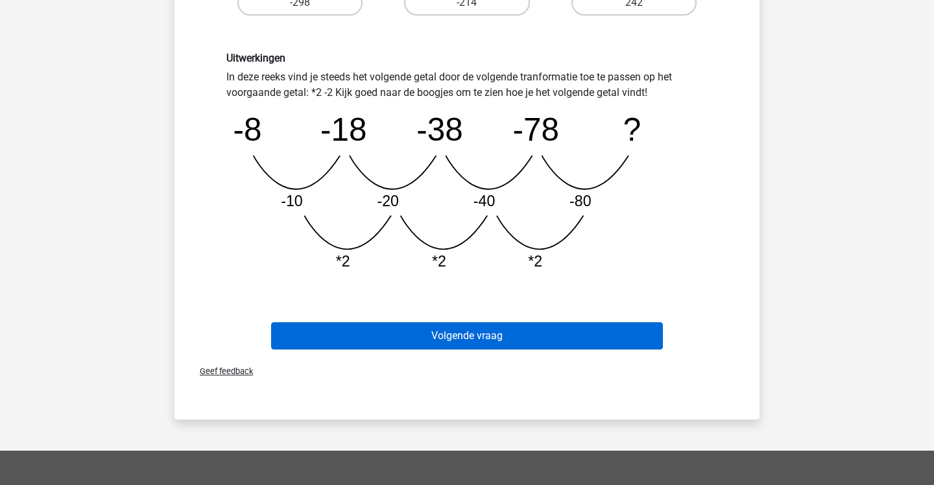
click at [417, 328] on button "Volgende vraag" at bounding box center [467, 335] width 393 height 27
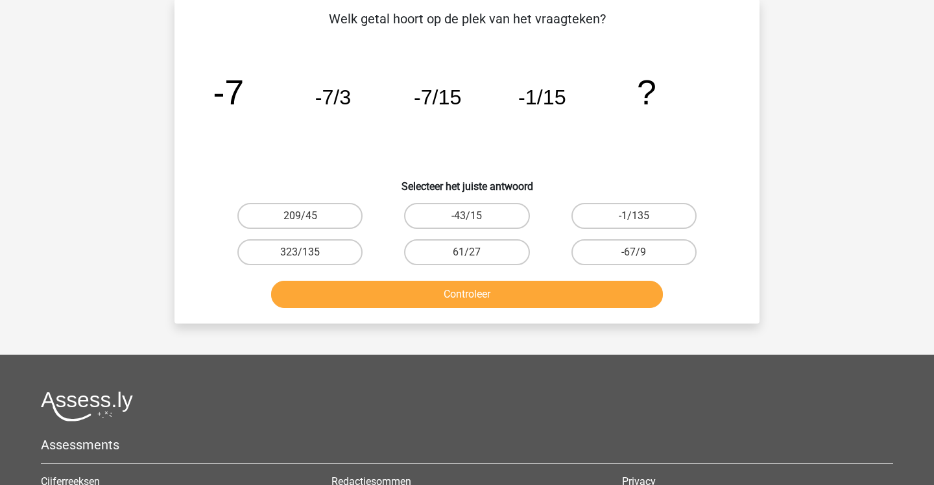
scroll to position [60, 0]
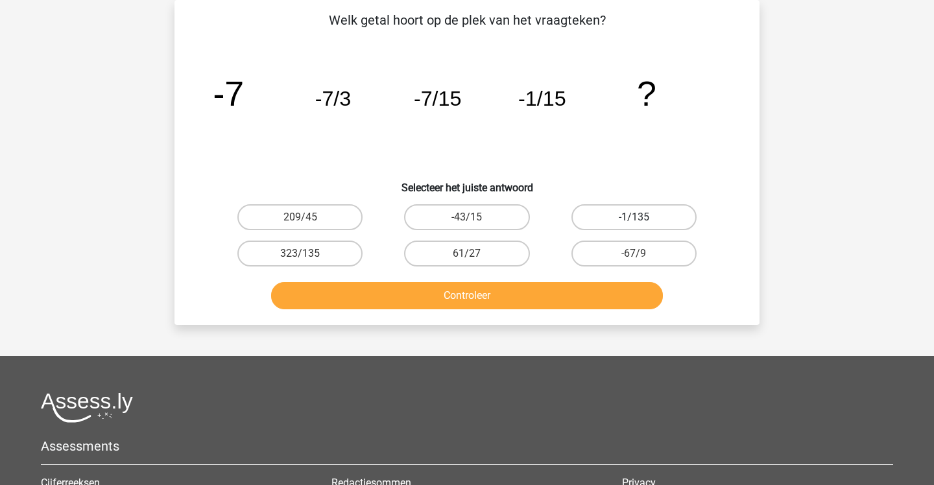
click at [587, 208] on label "-1/135" at bounding box center [634, 217] width 125 height 26
click at [634, 217] on input "-1/135" at bounding box center [638, 221] width 8 height 8
radio input "true"
click at [607, 292] on button "Controleer" at bounding box center [467, 295] width 393 height 27
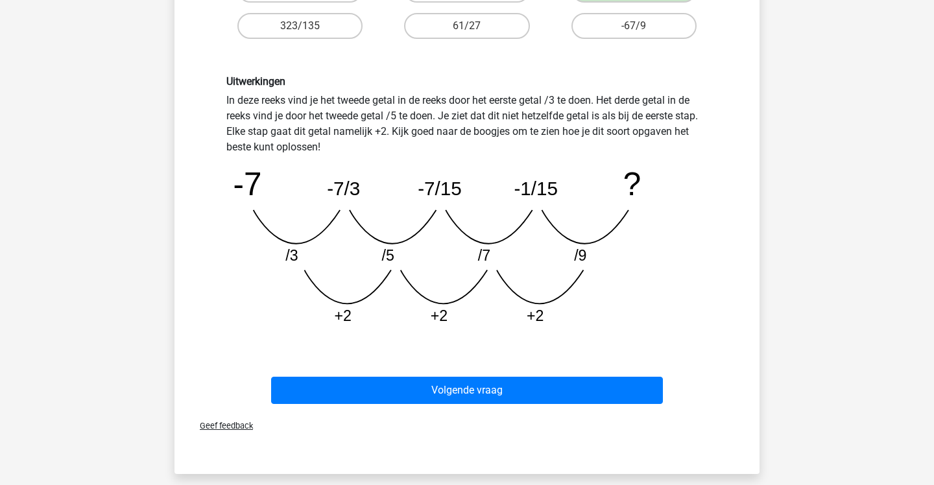
scroll to position [287, 0]
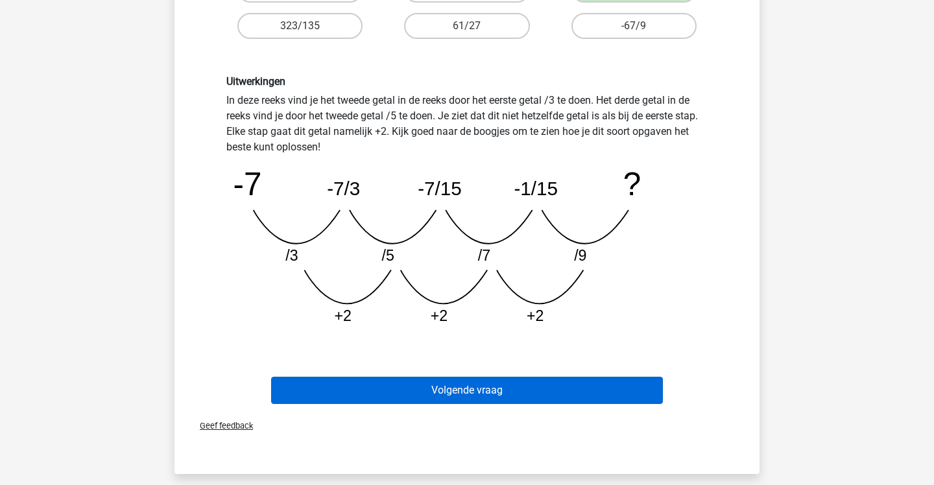
click at [568, 400] on button "Volgende vraag" at bounding box center [467, 390] width 393 height 27
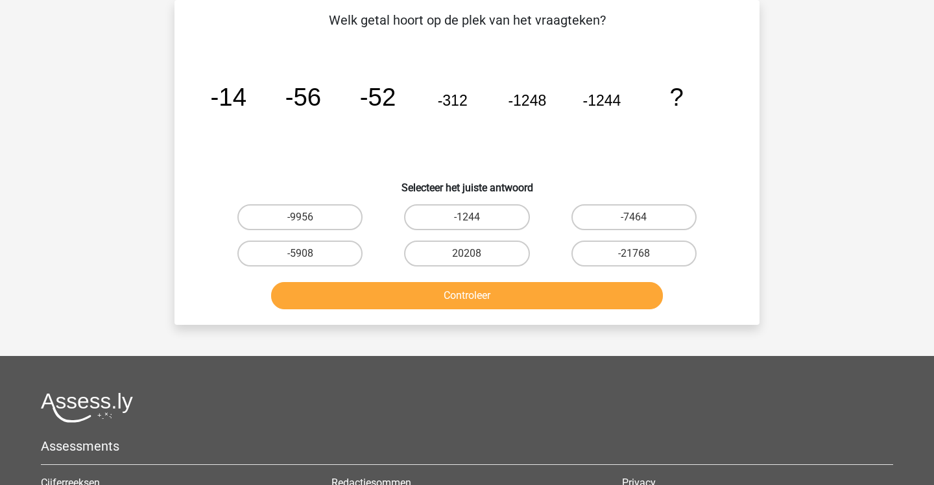
scroll to position [44, 0]
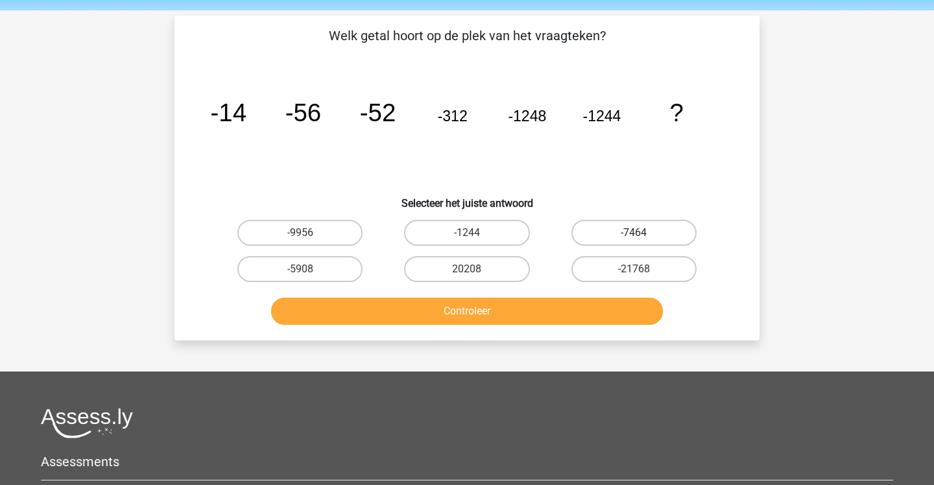
click at [644, 240] on label "-7464" at bounding box center [634, 233] width 125 height 26
click at [642, 240] on input "-7464" at bounding box center [638, 237] width 8 height 8
radio input "true"
click at [631, 315] on button "Controleer" at bounding box center [467, 311] width 393 height 27
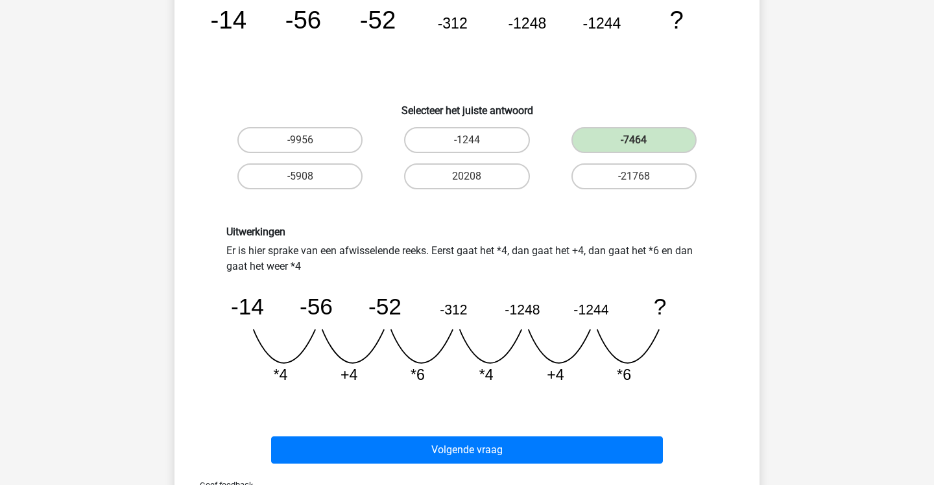
scroll to position [155, 0]
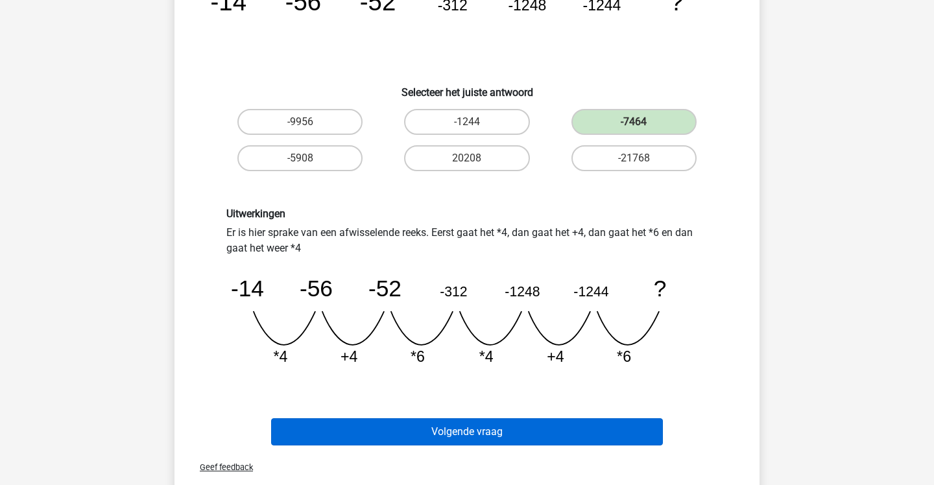
click at [572, 425] on button "Volgende vraag" at bounding box center [467, 431] width 393 height 27
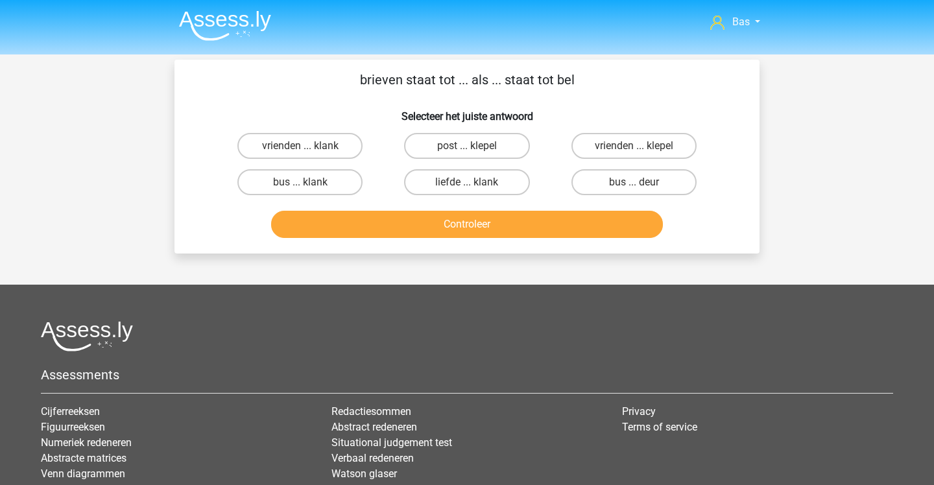
scroll to position [0, 0]
click at [575, 183] on label "bus ... deur" at bounding box center [634, 182] width 125 height 26
click at [634, 183] on input "bus ... deur" at bounding box center [638, 186] width 8 height 8
radio input "true"
click at [543, 240] on div "Controleer" at bounding box center [467, 227] width 501 height 32
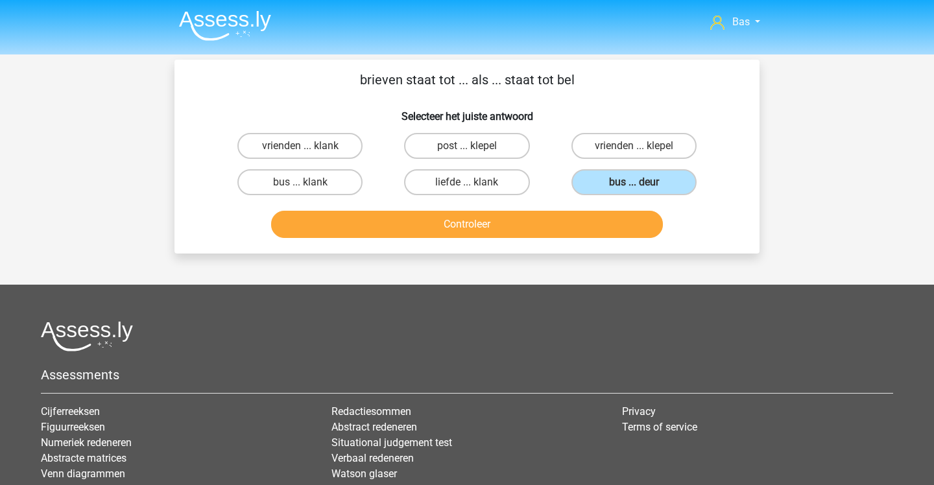
click at [541, 223] on button "Controleer" at bounding box center [467, 224] width 393 height 27
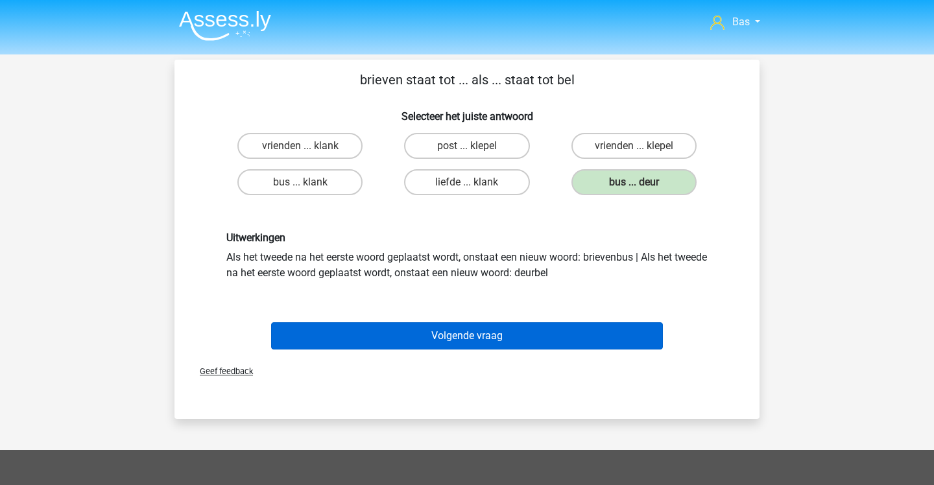
click at [484, 343] on button "Volgende vraag" at bounding box center [467, 335] width 393 height 27
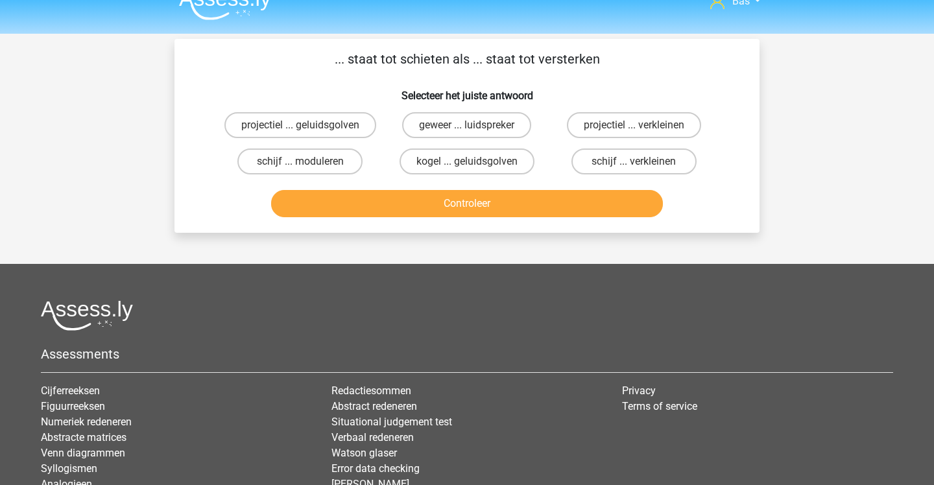
scroll to position [20, 0]
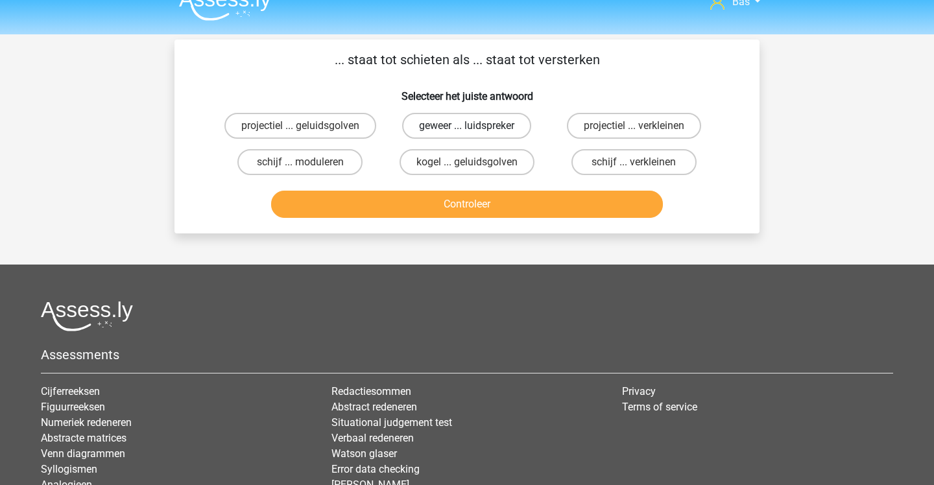
click at [441, 126] on label "geweer ... luidspreker" at bounding box center [466, 126] width 129 height 26
click at [467, 126] on input "geweer ... luidspreker" at bounding box center [471, 130] width 8 height 8
radio input "true"
click at [424, 200] on button "Controleer" at bounding box center [467, 204] width 393 height 27
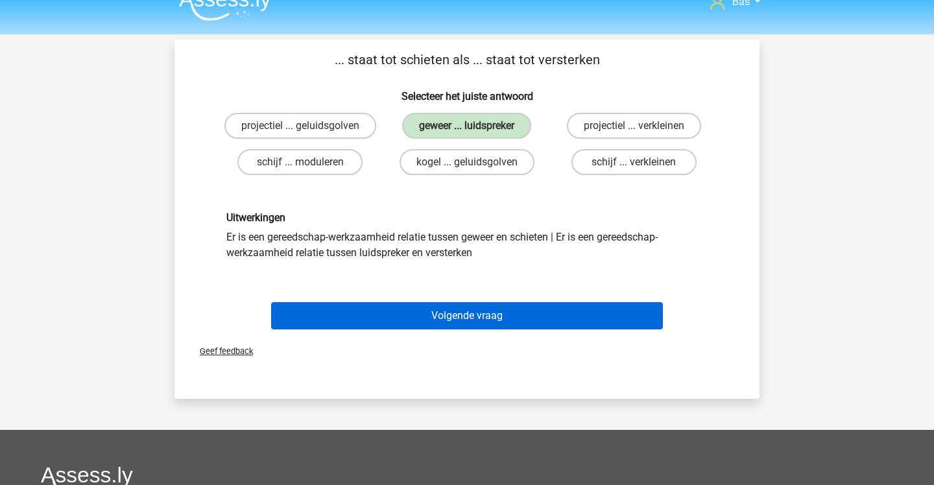
click at [431, 320] on button "Volgende vraag" at bounding box center [467, 315] width 393 height 27
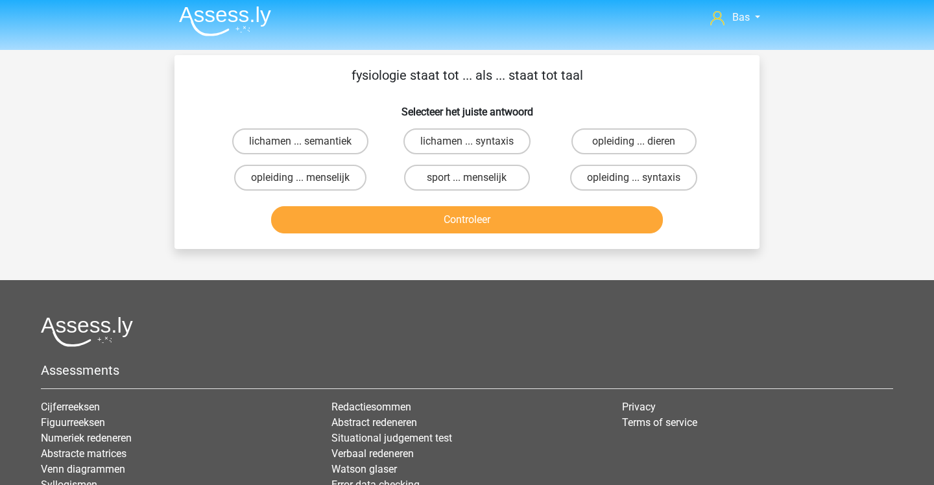
scroll to position [5, 0]
click at [494, 143] on label "lichamen ... syntaxis" at bounding box center [467, 141] width 127 height 26
click at [476, 143] on input "lichamen ... syntaxis" at bounding box center [471, 145] width 8 height 8
radio input "true"
click at [446, 218] on button "Controleer" at bounding box center [467, 219] width 393 height 27
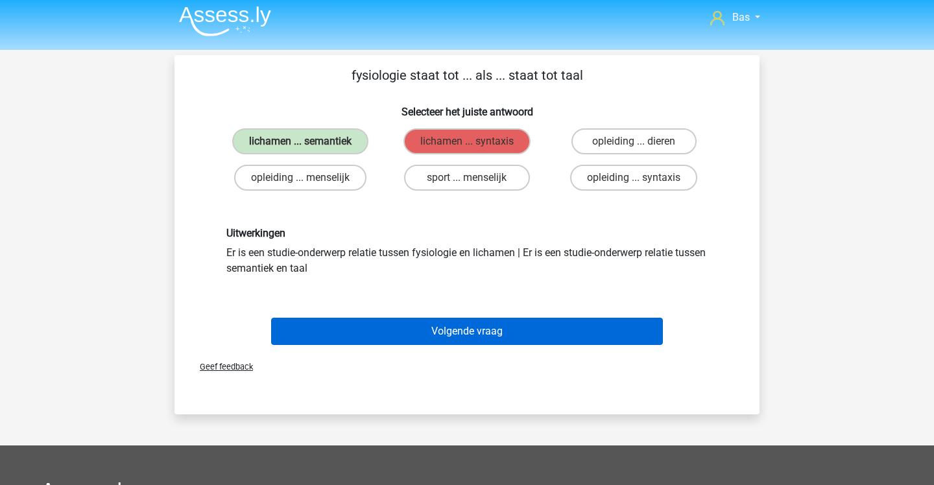
click at [463, 341] on button "Volgende vraag" at bounding box center [467, 331] width 393 height 27
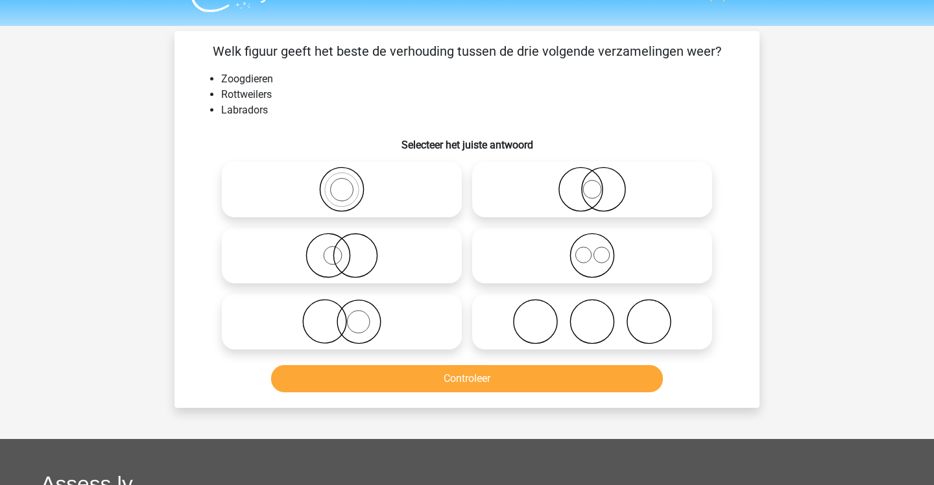
scroll to position [29, 0]
click at [500, 246] on icon at bounding box center [593, 255] width 230 height 45
click at [592, 246] on input "radio" at bounding box center [596, 245] width 8 height 8
radio input "true"
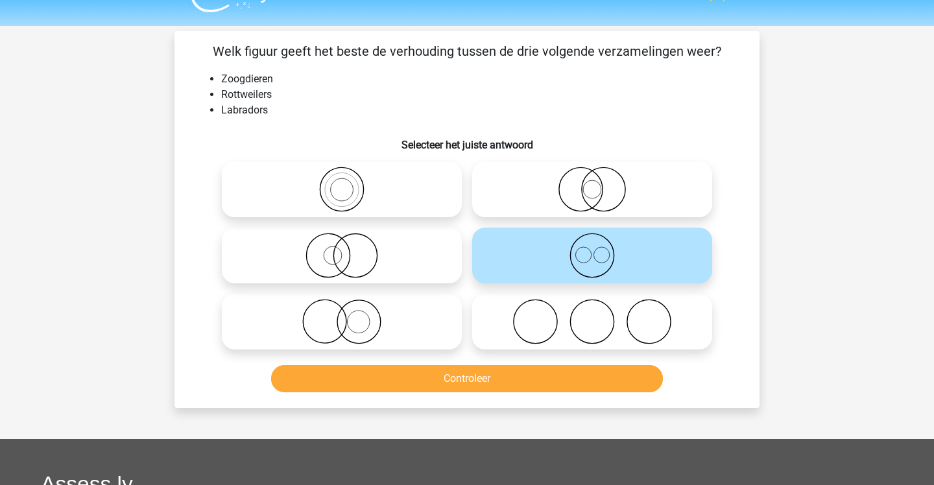
click at [474, 374] on button "Controleer" at bounding box center [467, 378] width 393 height 27
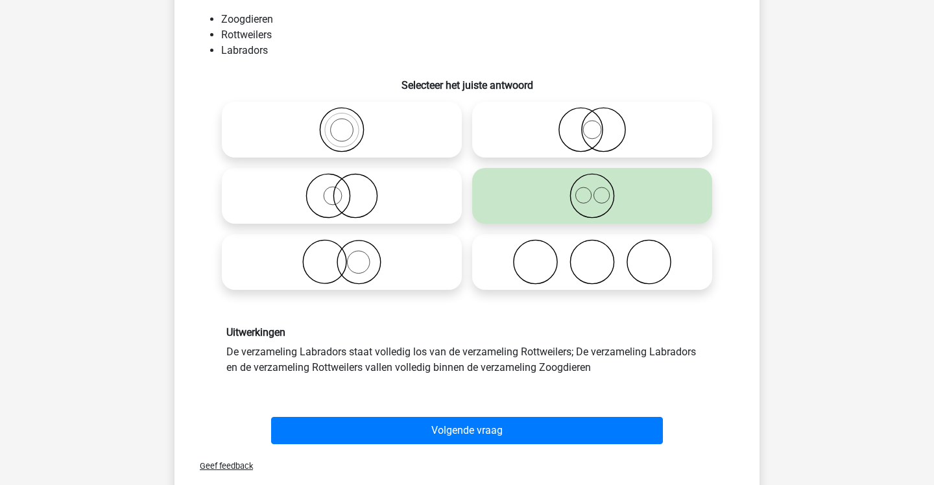
scroll to position [89, 0]
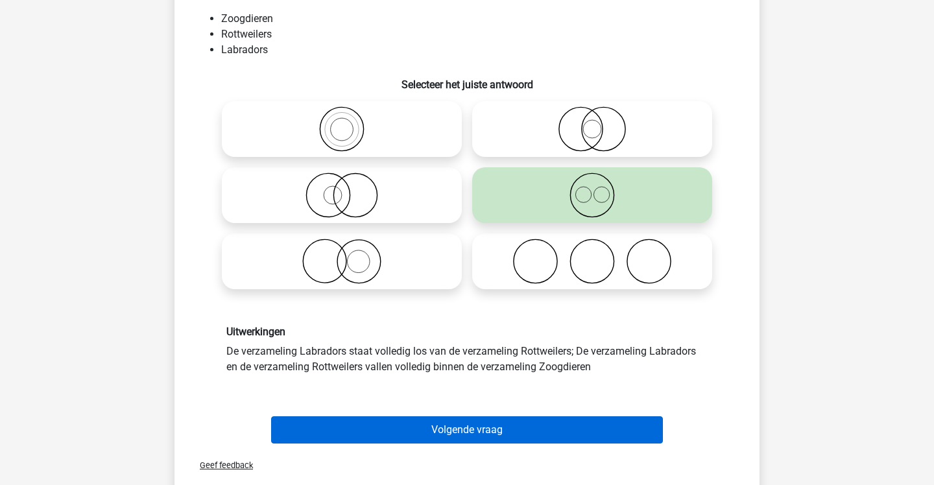
click at [464, 423] on button "Volgende vraag" at bounding box center [467, 430] width 393 height 27
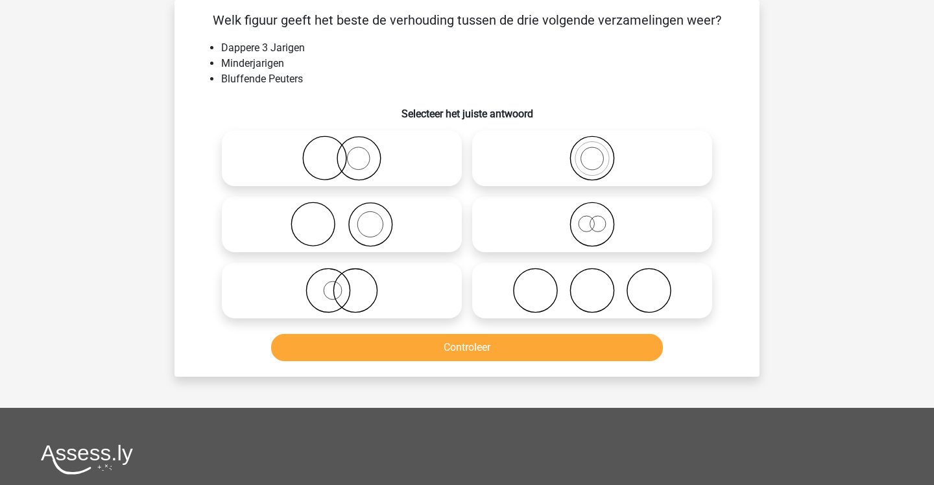
click at [495, 249] on label at bounding box center [592, 225] width 240 height 56
click at [592, 218] on input "radio" at bounding box center [596, 214] width 8 height 8
radio input "true"
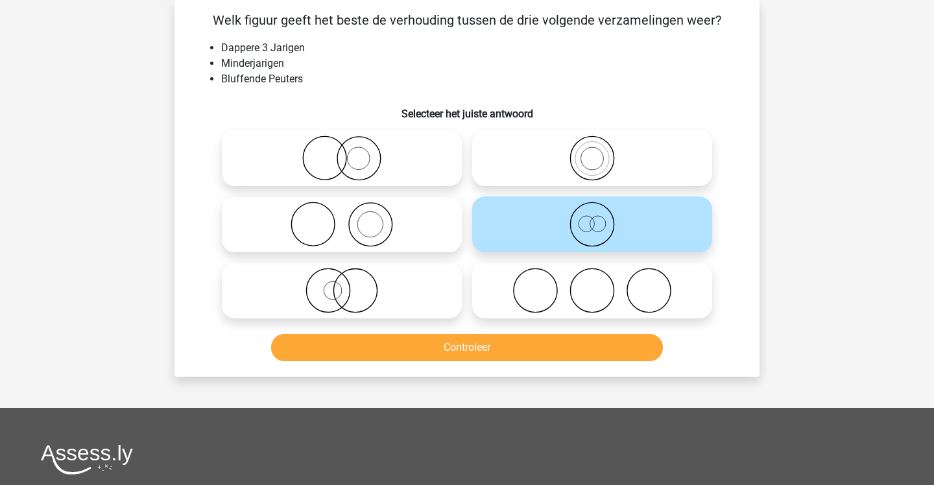
click at [479, 341] on button "Controleer" at bounding box center [467, 347] width 393 height 27
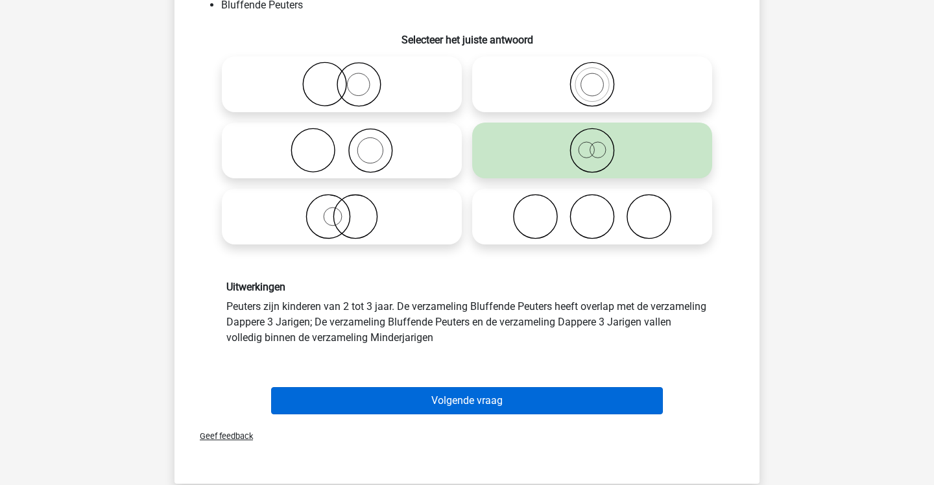
click at [478, 393] on button "Volgende vraag" at bounding box center [467, 400] width 393 height 27
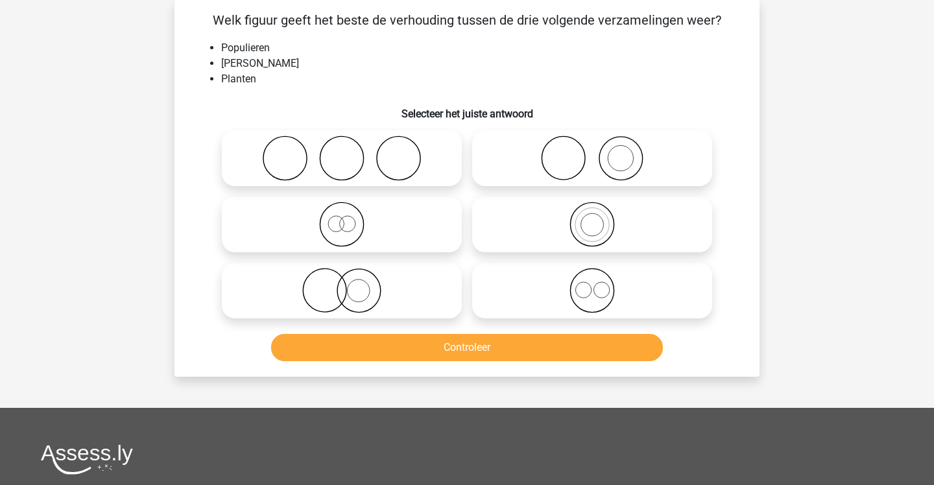
click at [418, 232] on icon at bounding box center [342, 224] width 230 height 45
click at [350, 218] on input "radio" at bounding box center [346, 214] width 8 height 8
radio input "true"
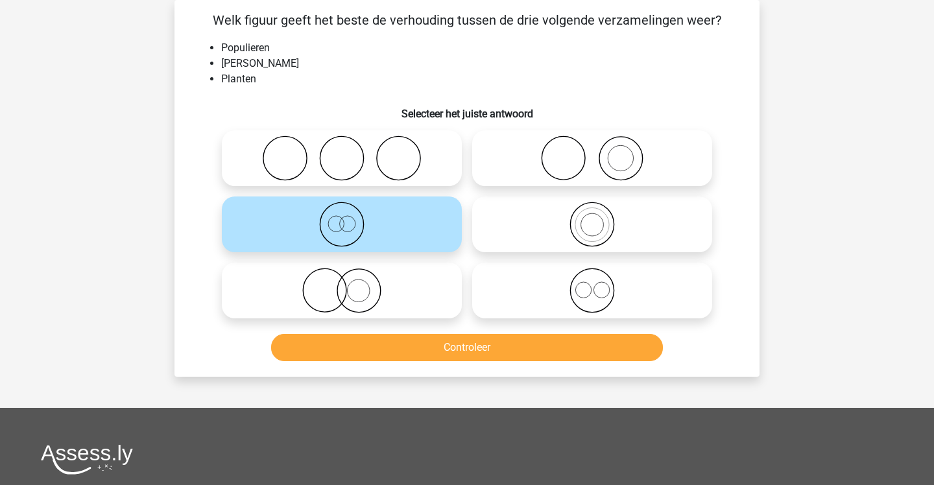
click at [411, 357] on button "Controleer" at bounding box center [467, 347] width 393 height 27
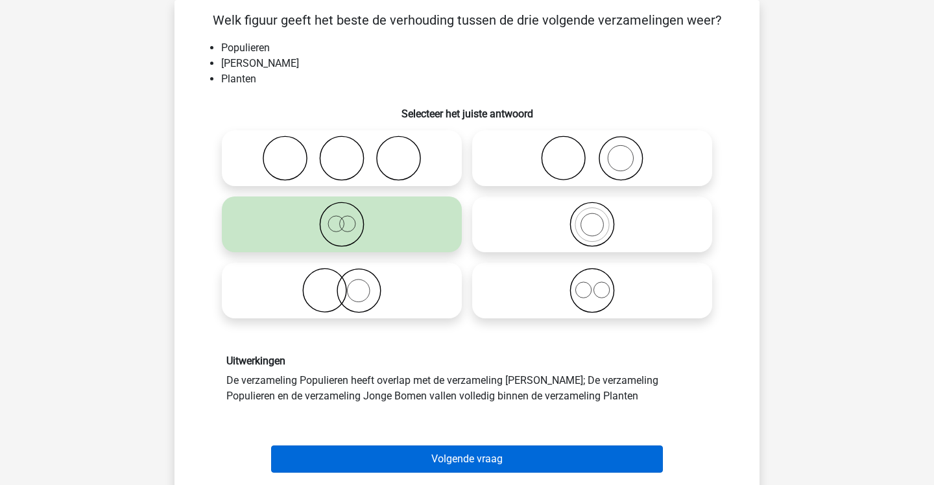
click at [510, 459] on button "Volgende vraag" at bounding box center [467, 459] width 393 height 27
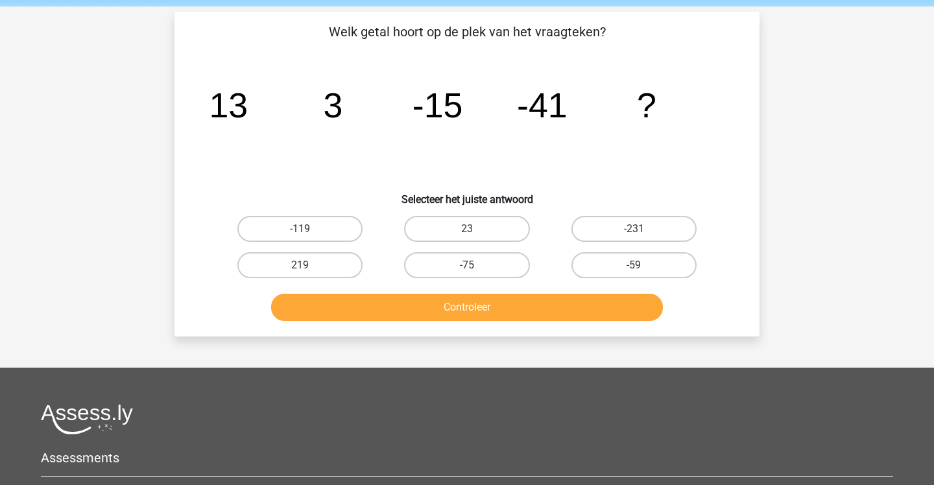
scroll to position [47, 0]
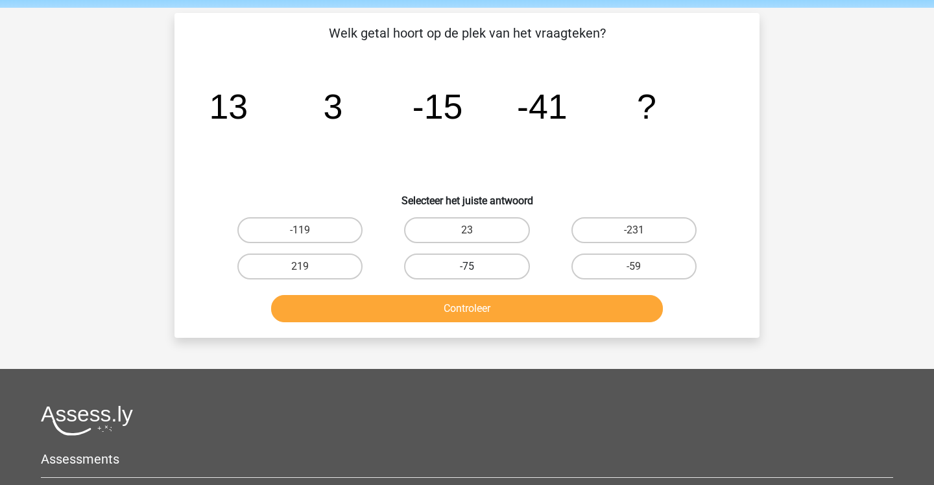
click at [453, 264] on label "-75" at bounding box center [466, 267] width 125 height 26
click at [467, 267] on input "-75" at bounding box center [471, 271] width 8 height 8
radio input "true"
click at [435, 322] on button "Controleer" at bounding box center [467, 308] width 393 height 27
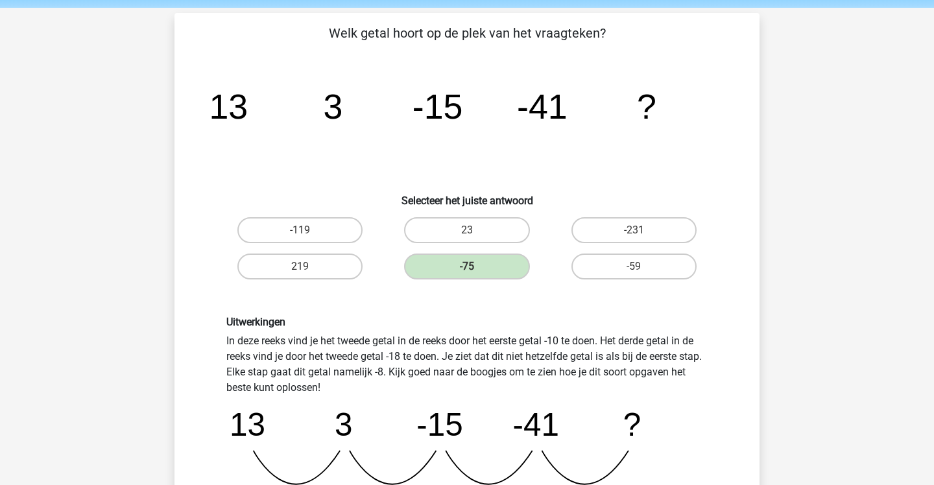
click at [435, 322] on h6 "Uitwerkingen" at bounding box center [466, 322] width 481 height 12
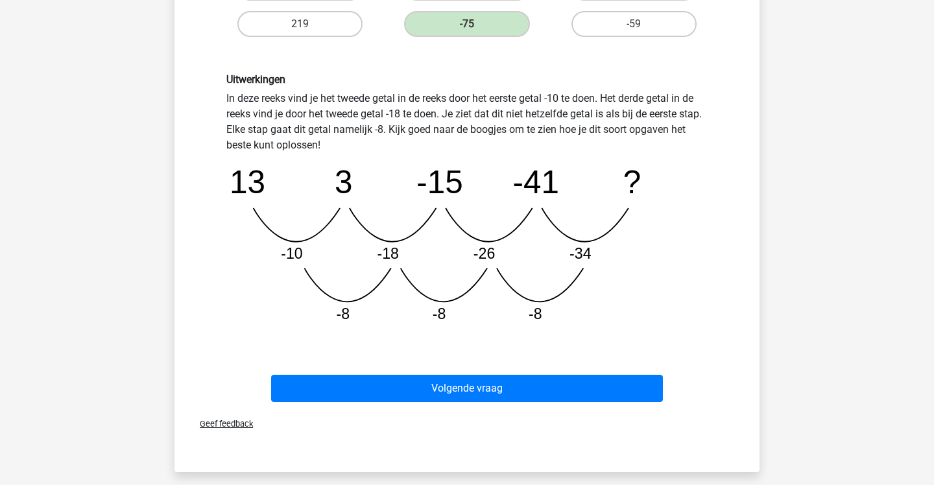
scroll to position [309, 0]
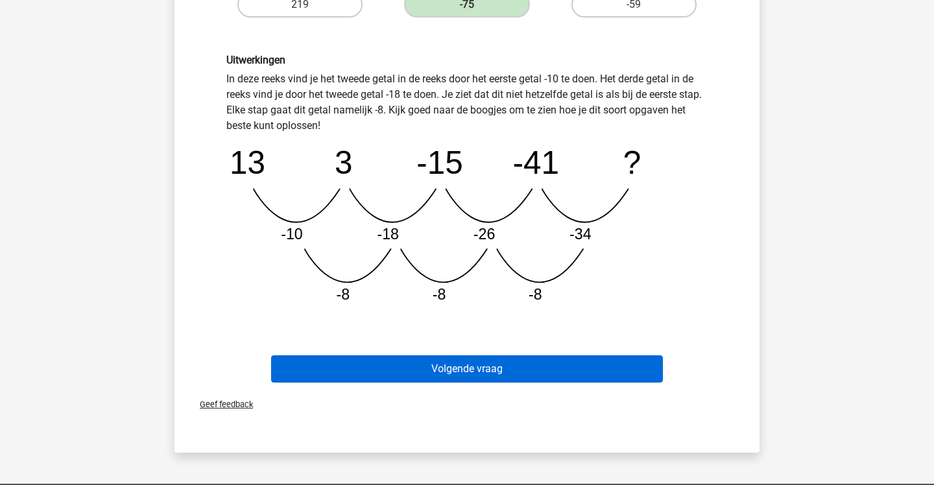
click at [423, 357] on button "Volgende vraag" at bounding box center [467, 369] width 393 height 27
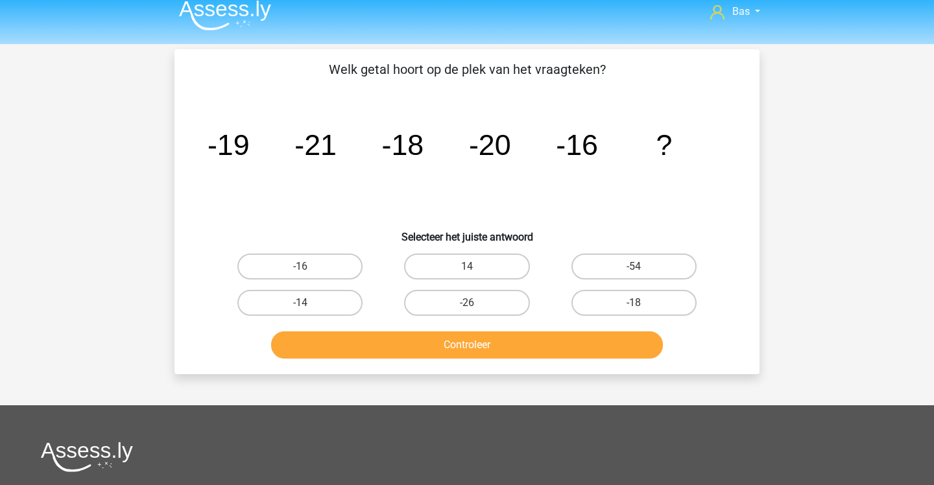
scroll to position [10, 0]
click at [319, 293] on label "-14" at bounding box center [299, 303] width 125 height 26
click at [309, 303] on input "-14" at bounding box center [304, 307] width 8 height 8
radio input "true"
click at [330, 342] on button "Controleer" at bounding box center [467, 345] width 393 height 27
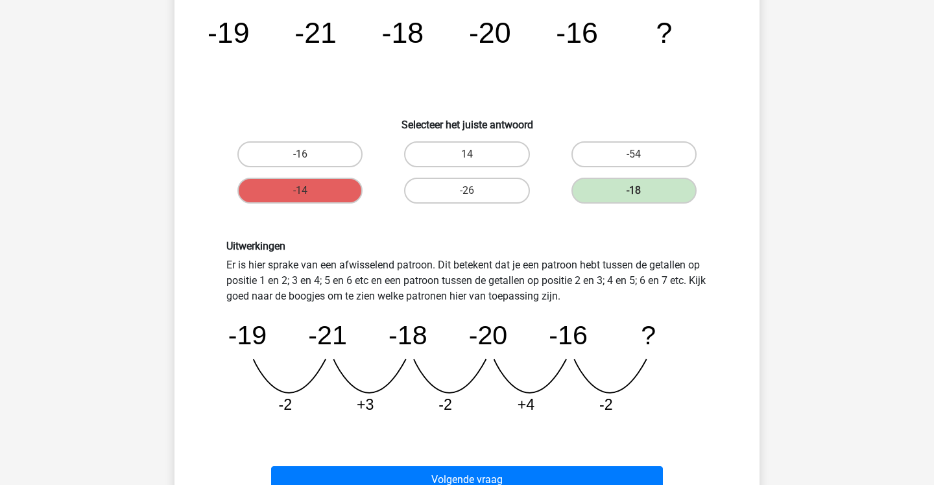
scroll to position [121, 1]
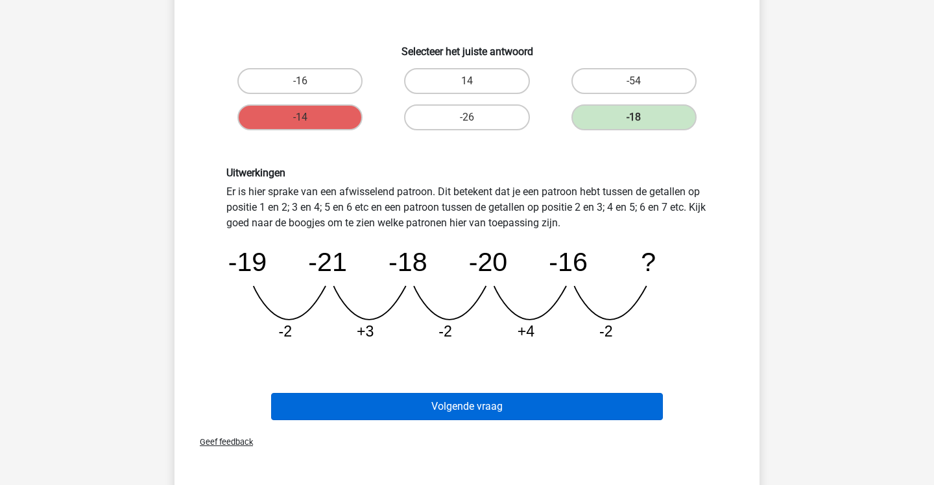
click at [378, 398] on button "Volgende vraag" at bounding box center [467, 406] width 393 height 27
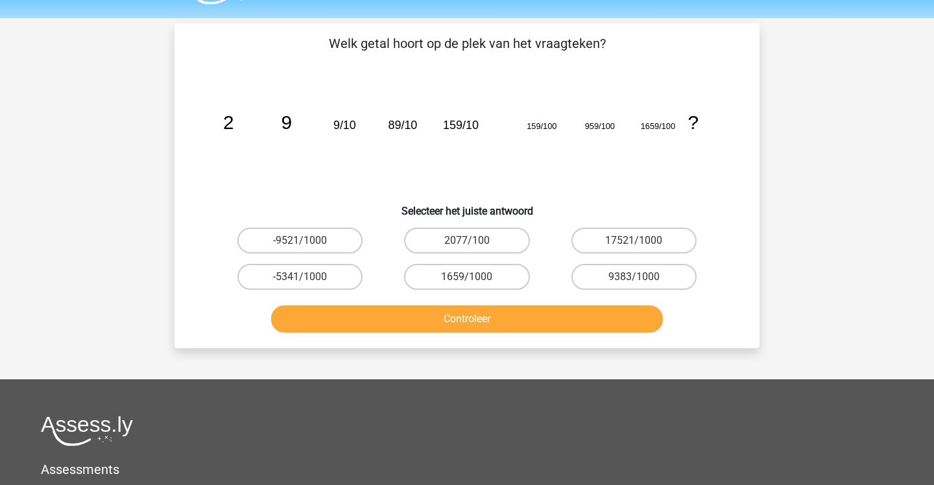
scroll to position [25, 0]
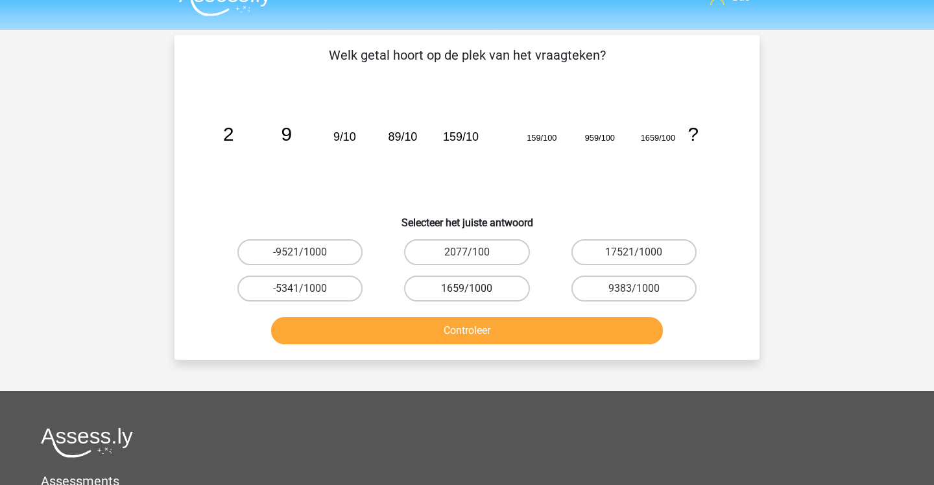
click at [501, 284] on label "1659/1000" at bounding box center [466, 289] width 125 height 26
click at [476, 289] on input "1659/1000" at bounding box center [471, 293] width 8 height 8
radio input "true"
click at [520, 333] on button "Controleer" at bounding box center [467, 330] width 393 height 27
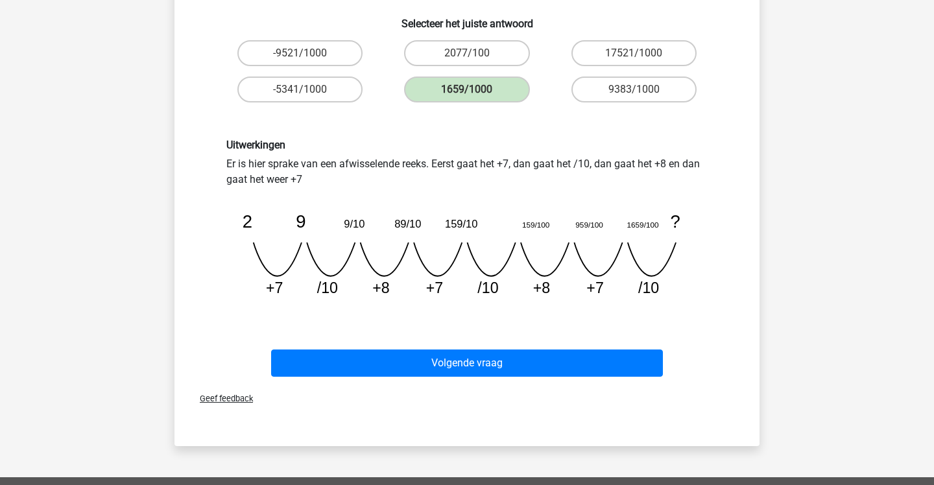
scroll to position [235, 0]
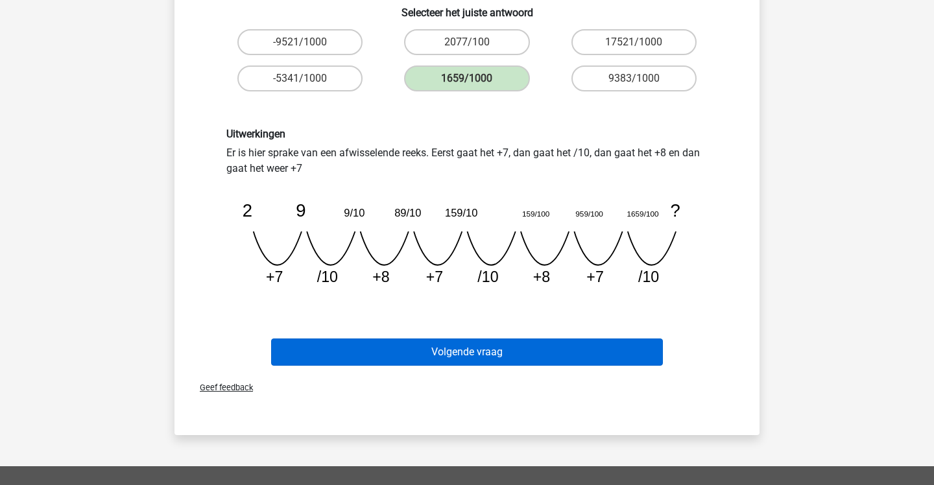
click at [531, 348] on button "Volgende vraag" at bounding box center [467, 352] width 393 height 27
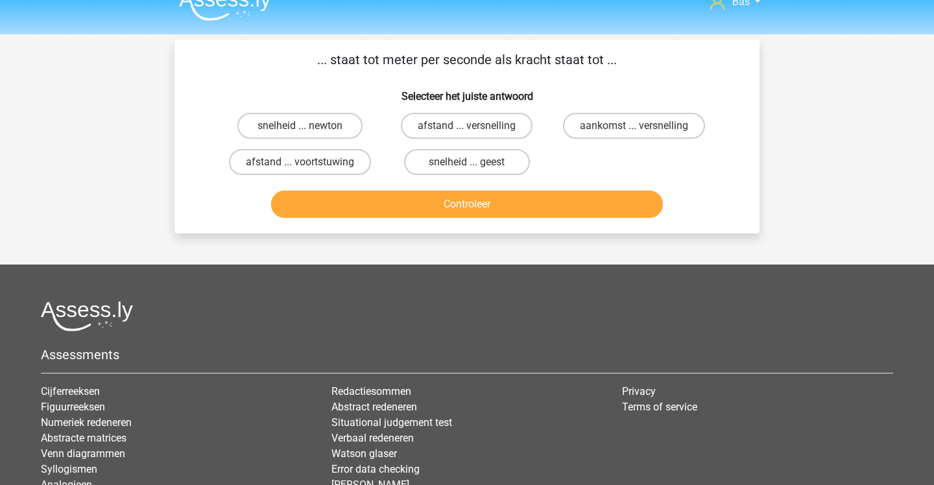
scroll to position [16, 0]
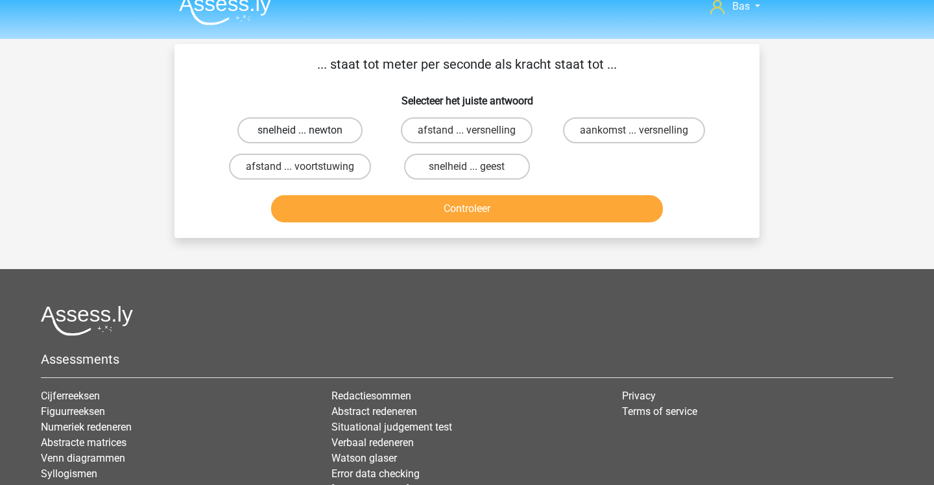
click at [328, 118] on label "snelheid ... newton" at bounding box center [299, 130] width 125 height 26
click at [309, 130] on input "snelheid ... newton" at bounding box center [304, 134] width 8 height 8
radio input "true"
click at [381, 205] on button "Controleer" at bounding box center [467, 208] width 393 height 27
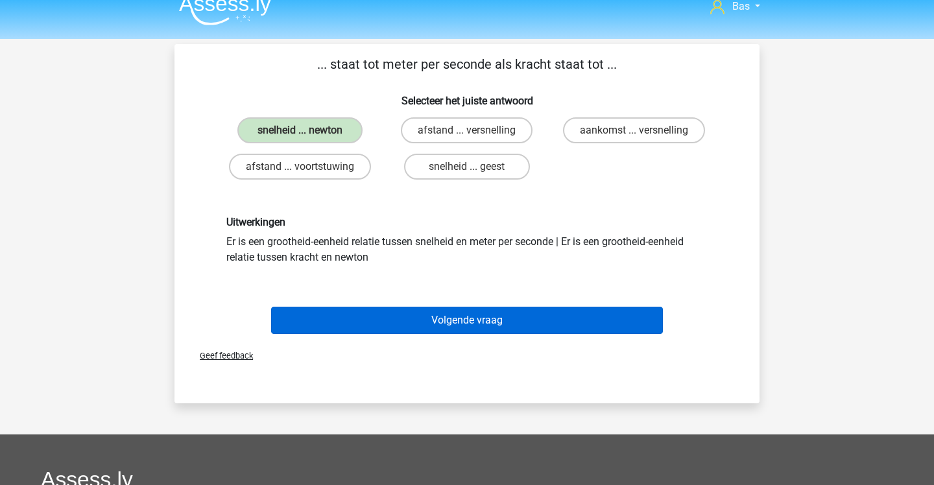
click at [413, 313] on button "Volgende vraag" at bounding box center [467, 320] width 393 height 27
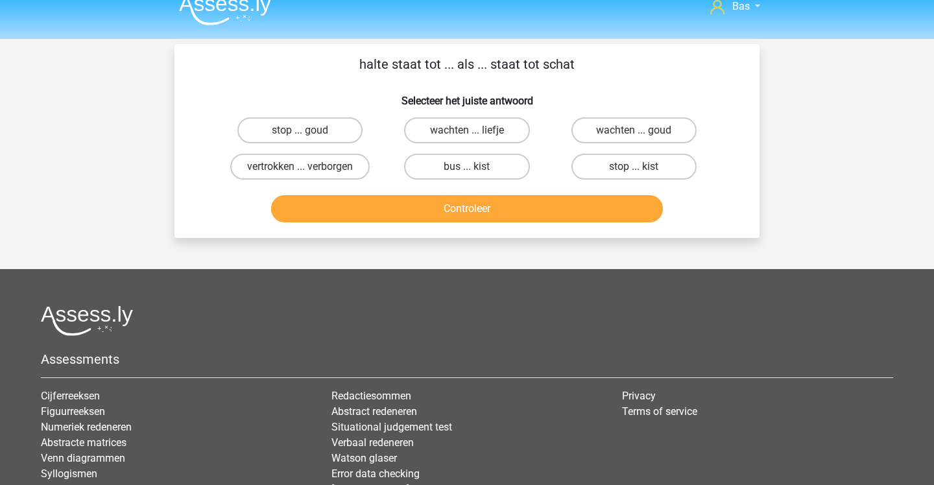
scroll to position [60, 0]
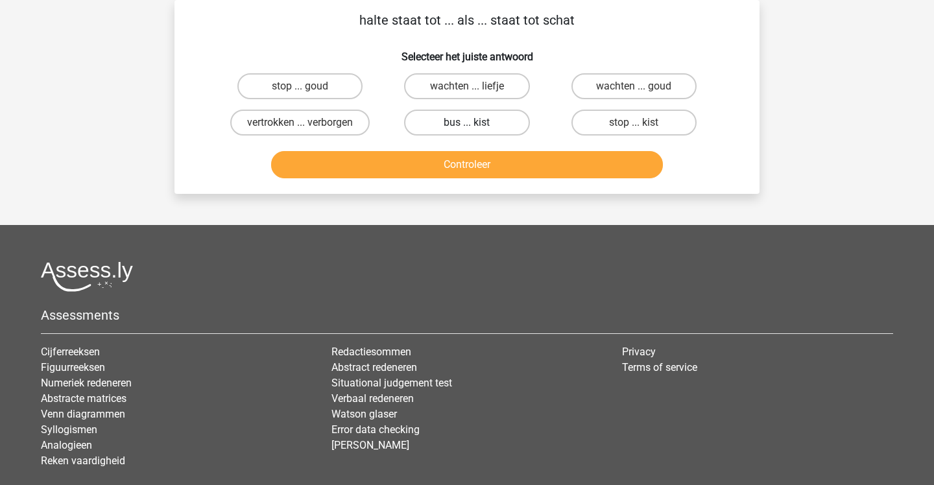
click at [444, 131] on label "bus ... kist" at bounding box center [466, 123] width 125 height 26
click at [467, 131] on input "bus ... kist" at bounding box center [471, 127] width 8 height 8
radio input "true"
click at [442, 162] on button "Controleer" at bounding box center [467, 164] width 393 height 27
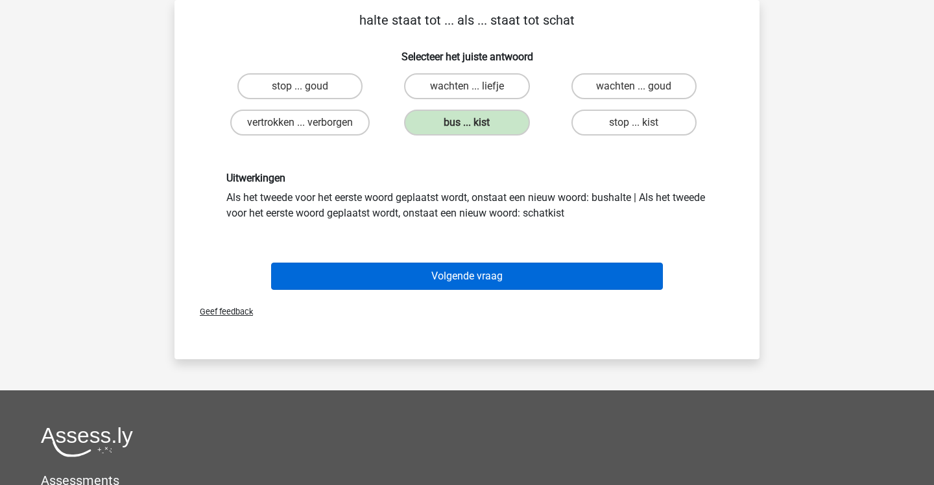
click at [428, 282] on button "Volgende vraag" at bounding box center [467, 276] width 393 height 27
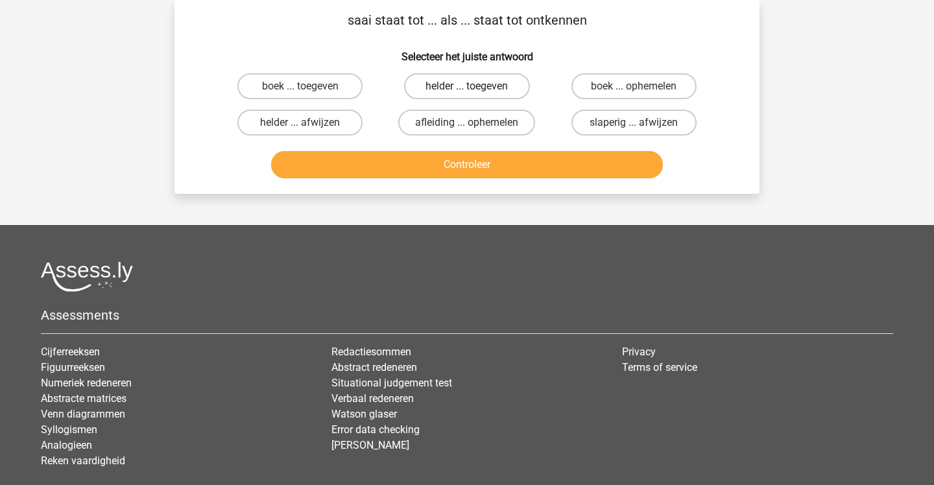
click at [431, 95] on label "helder ... toegeven" at bounding box center [466, 86] width 125 height 26
click at [467, 95] on input "helder ... toegeven" at bounding box center [471, 90] width 8 height 8
radio input "true"
click at [430, 167] on button "Controleer" at bounding box center [467, 164] width 393 height 27
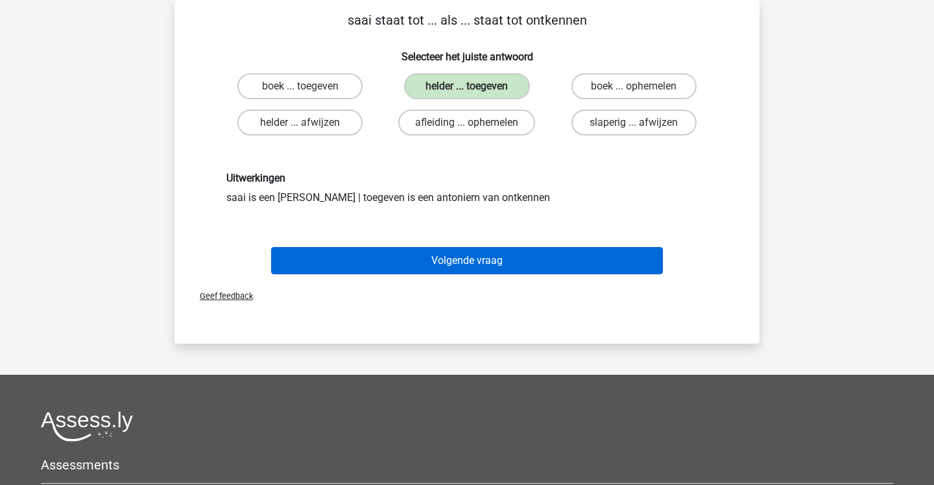
click at [431, 260] on button "Volgende vraag" at bounding box center [467, 260] width 393 height 27
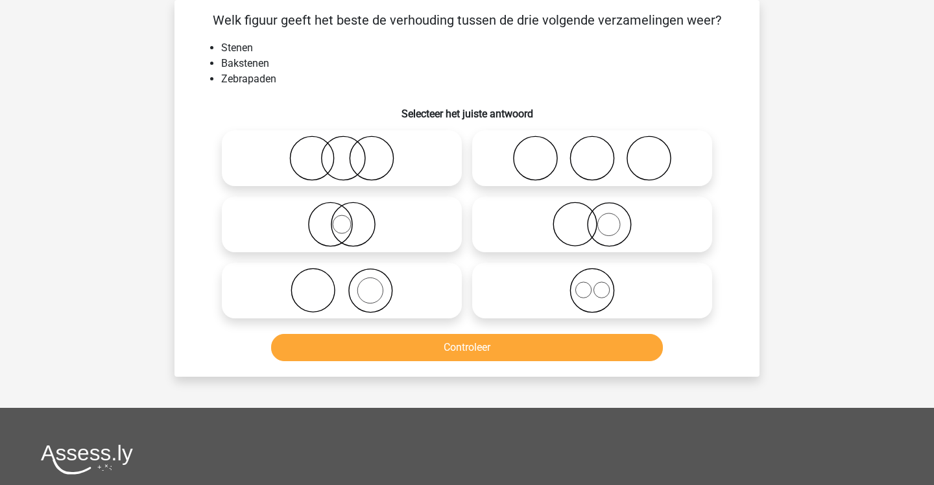
click at [427, 273] on icon at bounding box center [342, 290] width 230 height 45
click at [350, 276] on input "radio" at bounding box center [346, 280] width 8 height 8
radio input "true"
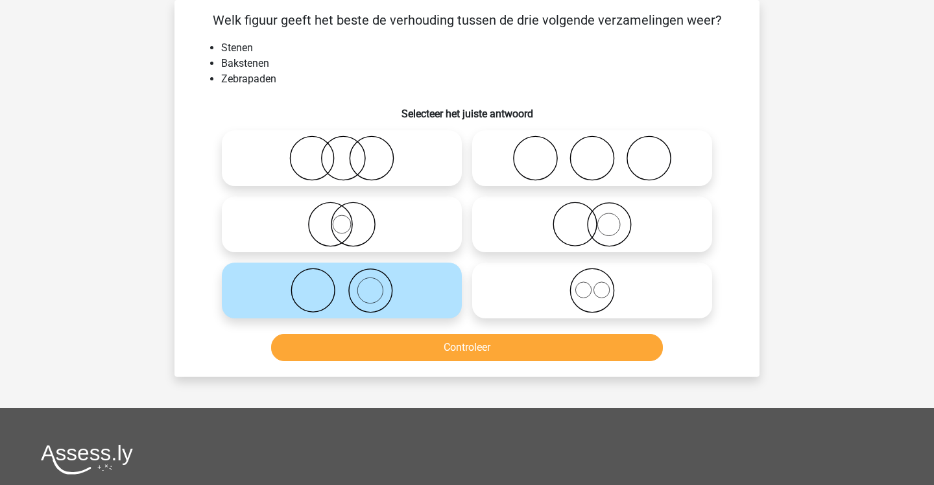
click at [426, 354] on button "Controleer" at bounding box center [467, 347] width 393 height 27
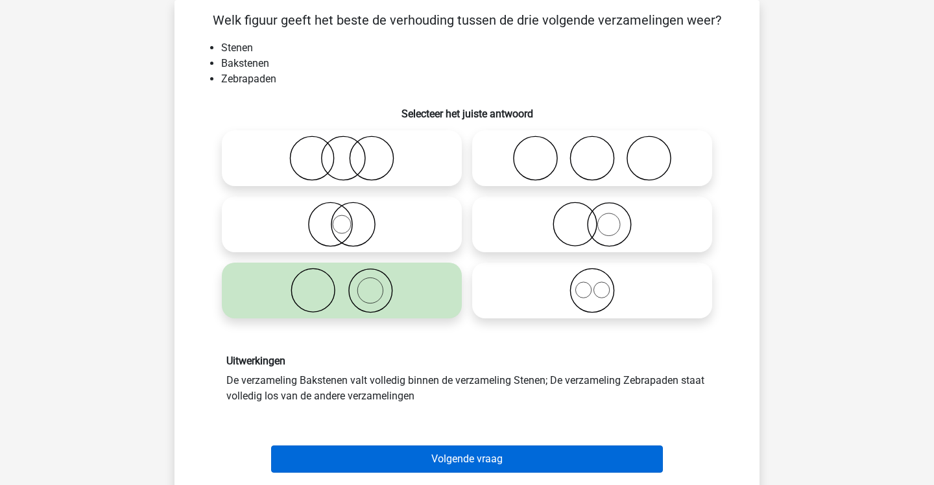
click at [421, 459] on button "Volgende vraag" at bounding box center [467, 459] width 393 height 27
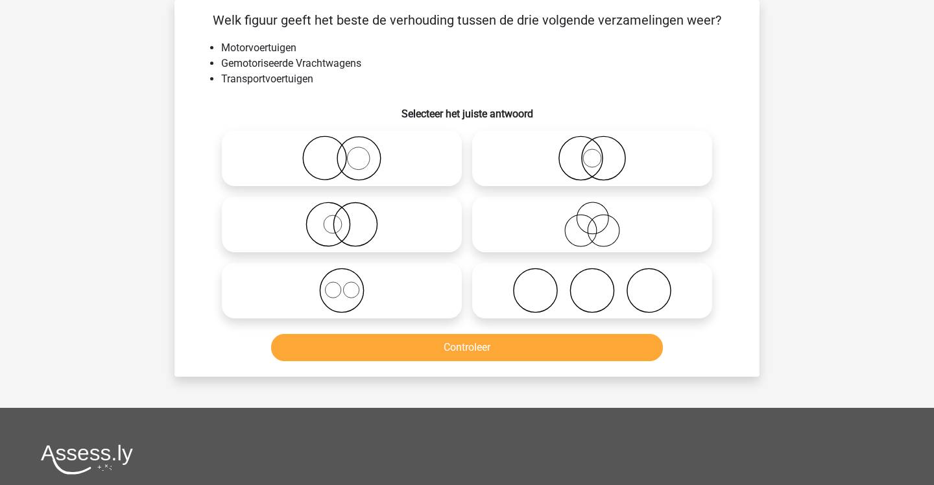
click at [363, 220] on icon at bounding box center [342, 224] width 230 height 45
click at [350, 218] on input "radio" at bounding box center [346, 214] width 8 height 8
radio input "true"
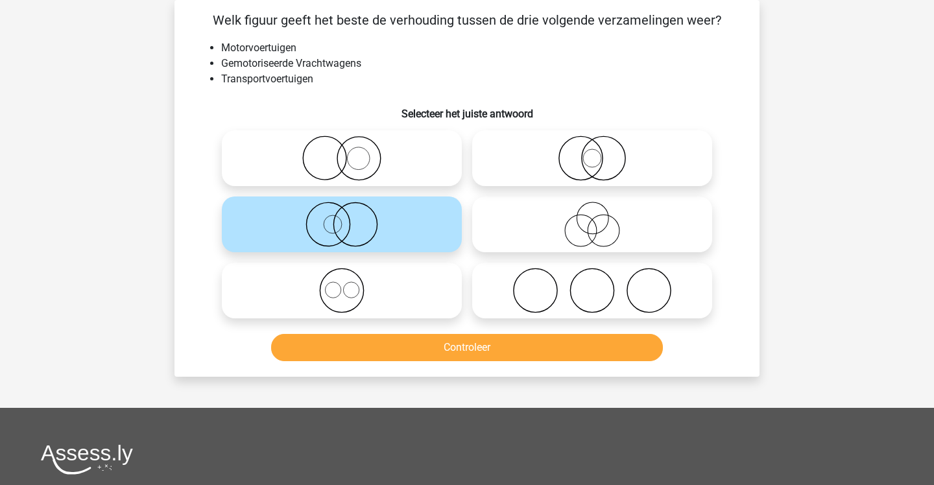
click at [367, 346] on button "Controleer" at bounding box center [467, 347] width 393 height 27
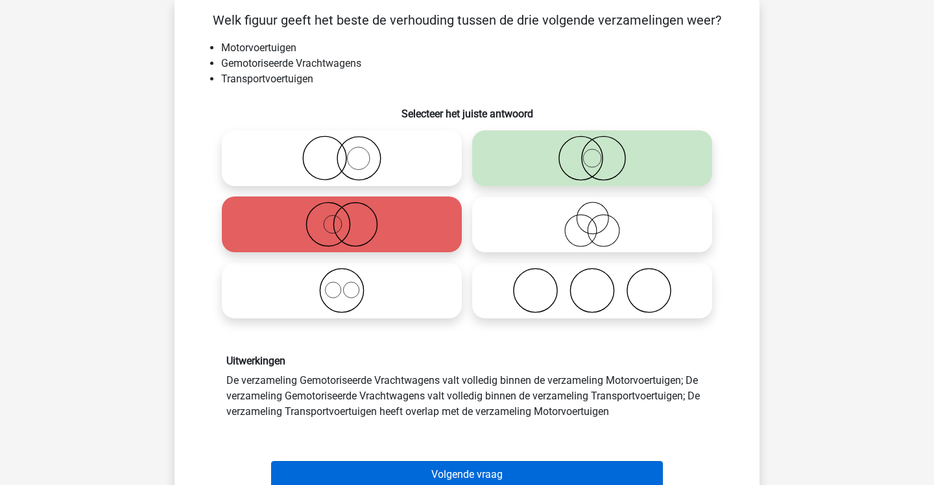
click at [362, 468] on button "Volgende vraag" at bounding box center [467, 474] width 393 height 27
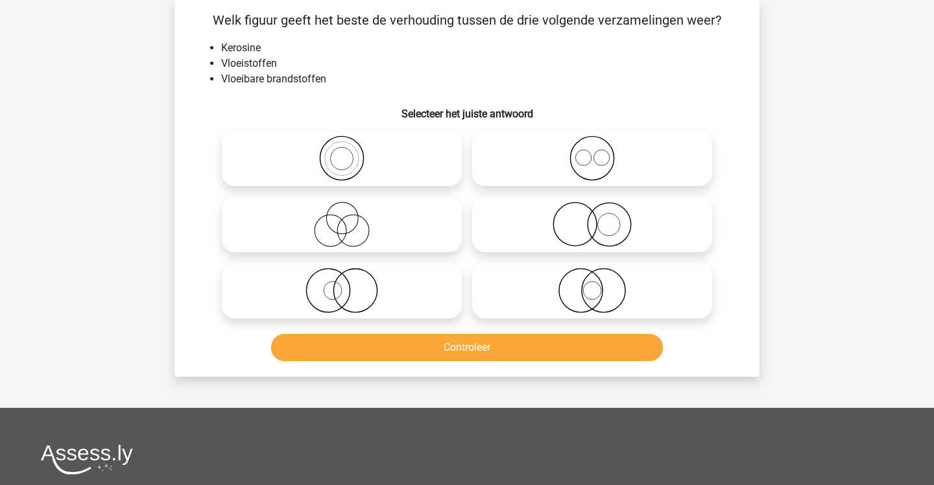
click at [368, 163] on icon at bounding box center [342, 158] width 230 height 45
click at [350, 152] on input "radio" at bounding box center [346, 147] width 8 height 8
radio input "true"
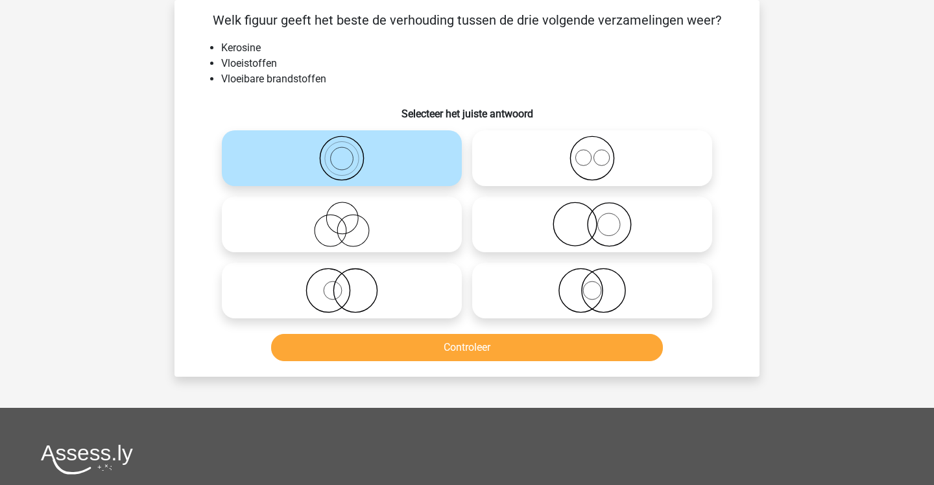
click at [390, 348] on button "Controleer" at bounding box center [467, 347] width 393 height 27
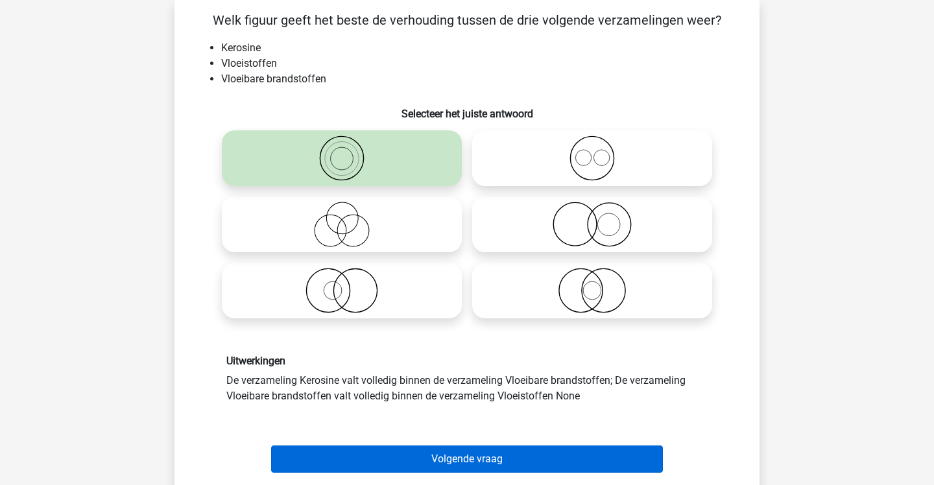
click at [389, 464] on button "Volgende vraag" at bounding box center [467, 459] width 393 height 27
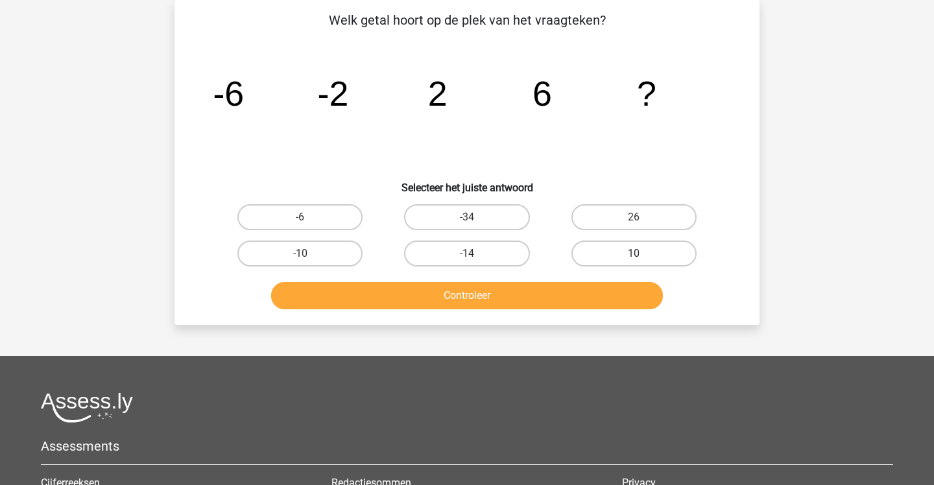
click at [624, 243] on label "10" at bounding box center [634, 254] width 125 height 26
click at [634, 254] on input "10" at bounding box center [638, 258] width 8 height 8
radio input "true"
click at [607, 287] on button "Controleer" at bounding box center [467, 295] width 393 height 27
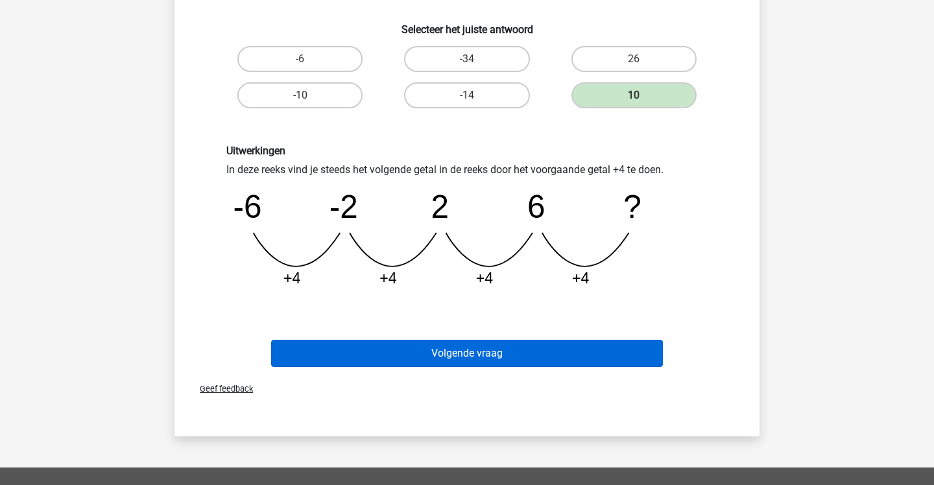
click at [514, 348] on button "Volgende vraag" at bounding box center [467, 353] width 393 height 27
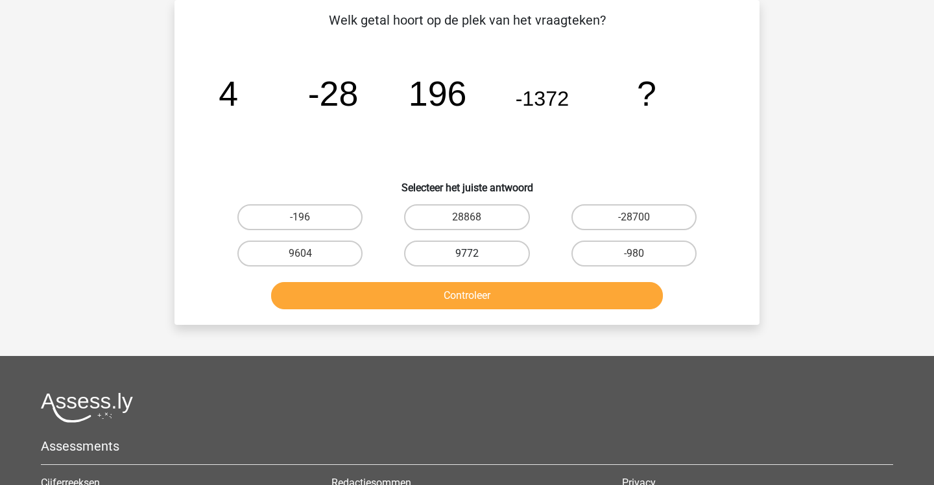
click at [423, 247] on label "9772" at bounding box center [466, 254] width 125 height 26
click at [467, 254] on input "9772" at bounding box center [471, 258] width 8 height 8
radio input "true"
click at [429, 298] on button "Controleer" at bounding box center [467, 295] width 393 height 27
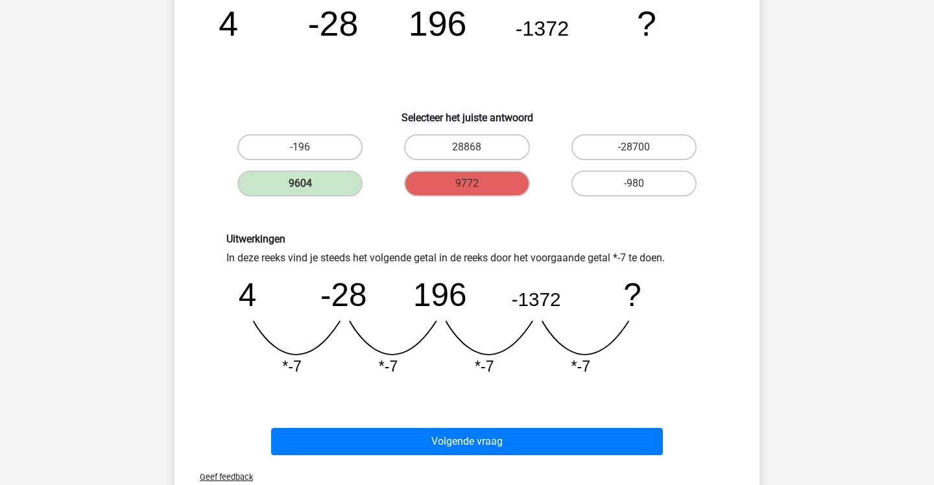
scroll to position [142, 0]
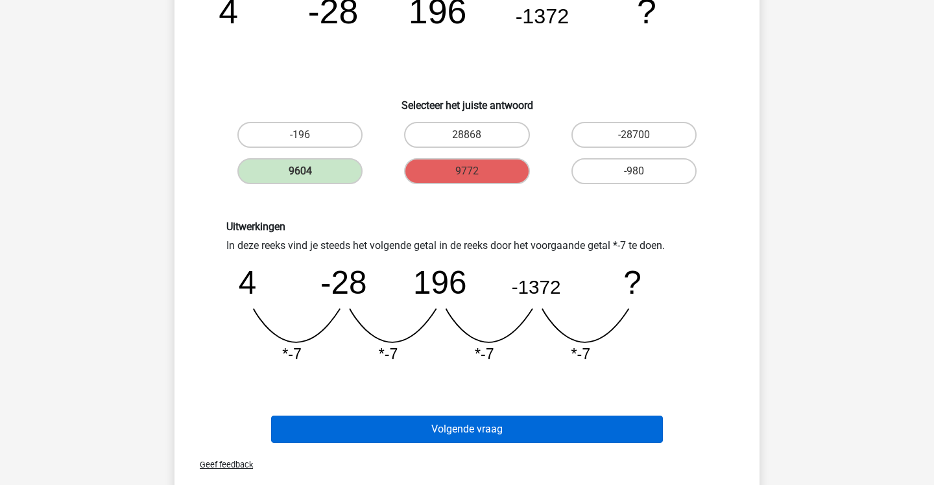
click at [487, 439] on button "Volgende vraag" at bounding box center [467, 429] width 393 height 27
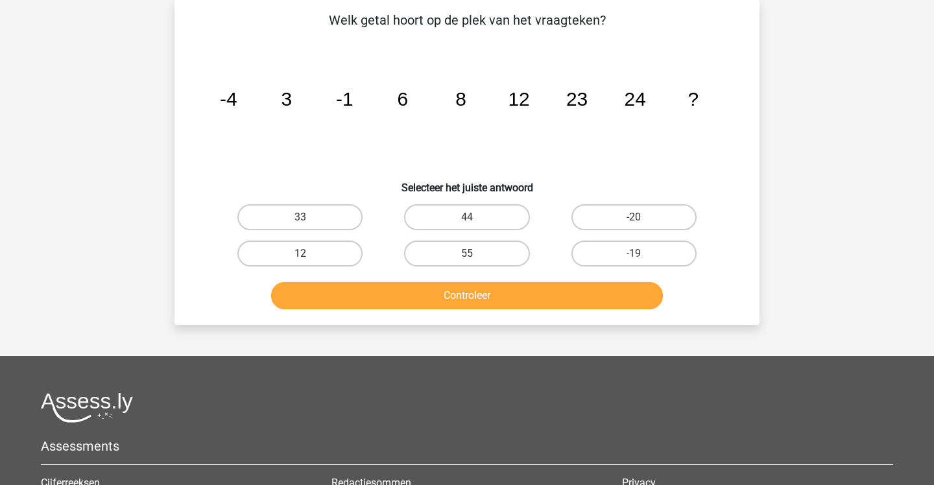
scroll to position [26, 0]
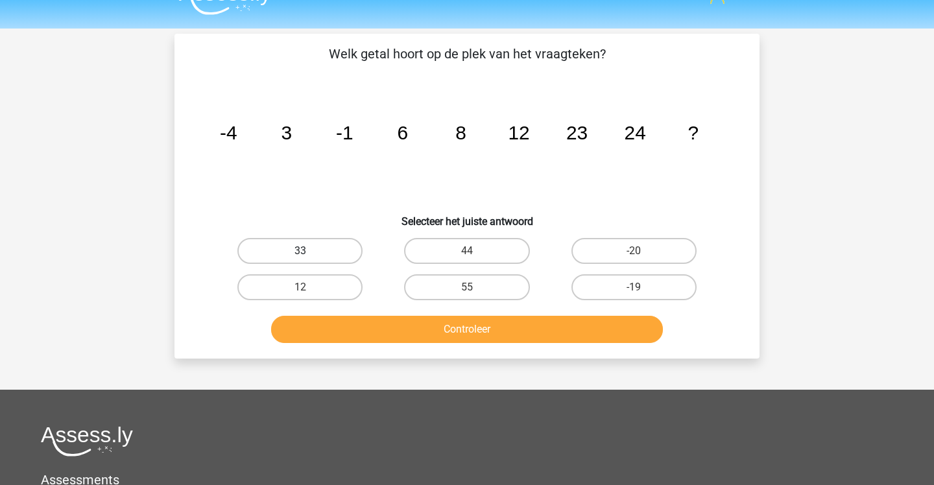
click at [352, 246] on label "33" at bounding box center [299, 251] width 125 height 26
click at [309, 251] on input "33" at bounding box center [304, 255] width 8 height 8
radio input "true"
click at [399, 333] on button "Controleer" at bounding box center [467, 329] width 393 height 27
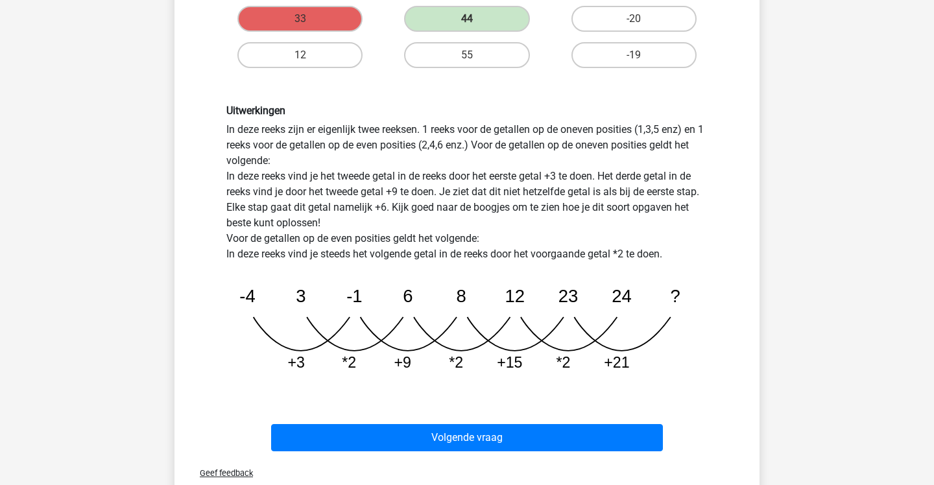
scroll to position [268, 0]
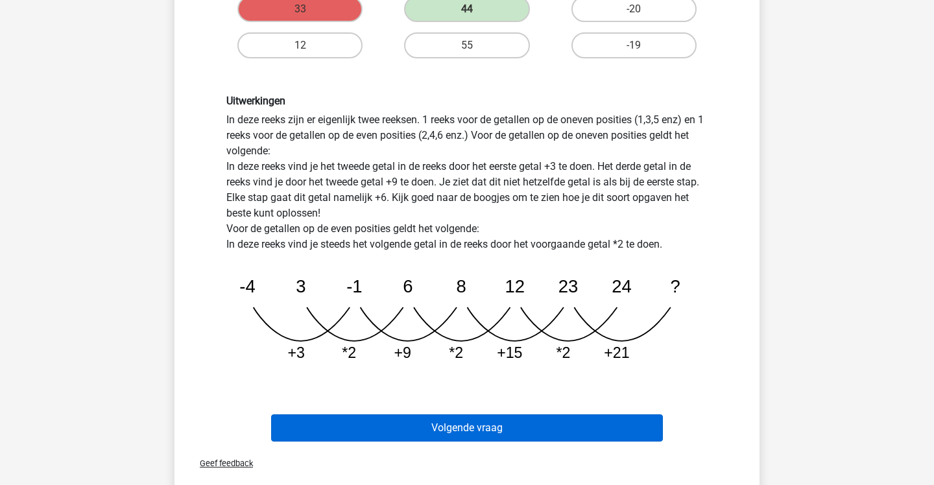
click at [445, 422] on button "Volgende vraag" at bounding box center [467, 428] width 393 height 27
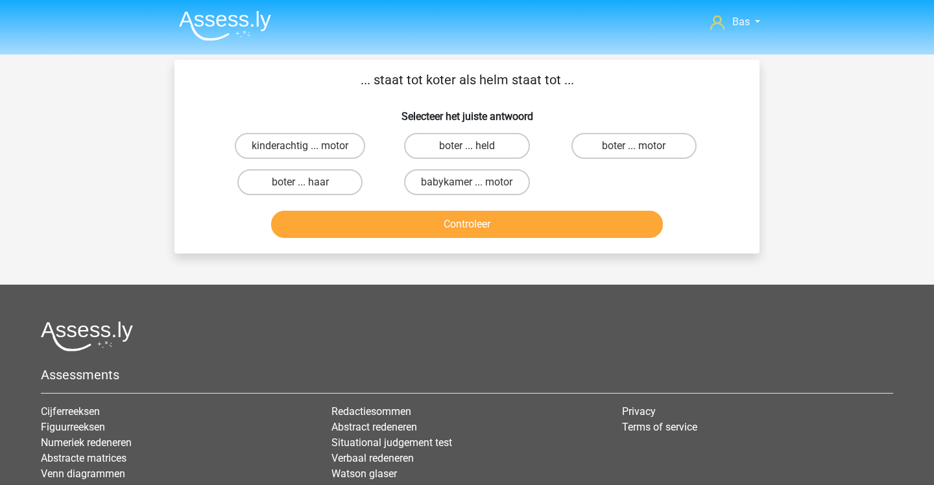
scroll to position [0, 0]
click at [429, 141] on label "boter ... held" at bounding box center [466, 146] width 125 height 26
click at [467, 146] on input "boter ... held" at bounding box center [471, 150] width 8 height 8
radio input "true"
click at [474, 212] on button "Controleer" at bounding box center [467, 224] width 393 height 27
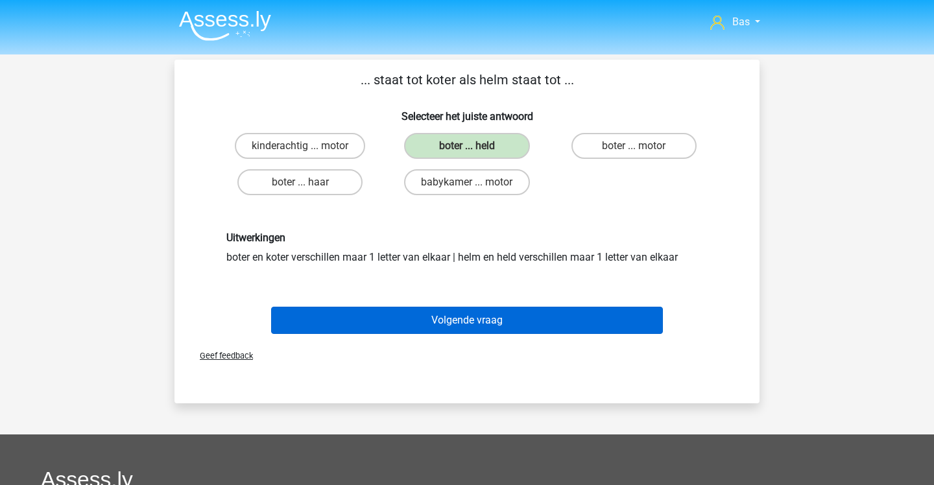
click at [498, 326] on button "Volgende vraag" at bounding box center [467, 320] width 393 height 27
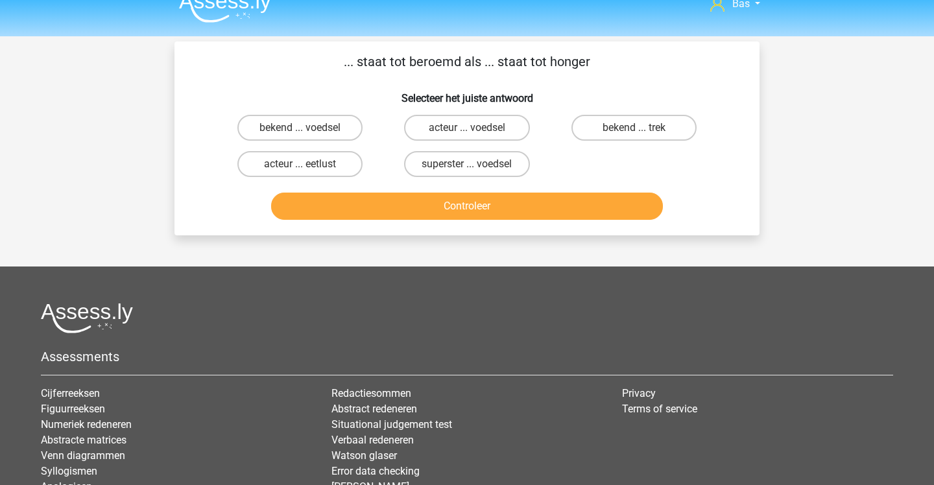
scroll to position [14, 0]
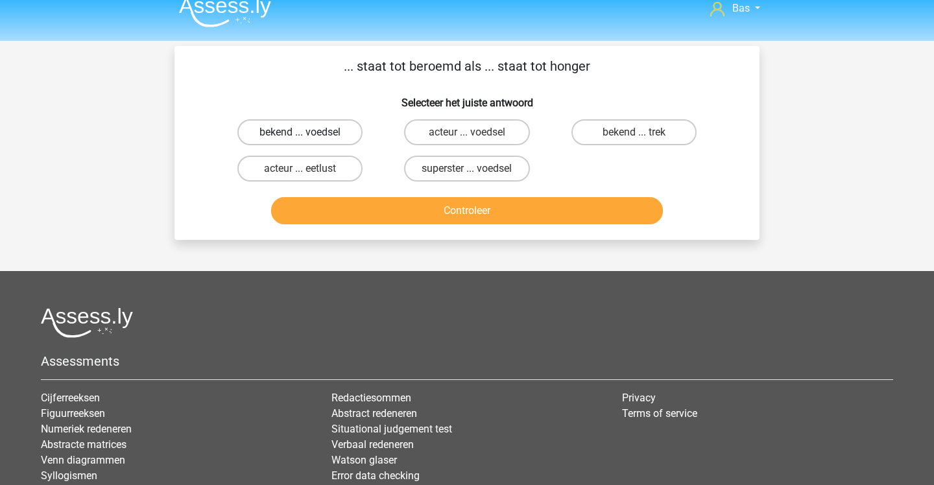
click at [332, 133] on label "bekend ... voedsel" at bounding box center [299, 132] width 125 height 26
click at [309, 133] on input "bekend ... voedsel" at bounding box center [304, 136] width 8 height 8
radio input "true"
click at [605, 136] on label "bekend ... trek" at bounding box center [634, 132] width 125 height 26
click at [634, 136] on input "bekend ... trek" at bounding box center [638, 136] width 8 height 8
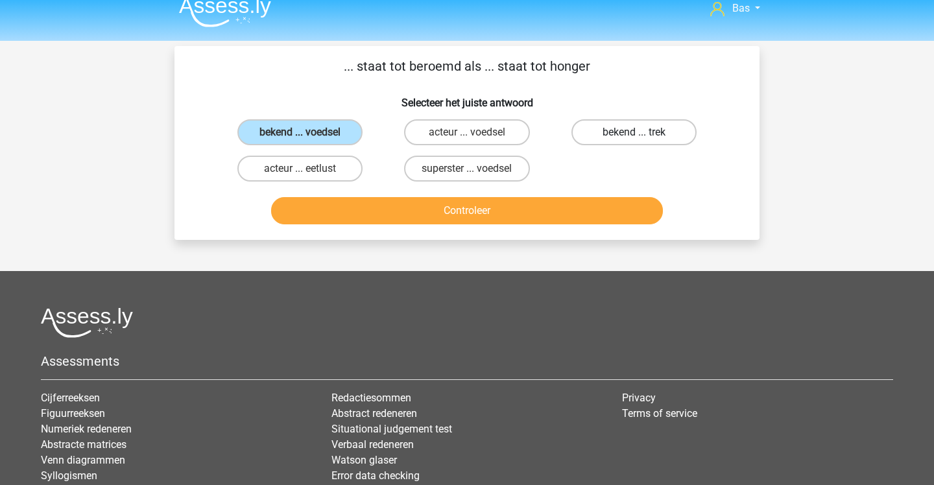
radio input "true"
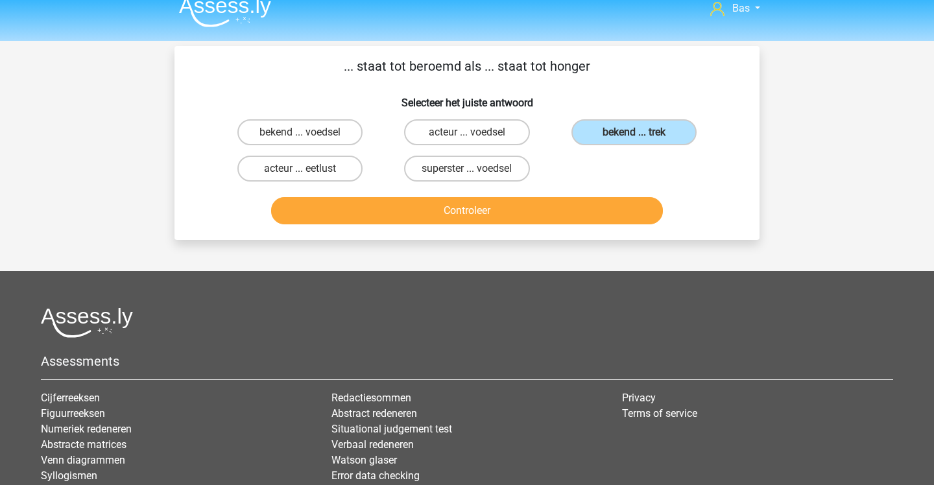
click at [603, 219] on button "Controleer" at bounding box center [467, 210] width 393 height 27
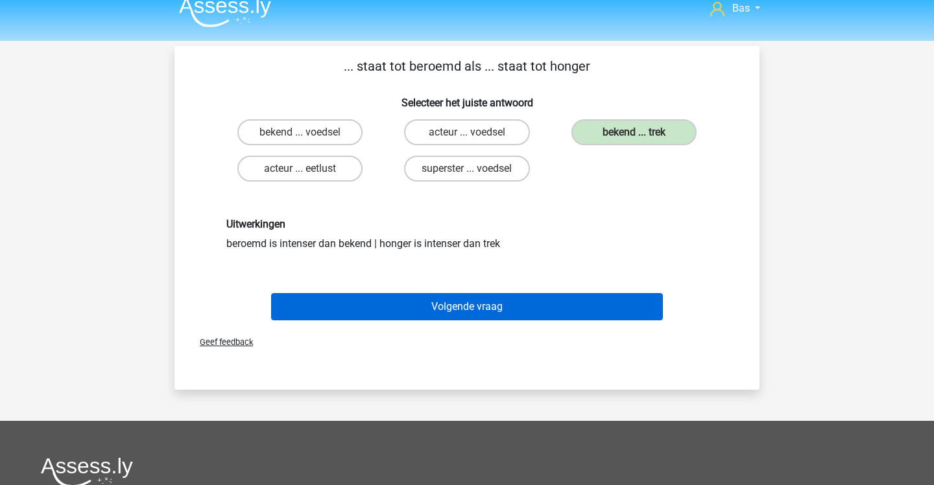
click at [540, 300] on button "Volgende vraag" at bounding box center [467, 306] width 393 height 27
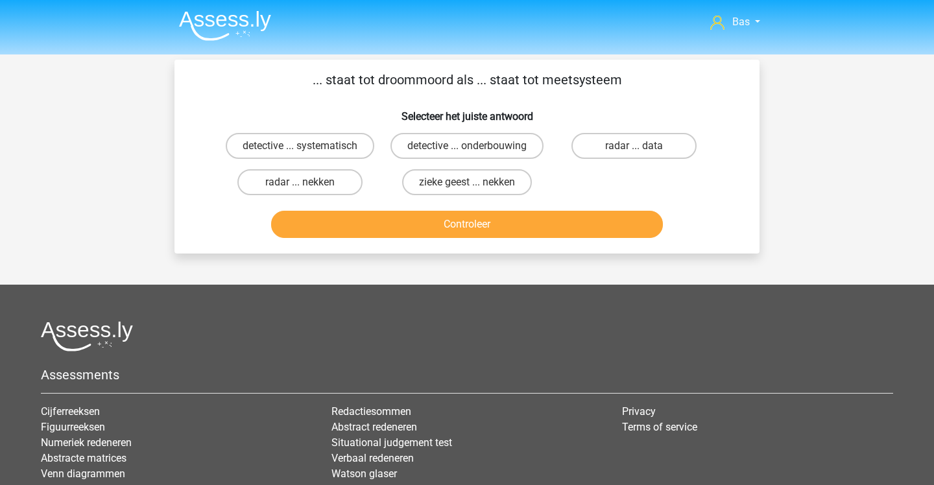
scroll to position [0, 0]
click at [308, 147] on input "detective ... systematisch" at bounding box center [304, 150] width 8 height 8
radio input "true"
click at [405, 238] on button "Controleer" at bounding box center [467, 224] width 393 height 27
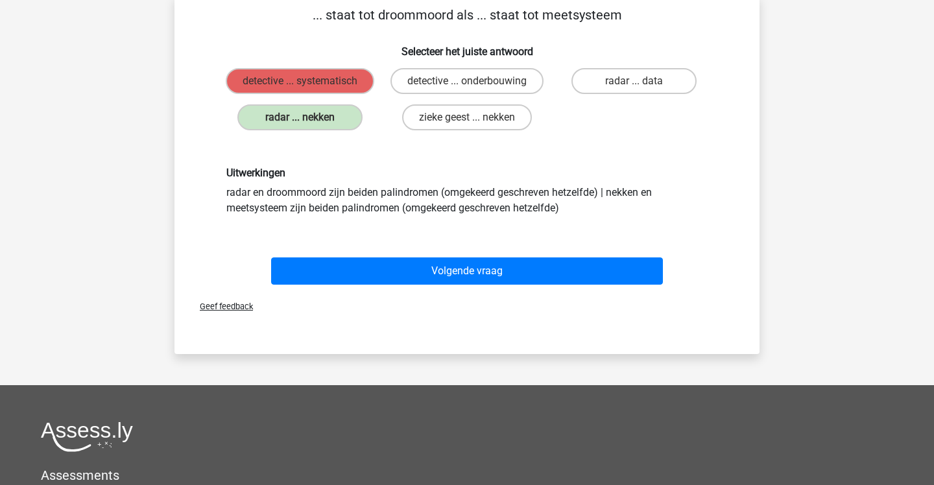
scroll to position [68, 0]
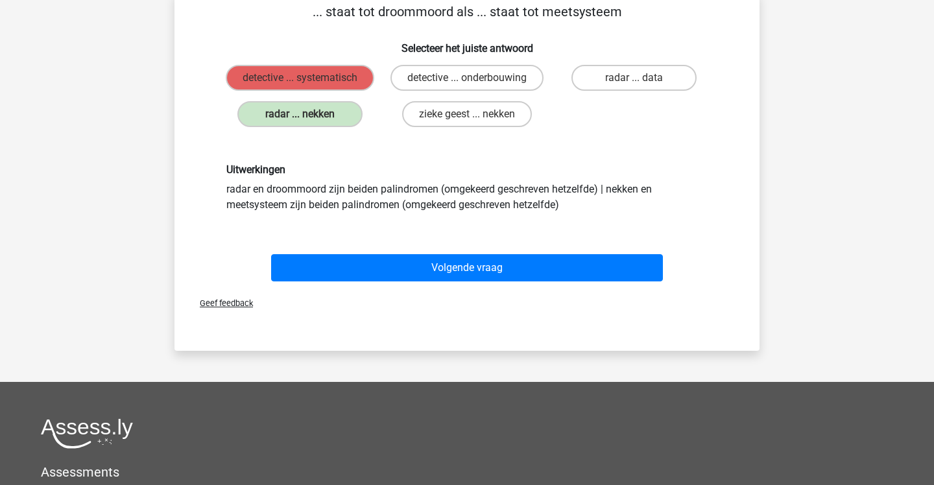
click at [418, 287] on div "Geef feedback" at bounding box center [467, 303] width 575 height 33
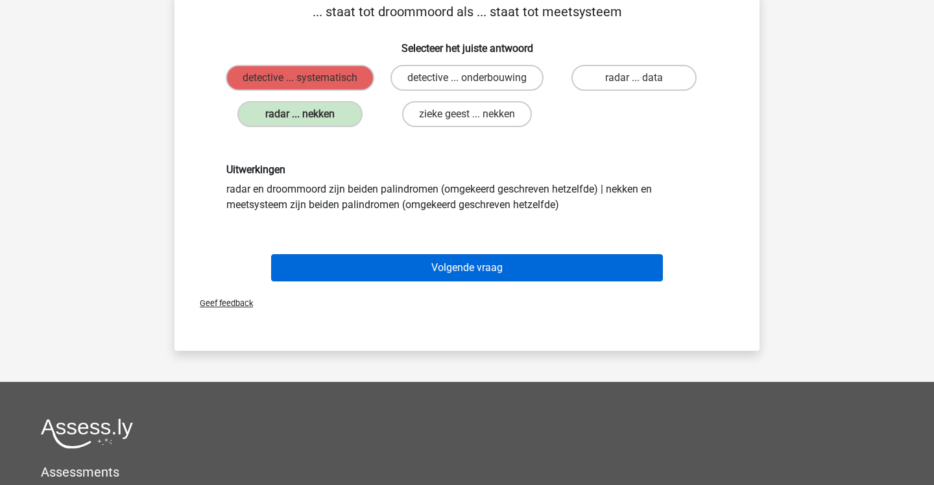
click at [413, 276] on button "Volgende vraag" at bounding box center [467, 267] width 393 height 27
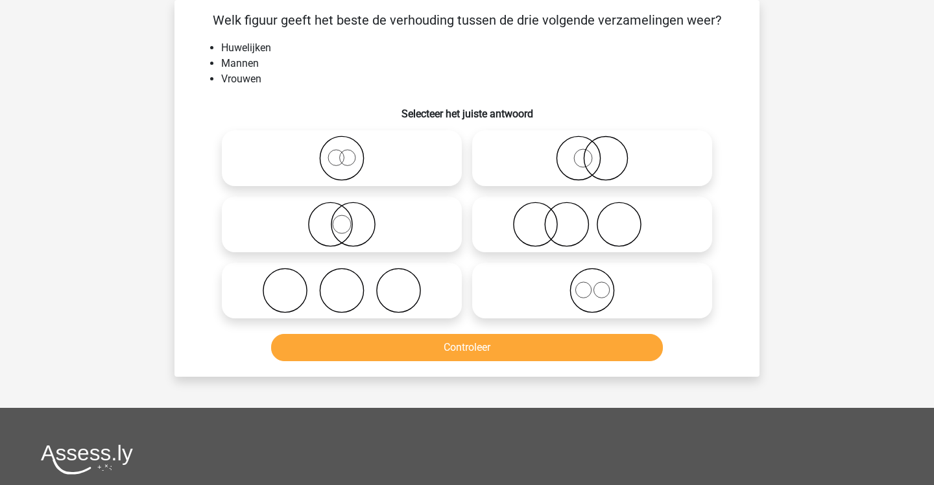
scroll to position [60, 0]
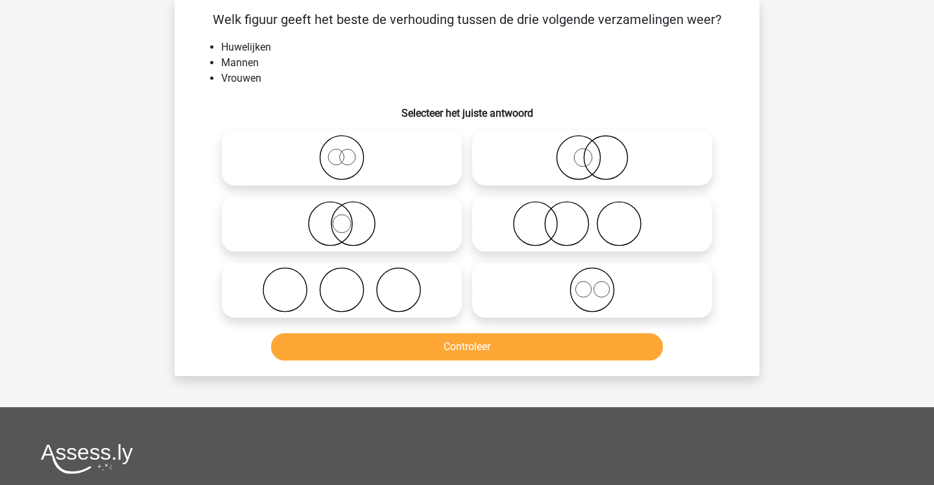
click at [459, 276] on label at bounding box center [342, 290] width 240 height 56
click at [350, 276] on input "radio" at bounding box center [346, 279] width 8 height 8
radio input "true"
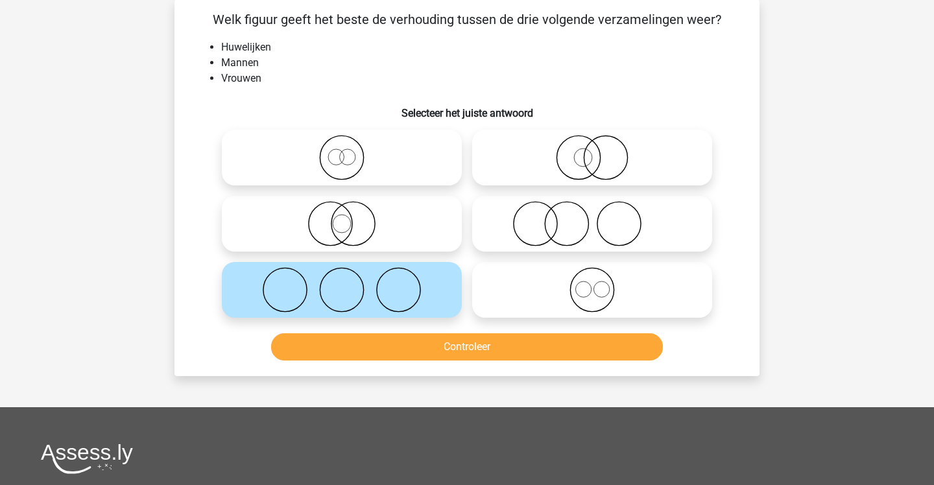
click at [462, 339] on button "Controleer" at bounding box center [467, 346] width 393 height 27
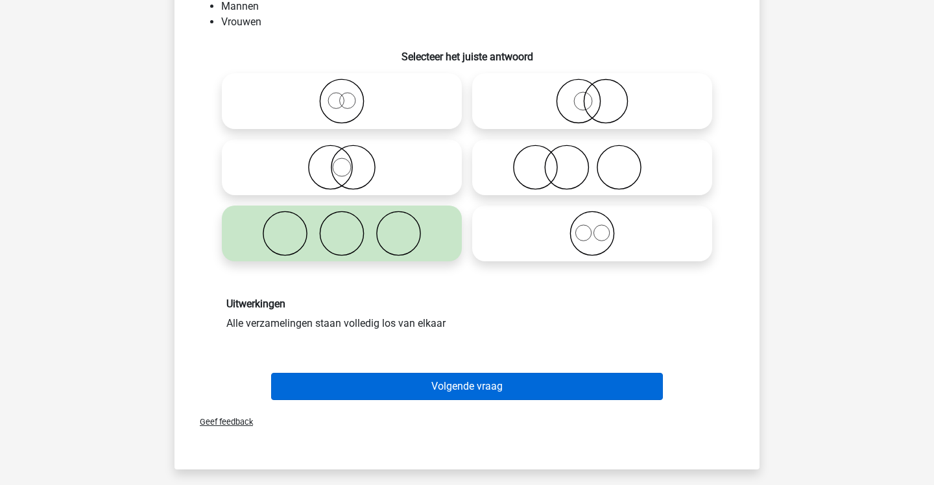
click at [444, 382] on button "Volgende vraag" at bounding box center [467, 386] width 393 height 27
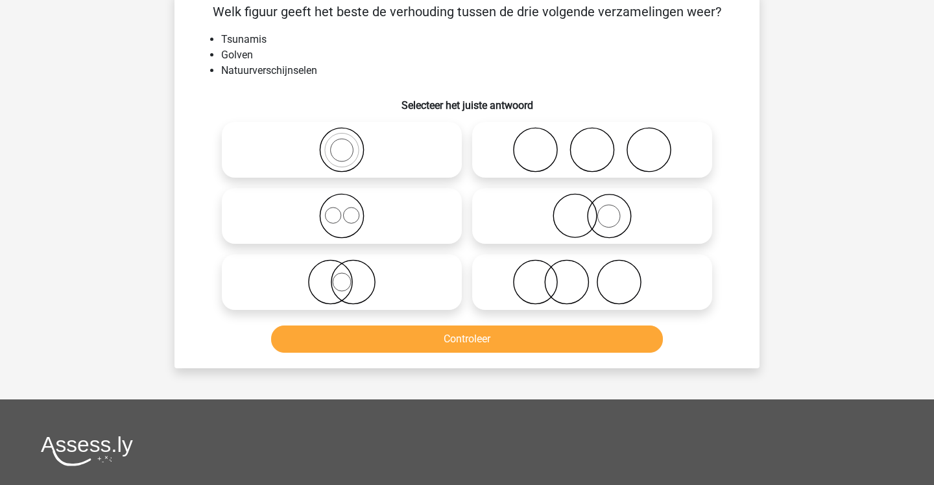
scroll to position [64, 0]
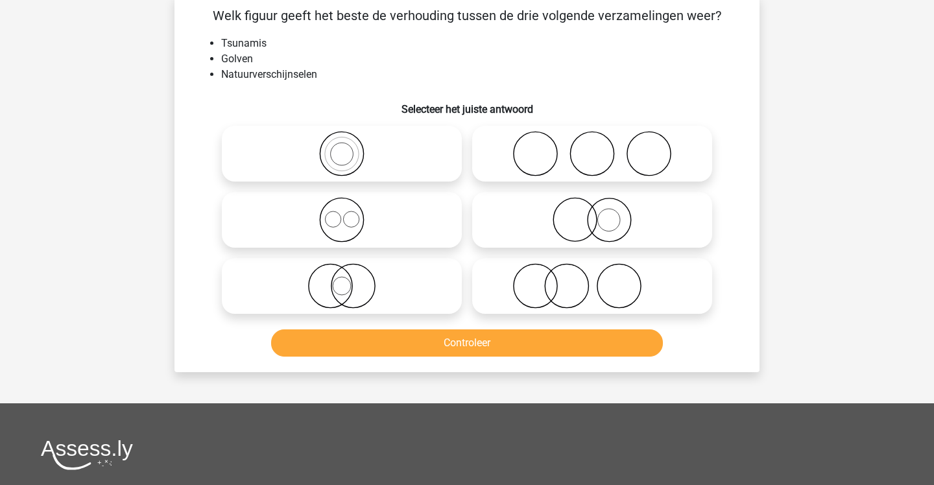
click at [424, 156] on icon at bounding box center [342, 153] width 230 height 45
click at [350, 147] on input "radio" at bounding box center [346, 143] width 8 height 8
radio input "true"
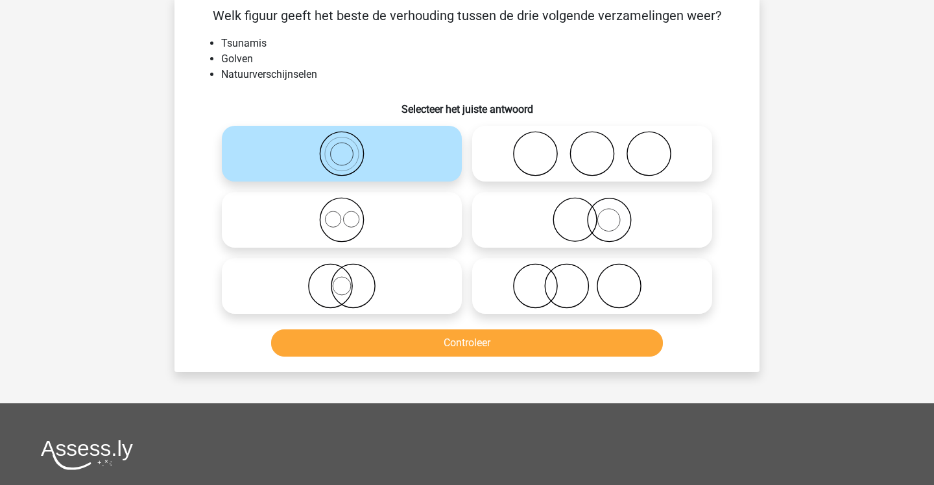
click at [428, 343] on button "Controleer" at bounding box center [467, 343] width 393 height 27
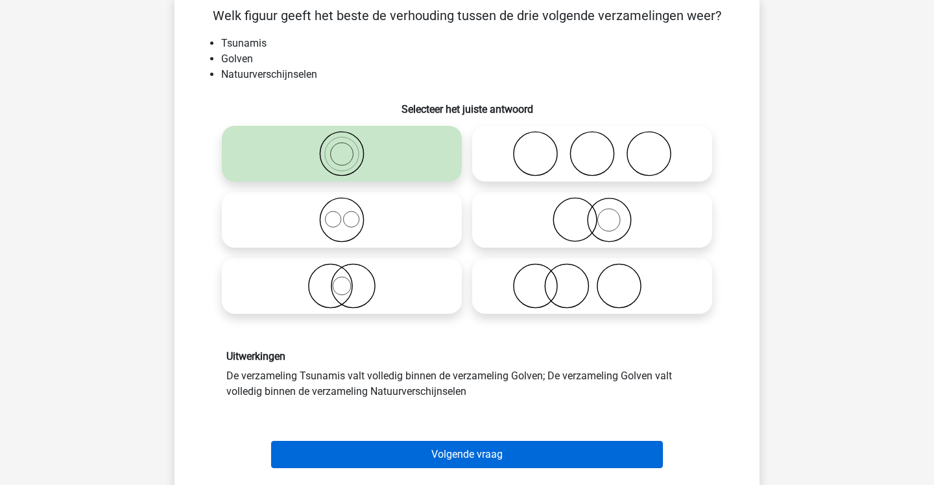
click at [447, 450] on button "Volgende vraag" at bounding box center [467, 454] width 393 height 27
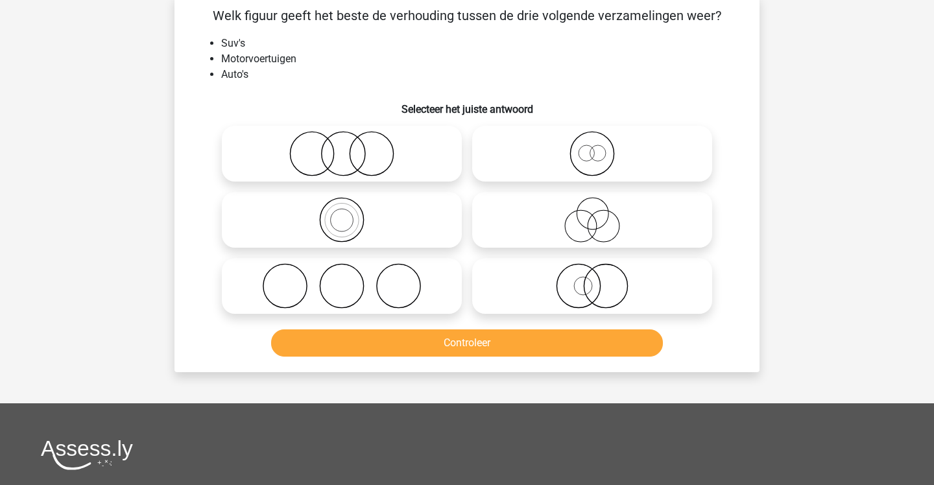
scroll to position [60, 0]
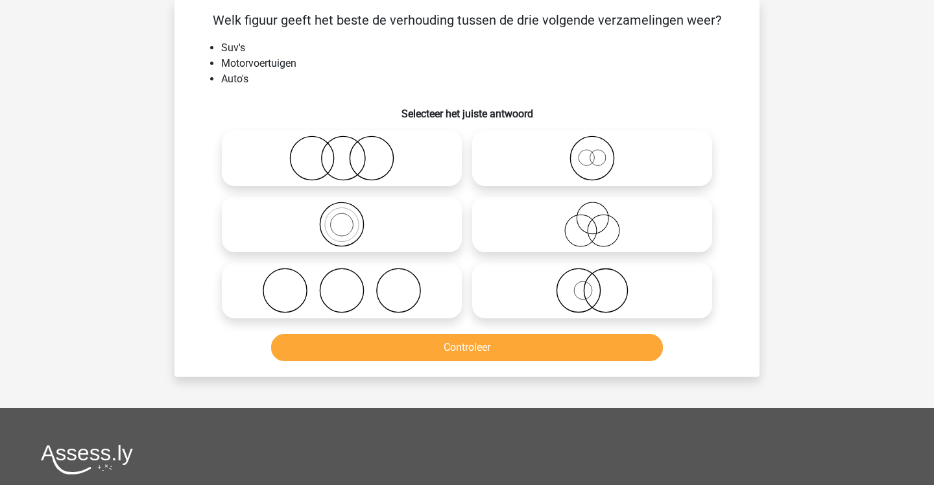
click at [413, 209] on icon at bounding box center [342, 224] width 230 height 45
click at [350, 210] on input "radio" at bounding box center [346, 214] width 8 height 8
radio input "true"
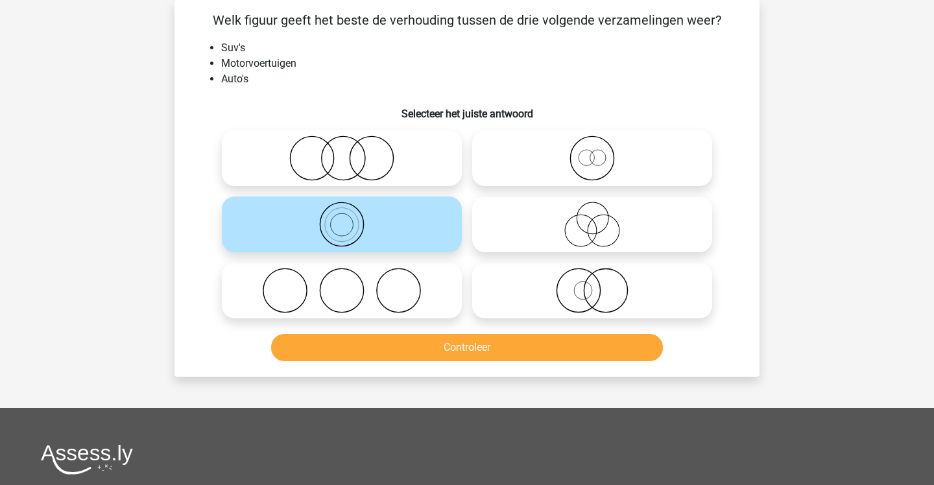
click at [408, 352] on button "Controleer" at bounding box center [467, 347] width 393 height 27
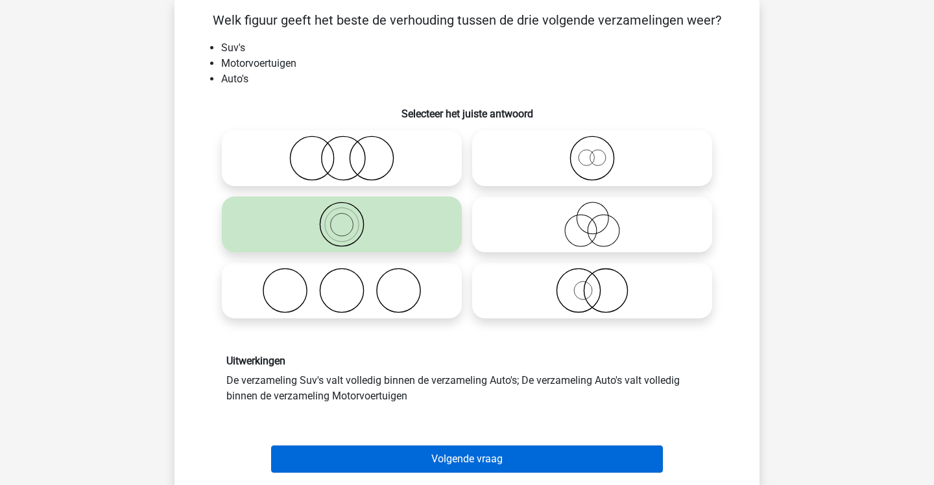
click at [442, 452] on button "Volgende vraag" at bounding box center [467, 459] width 393 height 27
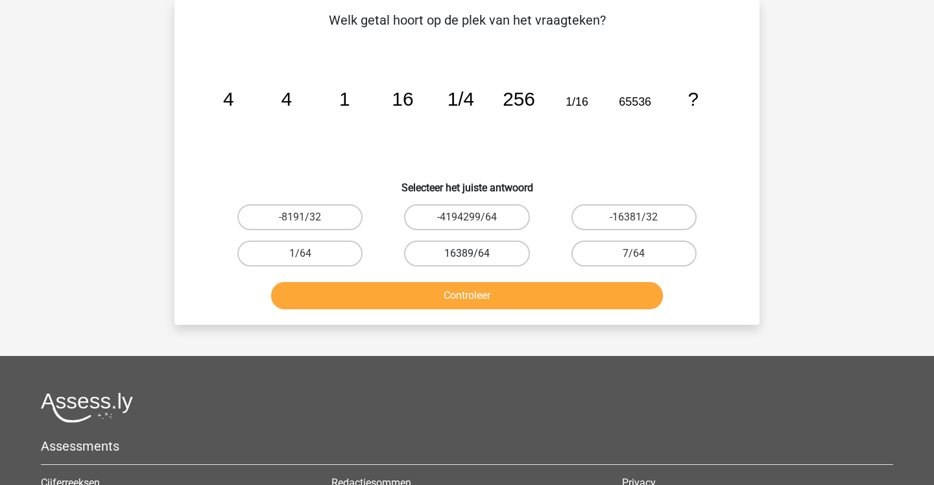
click at [508, 260] on label "16389/64" at bounding box center [466, 254] width 125 height 26
click at [476, 260] on input "16389/64" at bounding box center [471, 258] width 8 height 8
radio input "true"
click at [508, 301] on button "Controleer" at bounding box center [467, 295] width 393 height 27
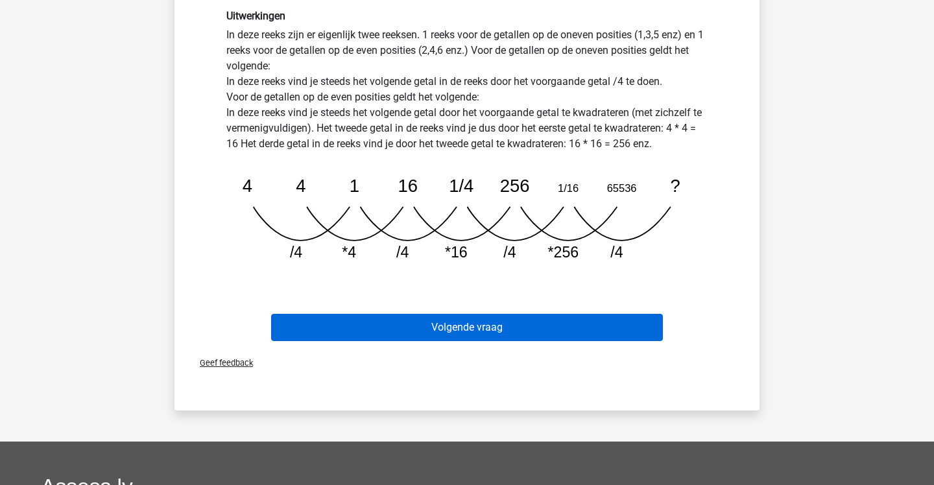
click at [518, 320] on button "Volgende vraag" at bounding box center [467, 327] width 393 height 27
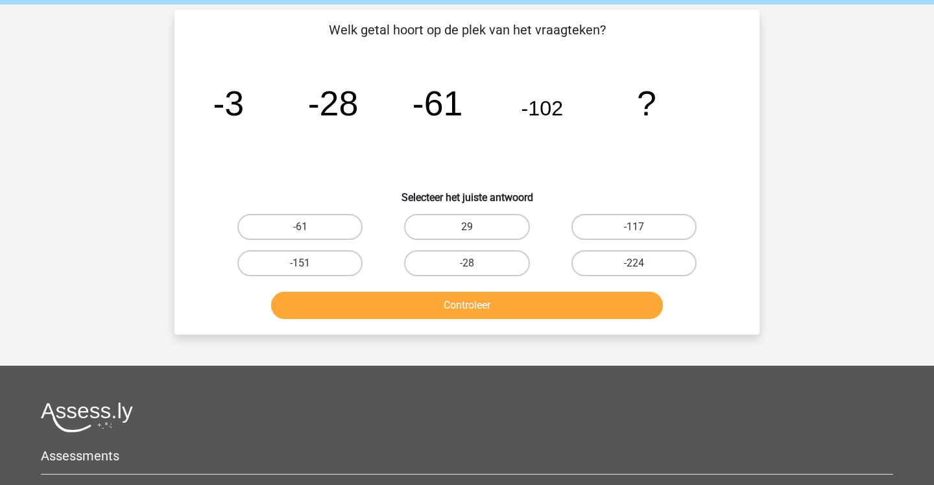
scroll to position [38, 0]
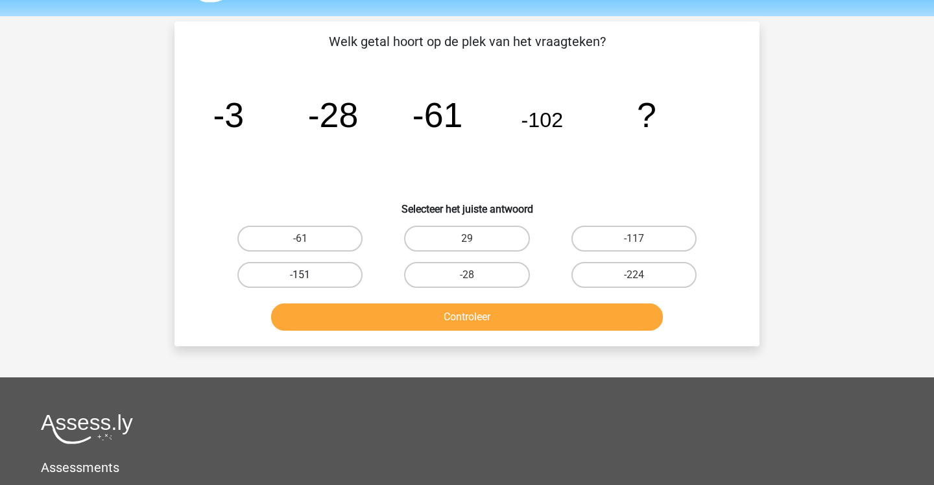
click at [350, 269] on label "-151" at bounding box center [299, 275] width 125 height 26
click at [309, 275] on input "-151" at bounding box center [304, 279] width 8 height 8
radio input "true"
click at [370, 324] on button "Controleer" at bounding box center [467, 317] width 393 height 27
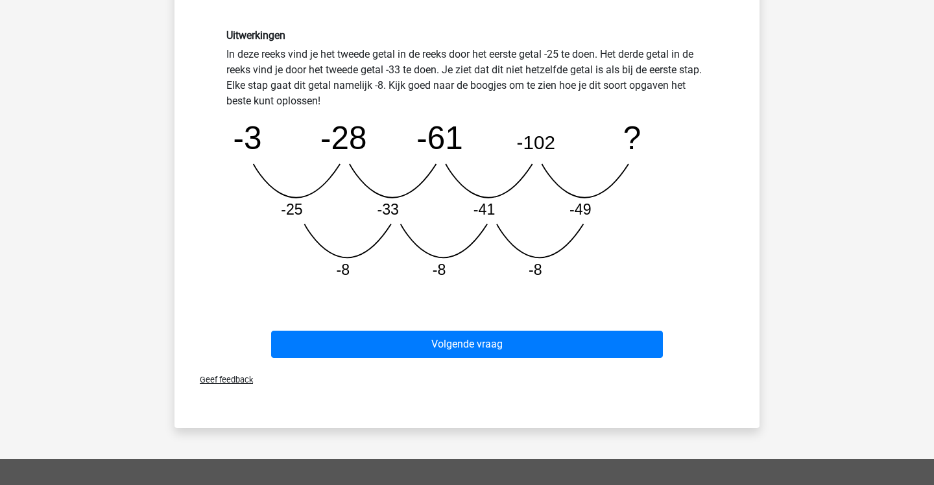
scroll to position [343, 1]
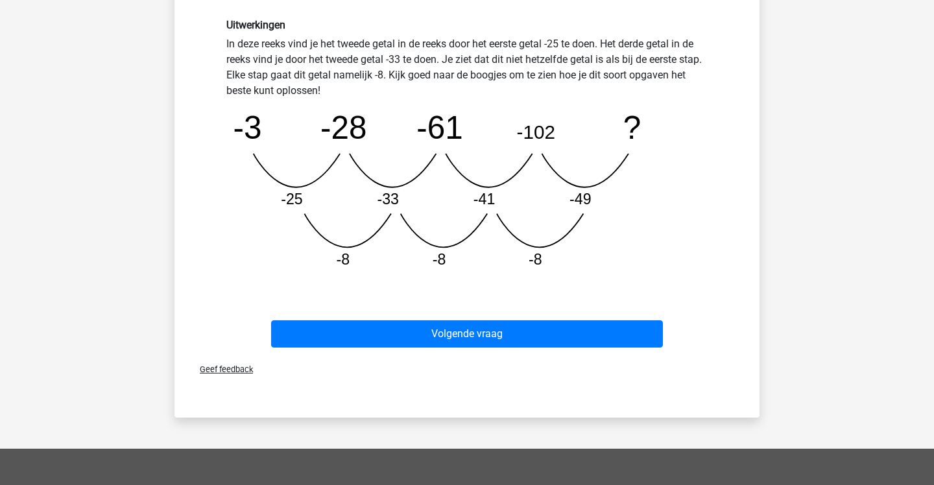
click at [370, 326] on button "Volgende vraag" at bounding box center [467, 333] width 393 height 27
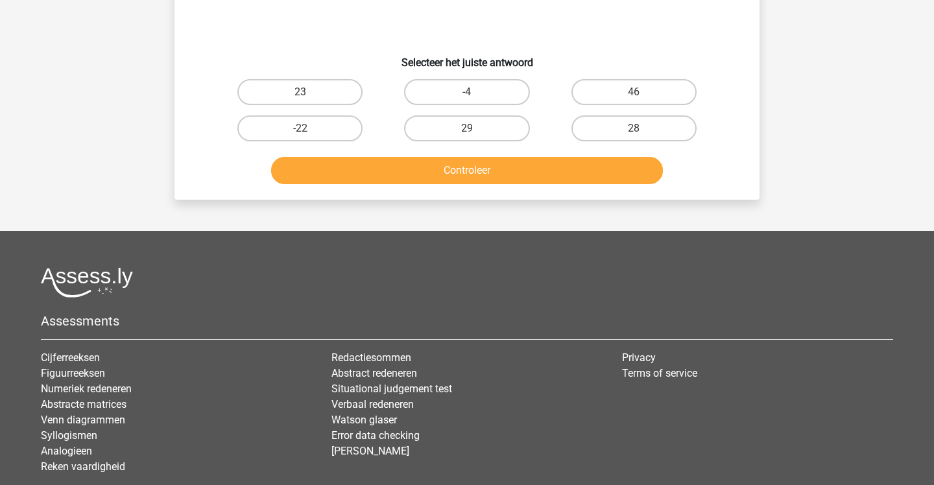
scroll to position [60, 0]
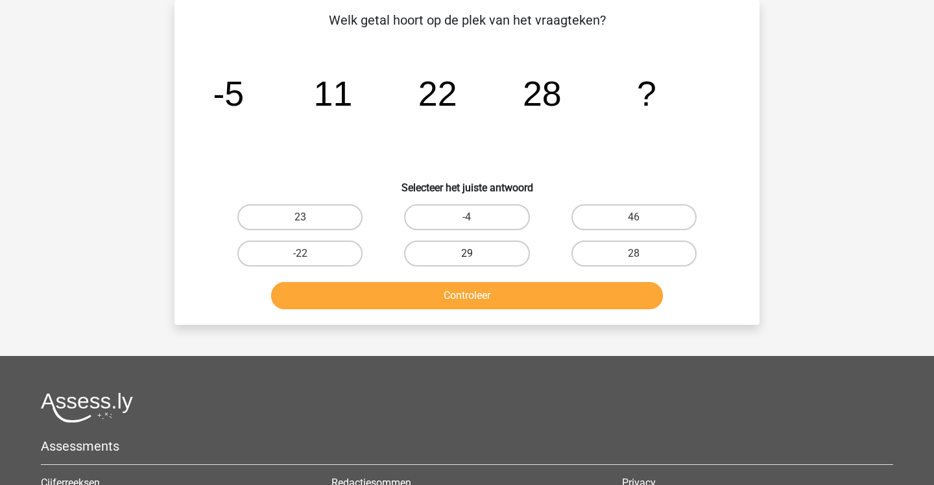
click at [510, 243] on label "29" at bounding box center [466, 254] width 125 height 26
click at [476, 254] on input "29" at bounding box center [471, 258] width 8 height 8
radio input "true"
click at [514, 299] on button "Controleer" at bounding box center [467, 295] width 393 height 27
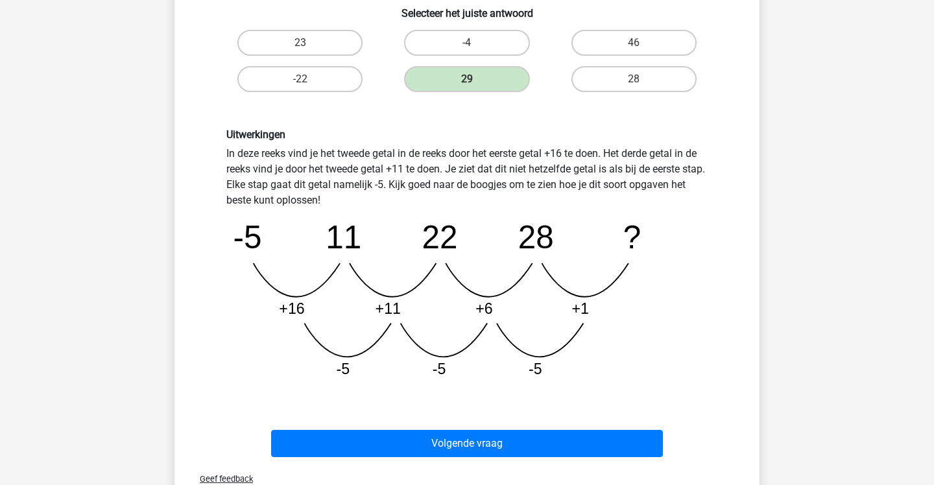
scroll to position [237, 0]
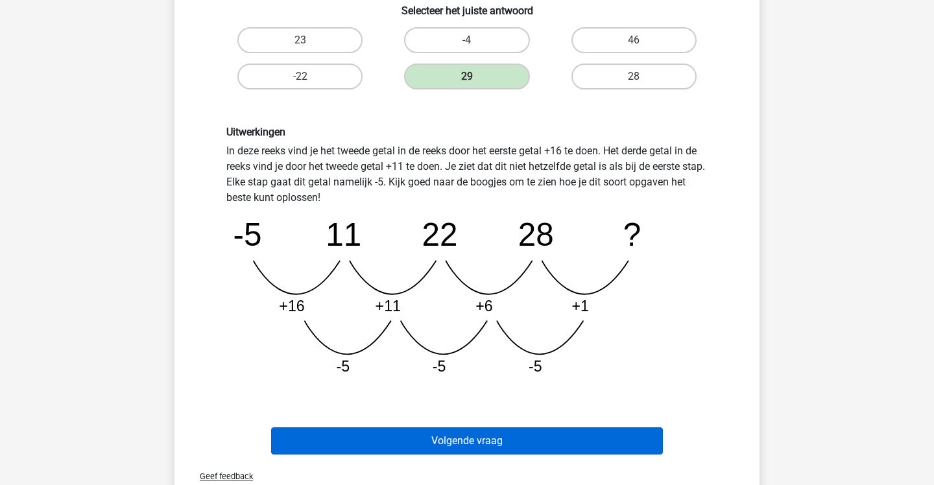
click at [544, 442] on button "Volgende vraag" at bounding box center [467, 441] width 393 height 27
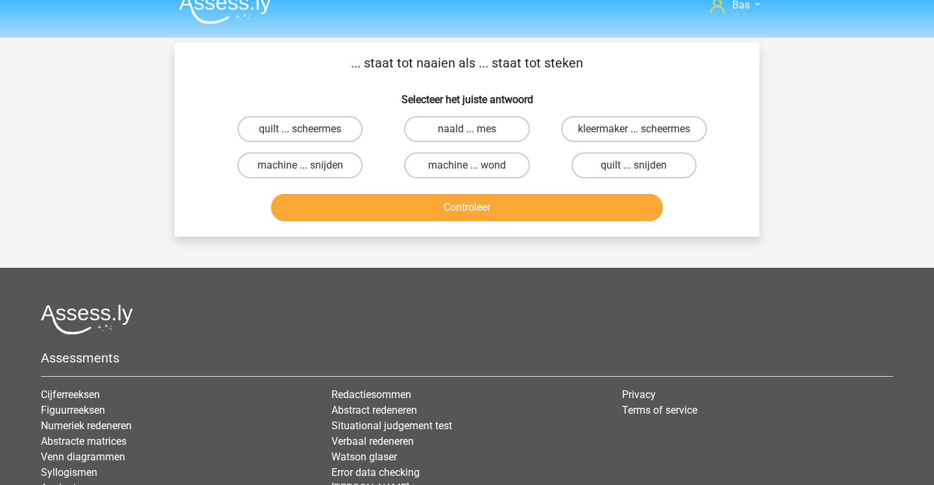
scroll to position [10, 0]
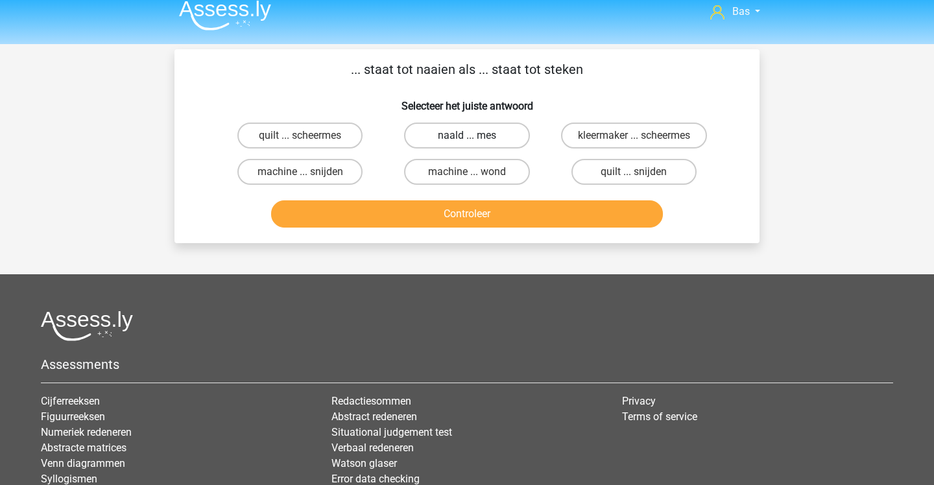
click at [464, 126] on label "naald ... mes" at bounding box center [466, 136] width 125 height 26
click at [467, 136] on input "naald ... mes" at bounding box center [471, 140] width 8 height 8
radio input "true"
click at [495, 205] on button "Controleer" at bounding box center [467, 213] width 393 height 27
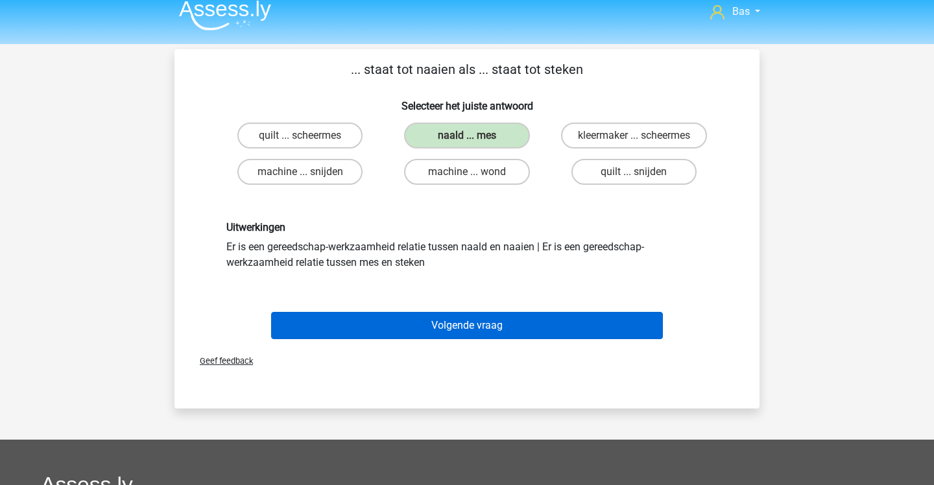
click at [476, 317] on button "Volgende vraag" at bounding box center [467, 325] width 393 height 27
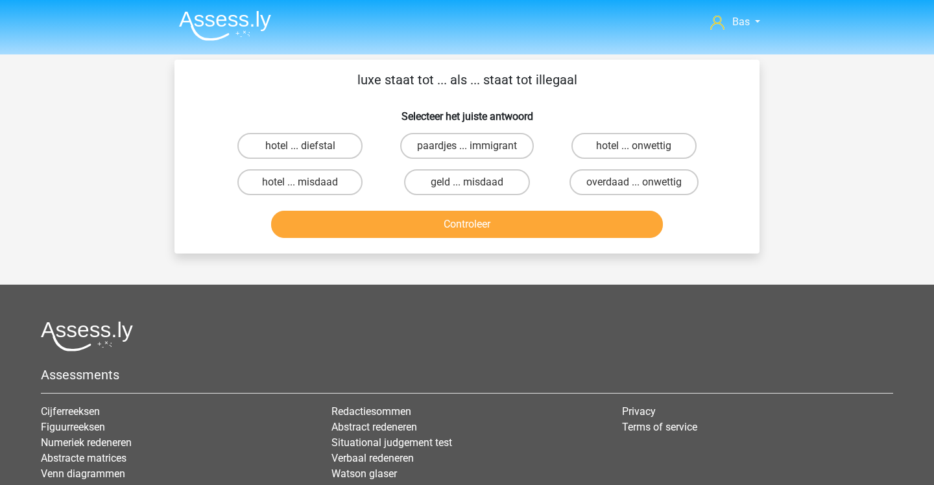
scroll to position [0, 0]
click at [585, 187] on label "overdaad ... onwettig" at bounding box center [634, 182] width 129 height 26
click at [634, 187] on input "overdaad ... onwettig" at bounding box center [638, 186] width 8 height 8
radio input "true"
click at [580, 221] on button "Controleer" at bounding box center [467, 224] width 393 height 27
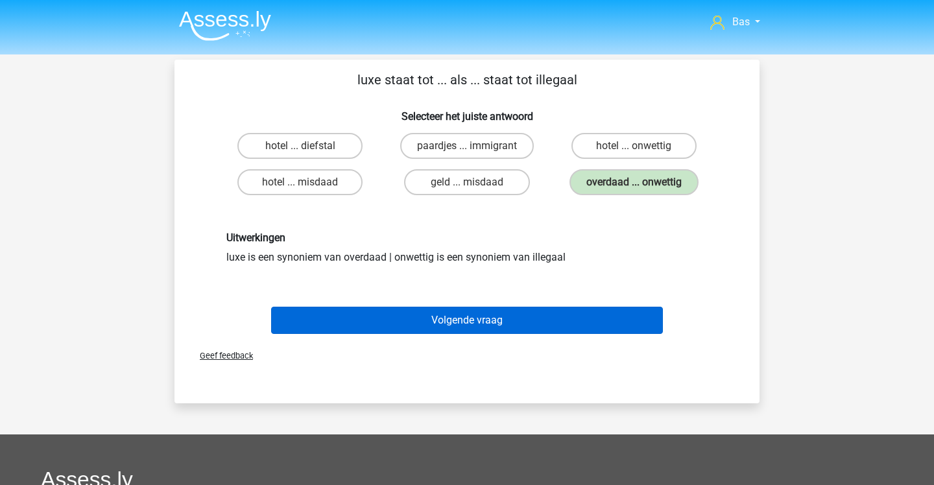
click at [569, 311] on button "Volgende vraag" at bounding box center [467, 320] width 393 height 27
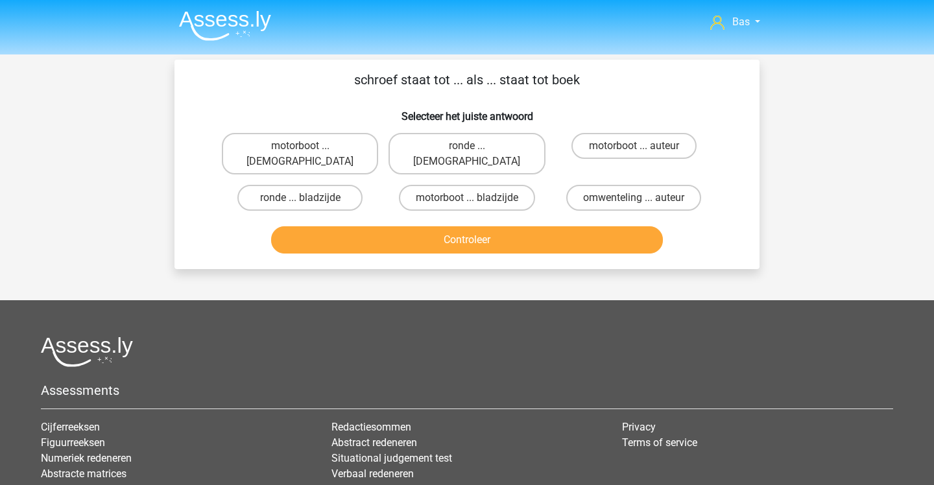
scroll to position [60, 0]
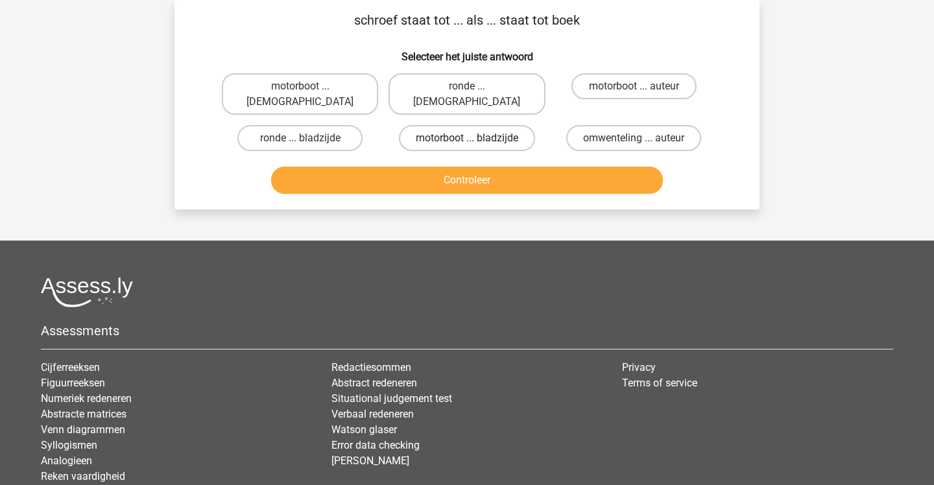
click at [524, 125] on label "motorboot ... bladzijde" at bounding box center [467, 138] width 136 height 26
click at [476, 138] on input "motorboot ... bladzijde" at bounding box center [471, 142] width 8 height 8
radio input "true"
click at [525, 167] on button "Controleer" at bounding box center [467, 180] width 393 height 27
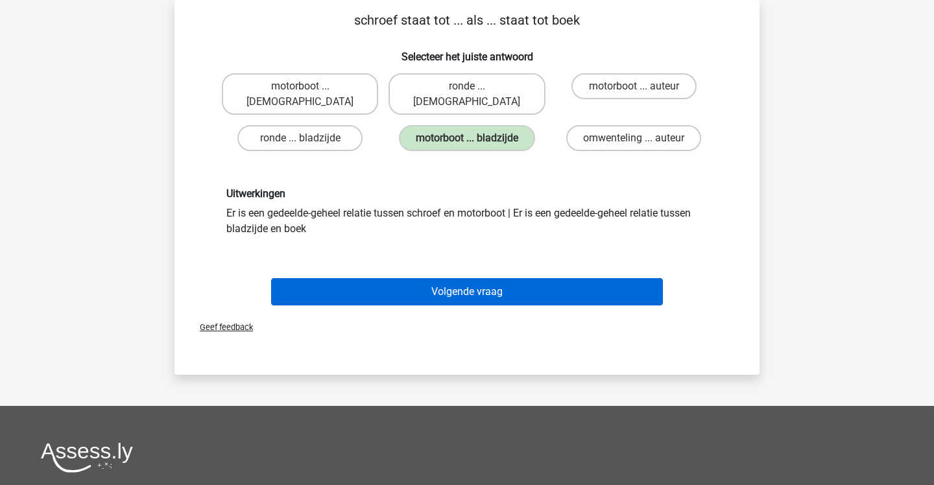
click at [517, 283] on button "Volgende vraag" at bounding box center [467, 291] width 393 height 27
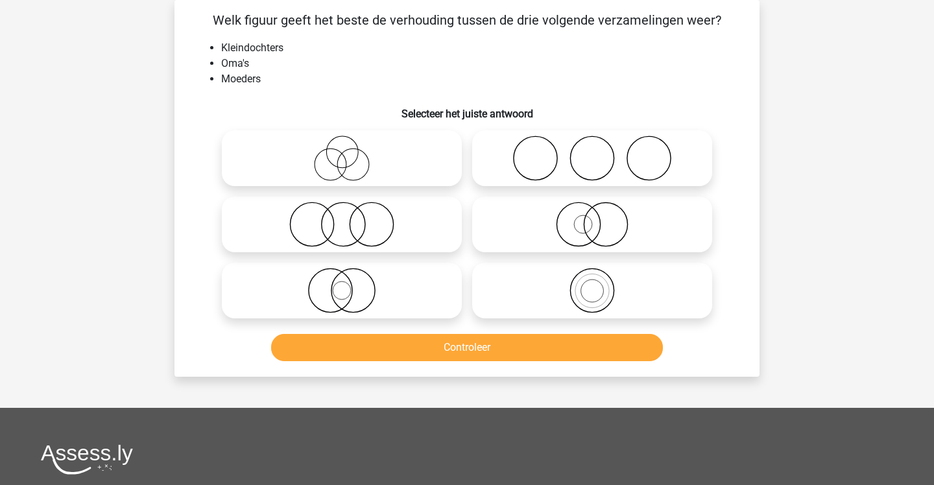
click at [405, 213] on icon at bounding box center [342, 224] width 230 height 45
click at [350, 213] on input "radio" at bounding box center [346, 214] width 8 height 8
radio input "true"
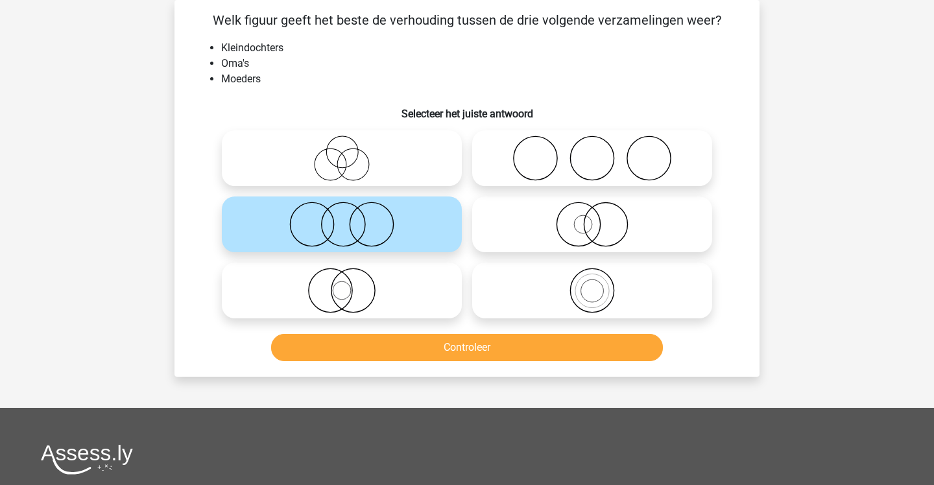
click at [401, 164] on icon at bounding box center [342, 158] width 230 height 45
click at [350, 152] on input "radio" at bounding box center [346, 147] width 8 height 8
radio input "true"
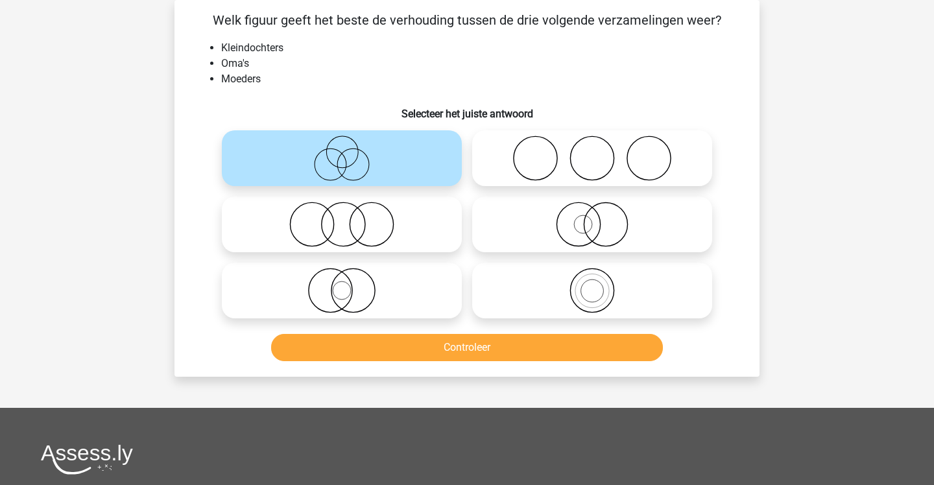
click at [499, 158] on icon at bounding box center [593, 158] width 230 height 45
click at [592, 152] on input "radio" at bounding box center [596, 147] width 8 height 8
radio input "true"
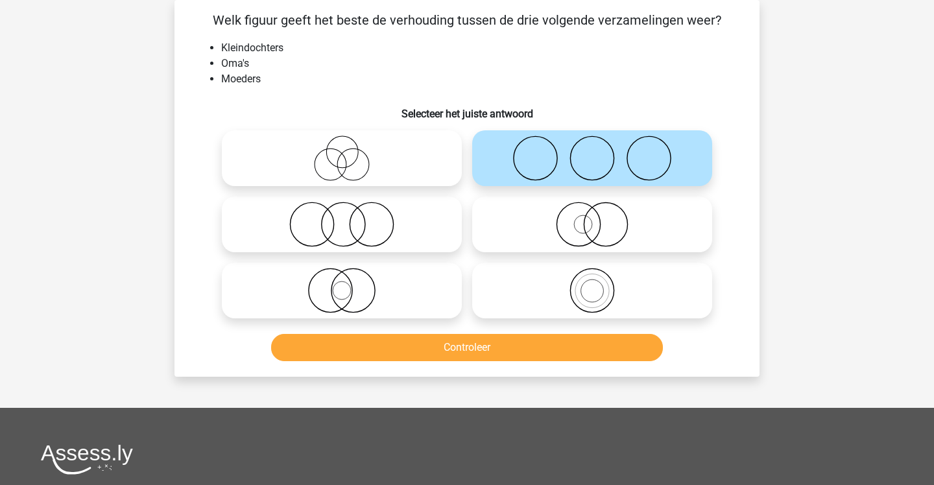
click at [456, 339] on button "Controleer" at bounding box center [467, 347] width 393 height 27
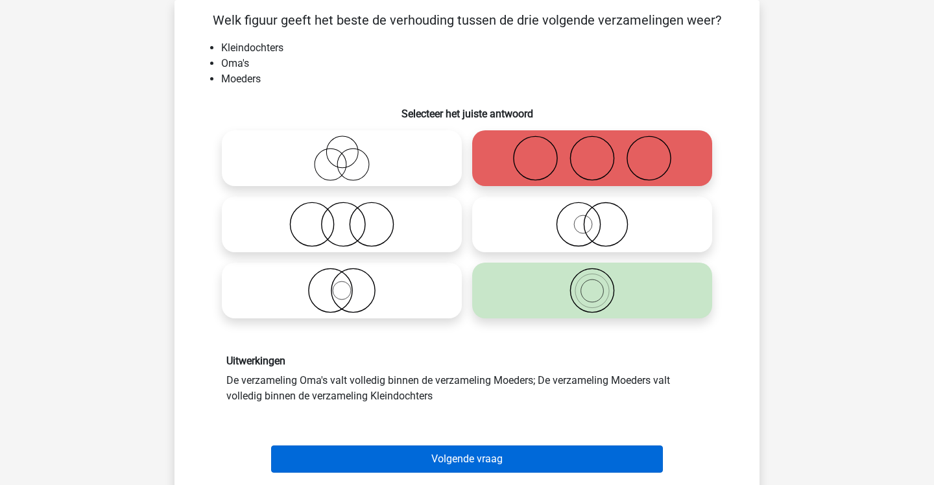
click at [459, 459] on button "Volgende vraag" at bounding box center [467, 459] width 393 height 27
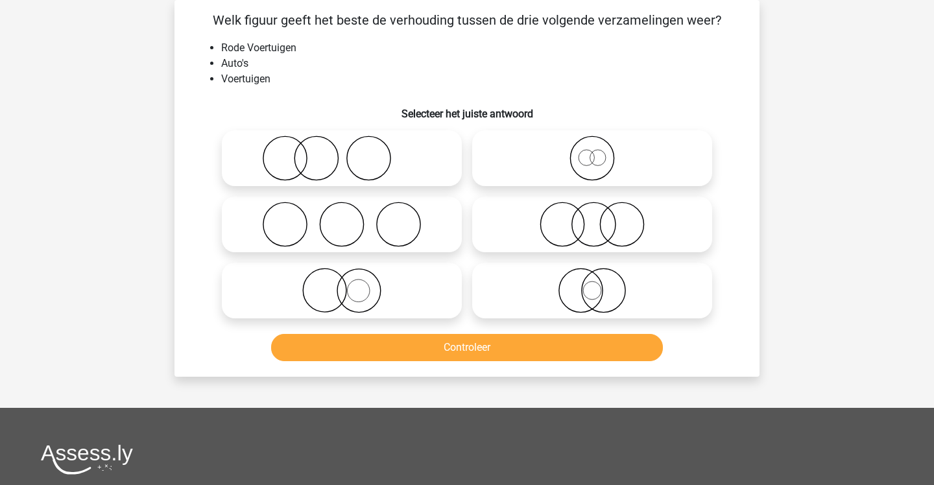
click at [490, 178] on icon at bounding box center [593, 158] width 230 height 45
click at [592, 152] on input "radio" at bounding box center [596, 147] width 8 height 8
radio input "true"
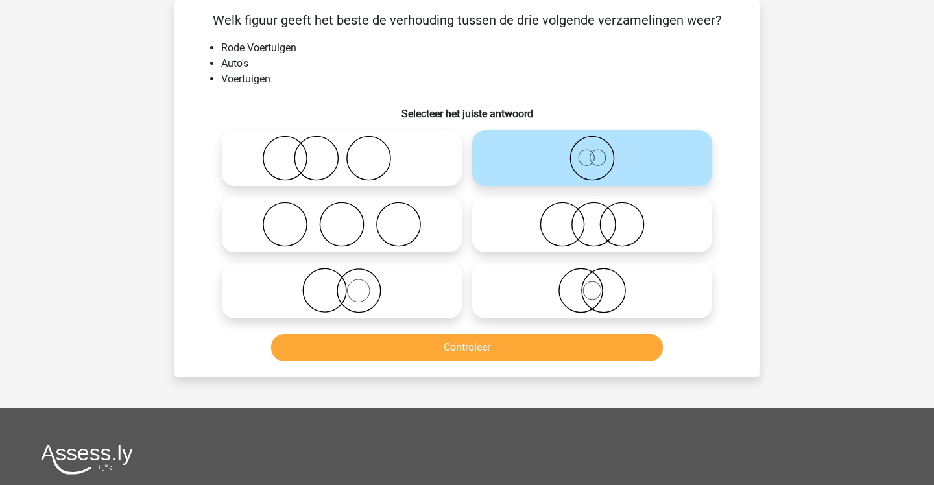
click at [516, 348] on button "Controleer" at bounding box center [467, 347] width 393 height 27
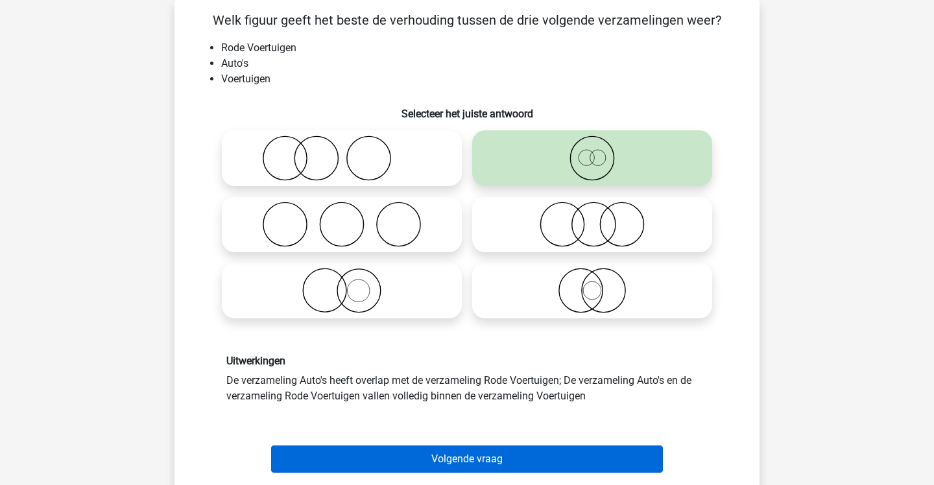
click at [516, 451] on button "Volgende vraag" at bounding box center [467, 459] width 393 height 27
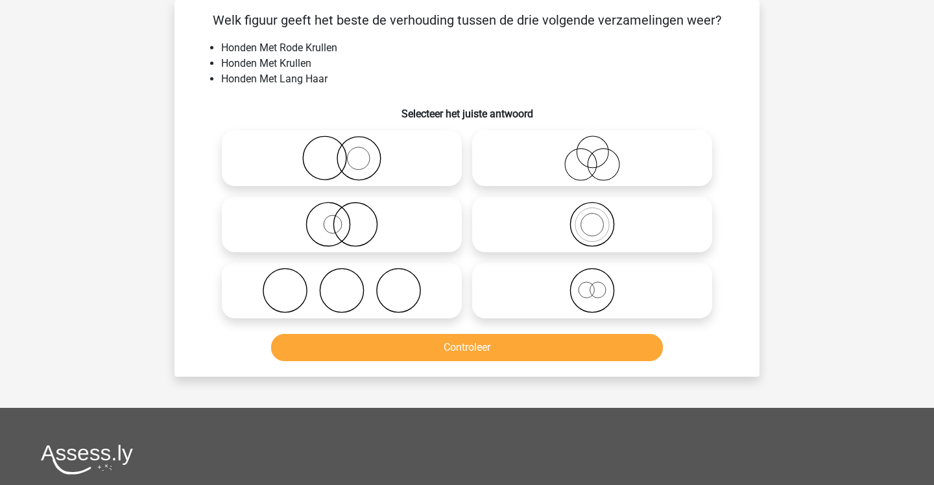
click at [498, 171] on icon at bounding box center [593, 158] width 230 height 45
click at [592, 152] on input "radio" at bounding box center [596, 147] width 8 height 8
radio input "true"
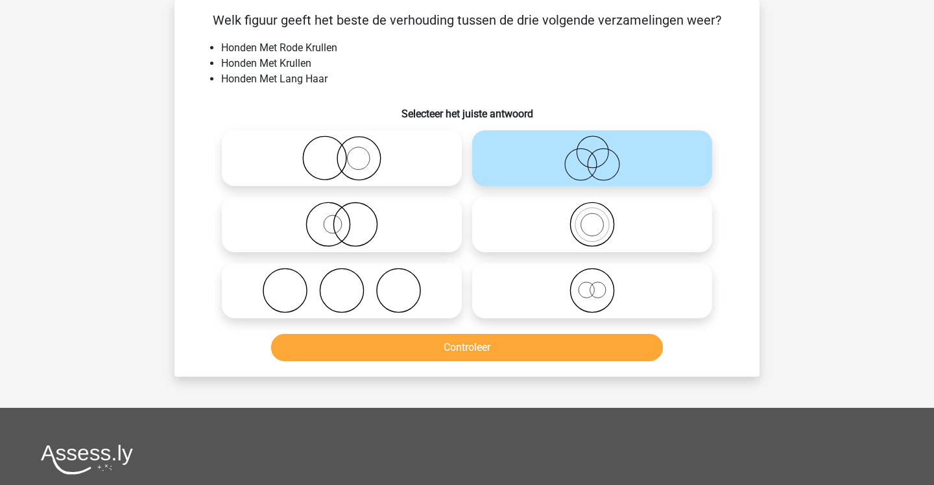
click at [516, 337] on button "Controleer" at bounding box center [467, 347] width 393 height 27
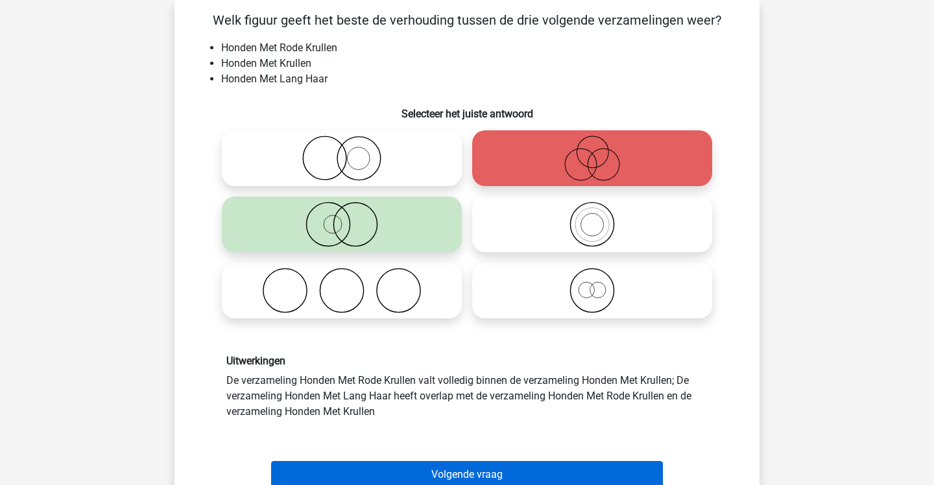
click at [473, 466] on button "Volgende vraag" at bounding box center [467, 474] width 393 height 27
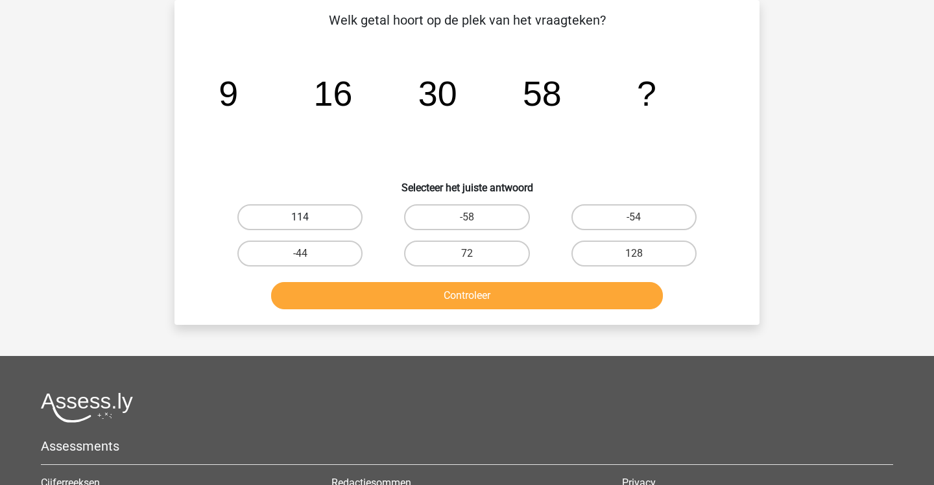
click at [323, 222] on label "114" at bounding box center [299, 217] width 125 height 26
click at [309, 222] on input "114" at bounding box center [304, 221] width 8 height 8
radio input "true"
click at [370, 302] on button "Controleer" at bounding box center [467, 295] width 393 height 27
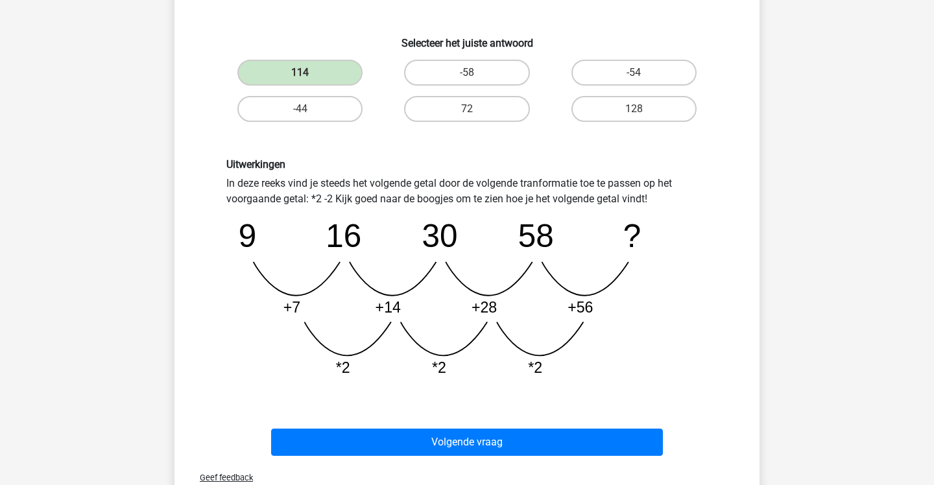
scroll to position [205, 0]
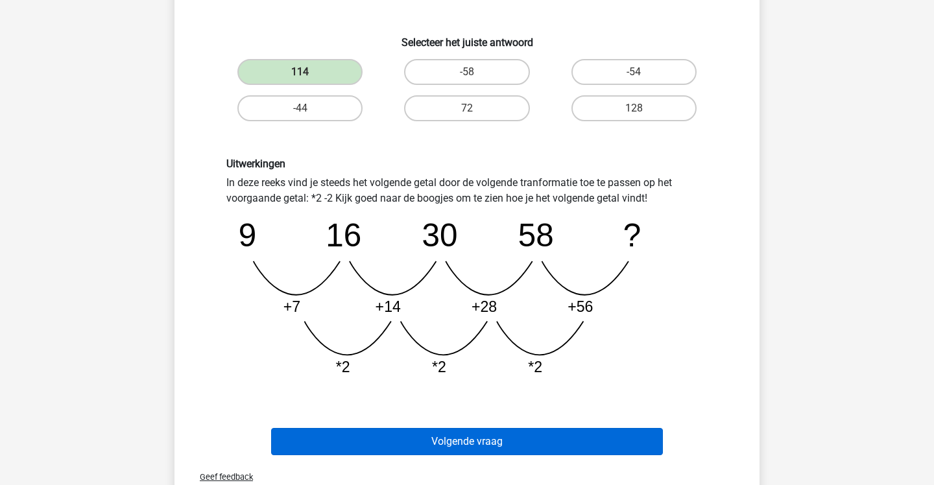
click at [359, 435] on button "Volgende vraag" at bounding box center [467, 441] width 393 height 27
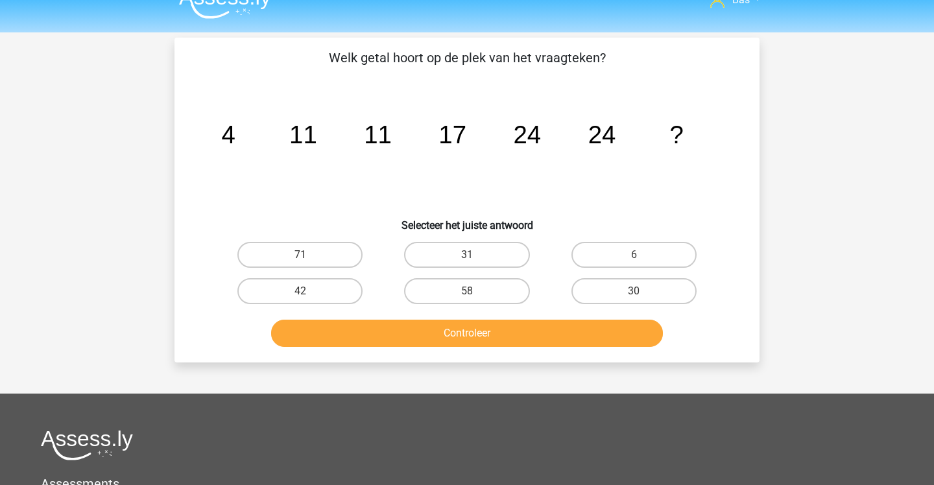
scroll to position [16, 0]
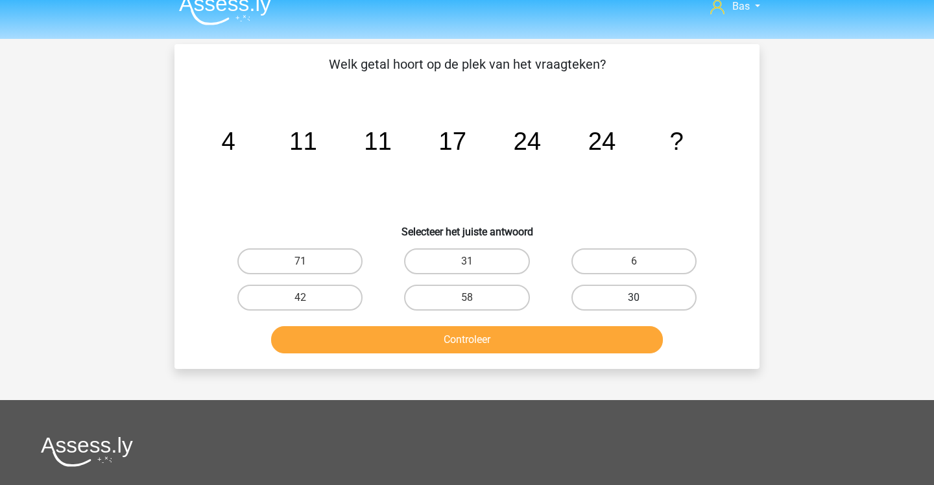
click at [587, 295] on label "30" at bounding box center [634, 298] width 125 height 26
click at [634, 298] on input "30" at bounding box center [638, 302] width 8 height 8
radio input "true"
click at [585, 334] on button "Controleer" at bounding box center [467, 339] width 393 height 27
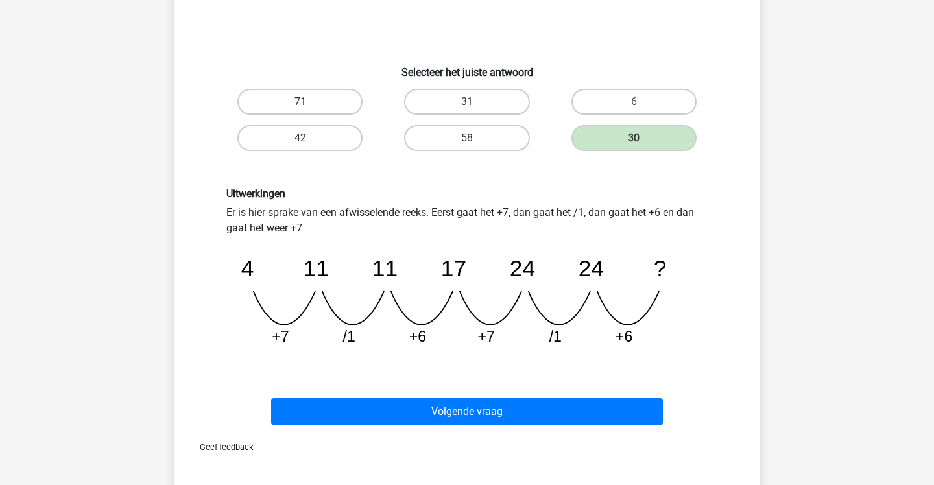
scroll to position [237, 0]
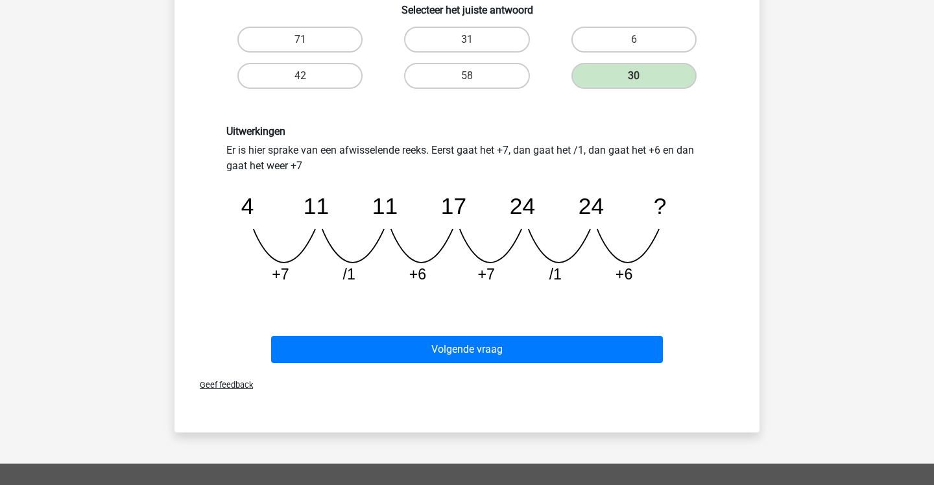
click at [585, 334] on div "Volgende vraag" at bounding box center [467, 347] width 544 height 43
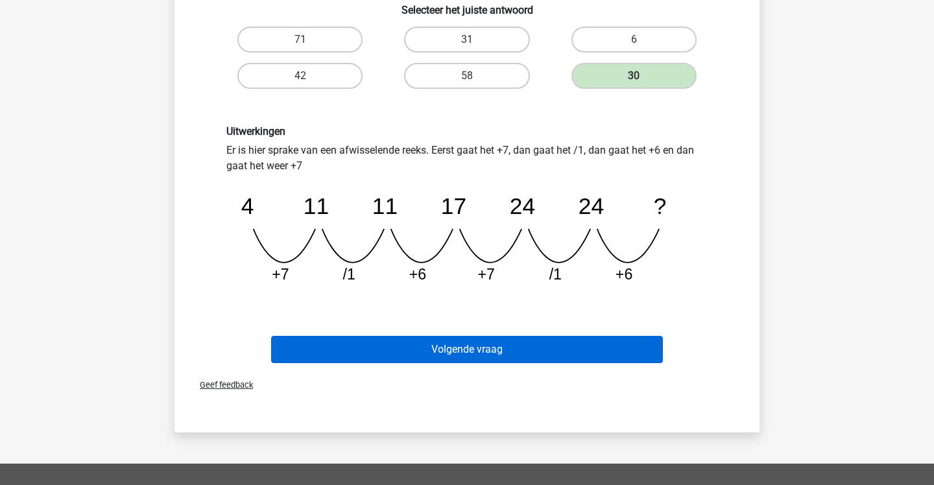
click at [588, 352] on button "Volgende vraag" at bounding box center [467, 349] width 393 height 27
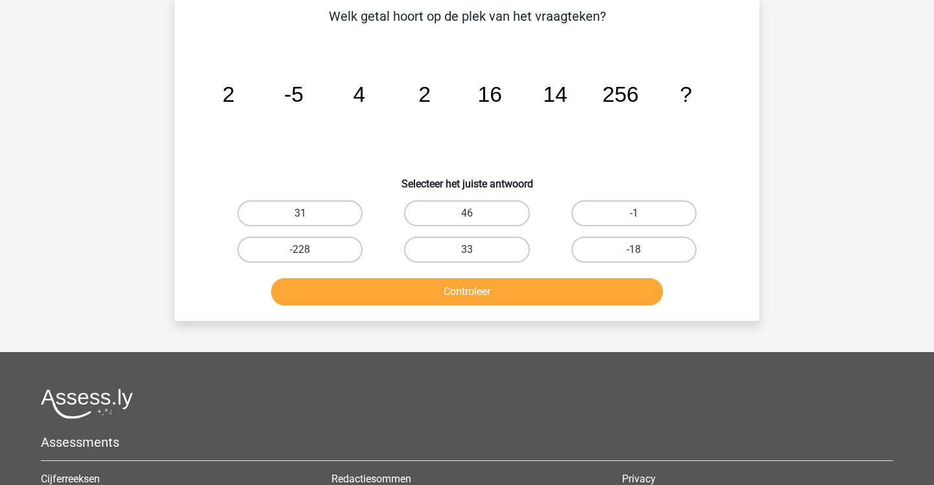
scroll to position [60, 0]
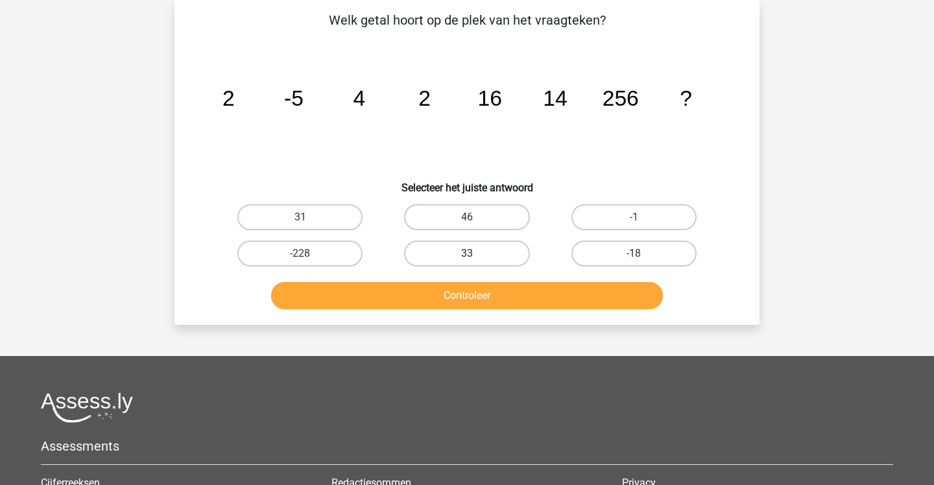
click at [420, 243] on label "33" at bounding box center [466, 254] width 125 height 26
click at [467, 254] on input "33" at bounding box center [471, 258] width 8 height 8
radio input "true"
click at [410, 287] on button "Controleer" at bounding box center [467, 295] width 393 height 27
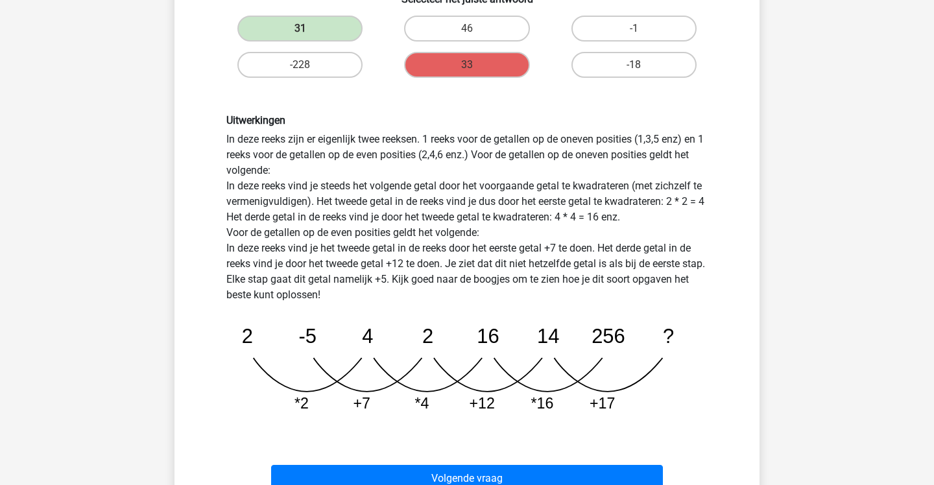
scroll to position [253, 0]
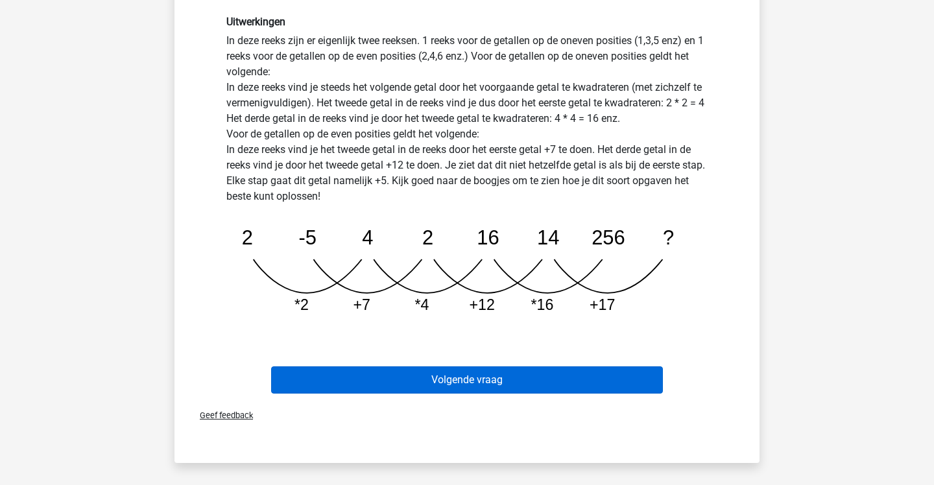
click at [480, 379] on button "Volgende vraag" at bounding box center [467, 380] width 393 height 27
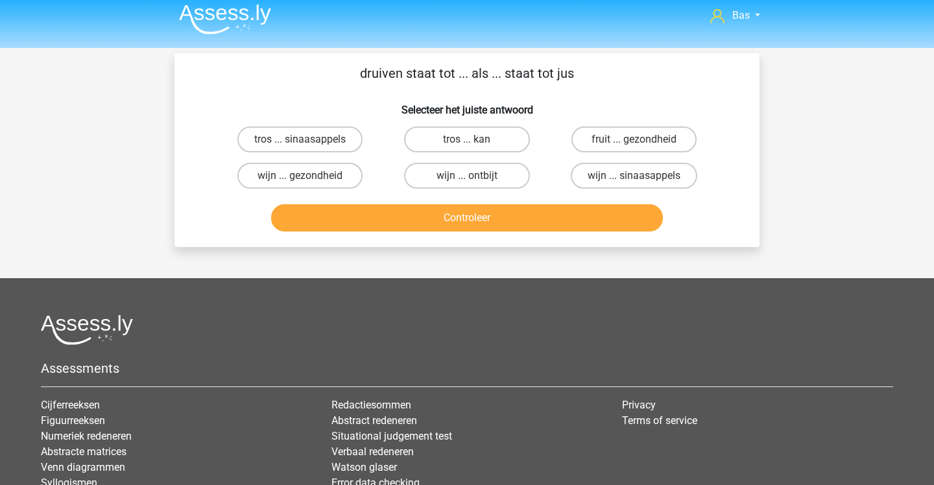
scroll to position [0, 0]
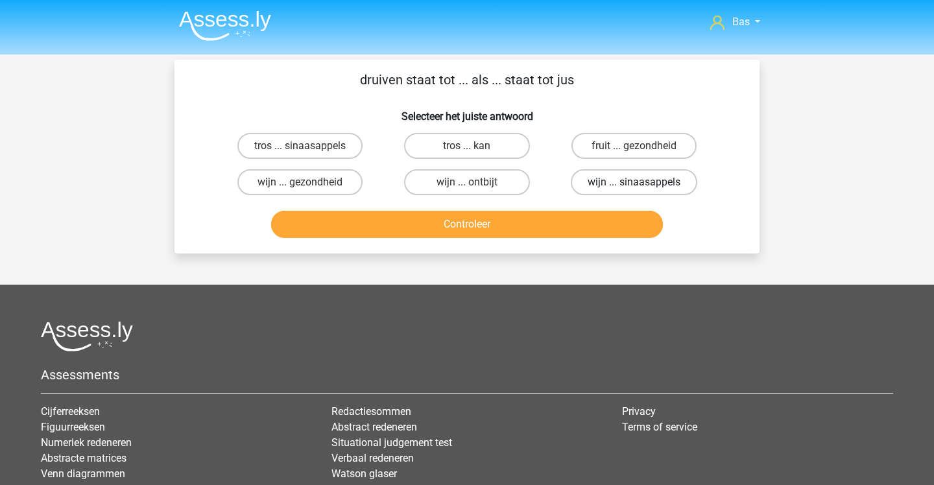
click at [596, 186] on label "wijn ... sinaasappels" at bounding box center [634, 182] width 127 height 26
click at [634, 186] on input "wijn ... sinaasappels" at bounding box center [638, 186] width 8 height 8
radio input "true"
click at [578, 215] on button "Controleer" at bounding box center [467, 224] width 393 height 27
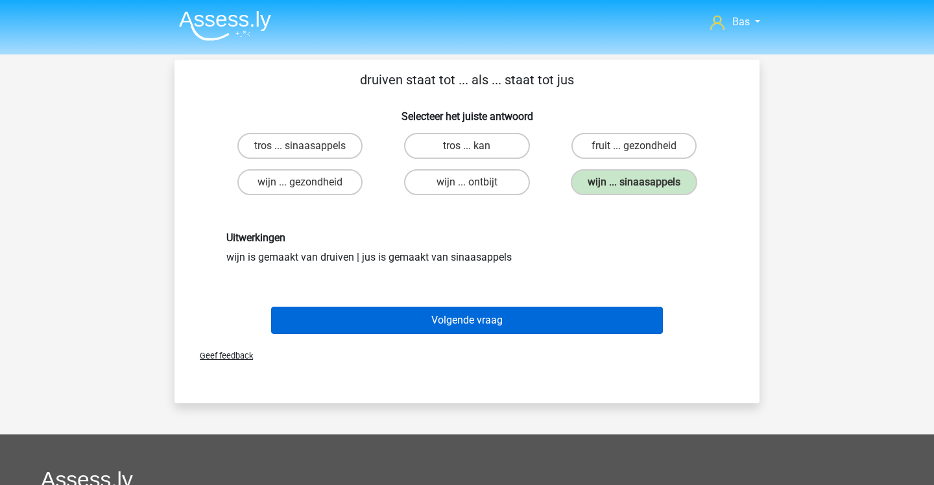
click at [534, 318] on button "Volgende vraag" at bounding box center [467, 320] width 393 height 27
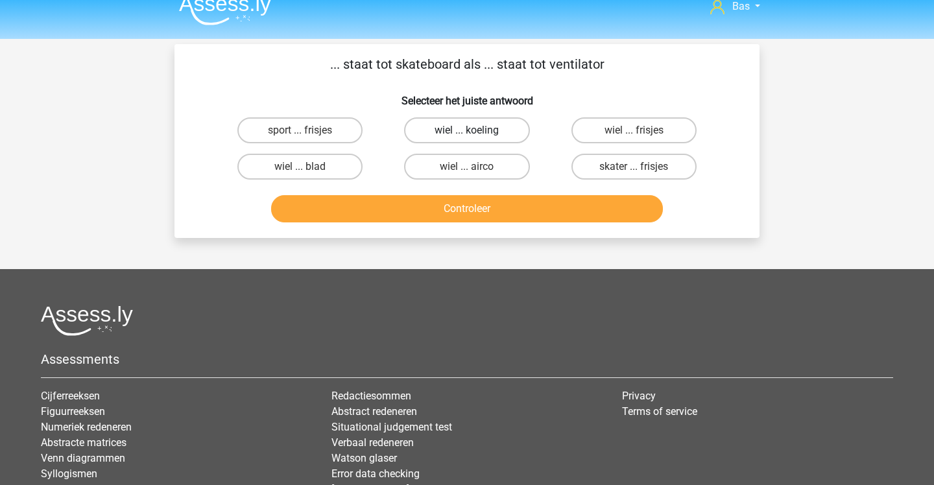
scroll to position [16, 0]
click at [487, 130] on label "wiel ... koeling" at bounding box center [466, 130] width 125 height 26
click at [476, 130] on input "wiel ... koeling" at bounding box center [471, 134] width 8 height 8
radio input "true"
click at [492, 210] on button "Controleer" at bounding box center [467, 208] width 393 height 27
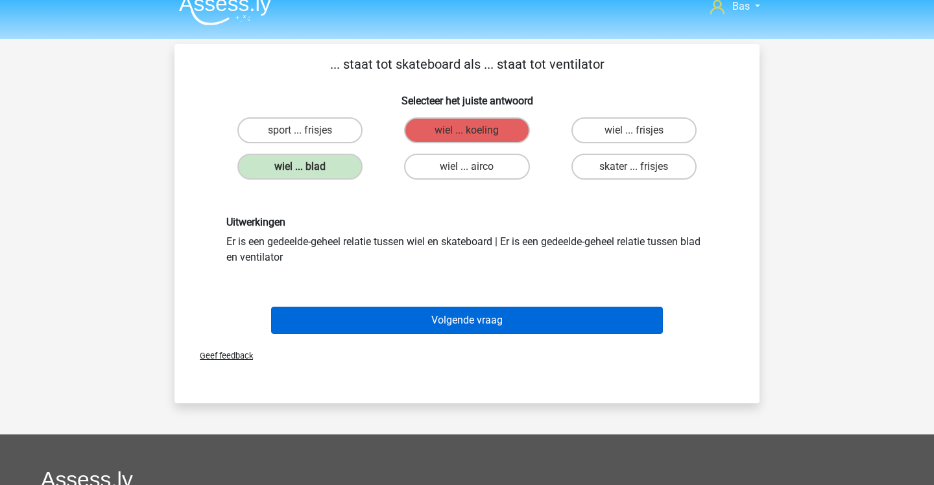
click at [378, 330] on button "Volgende vraag" at bounding box center [467, 320] width 393 height 27
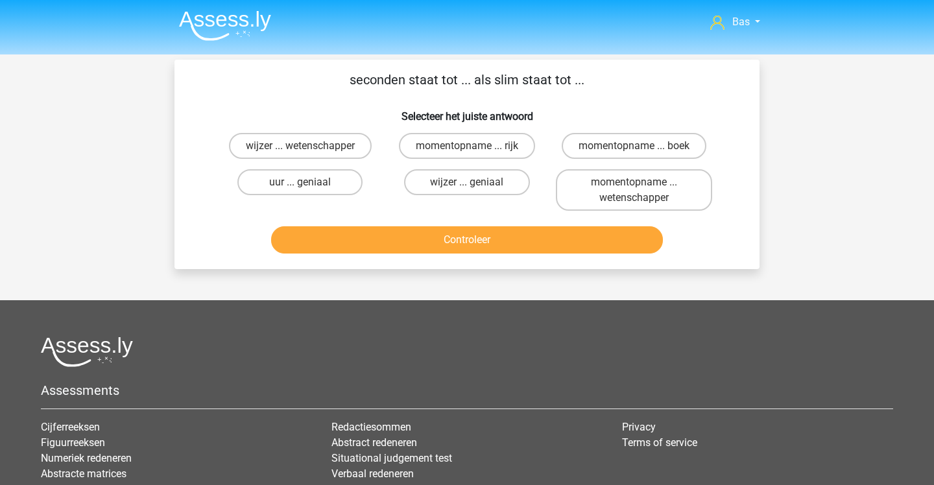
scroll to position [0, 0]
click at [346, 184] on label "uur ... geniaal" at bounding box center [299, 182] width 125 height 26
click at [309, 184] on input "uur ... geniaal" at bounding box center [304, 186] width 8 height 8
radio input "true"
click at [367, 245] on button "Controleer" at bounding box center [467, 239] width 393 height 27
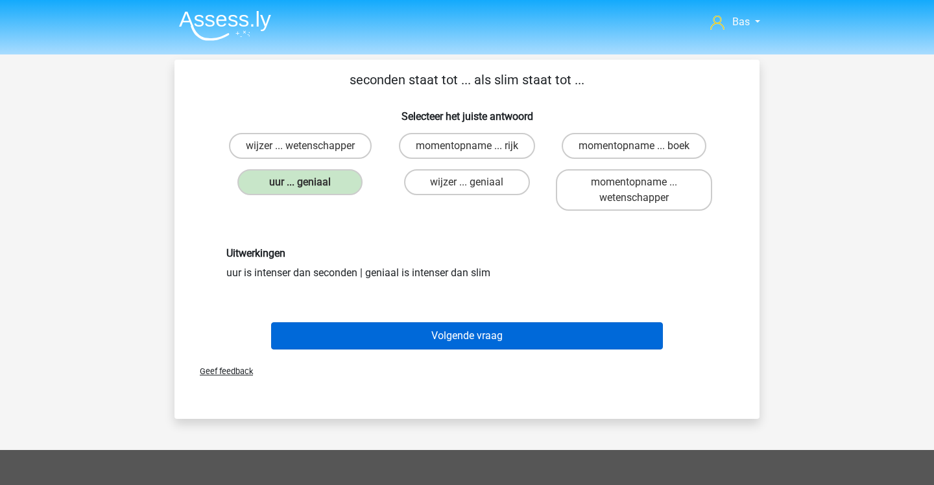
click at [413, 328] on button "Volgende vraag" at bounding box center [467, 335] width 393 height 27
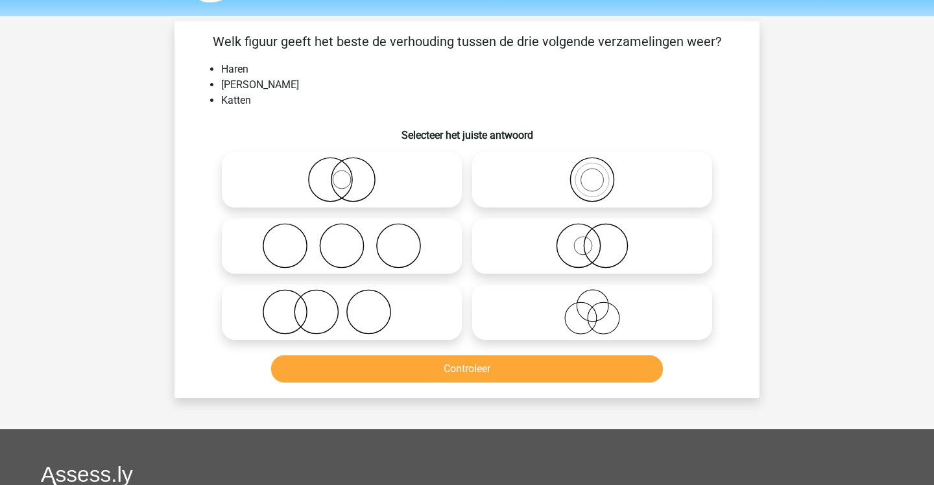
scroll to position [32, 0]
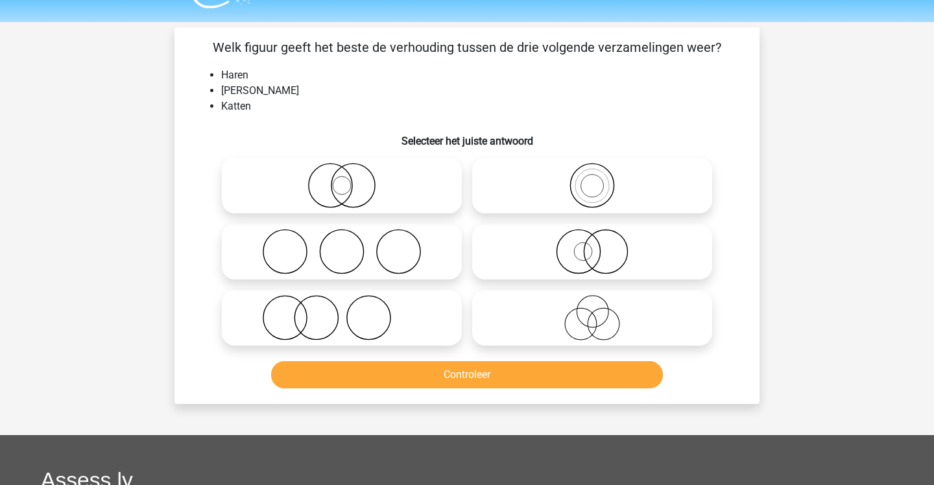
click at [407, 320] on icon at bounding box center [342, 317] width 230 height 45
click at [350, 311] on input "radio" at bounding box center [346, 307] width 8 height 8
radio input "true"
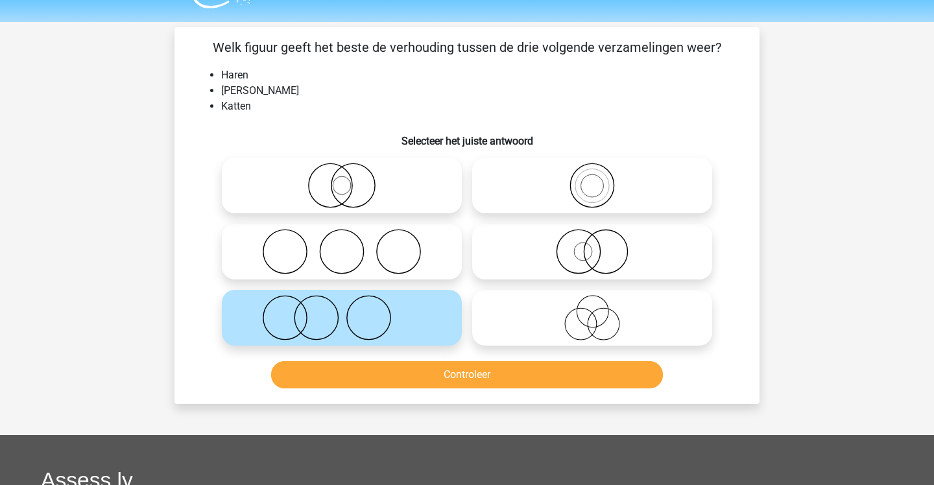
click at [450, 379] on button "Controleer" at bounding box center [467, 374] width 393 height 27
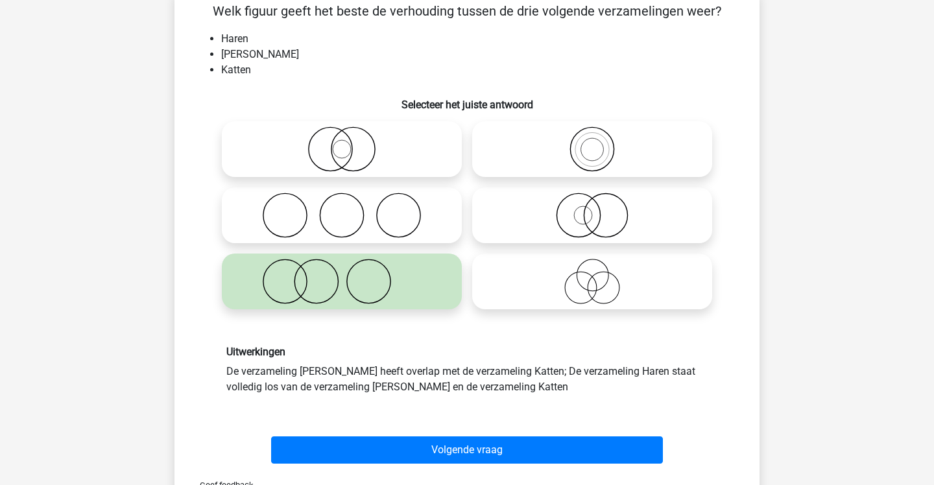
scroll to position [88, 0]
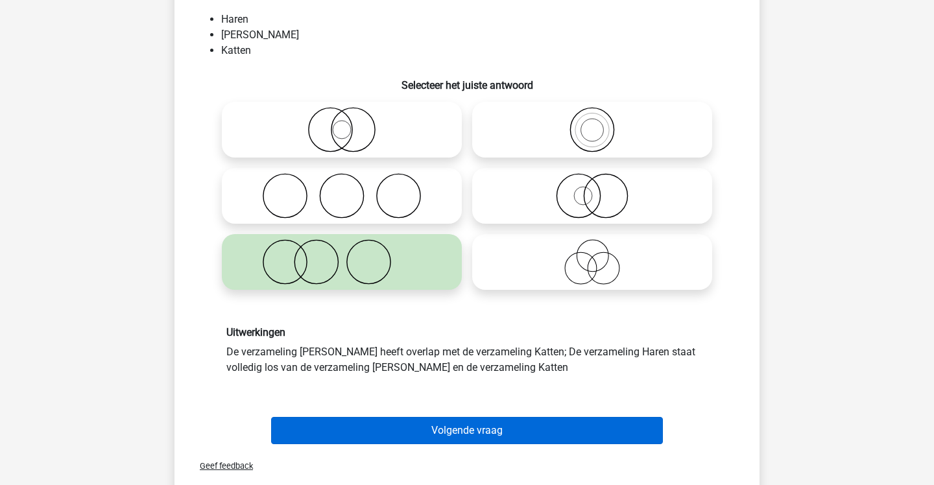
click at [474, 421] on button "Volgende vraag" at bounding box center [467, 430] width 393 height 27
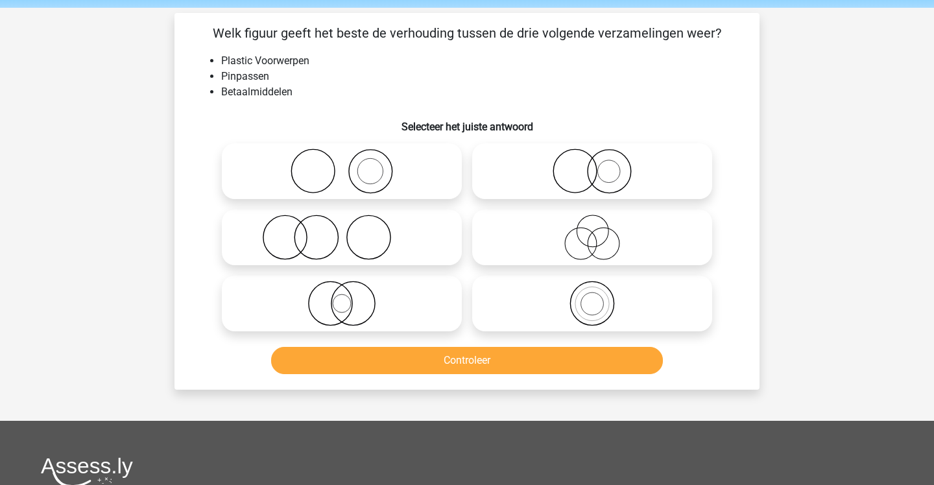
scroll to position [44, 0]
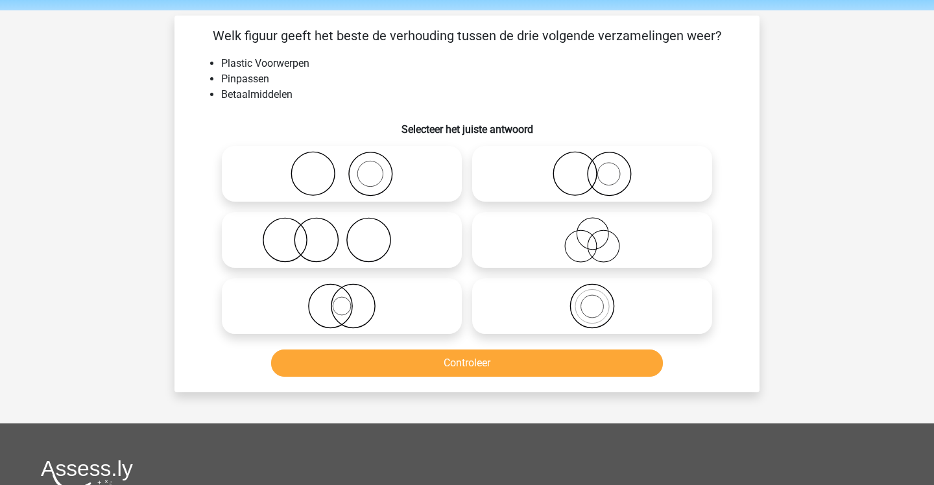
click at [429, 304] on icon at bounding box center [342, 306] width 230 height 45
click at [350, 300] on input "radio" at bounding box center [346, 295] width 8 height 8
radio input "true"
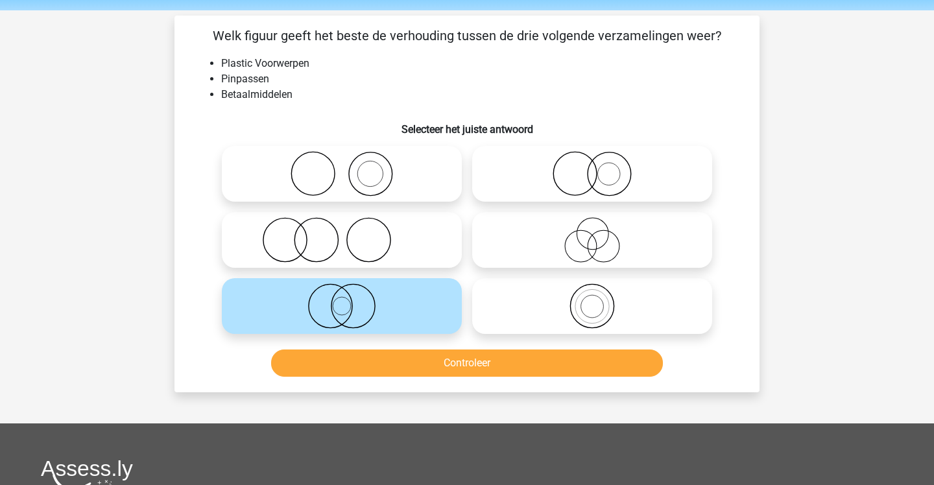
click at [462, 372] on button "Controleer" at bounding box center [467, 363] width 393 height 27
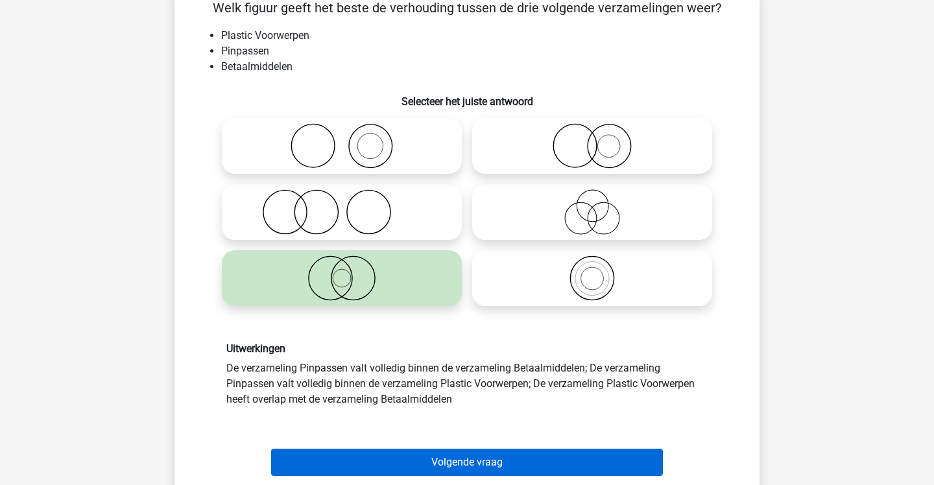
click at [496, 457] on button "Volgende vraag" at bounding box center [467, 462] width 393 height 27
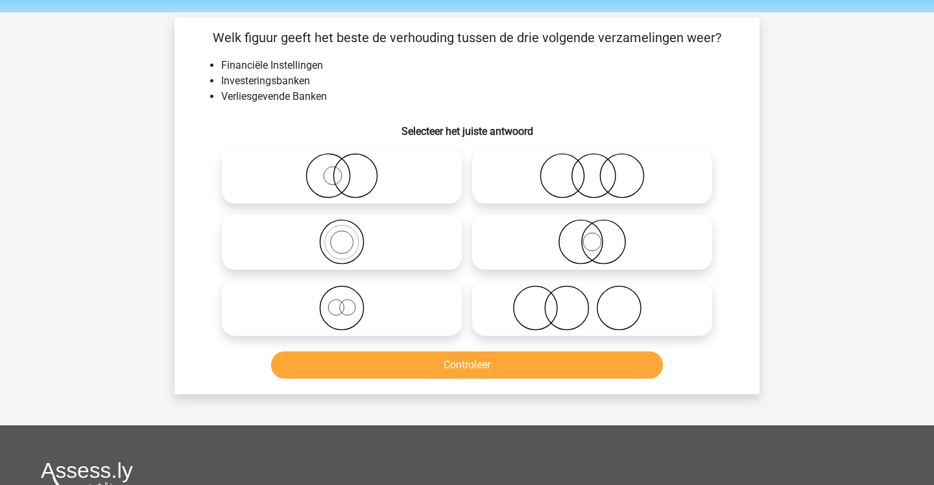
scroll to position [42, 0]
click at [424, 314] on icon at bounding box center [342, 308] width 230 height 45
click at [350, 302] on input "radio" at bounding box center [346, 298] width 8 height 8
radio input "true"
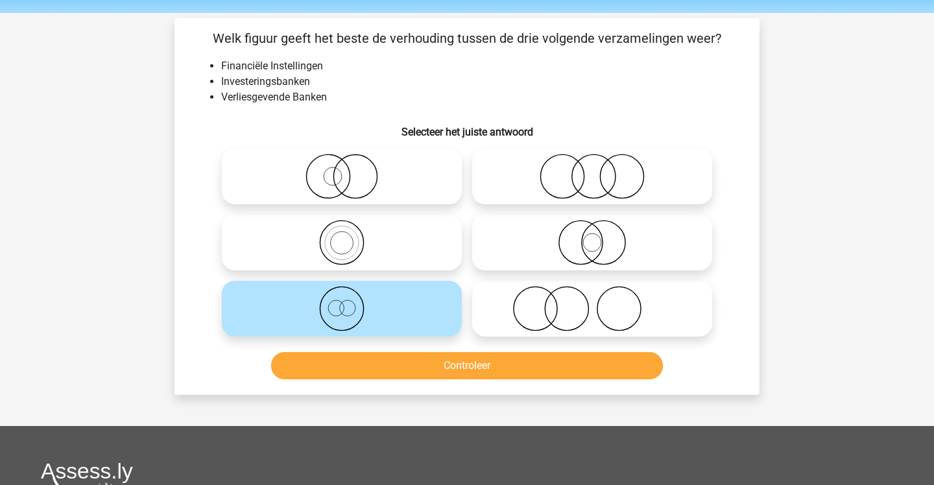
click at [454, 378] on button "Controleer" at bounding box center [467, 365] width 393 height 27
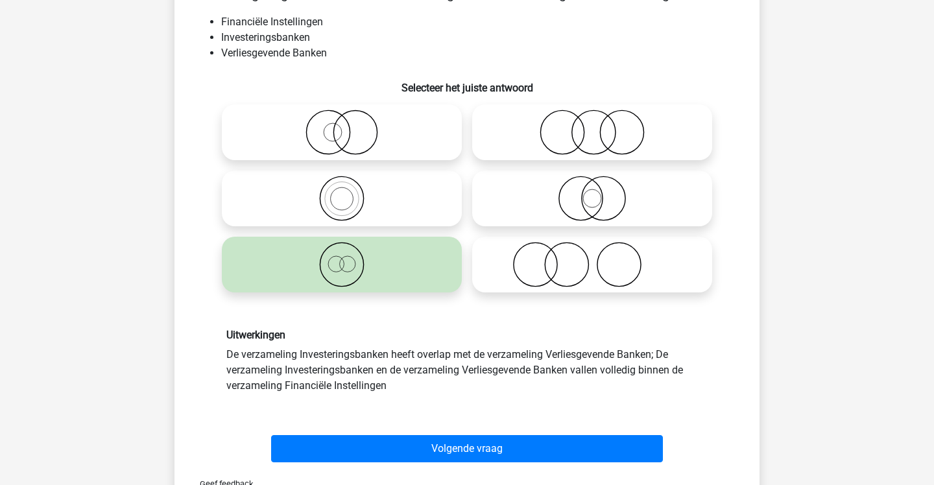
scroll to position [103, 1]
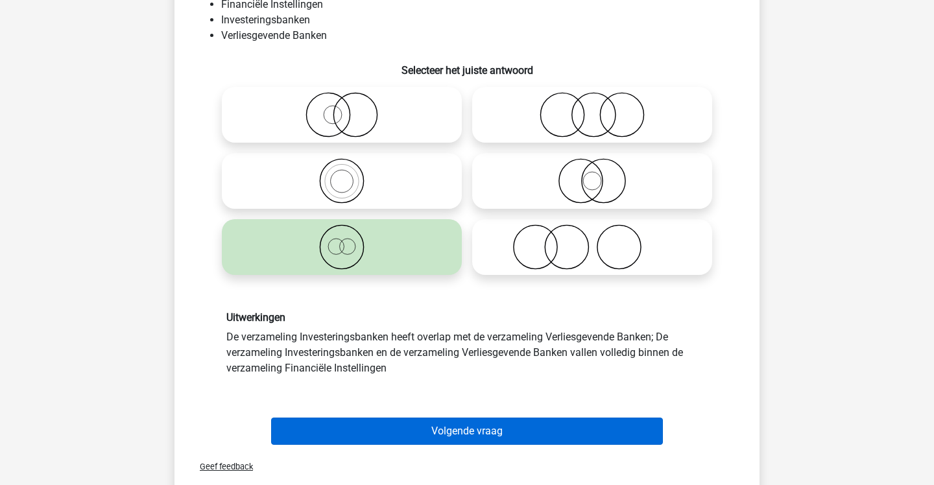
click at [478, 435] on button "Volgende vraag" at bounding box center [467, 431] width 393 height 27
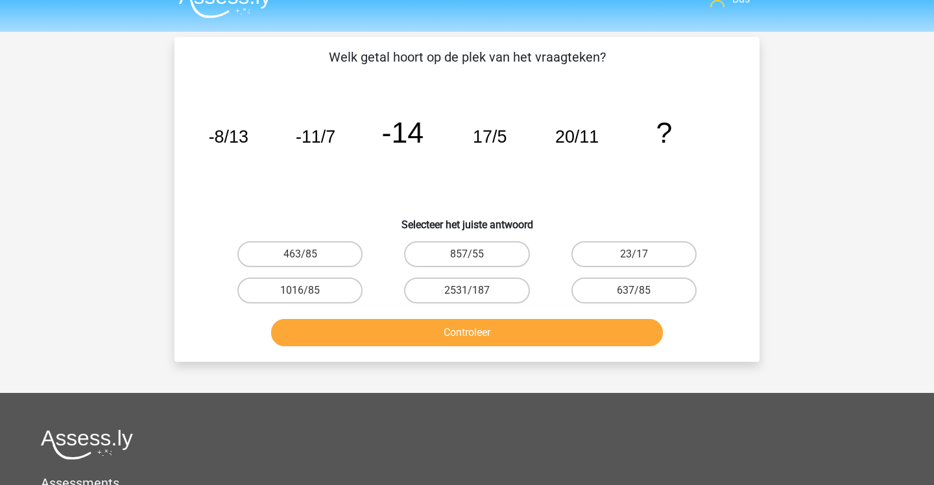
scroll to position [19, 0]
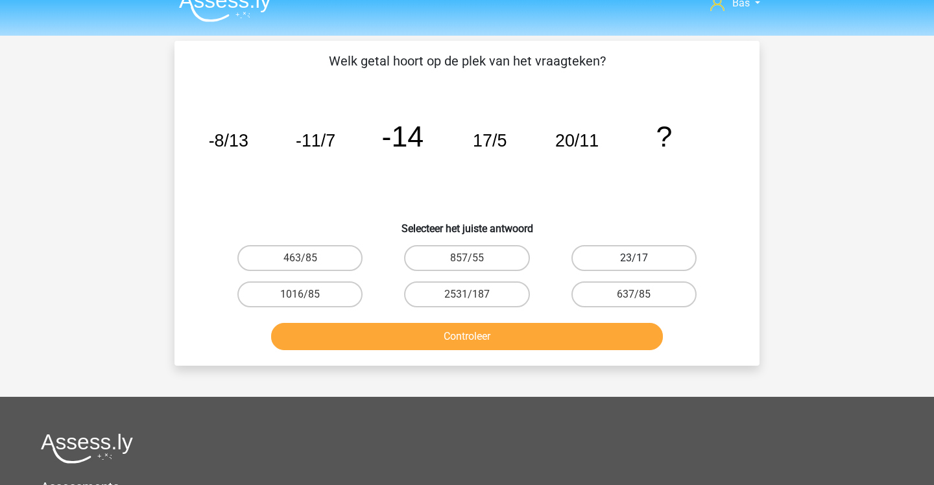
click at [597, 247] on label "23/17" at bounding box center [634, 258] width 125 height 26
click at [634, 258] on input "23/17" at bounding box center [638, 262] width 8 height 8
radio input "true"
click at [579, 330] on button "Controleer" at bounding box center [467, 336] width 393 height 27
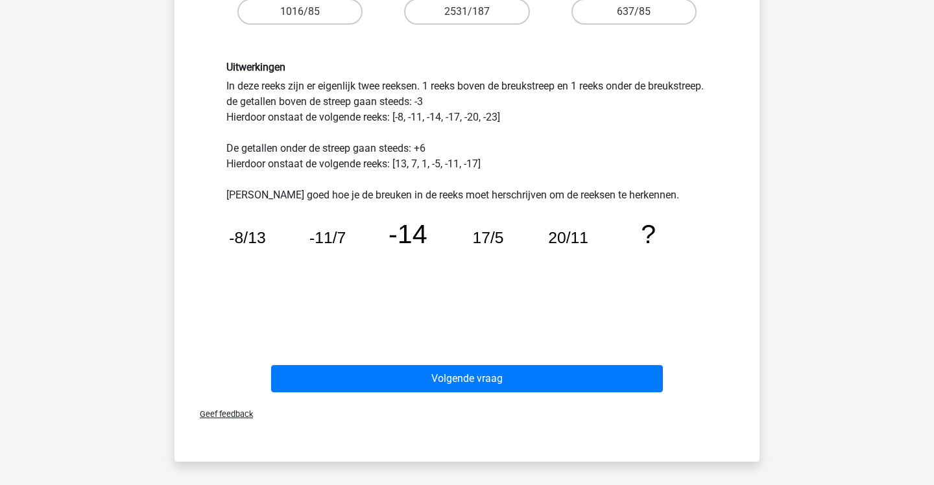
scroll to position [306, 0]
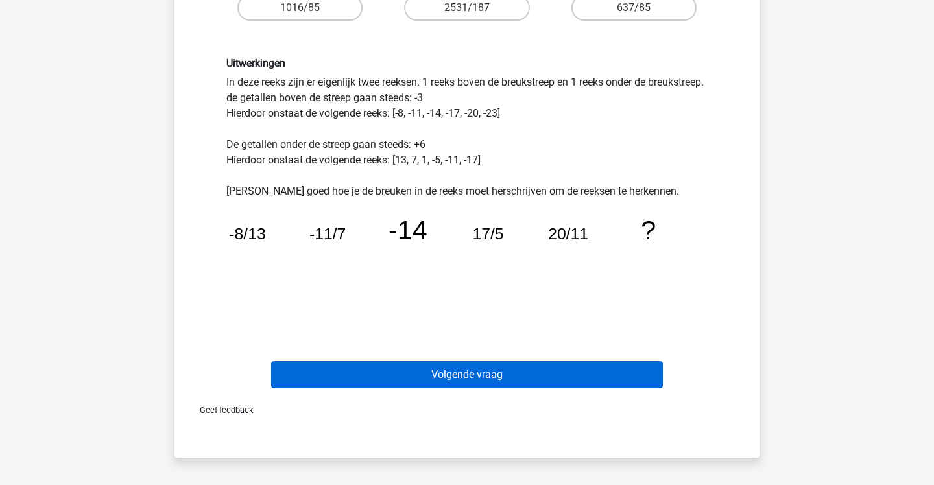
click at [556, 376] on button "Volgende vraag" at bounding box center [467, 374] width 393 height 27
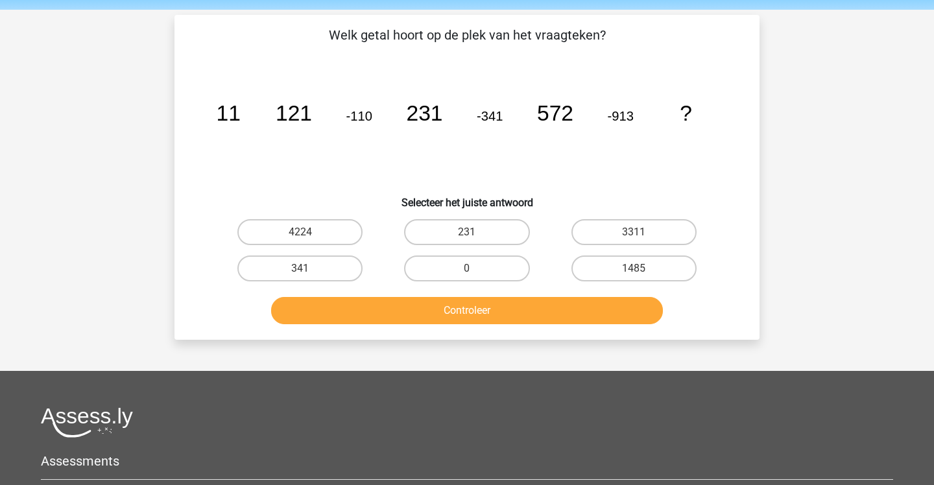
scroll to position [42, 0]
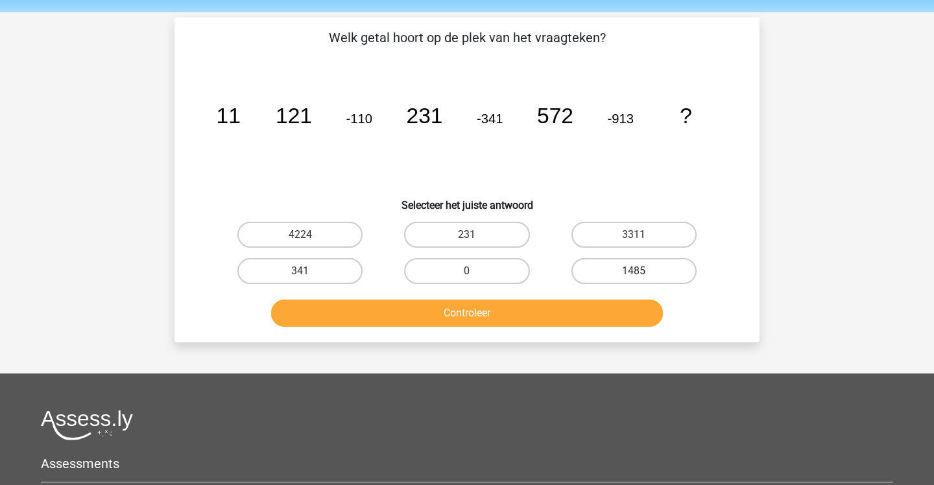
click at [583, 268] on label "1485" at bounding box center [634, 271] width 125 height 26
click at [634, 271] on input "1485" at bounding box center [638, 275] width 8 height 8
radio input "true"
click at [579, 321] on button "Controleer" at bounding box center [467, 313] width 393 height 27
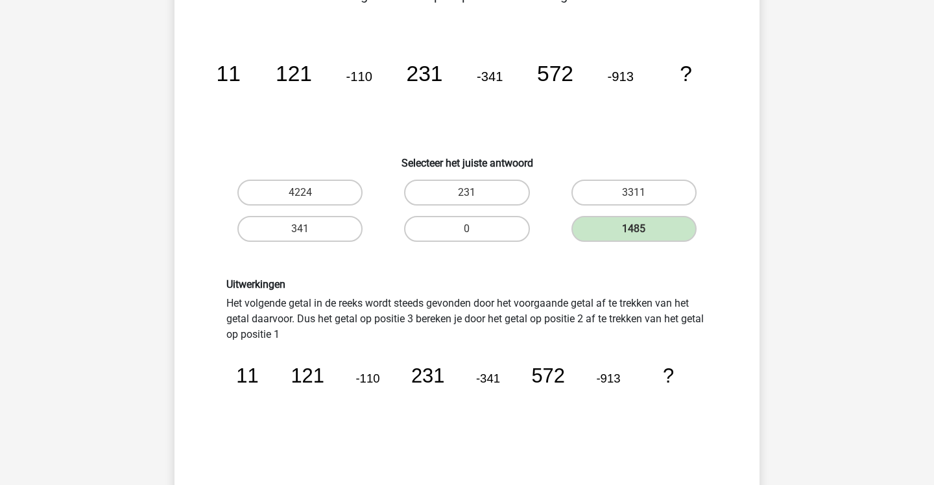
scroll to position [83, 0]
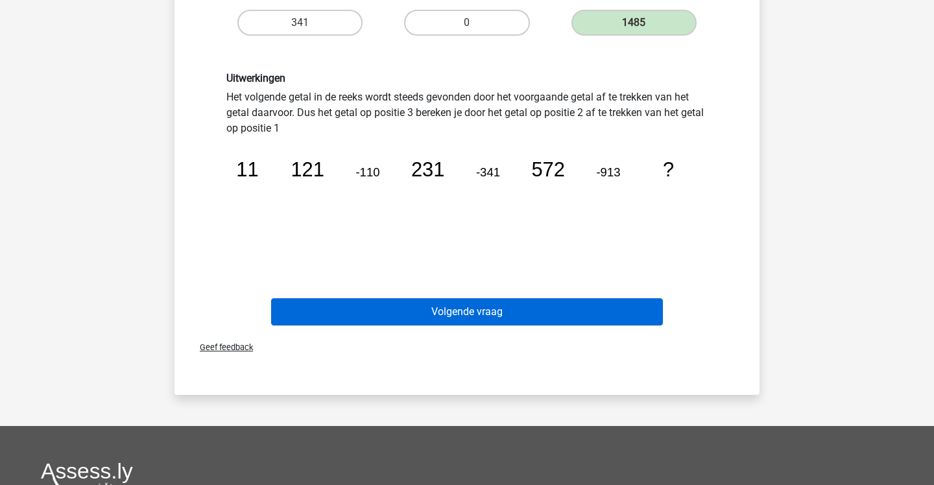
click at [579, 321] on button "Volgende vraag" at bounding box center [467, 311] width 393 height 27
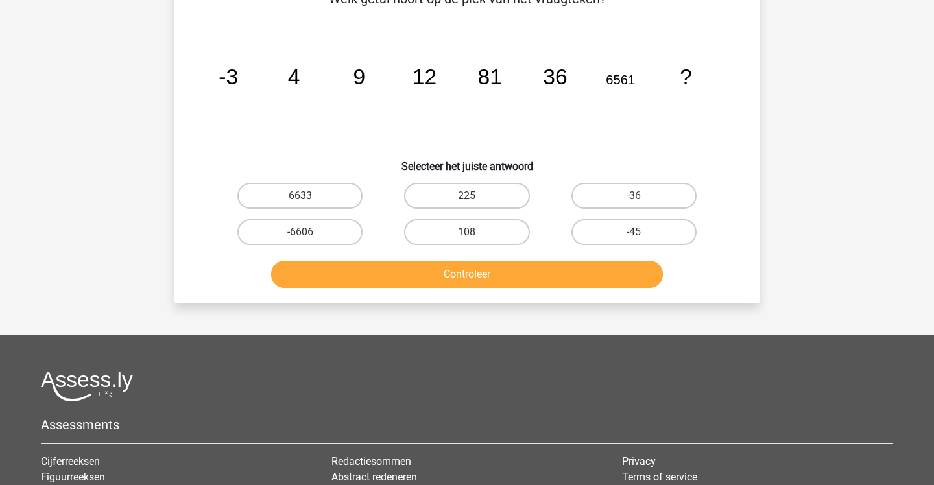
scroll to position [60, 0]
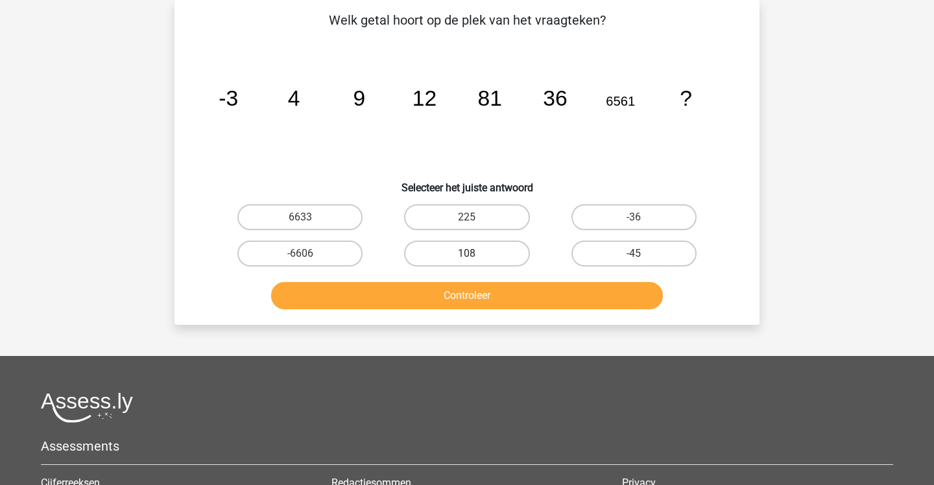
click at [511, 252] on label "108" at bounding box center [466, 254] width 125 height 26
click at [476, 254] on input "108" at bounding box center [471, 258] width 8 height 8
radio input "true"
click at [511, 298] on button "Controleer" at bounding box center [467, 295] width 393 height 27
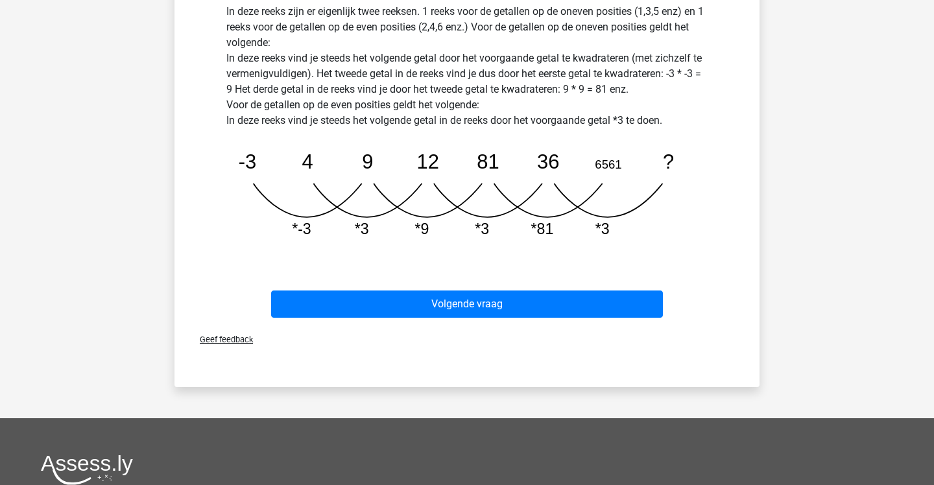
scroll to position [378, 0]
